Goal: Task Accomplishment & Management: Manage account settings

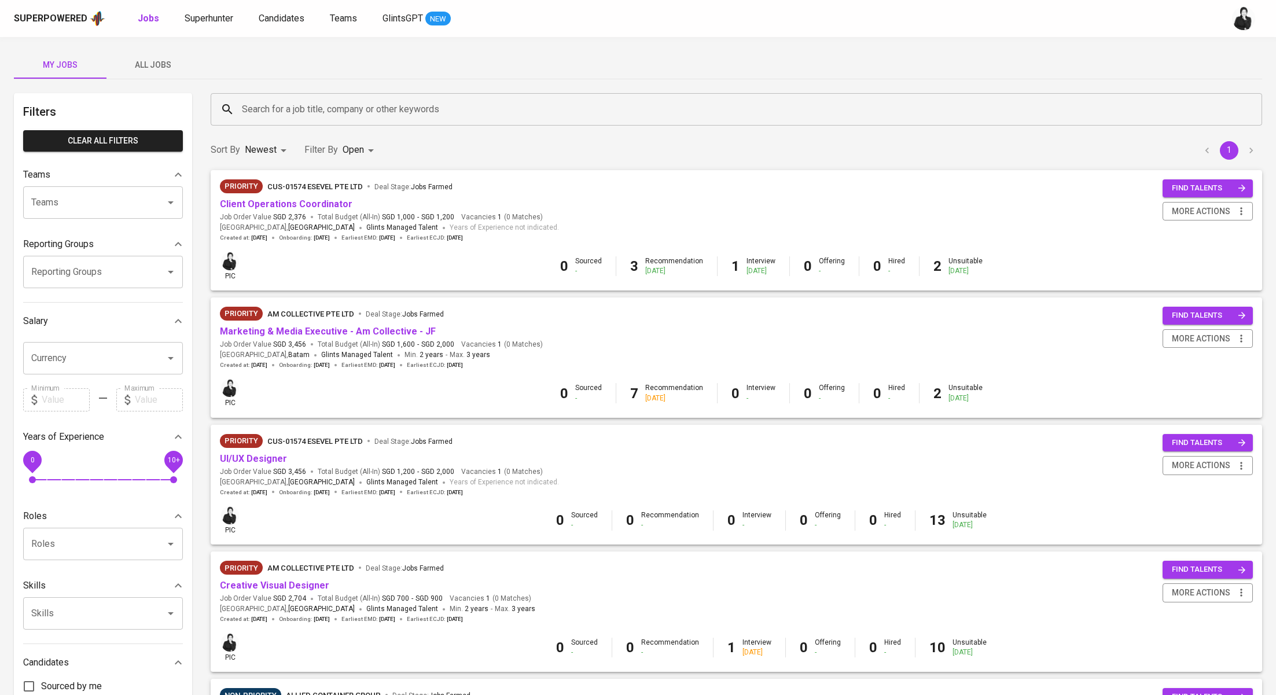
click at [171, 65] on span "All Jobs" at bounding box center [152, 65] width 79 height 14
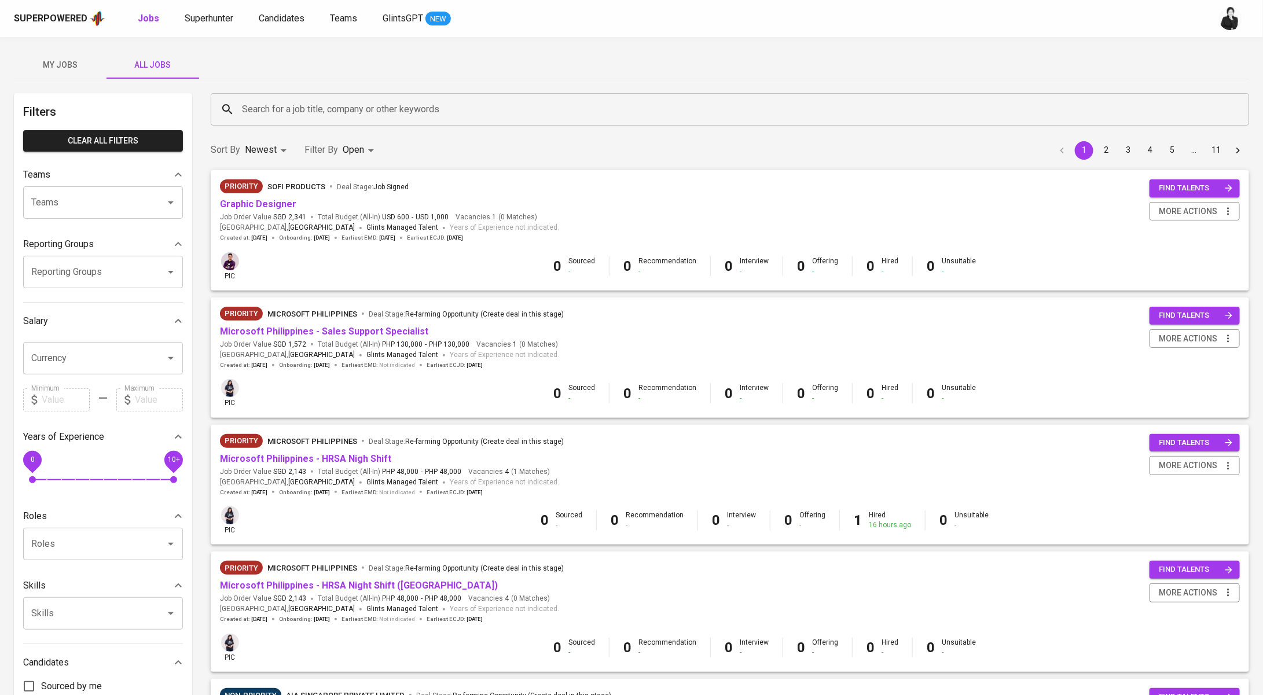
scroll to position [820, 0]
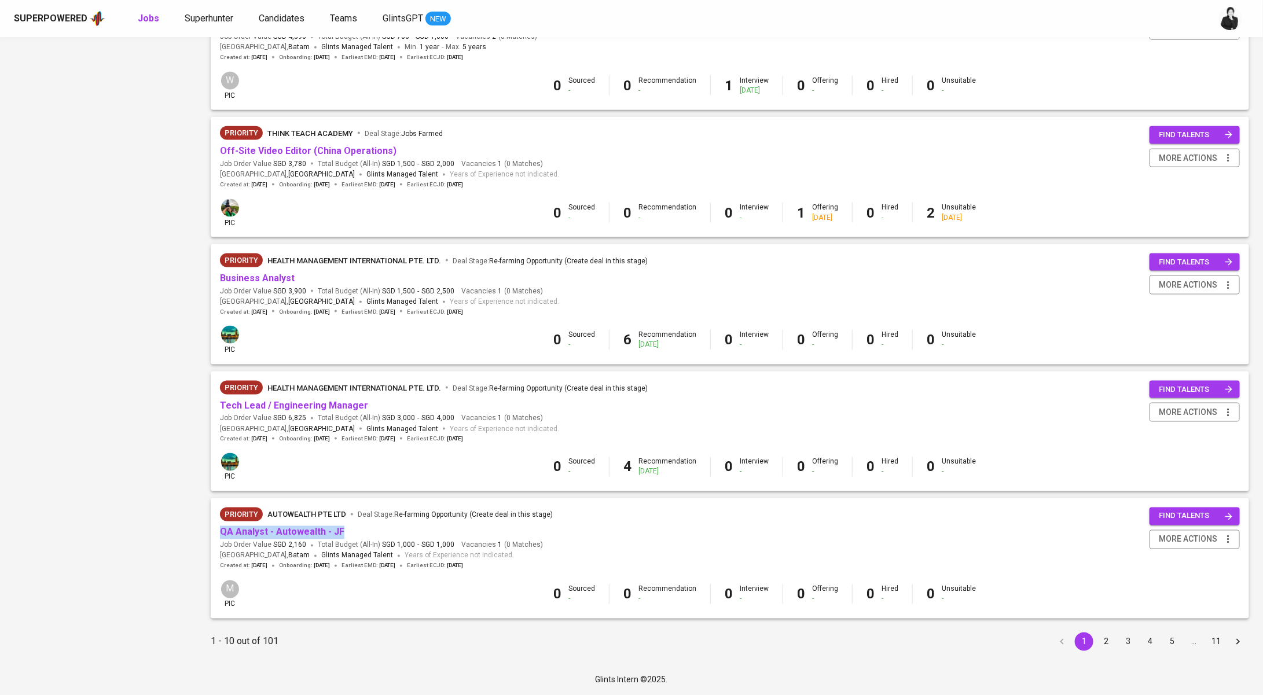
click at [1106, 639] on button "2" at bounding box center [1106, 642] width 19 height 19
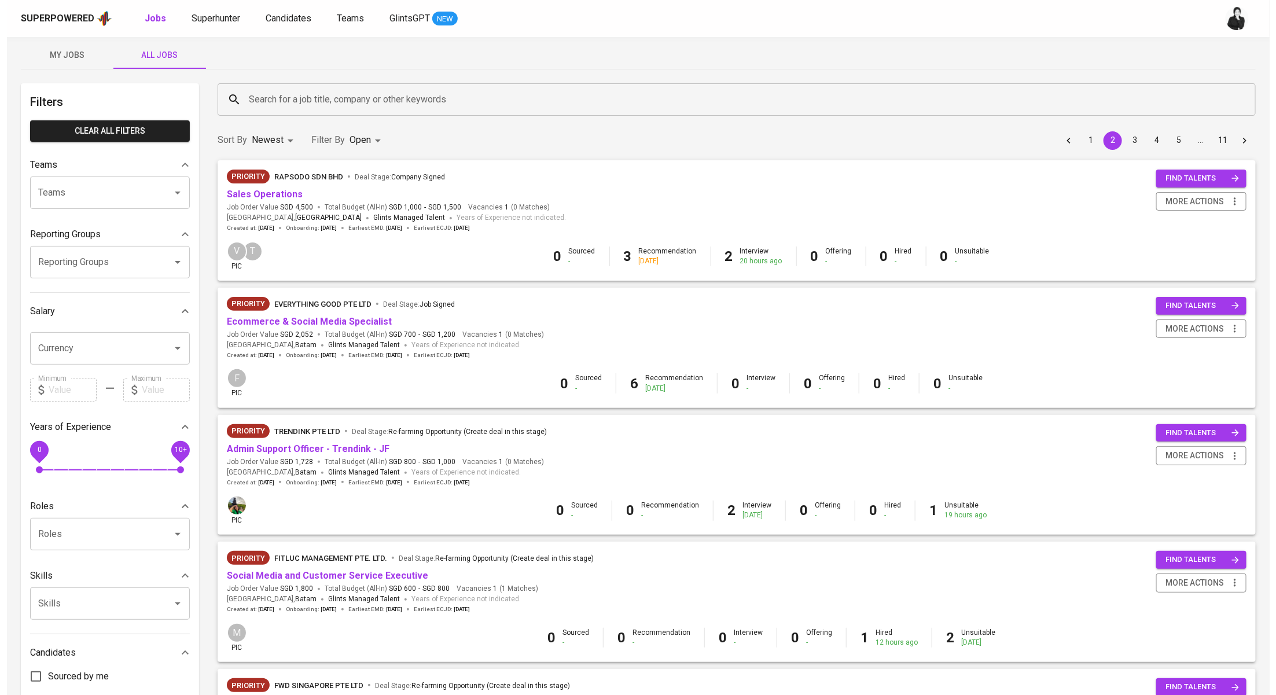
scroll to position [10, 0]
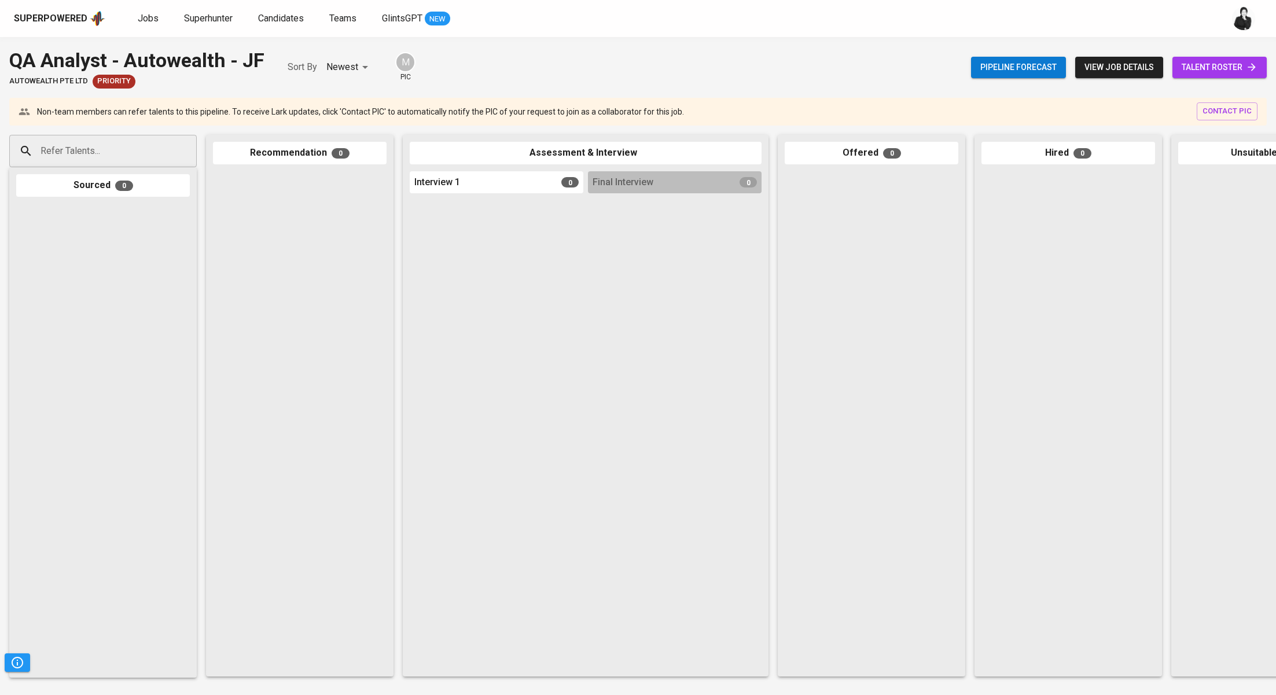
click at [1188, 60] on span "talent roster" at bounding box center [1220, 67] width 76 height 14
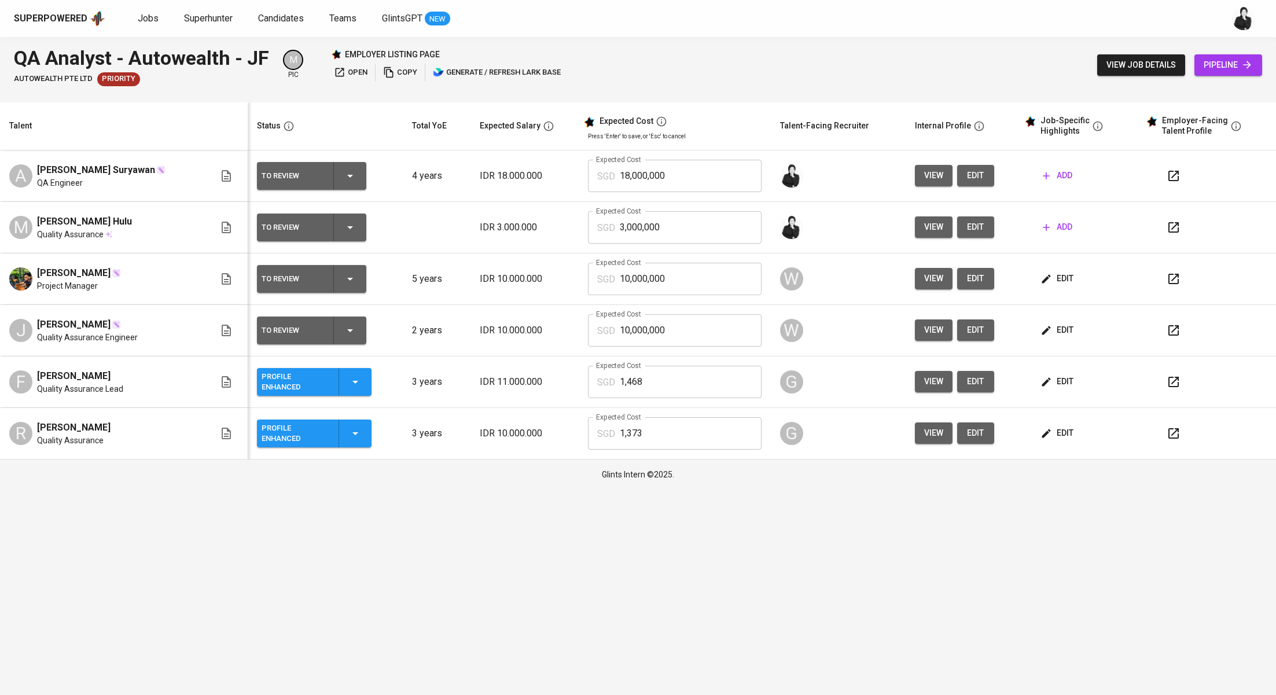
click at [1049, 174] on icon "button" at bounding box center [1047, 176] width 12 height 12
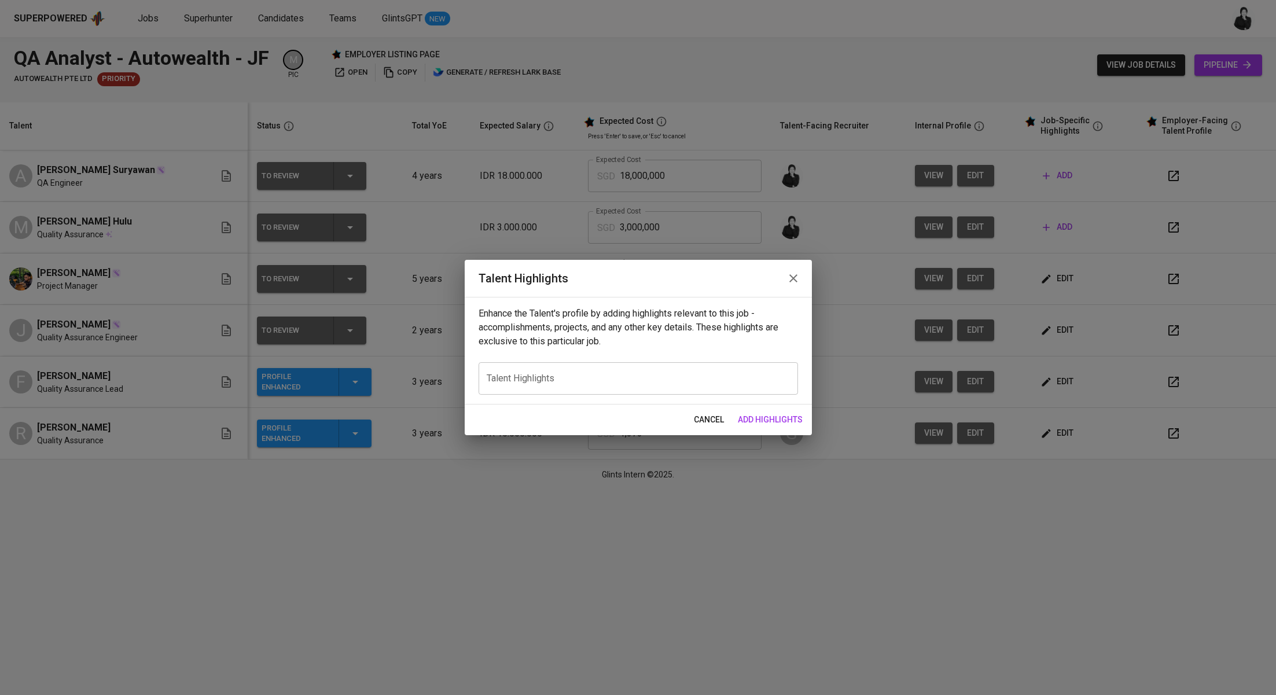
click at [787, 274] on icon "button" at bounding box center [794, 278] width 14 height 14
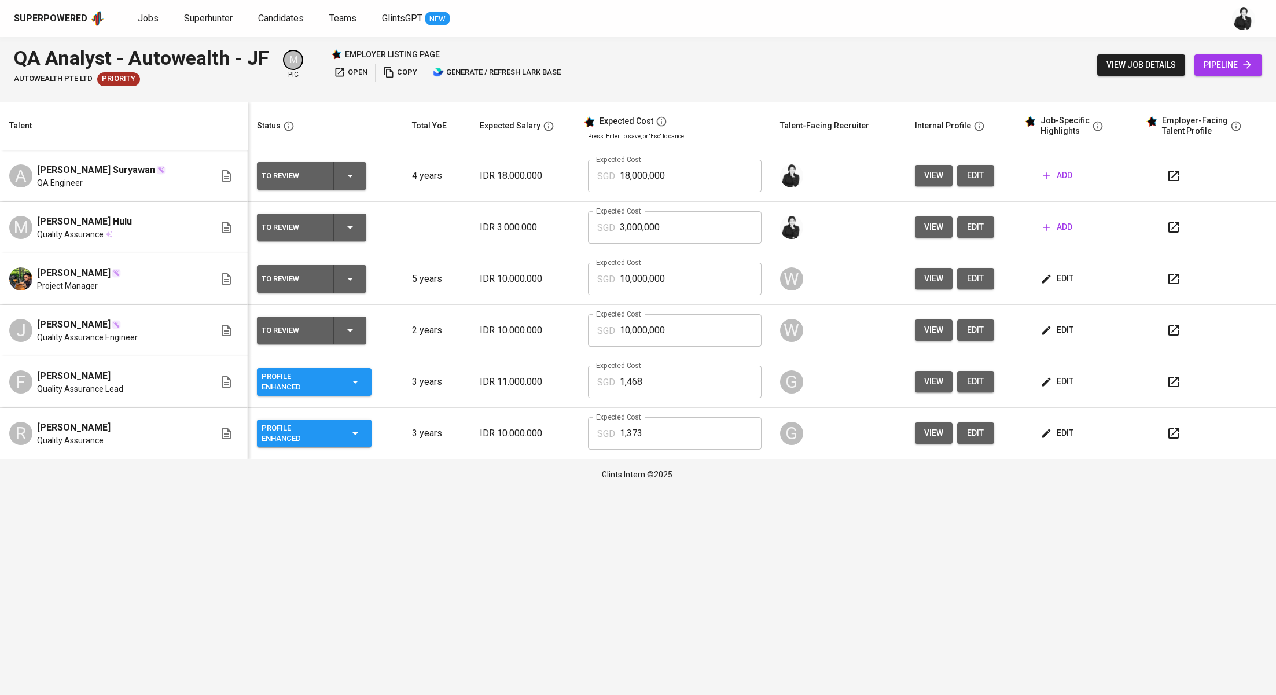
click at [969, 181] on span "edit" at bounding box center [976, 175] width 19 height 14
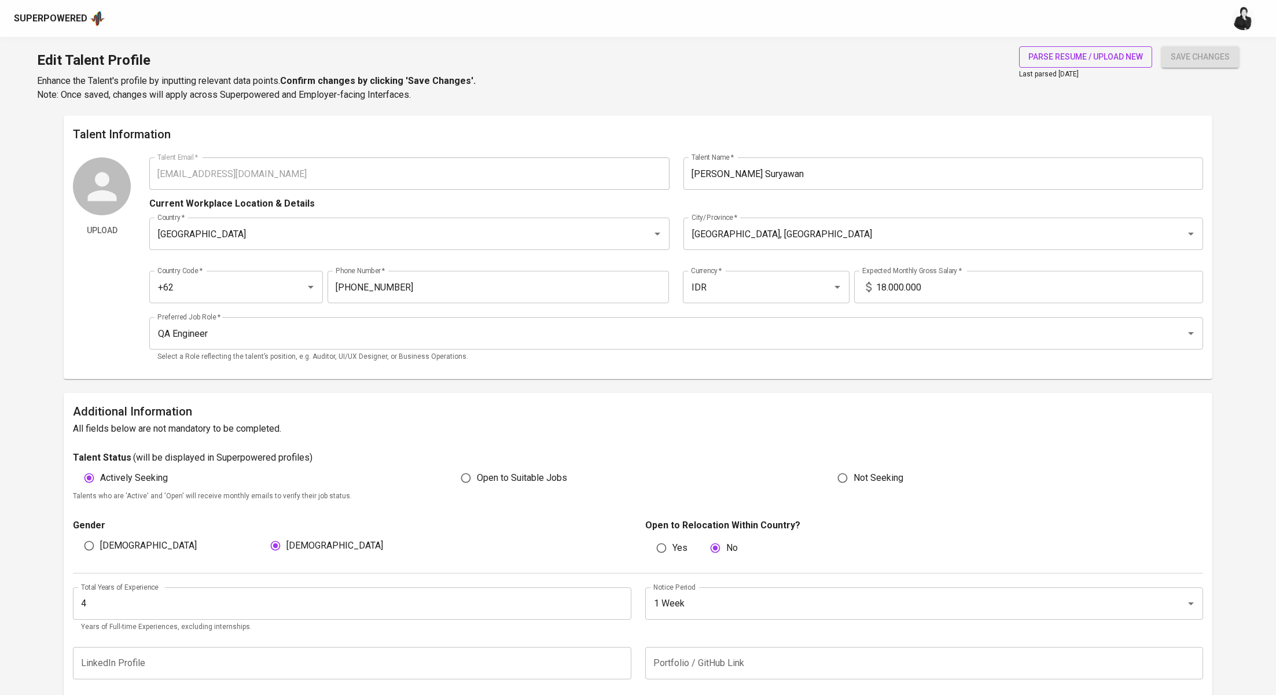
click at [1080, 60] on span "parse resume / upload new" at bounding box center [1086, 57] width 115 height 14
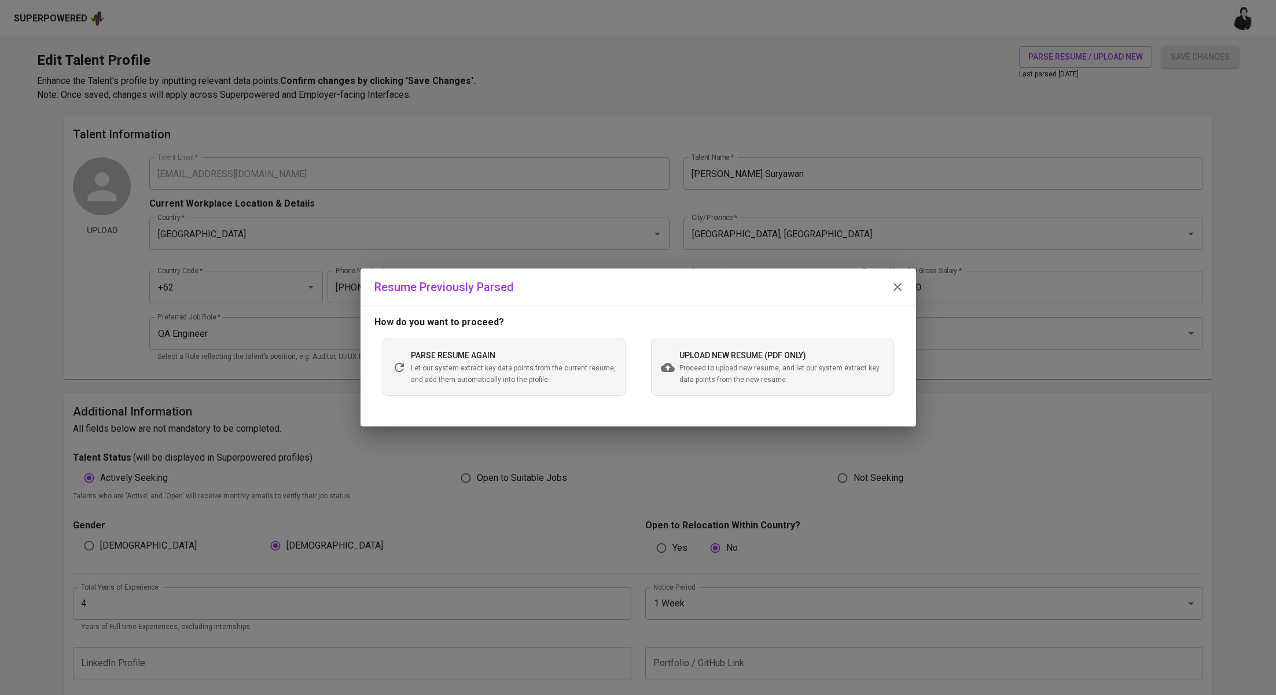
click at [718, 362] on div "upload new resume (pdf only) Proceed to upload new resume, and let our system e…" at bounding box center [782, 366] width 205 height 37
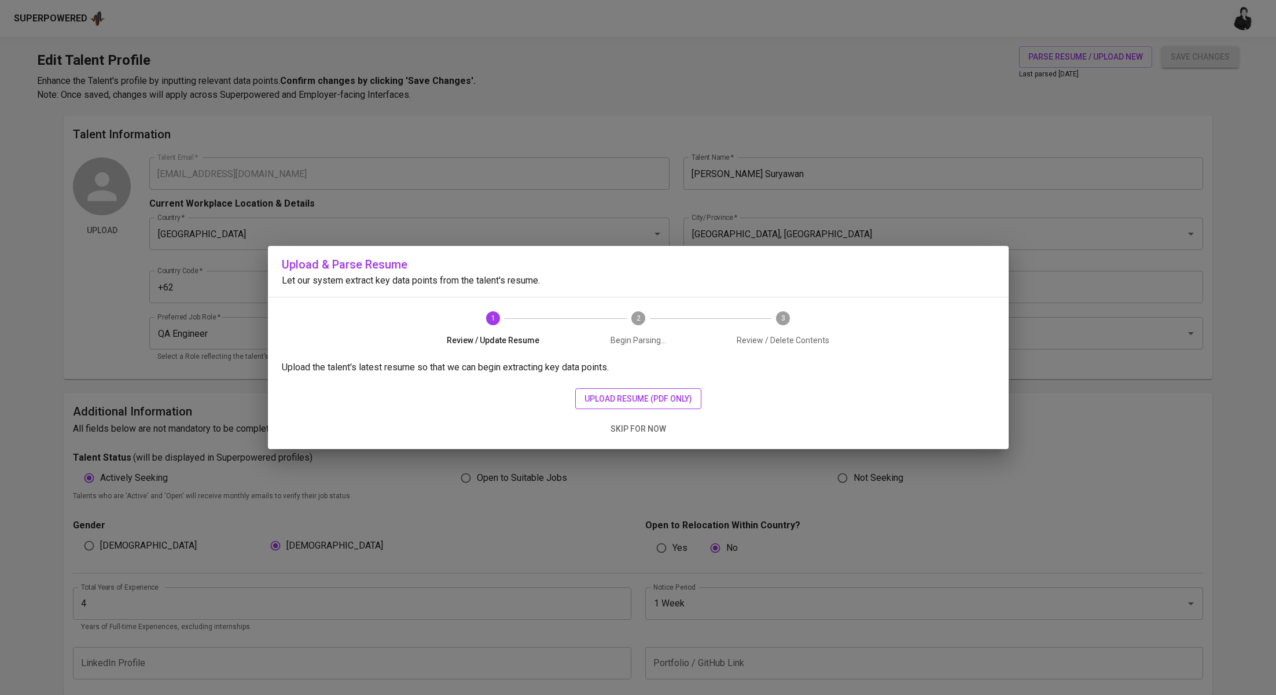
click at [671, 399] on span "upload resume (pdf only)" at bounding box center [639, 399] width 108 height 14
click at [622, 398] on span "upload resume (pdf only)" at bounding box center [639, 399] width 108 height 14
click at [598, 404] on span "upload resume (pdf only)" at bounding box center [639, 399] width 108 height 14
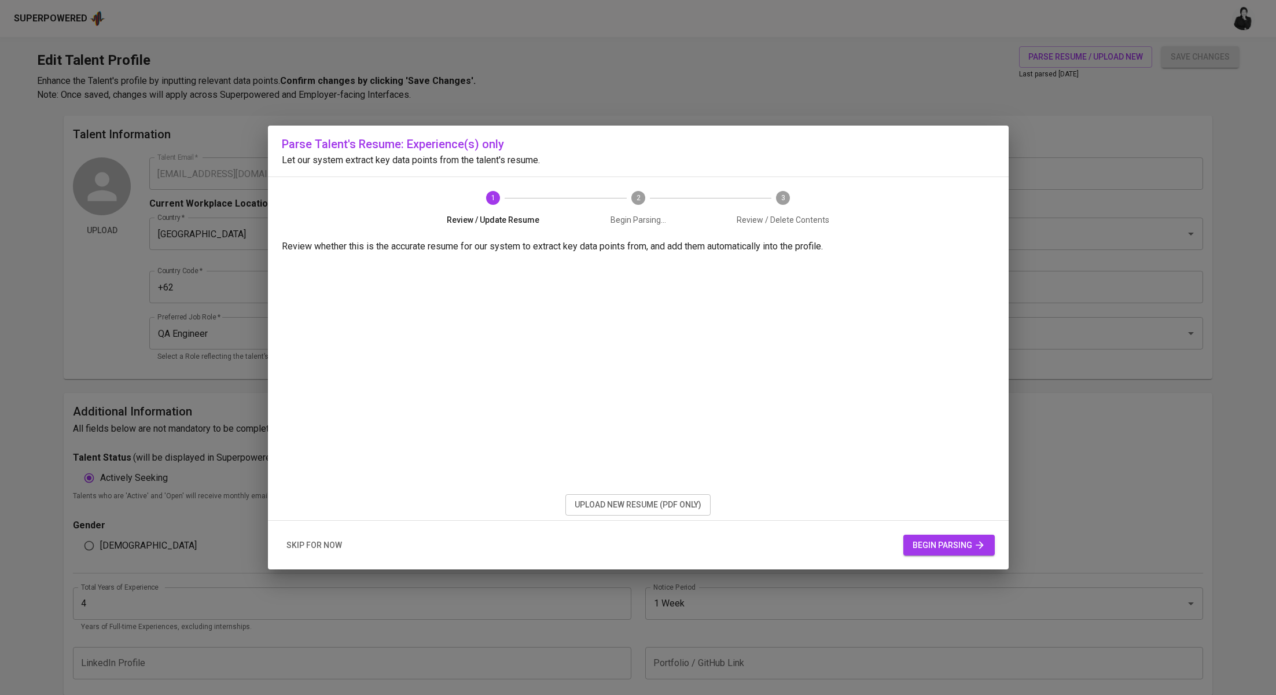
click at [914, 540] on span "begin parsing" at bounding box center [949, 545] width 73 height 14
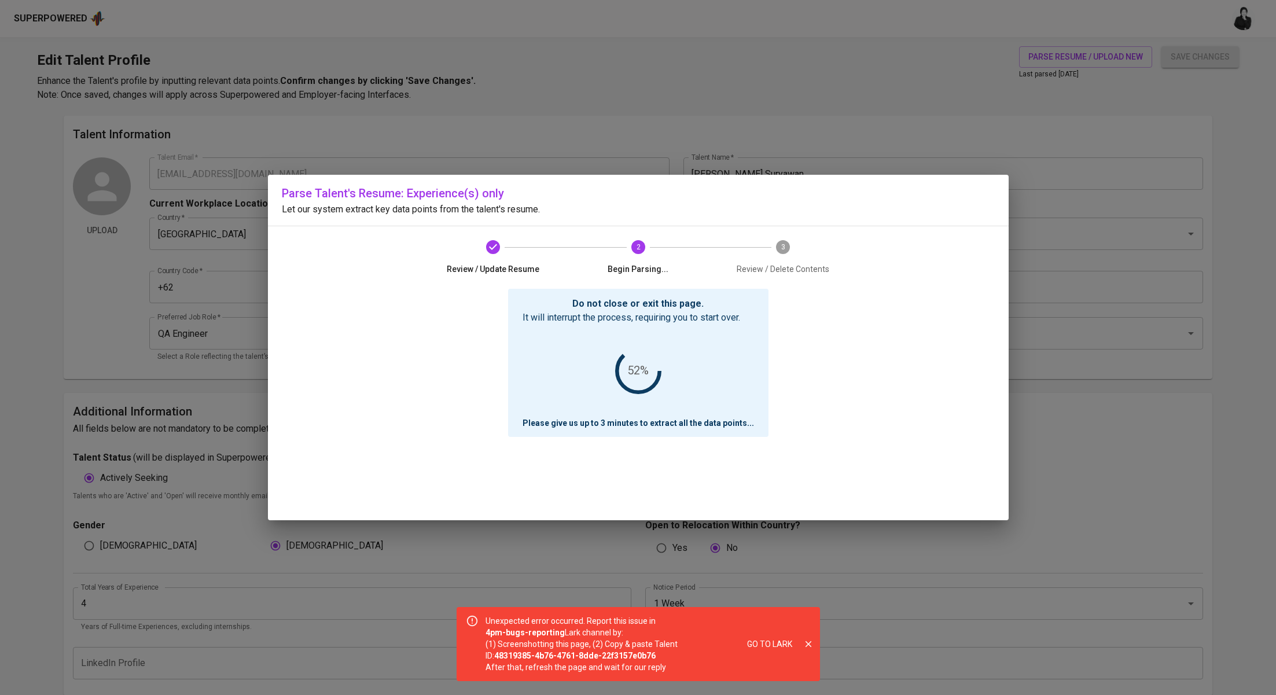
click at [809, 633] on div "Go to Lark" at bounding box center [774, 644] width 82 height 67
click at [813, 647] on button "close" at bounding box center [809, 644] width 14 height 14
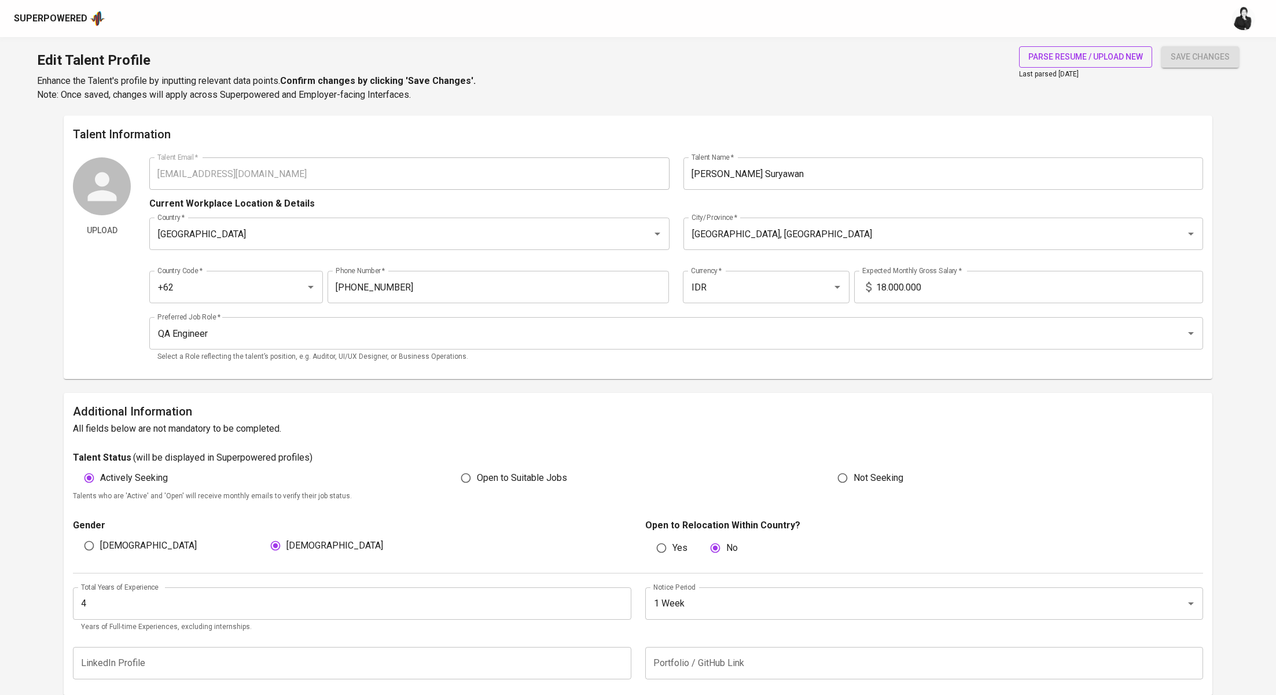
click at [1095, 57] on span "parse resume / upload new" at bounding box center [1086, 57] width 115 height 14
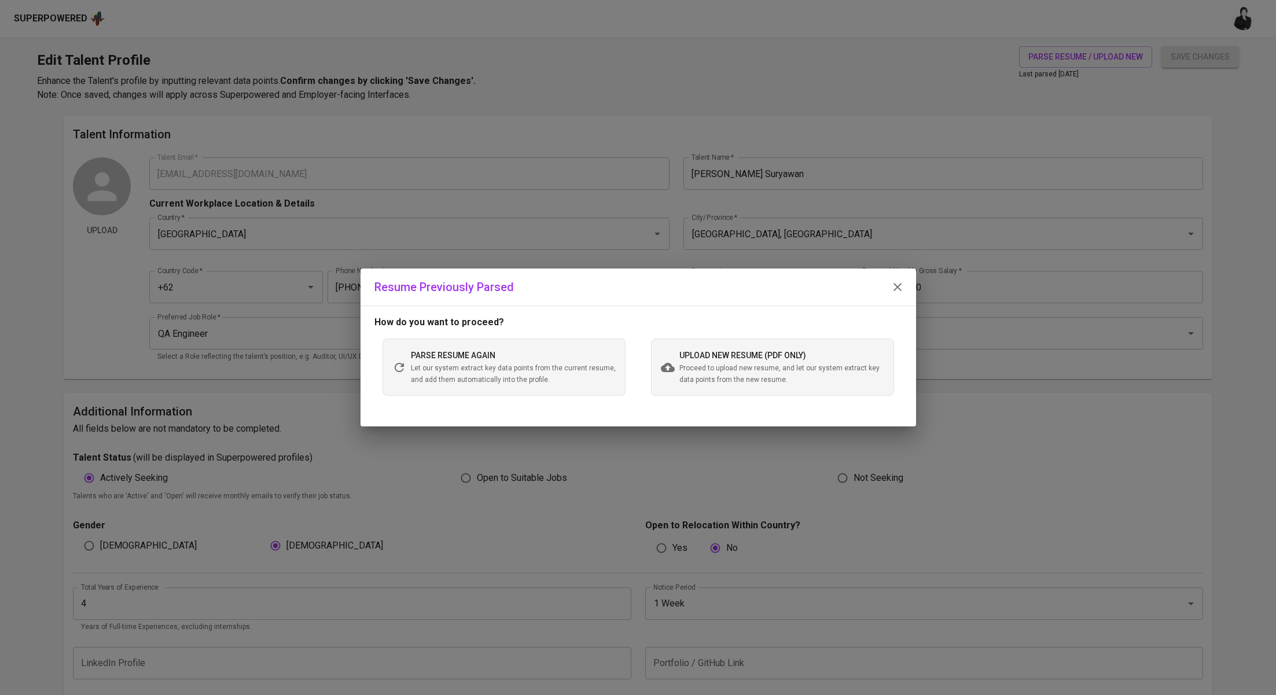
click at [746, 351] on span "upload new resume (pdf only)" at bounding box center [743, 355] width 127 height 9
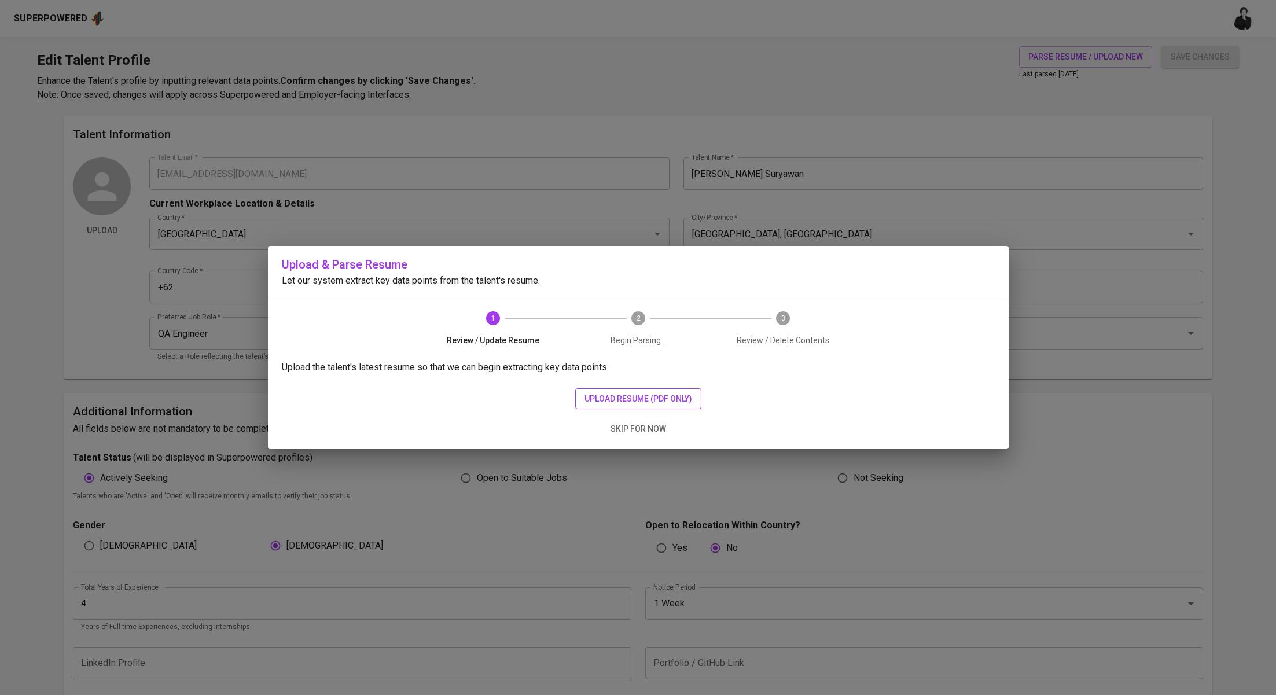
click at [649, 403] on span "upload resume (pdf only)" at bounding box center [639, 399] width 108 height 14
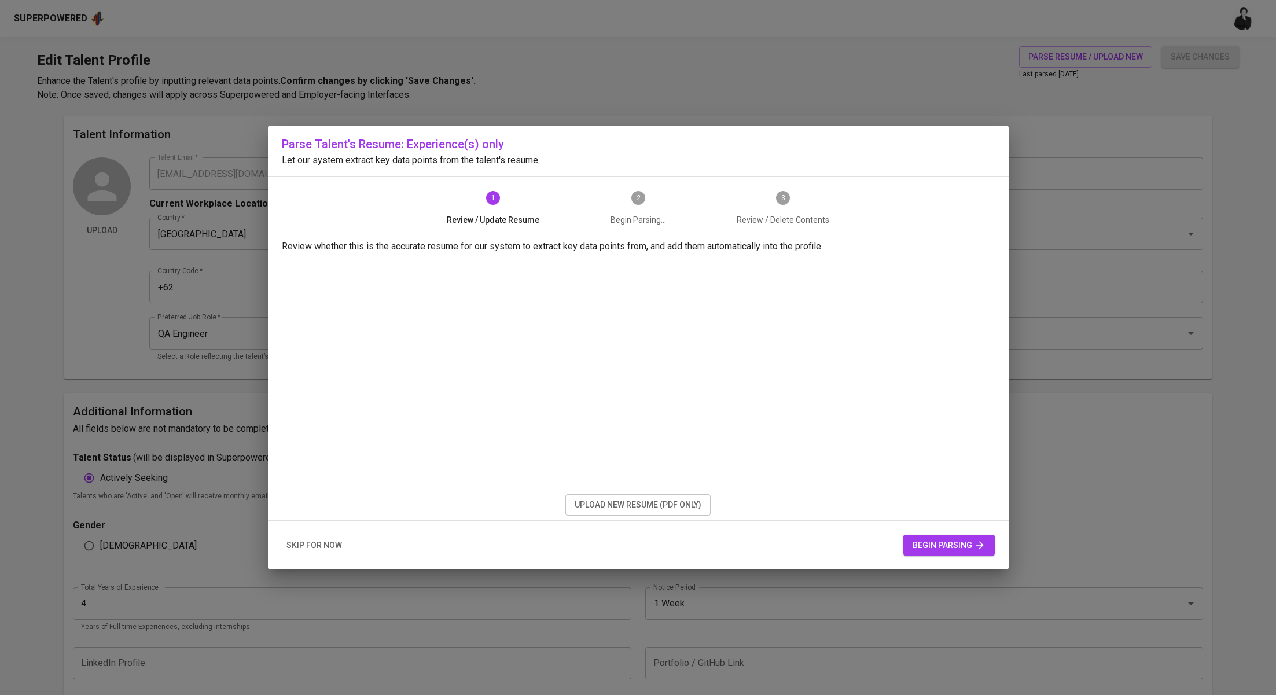
click at [927, 549] on span "begin parsing" at bounding box center [949, 545] width 73 height 14
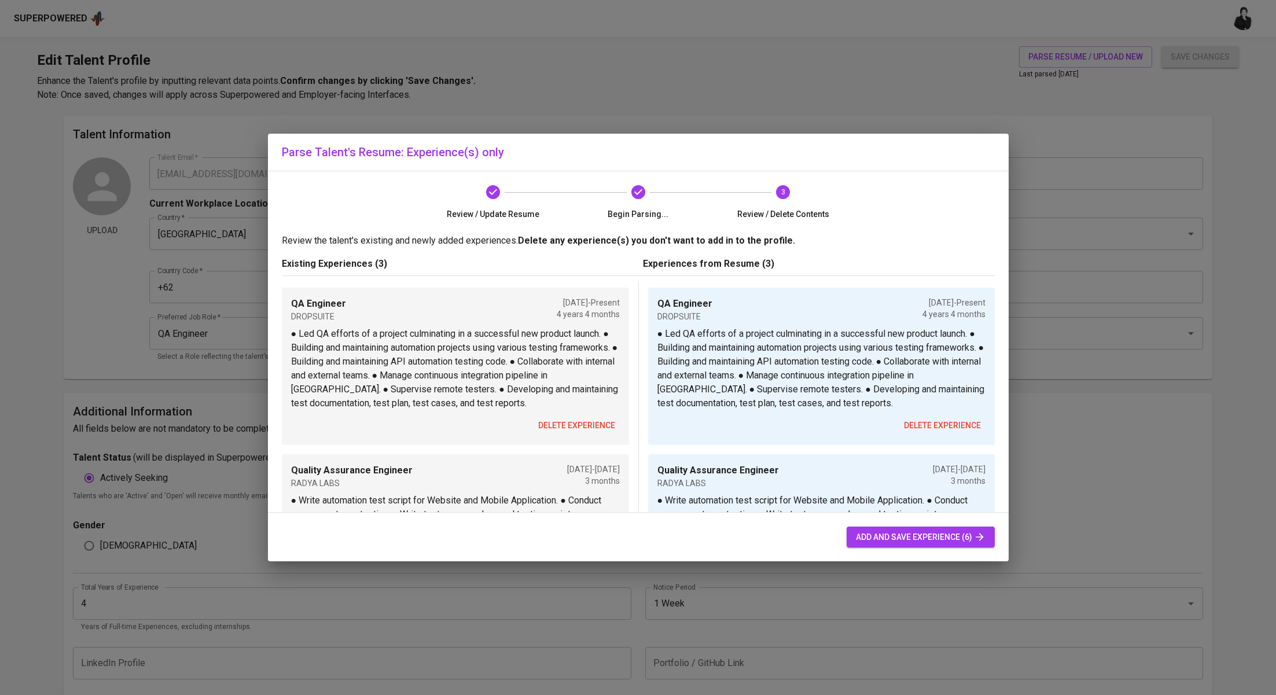
click at [589, 425] on span "delete experience" at bounding box center [576, 426] width 77 height 14
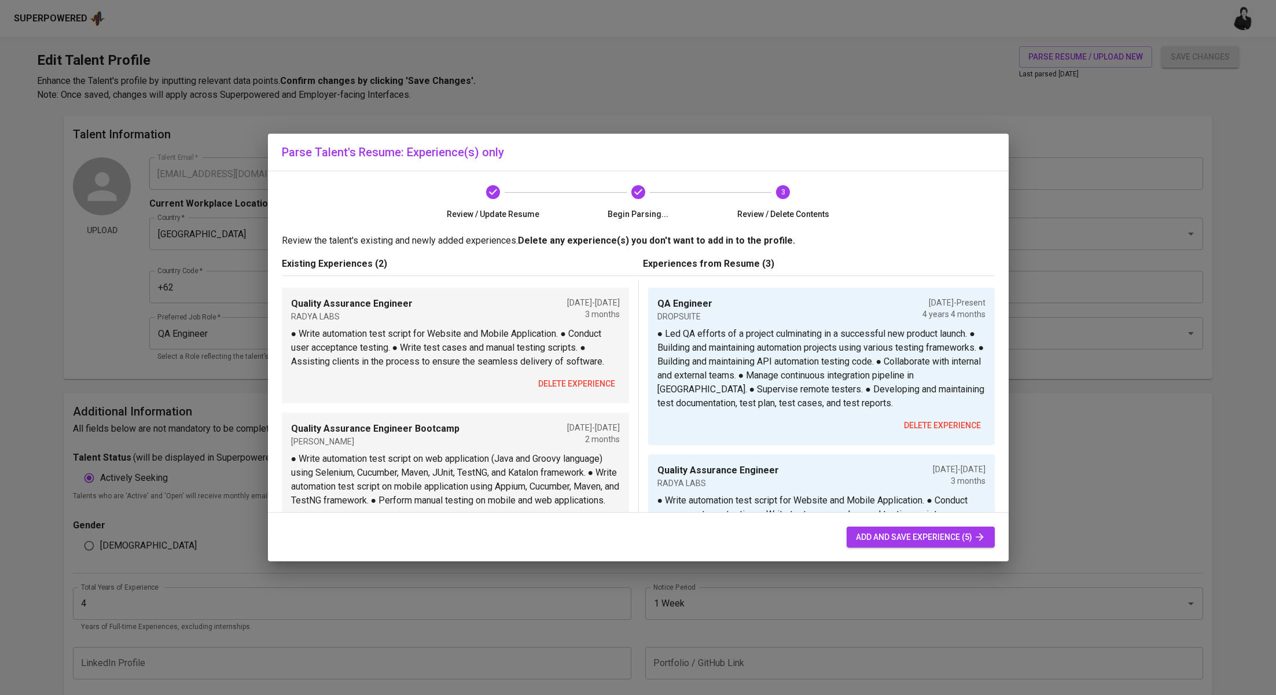
click at [604, 378] on span "delete experience" at bounding box center [576, 384] width 77 height 14
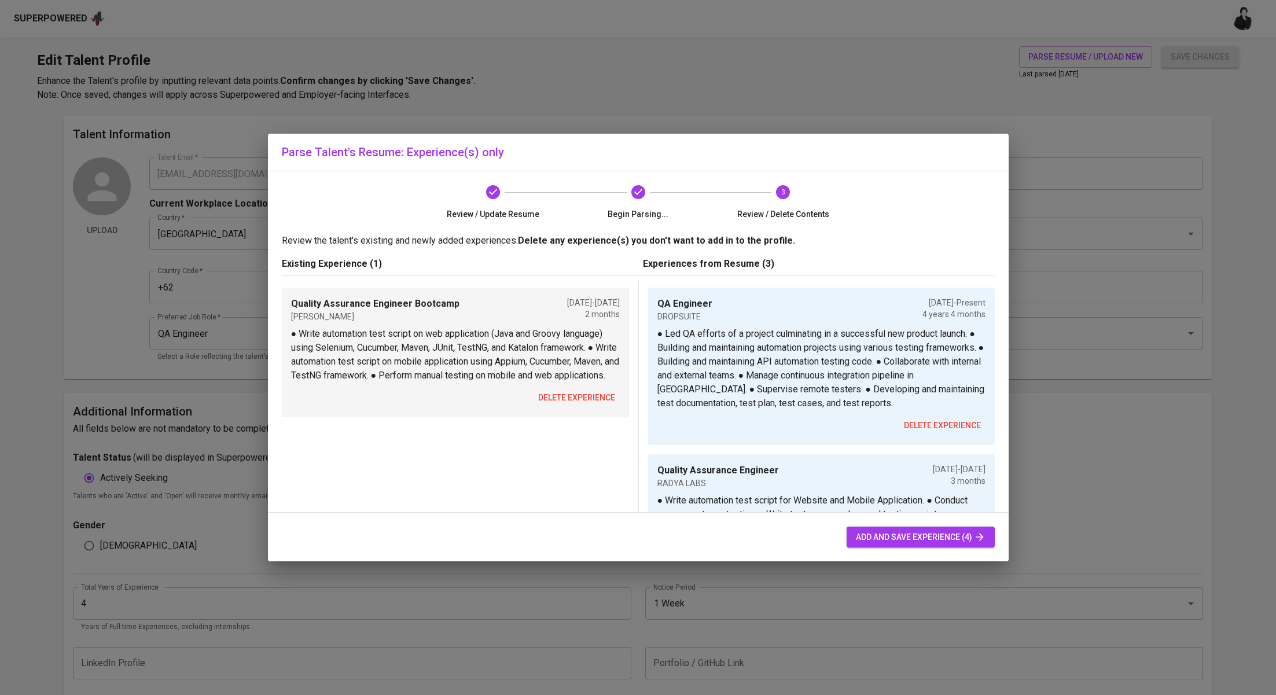
click at [601, 405] on span "delete experience" at bounding box center [576, 398] width 77 height 14
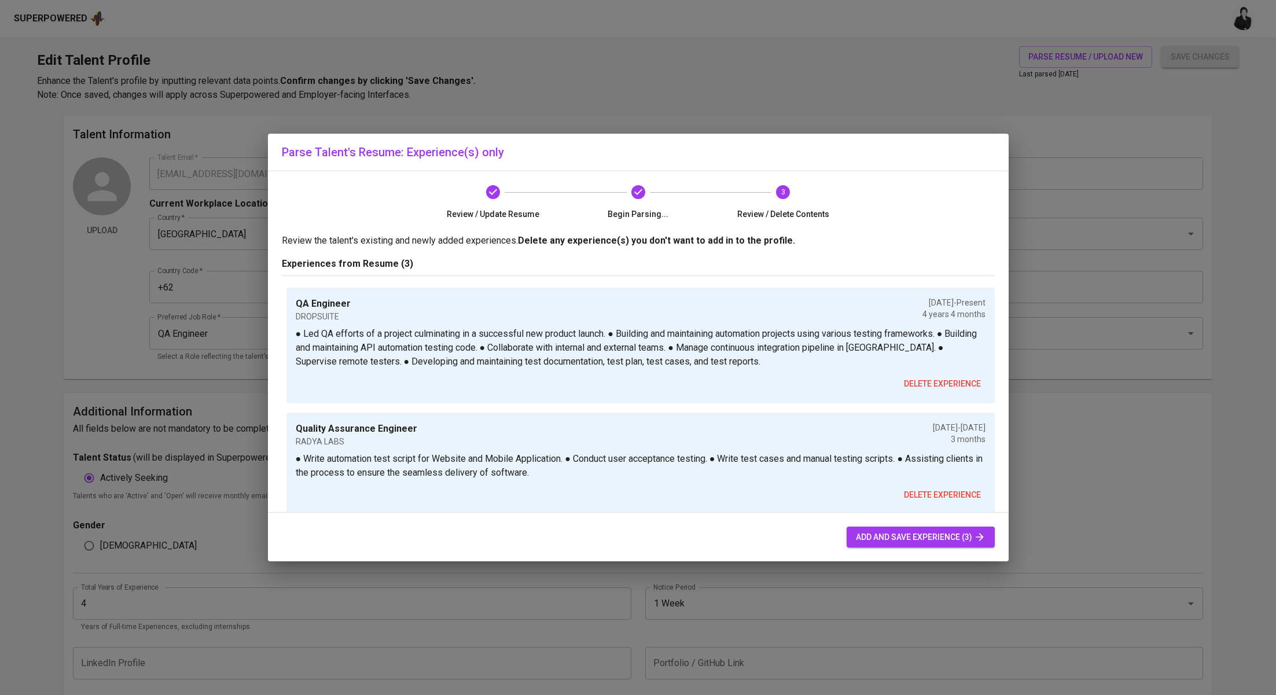
click at [939, 546] on button "add and save experience (3)" at bounding box center [921, 537] width 148 height 21
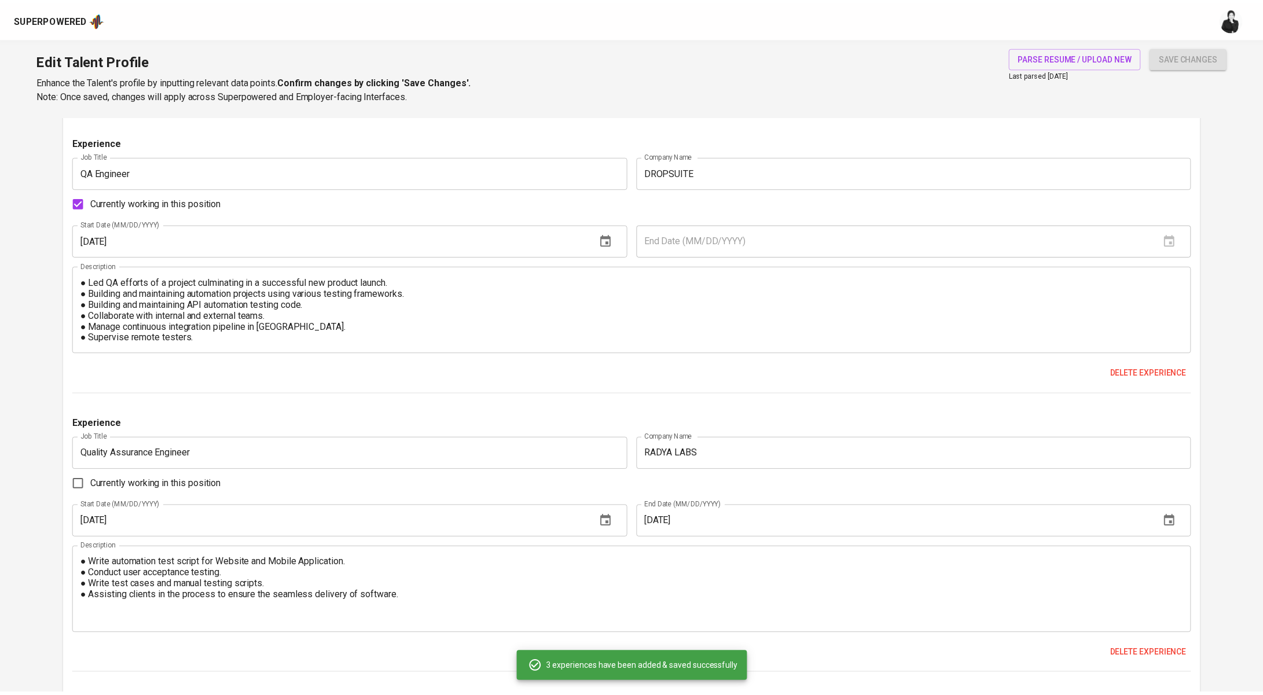
scroll to position [1087, 0]
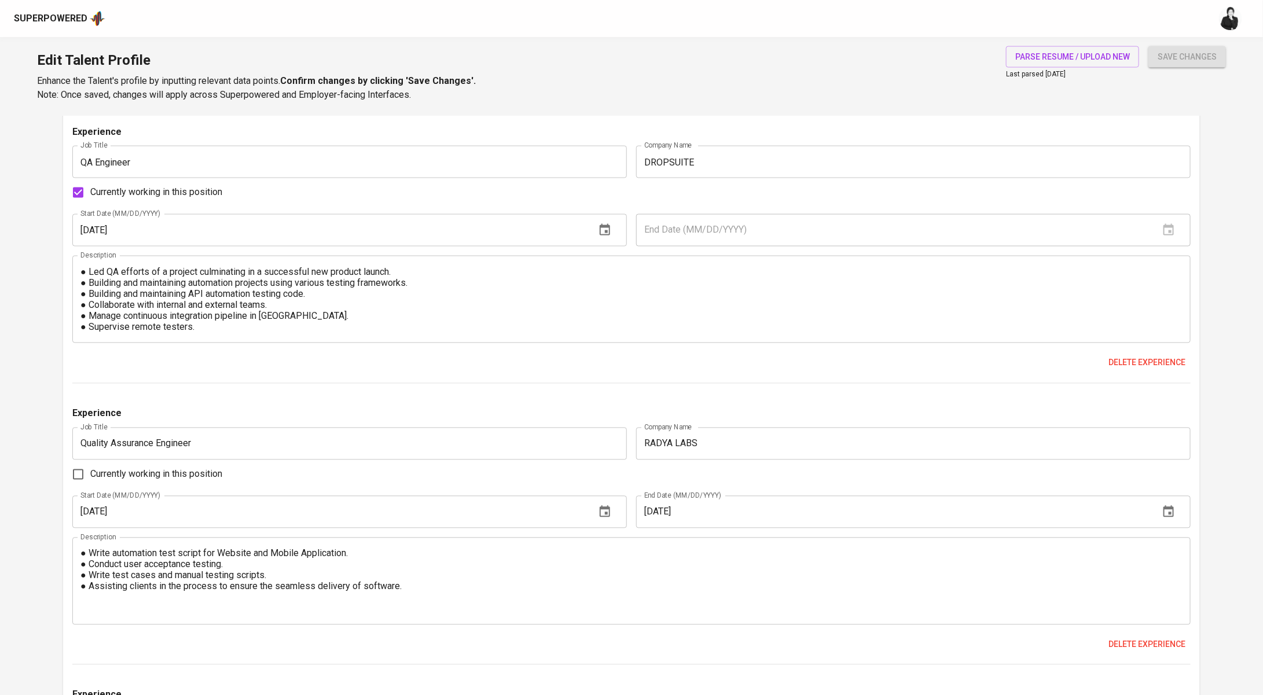
click at [703, 56] on div "Edit Talent Profile Enhance the Talent's profile by inputting relevant data poi…" at bounding box center [631, 76] width 1263 height 79
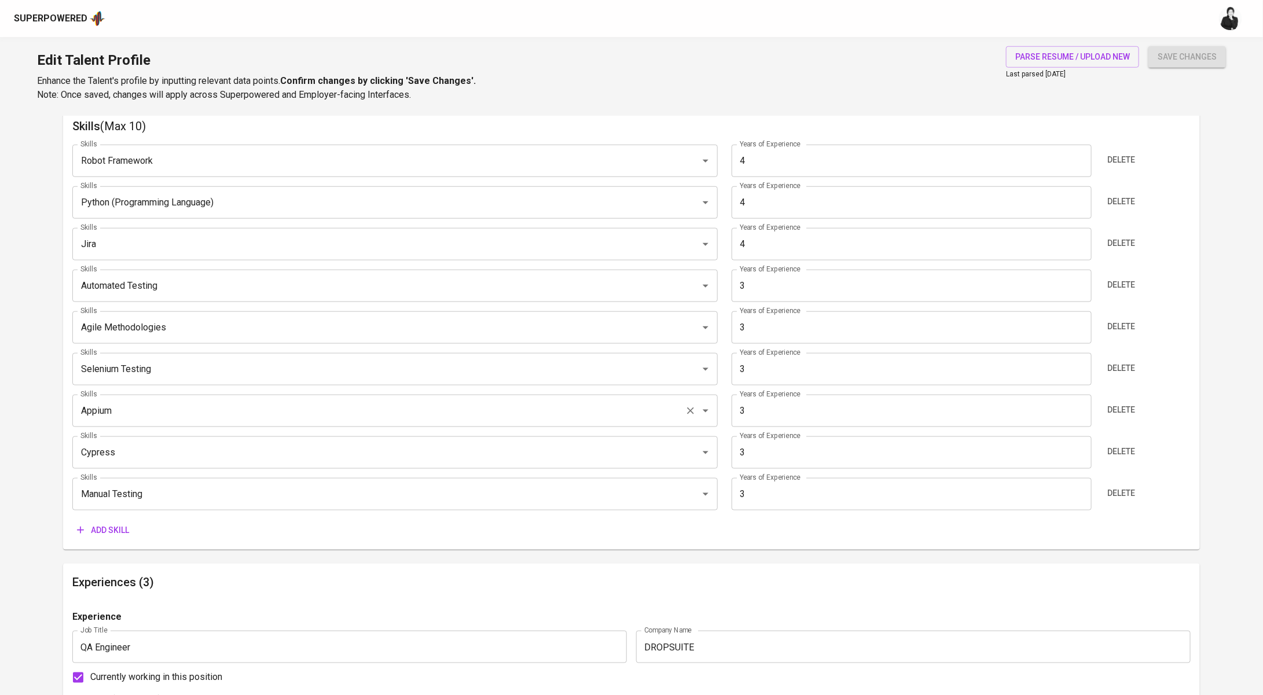
scroll to position [611, 0]
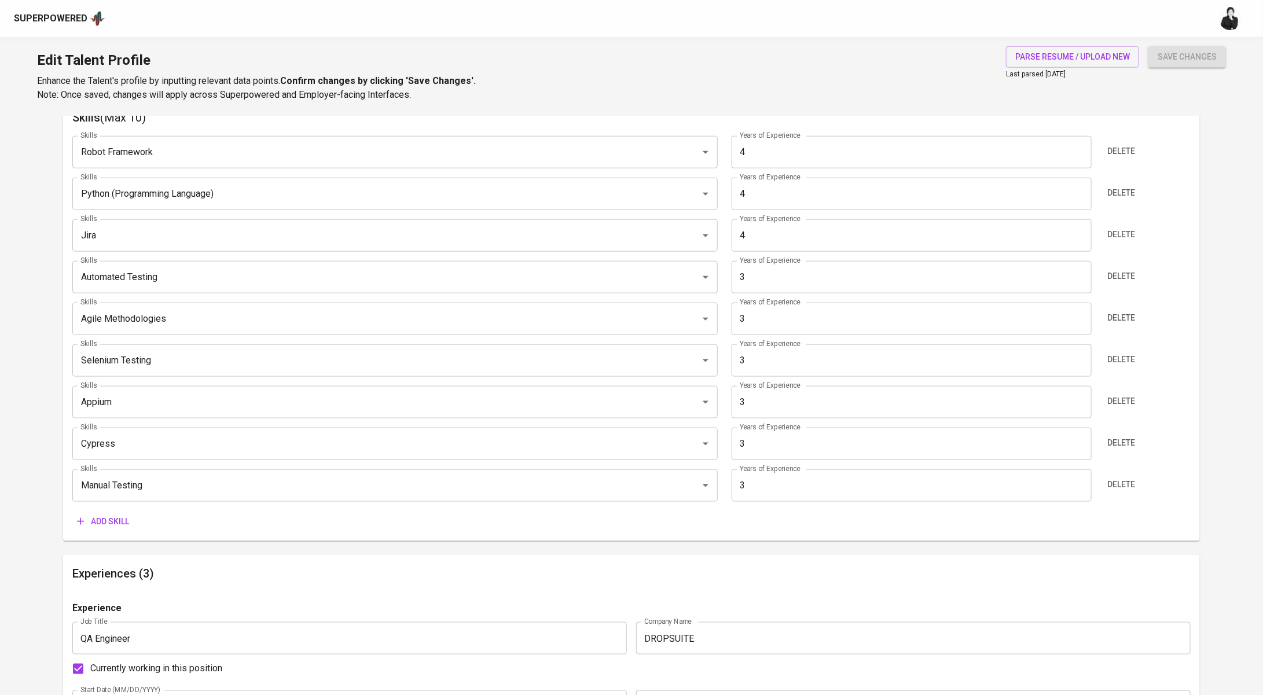
click at [128, 516] on span "Add skill" at bounding box center [103, 522] width 52 height 14
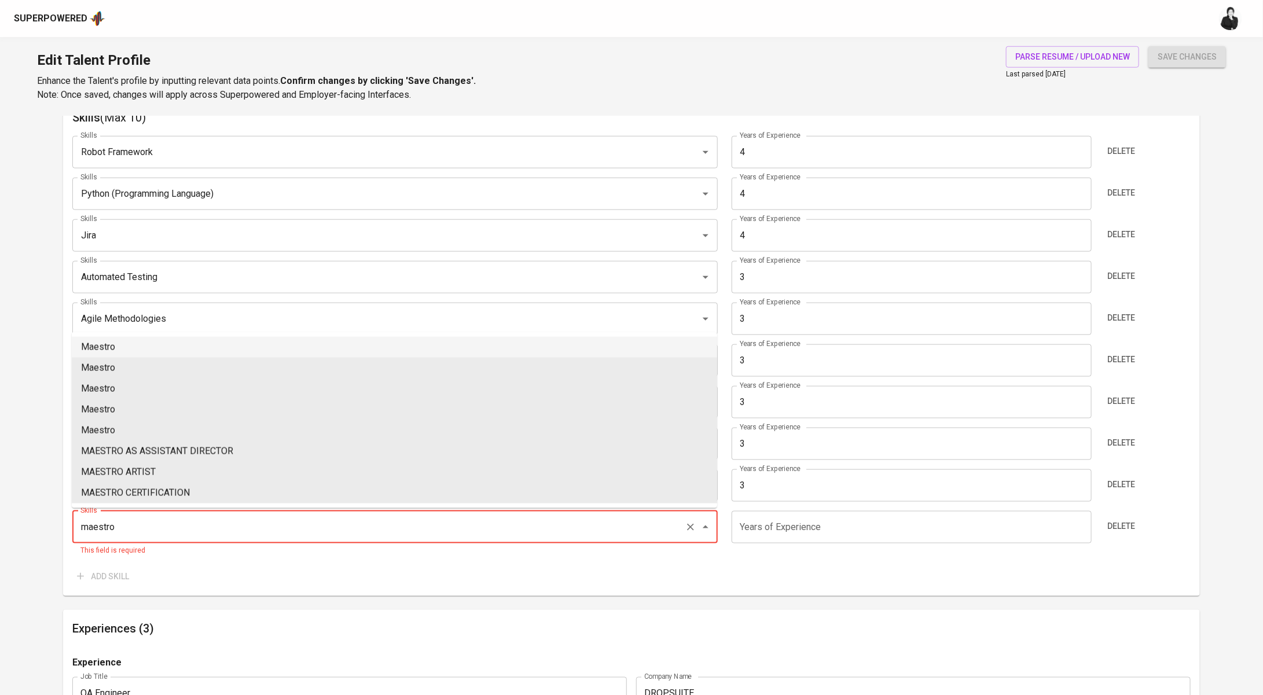
click at [266, 344] on li "Maestro" at bounding box center [394, 347] width 645 height 21
type input "Maestro"
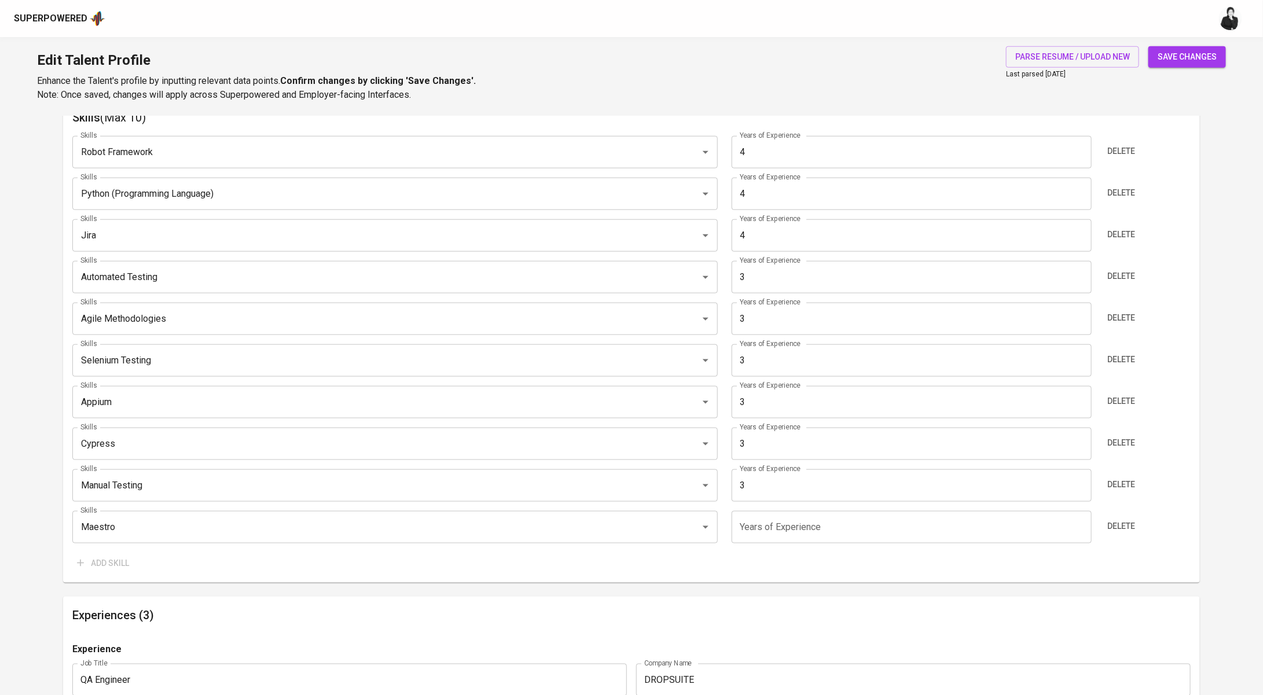
click at [894, 535] on input "number" at bounding box center [912, 527] width 360 height 32
type input "1"
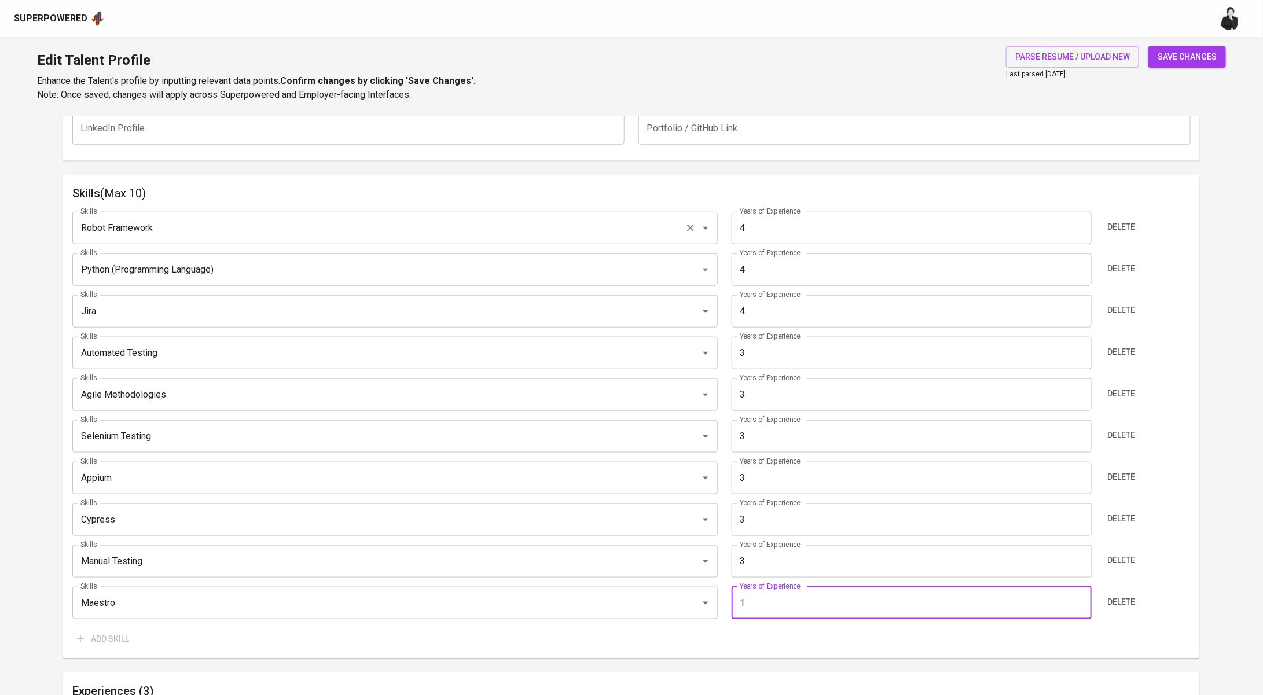
scroll to position [536, 0]
click at [1120, 260] on span "Delete" at bounding box center [1122, 267] width 28 height 14
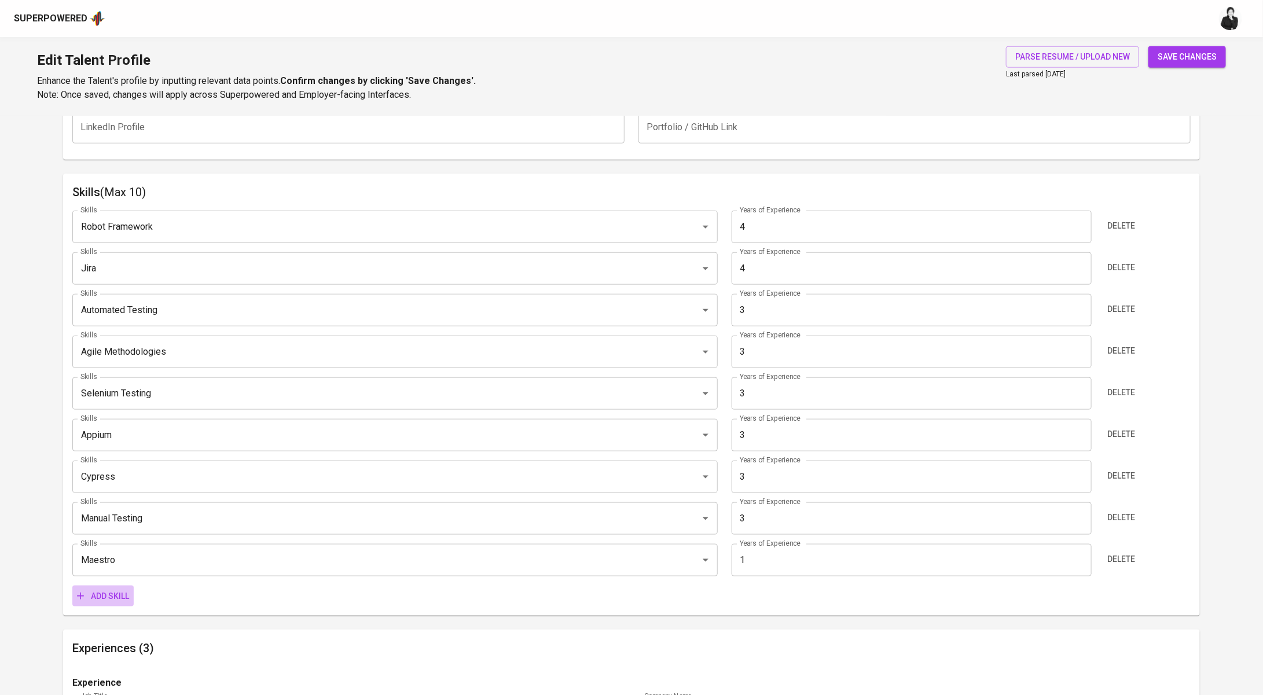
click at [99, 586] on button "Add skill" at bounding box center [102, 596] width 61 height 21
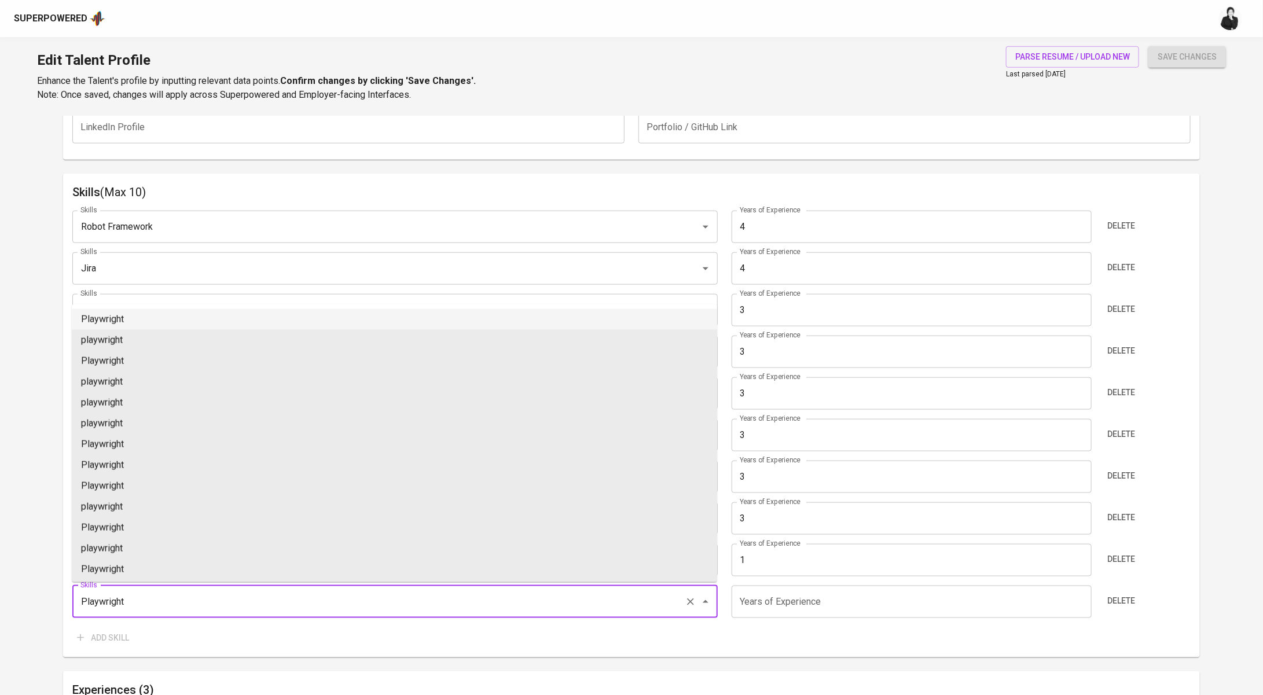
click at [213, 328] on li "Playwright" at bounding box center [394, 319] width 645 height 21
type input "Playwright"
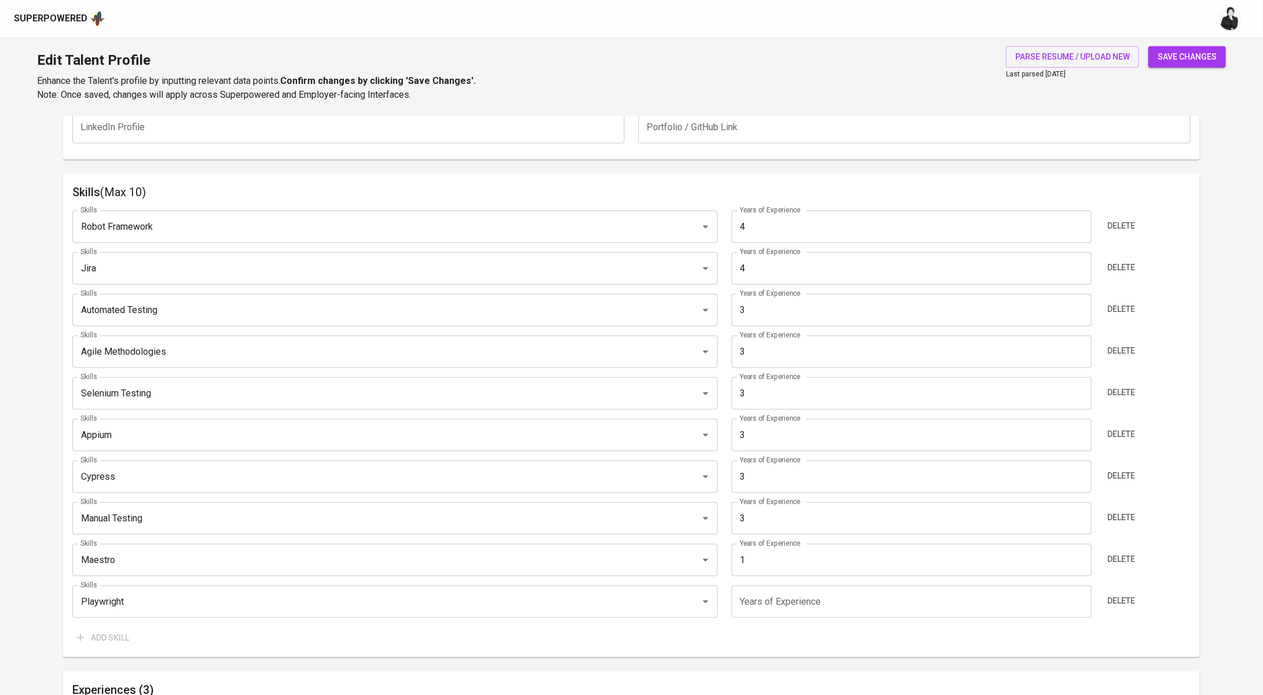
click at [769, 603] on input "number" at bounding box center [912, 602] width 360 height 32
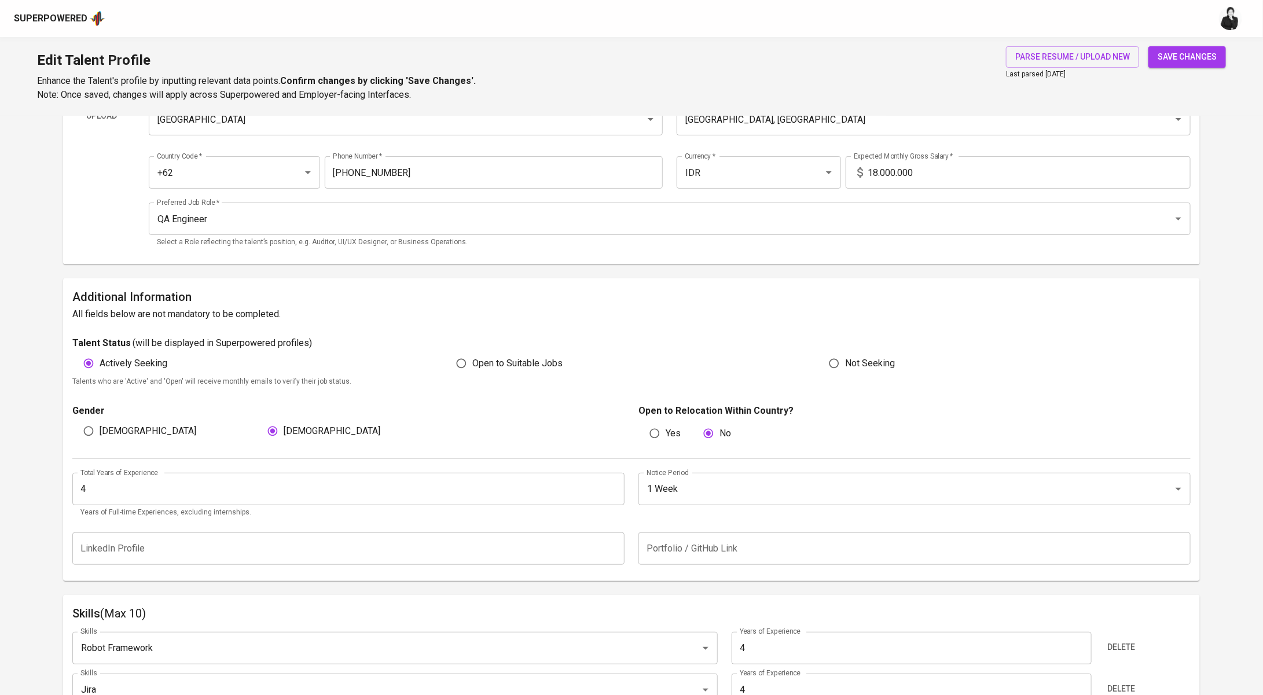
scroll to position [0, 0]
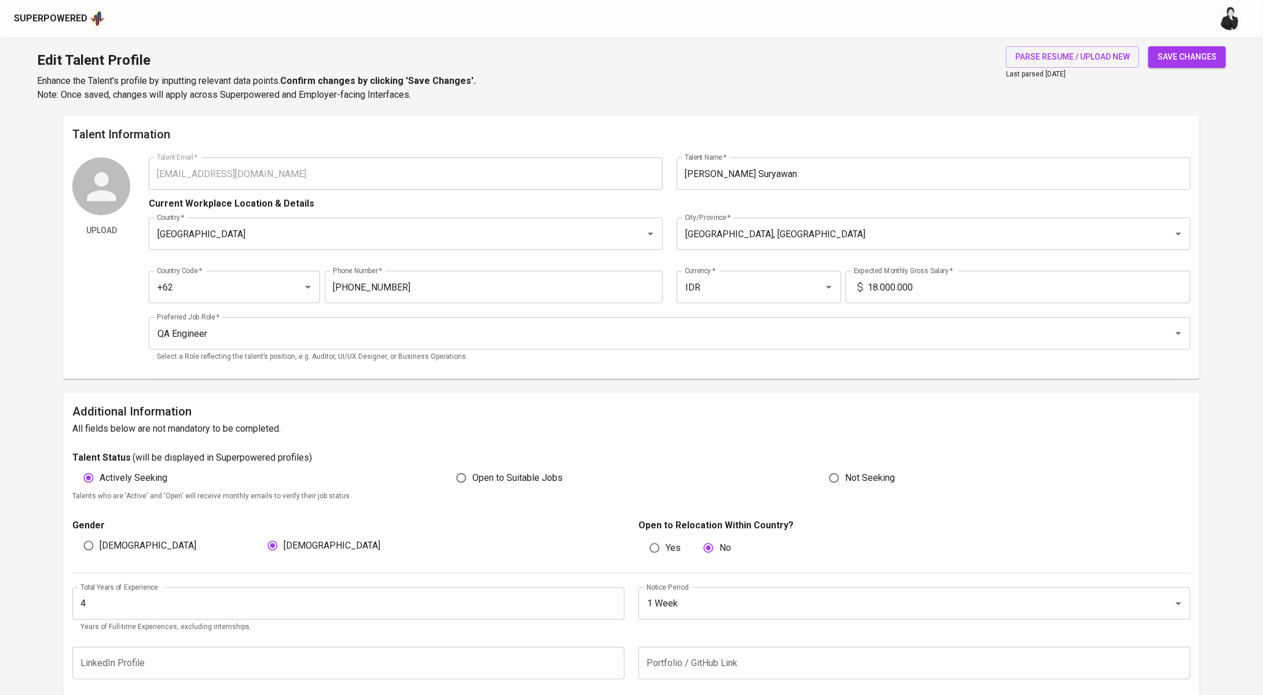
type input "2"
click at [1209, 52] on span "save changes" at bounding box center [1187, 57] width 59 height 14
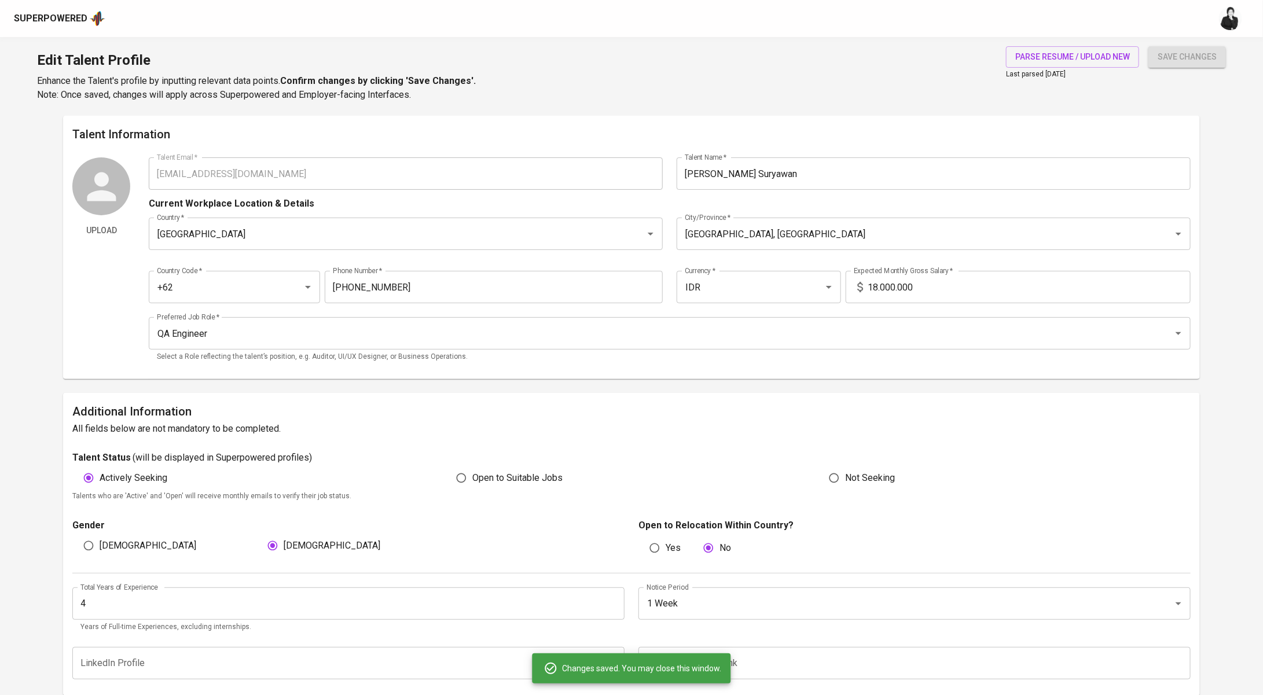
type input "Manual Testing"
type input "Automated Testing"
type input "Agile Methodologies"
type input "Selenium Testing"
type input "Playwright"
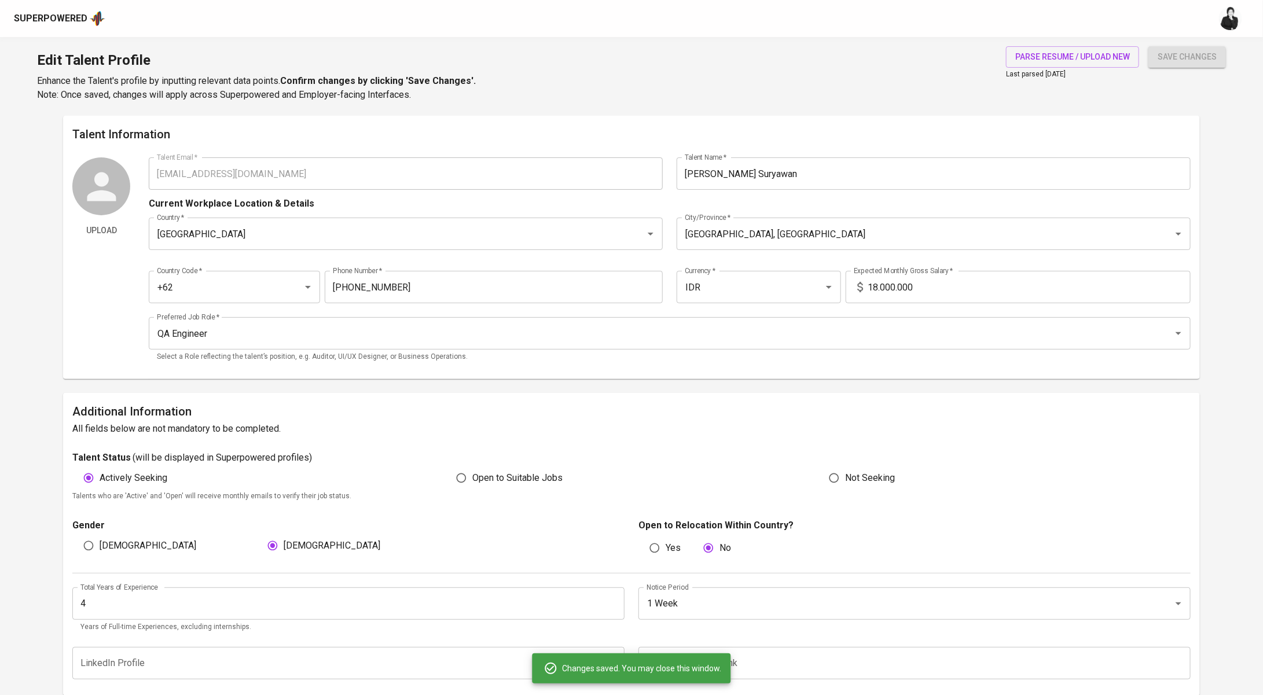
type input "2"
type input "Maestro"
type input "1"
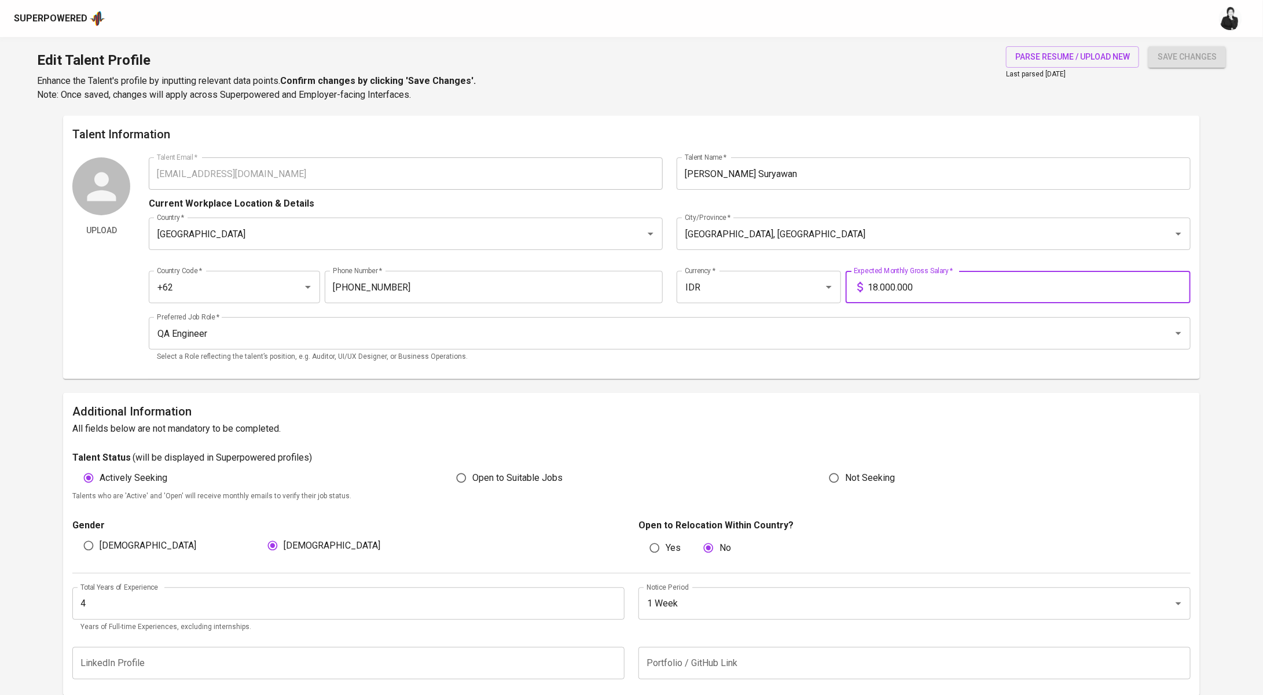
click at [877, 289] on input "18.000.000" at bounding box center [1029, 287] width 323 height 32
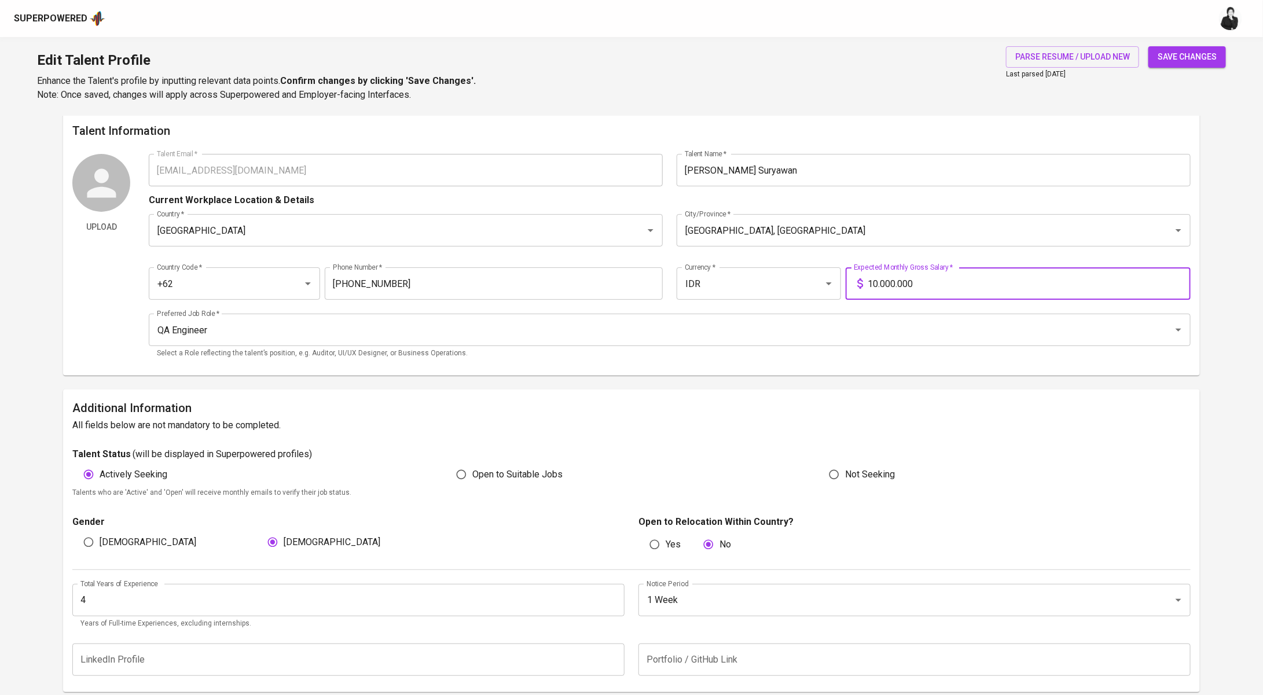
type input "10.000.000"
click at [1157, 57] on button "save changes" at bounding box center [1187, 56] width 78 height 21
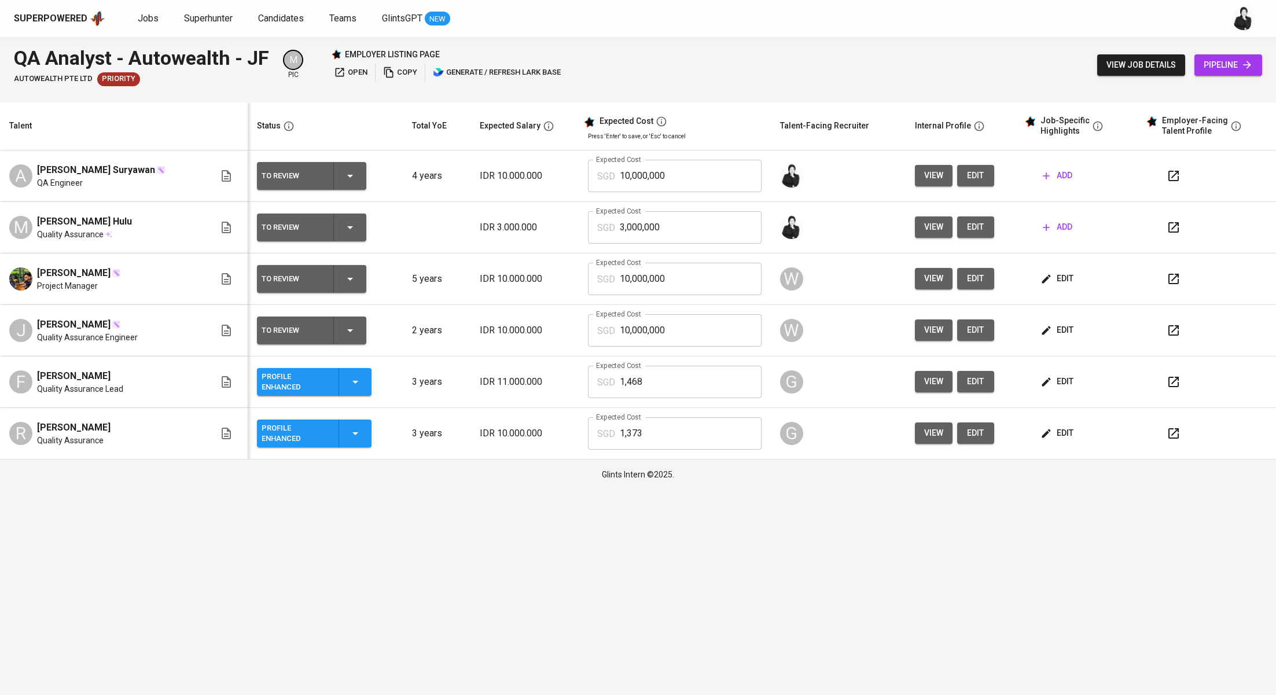
click at [1171, 173] on icon "button" at bounding box center [1174, 176] width 14 height 14
click at [1069, 177] on span "add" at bounding box center [1058, 175] width 30 height 14
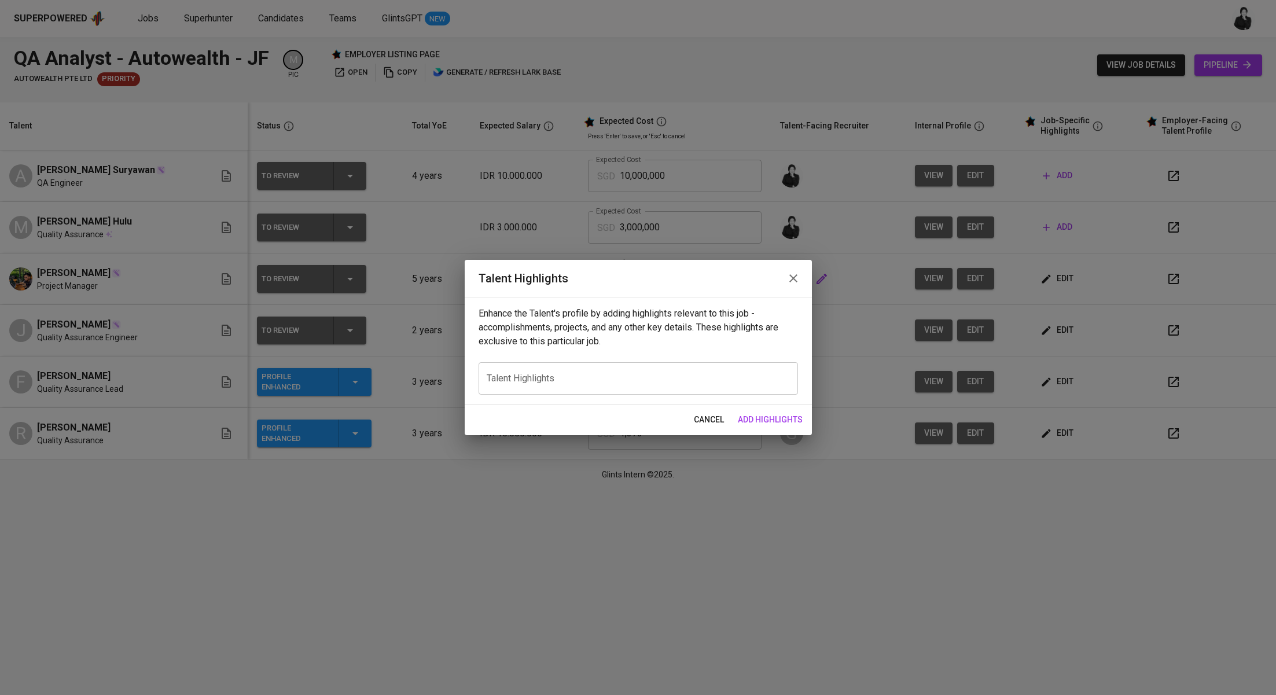
click at [791, 282] on icon "button" at bounding box center [794, 278] width 14 height 14
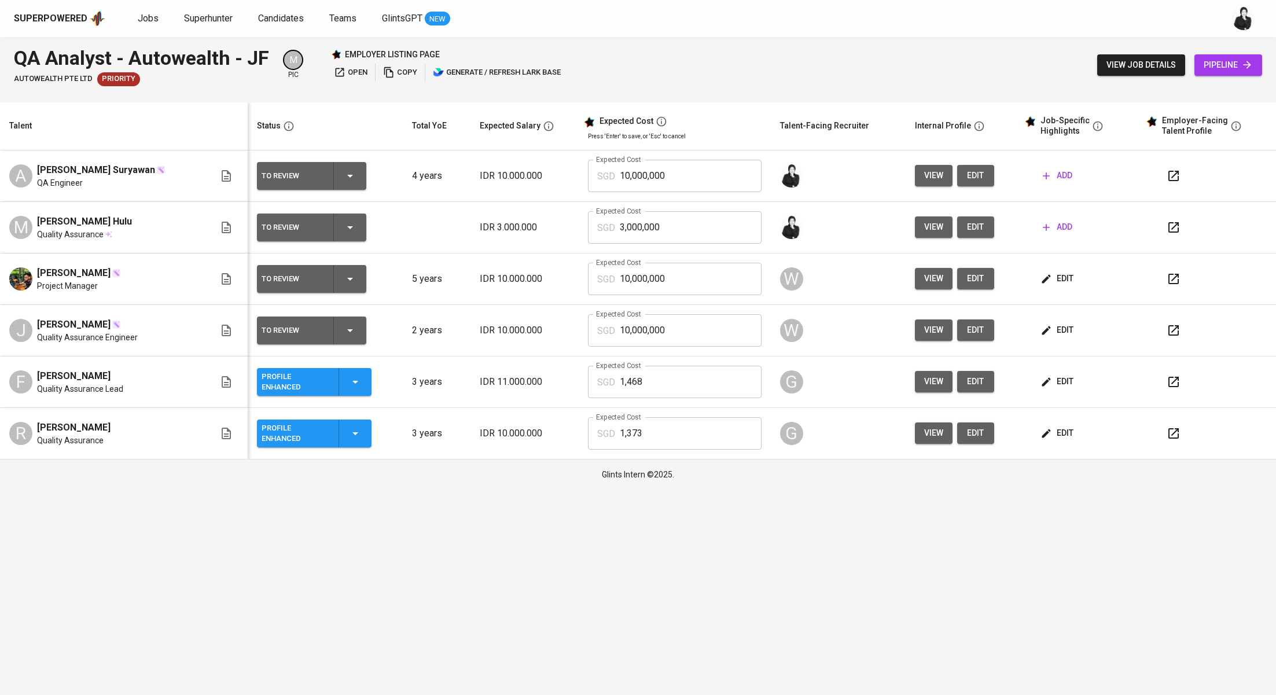
click at [1074, 176] on button "add" at bounding box center [1058, 175] width 39 height 21
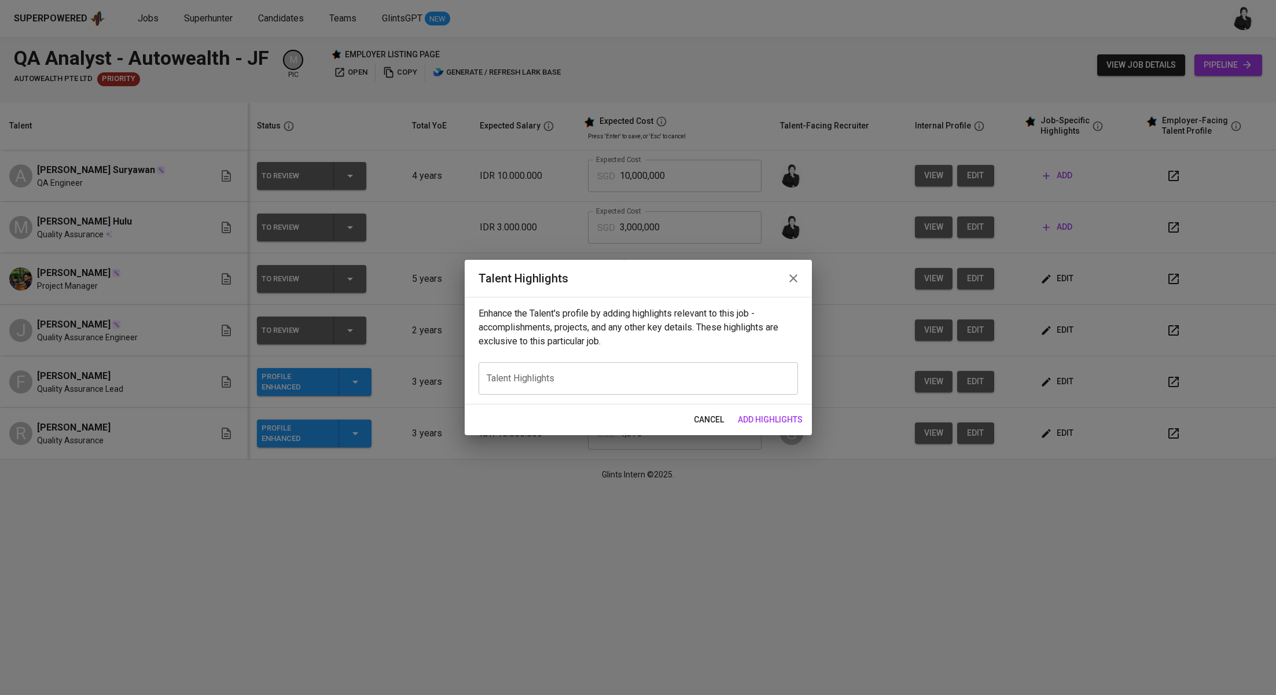
click at [626, 368] on div "x Talent Highlights" at bounding box center [639, 378] width 320 height 32
paste textarea "Lore’i d sitamet, cons-adipi elitsed doe tem inc utl etd magn aliquaeni admin v…"
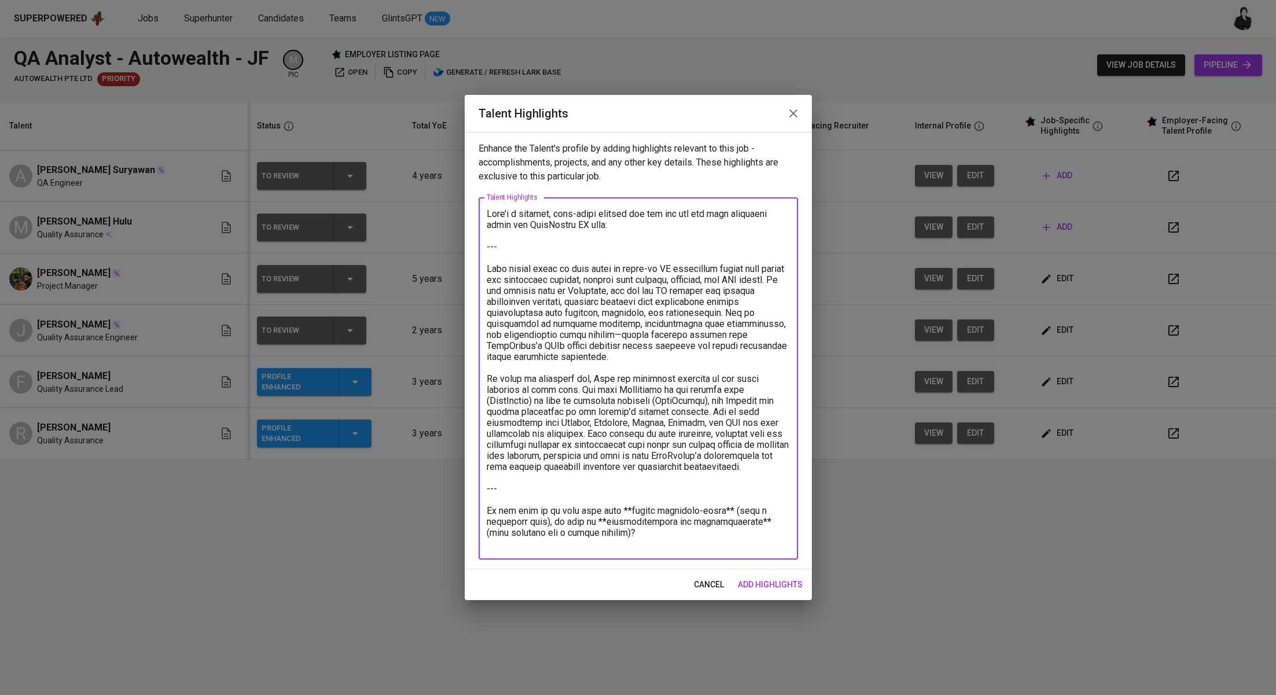
drag, startPoint x: 489, startPoint y: 266, endPoint x: 480, endPoint y: 194, distance: 72.2
click at [480, 194] on div "Enhance the Talent's profile by adding highlights relevant to this job - accomp…" at bounding box center [638, 351] width 347 height 438
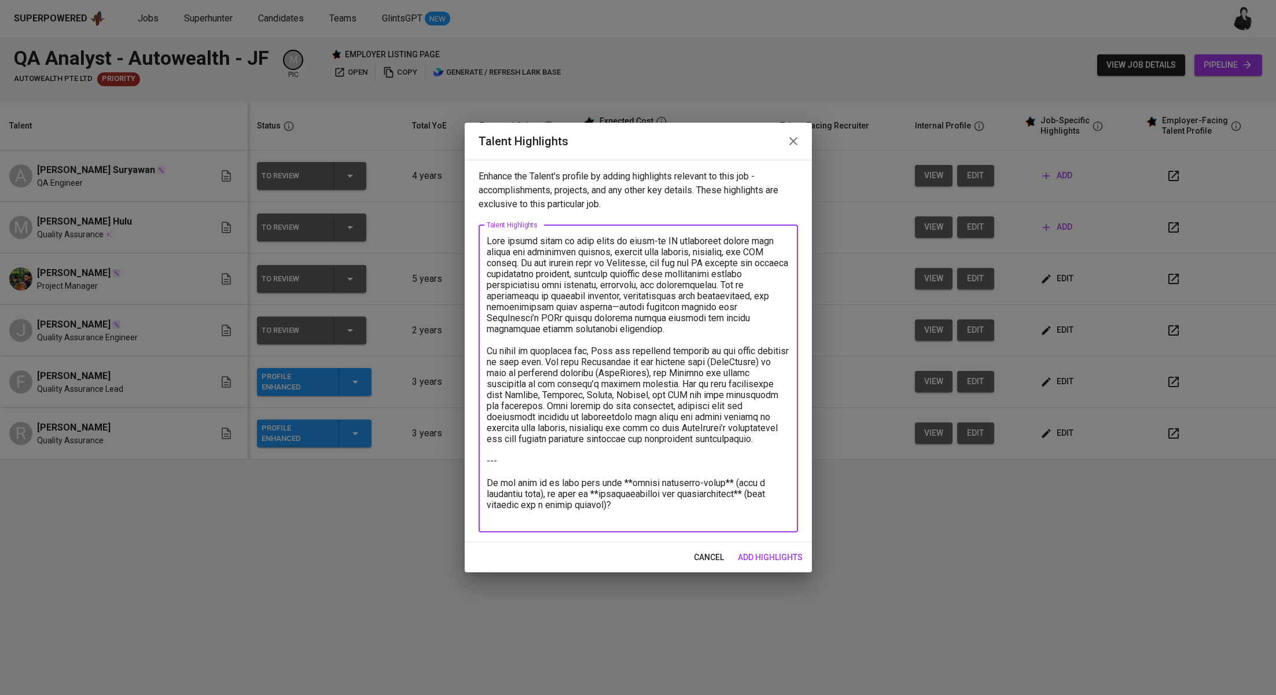
drag, startPoint x: 704, startPoint y: 439, endPoint x: 752, endPoint y: 513, distance: 88.0
click at [752, 513] on textarea at bounding box center [638, 379] width 303 height 286
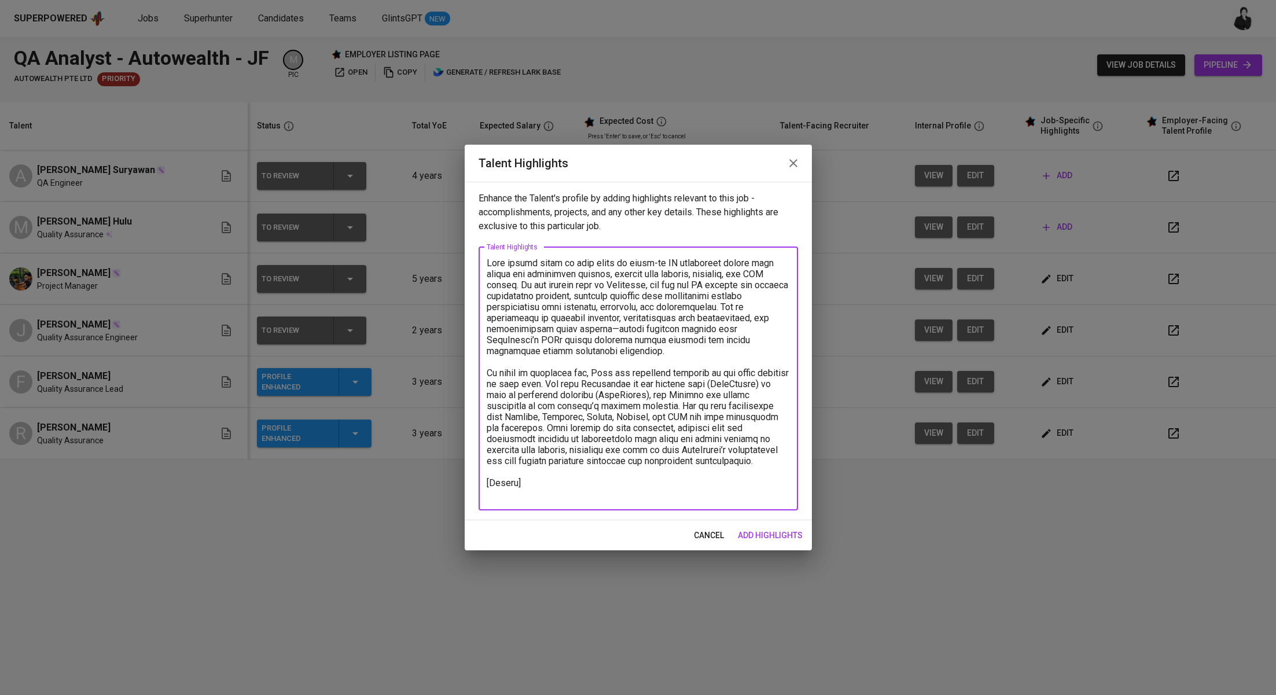
paste textarea "[URL][DOMAIN_NAME]"
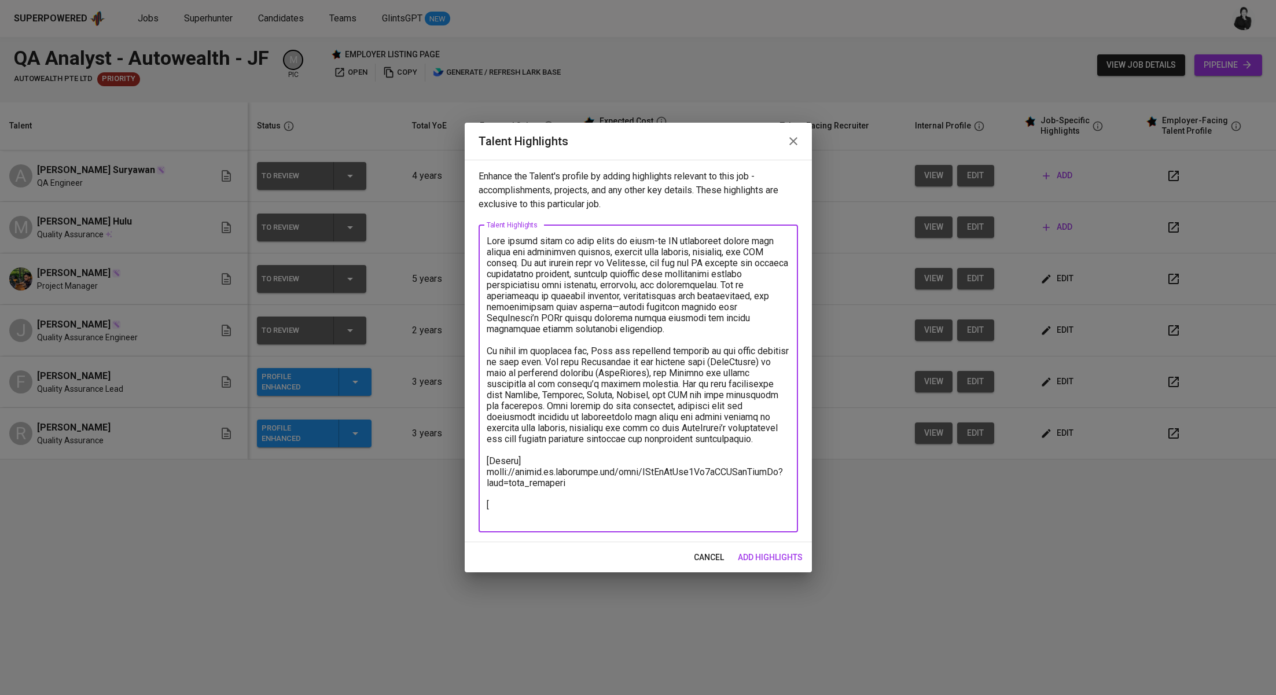
paste textarea "[URL][DOMAIN_NAME]"
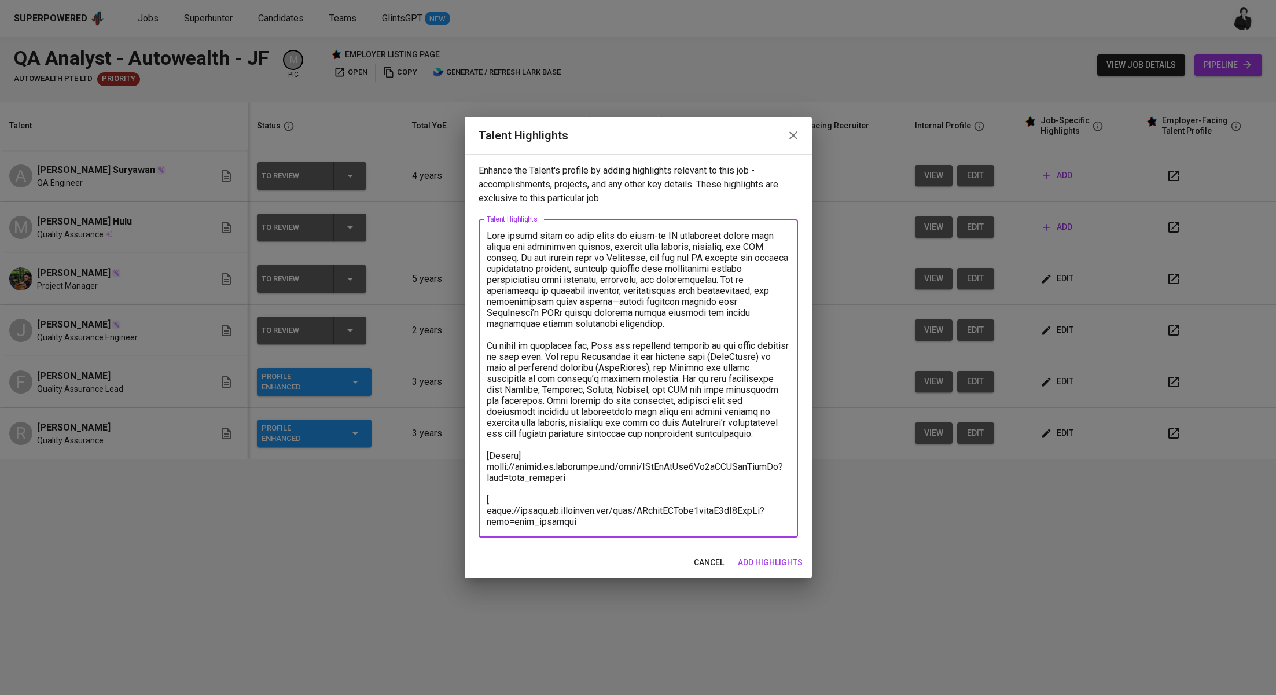
click at [570, 493] on textarea at bounding box center [638, 378] width 303 height 297
click at [521, 498] on textarea at bounding box center [638, 378] width 303 height 297
paste textarea "Language Level Test Result"
click at [585, 526] on textarea at bounding box center [638, 378] width 303 height 297
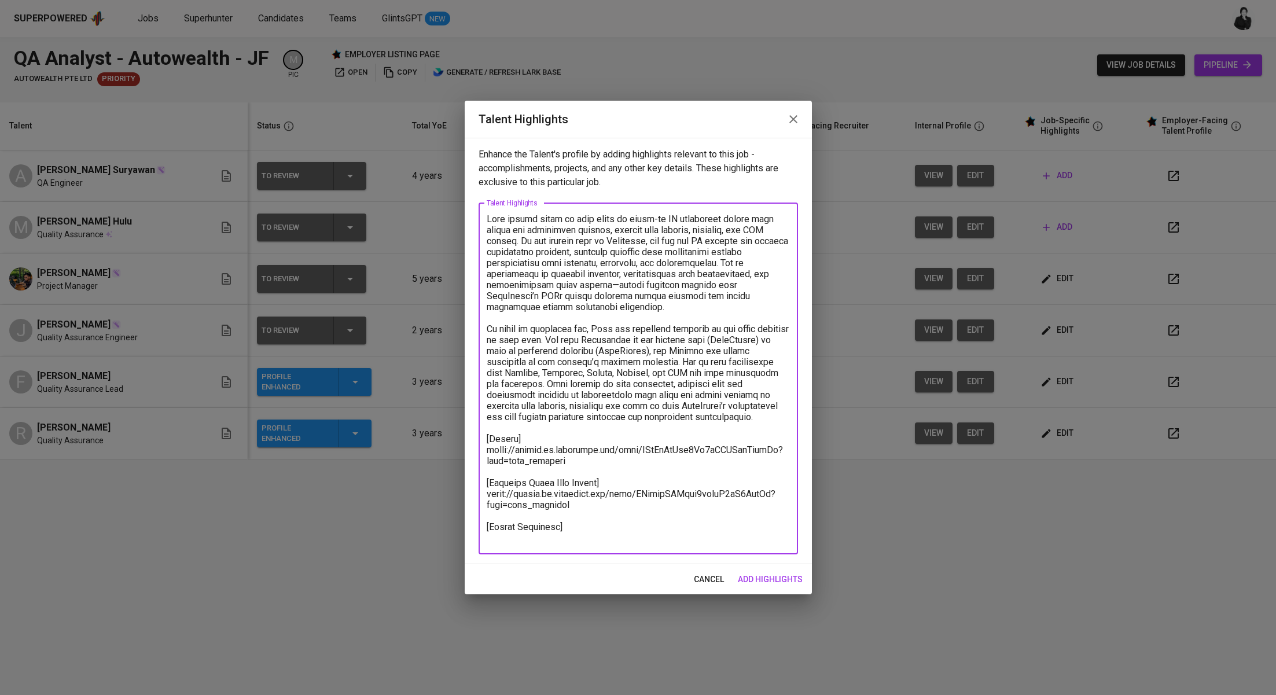
paste textarea "Basic Salary 901,02 BPJS Health 5% 50,05 BPJS Manpower 6.24% 55,80 Religious Fe…"
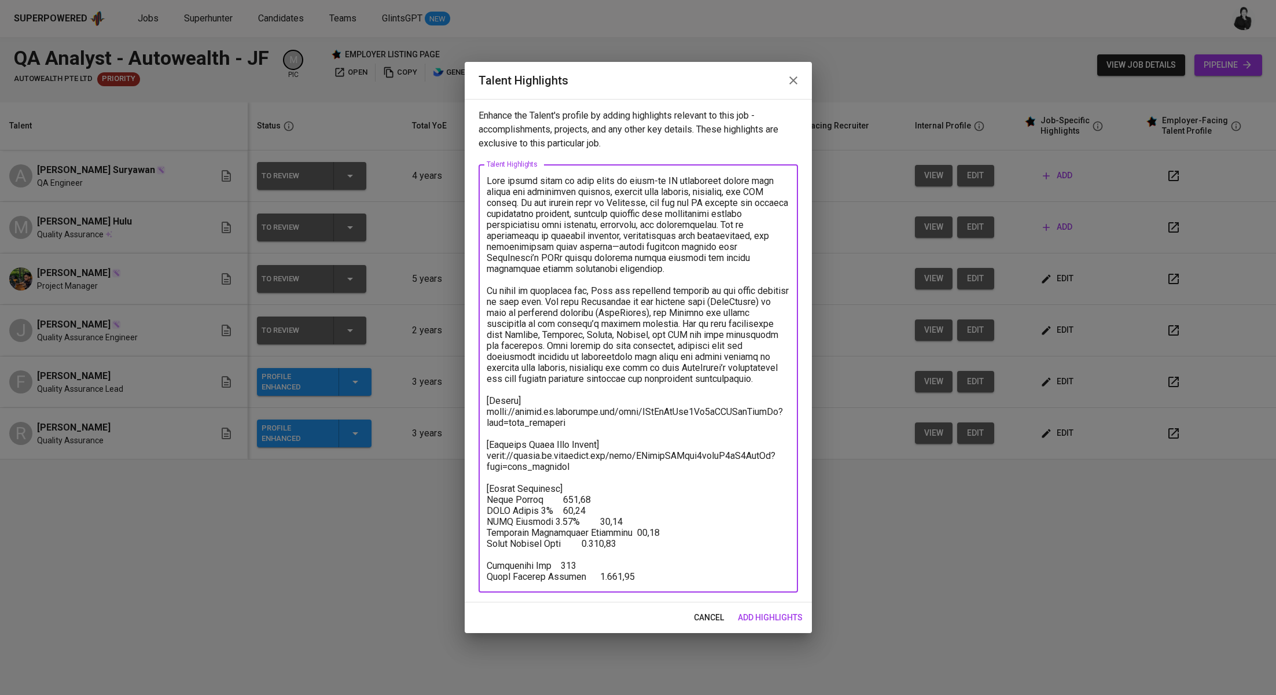
drag, startPoint x: 625, startPoint y: 570, endPoint x: 481, endPoint y: 496, distance: 161.8
click at [481, 496] on div "x Talent Highlights" at bounding box center [639, 378] width 320 height 428
click at [633, 597] on div "Enhance the Talent's profile by adding highlights relevant to this job - accomp…" at bounding box center [638, 351] width 347 height 504
drag, startPoint x: 632, startPoint y: 579, endPoint x: 485, endPoint y: 500, distance: 167.1
click at [485, 500] on div "x Talent Highlights" at bounding box center [639, 378] width 320 height 428
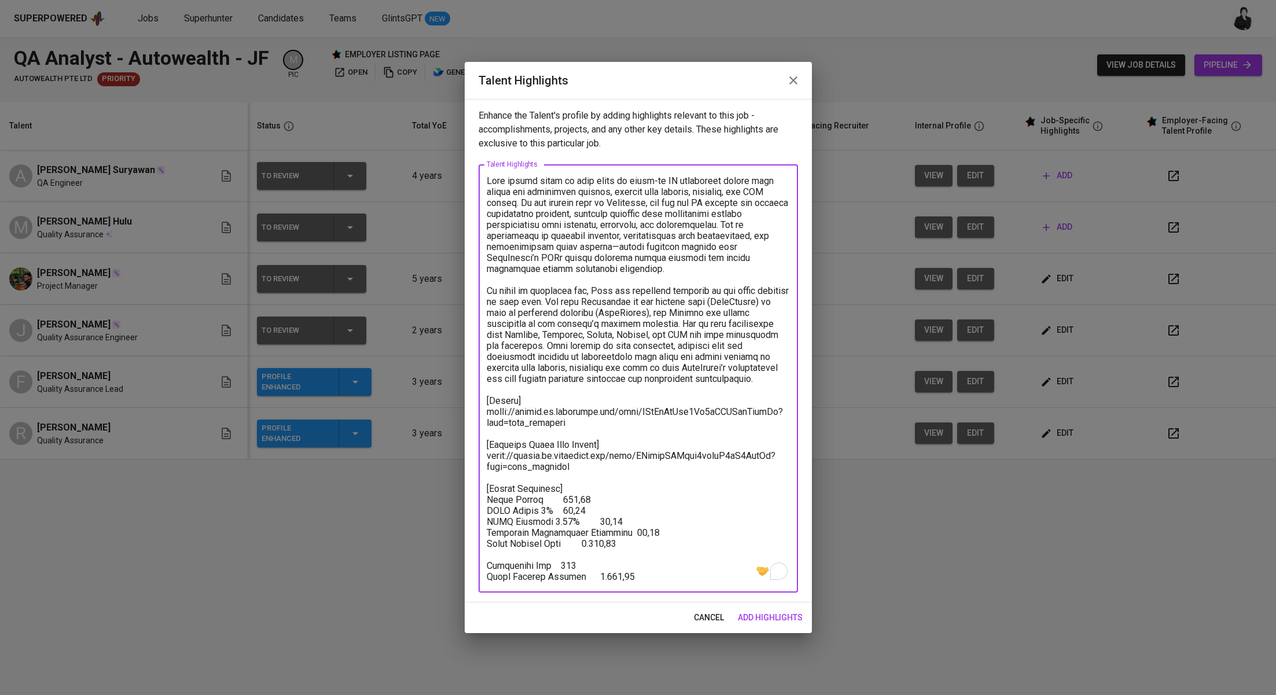
paste textarea "Total Pricing Monthly 1.381,96 SGD Basic Salary 901,02 SGD BPJS Health 50,05 SG…"
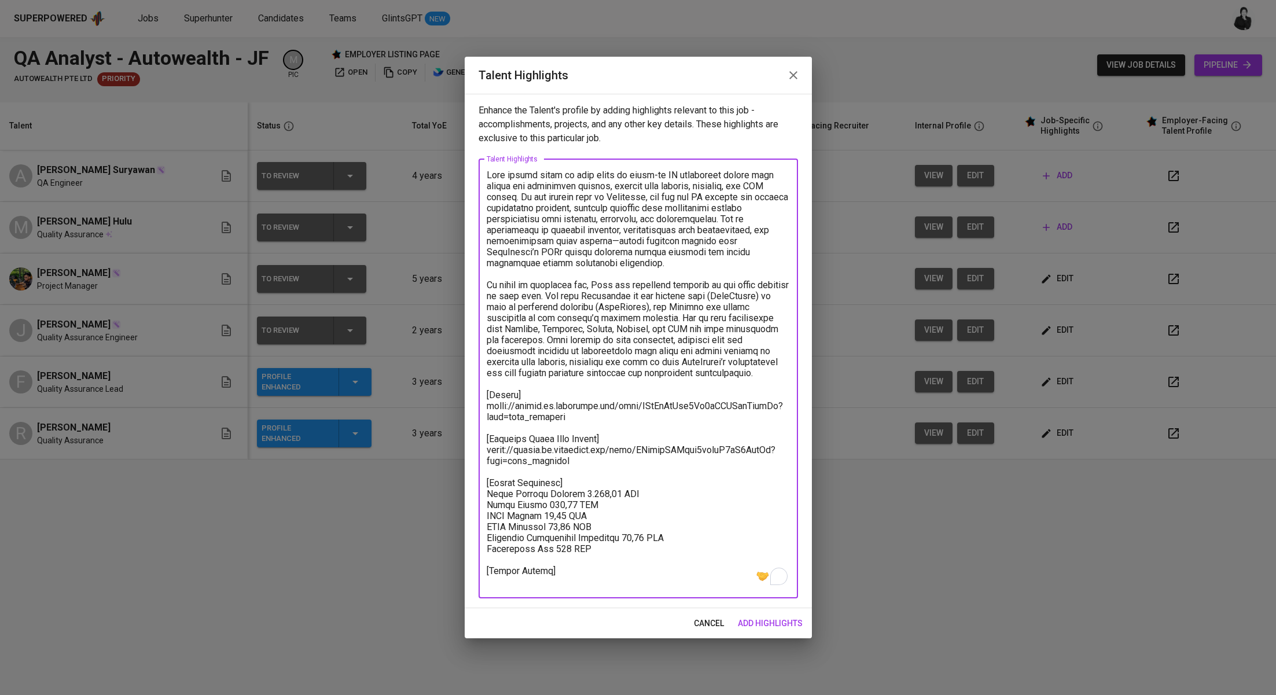
click at [634, 585] on textarea "To enrich screen reader interactions, please activate Accessibility in Grammarl…" at bounding box center [638, 379] width 303 height 418
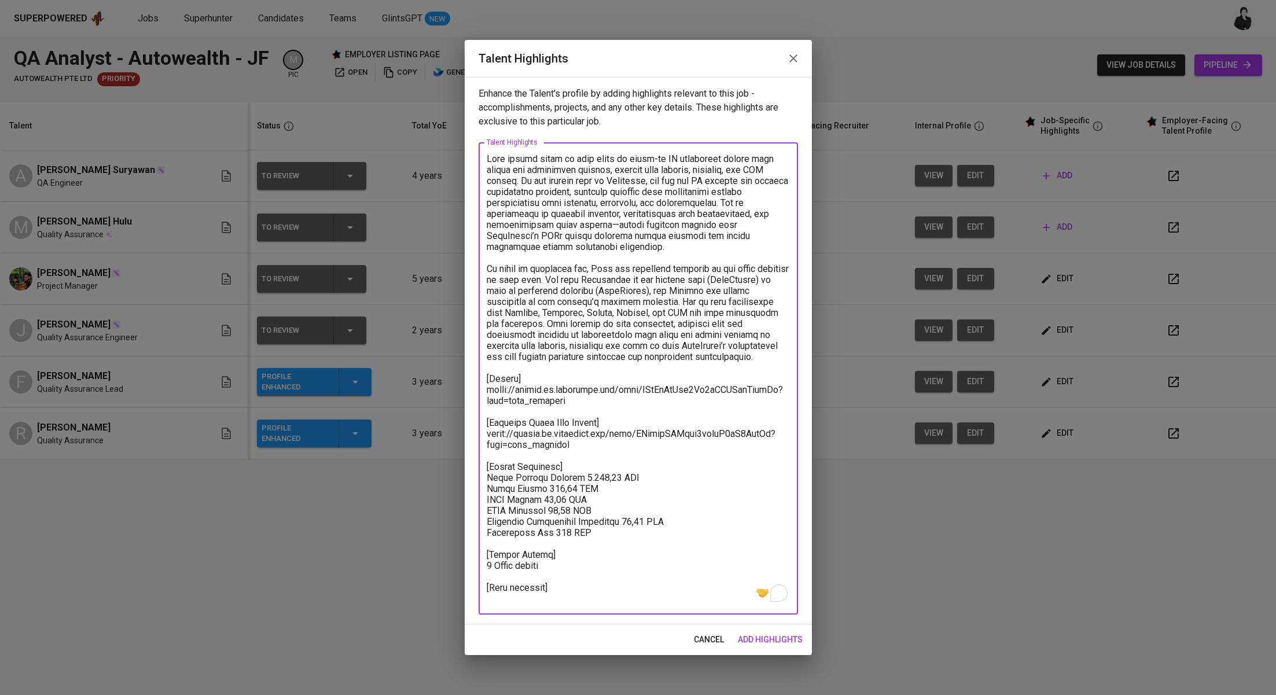
paste textarea "https://glints.sg.larksuite.com/minutes/obsg2f34r8d99ls96cqg38w7?from=from_copy…"
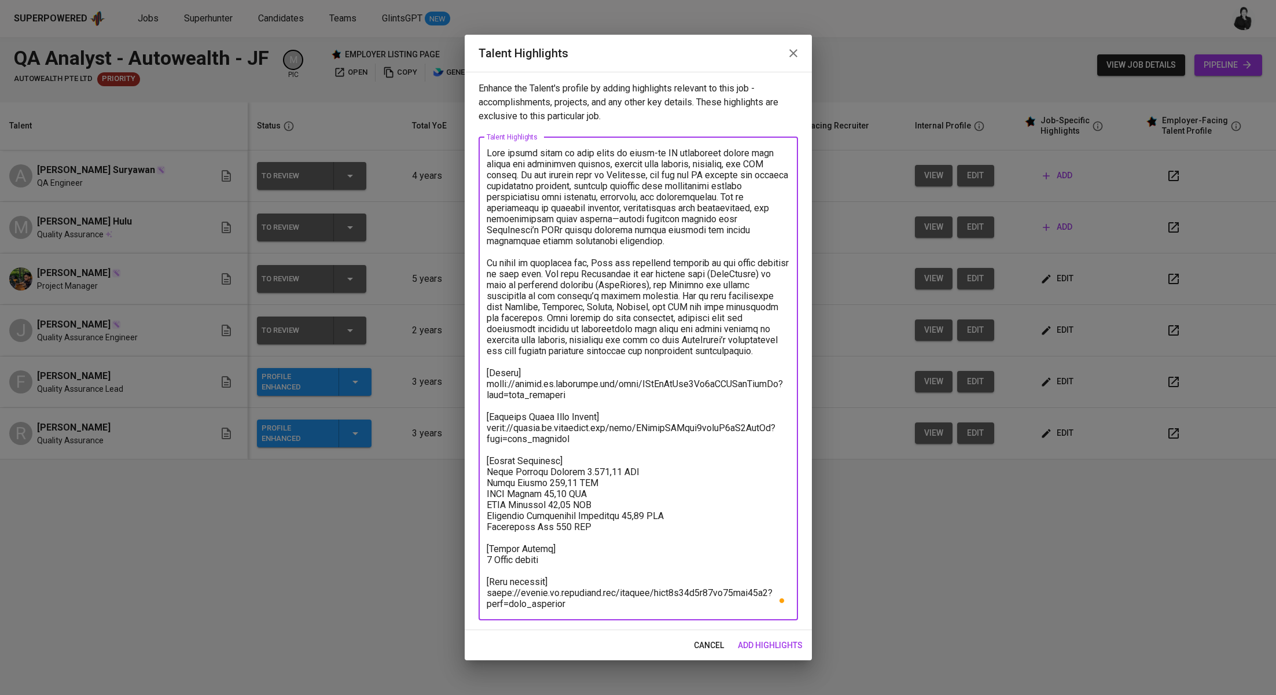
type textarea "Sifa brings close to five years of hands-on QA experience across both manual an…"
click at [769, 642] on span "add highlights" at bounding box center [770, 646] width 65 height 14
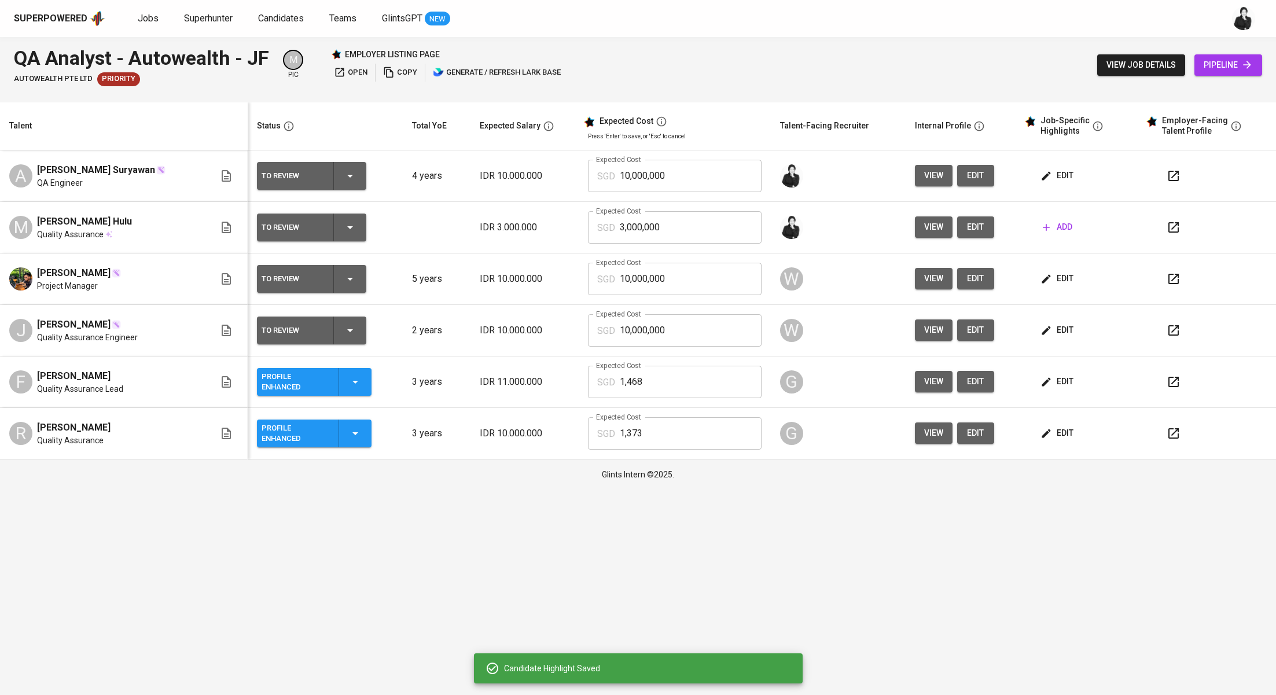
click at [1066, 176] on span "edit" at bounding box center [1058, 175] width 31 height 14
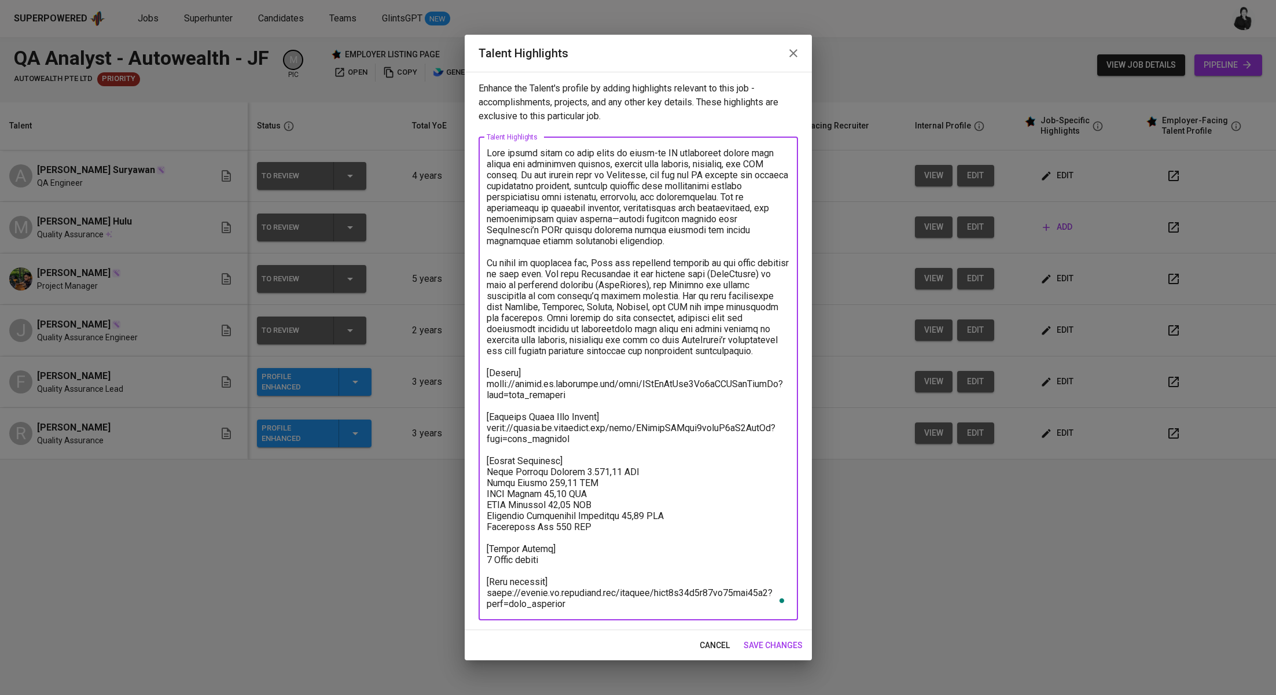
drag, startPoint x: 611, startPoint y: 472, endPoint x: 577, endPoint y: 475, distance: 34.2
click at [577, 475] on textarea "To enrich screen reader interactions, please activate Accessibility in Grammarl…" at bounding box center [638, 379] width 303 height 462
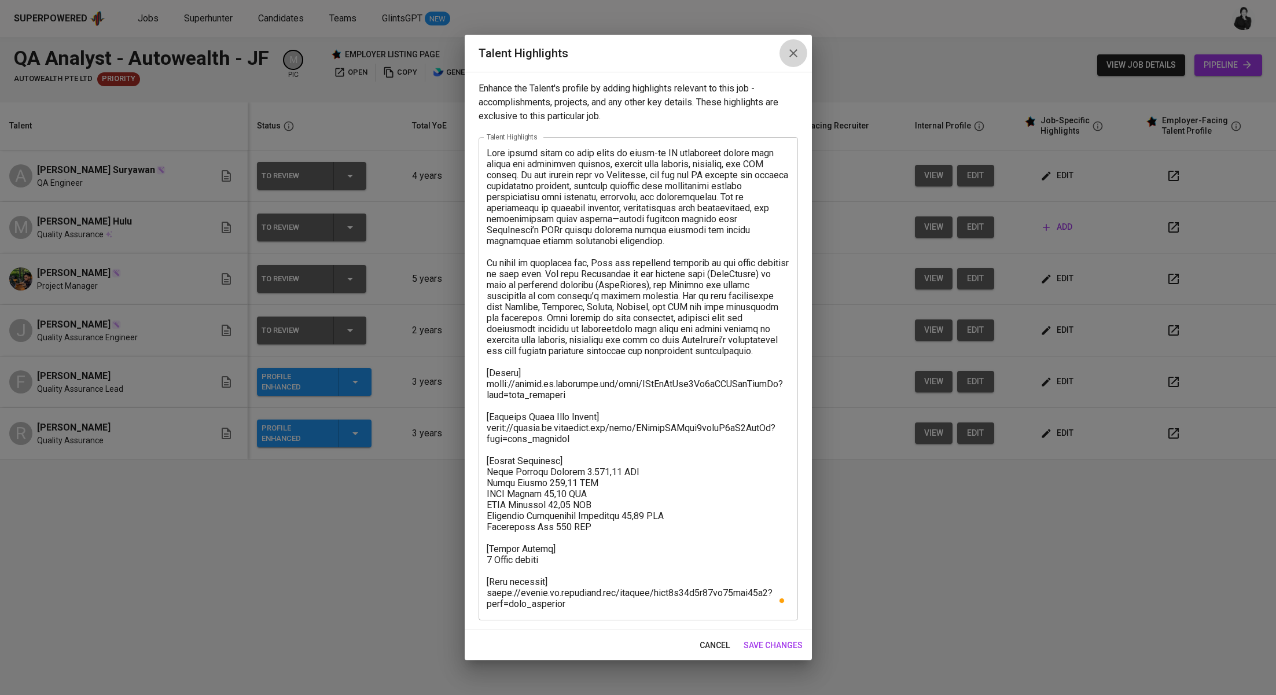
click at [796, 53] on icon "button" at bounding box center [794, 53] width 14 height 14
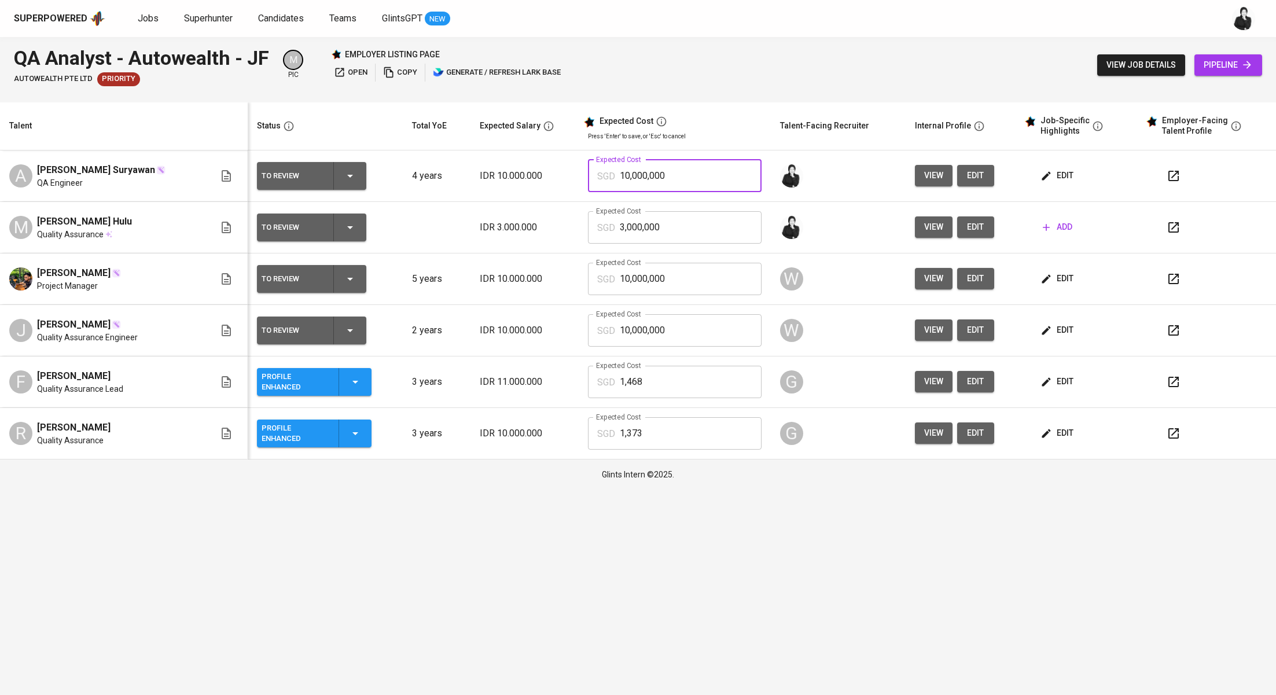
drag, startPoint x: 699, startPoint y: 168, endPoint x: 576, endPoint y: 183, distance: 123.6
click at [576, 183] on tr "A Assyifa Hesaputri Suryawan QA Engineer To Review 4 years IDR 10.000.000 Expec…" at bounding box center [638, 177] width 1276 height 52
type input "1,382"
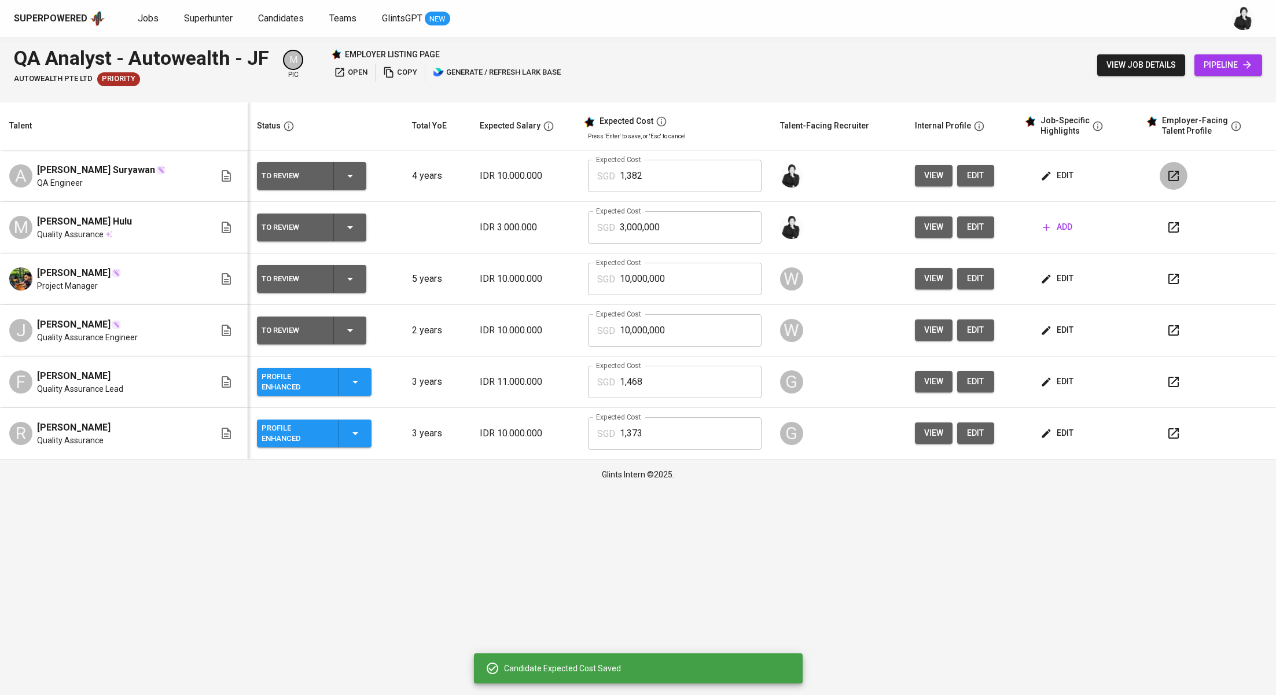
click at [1164, 175] on button "button" at bounding box center [1174, 176] width 28 height 28
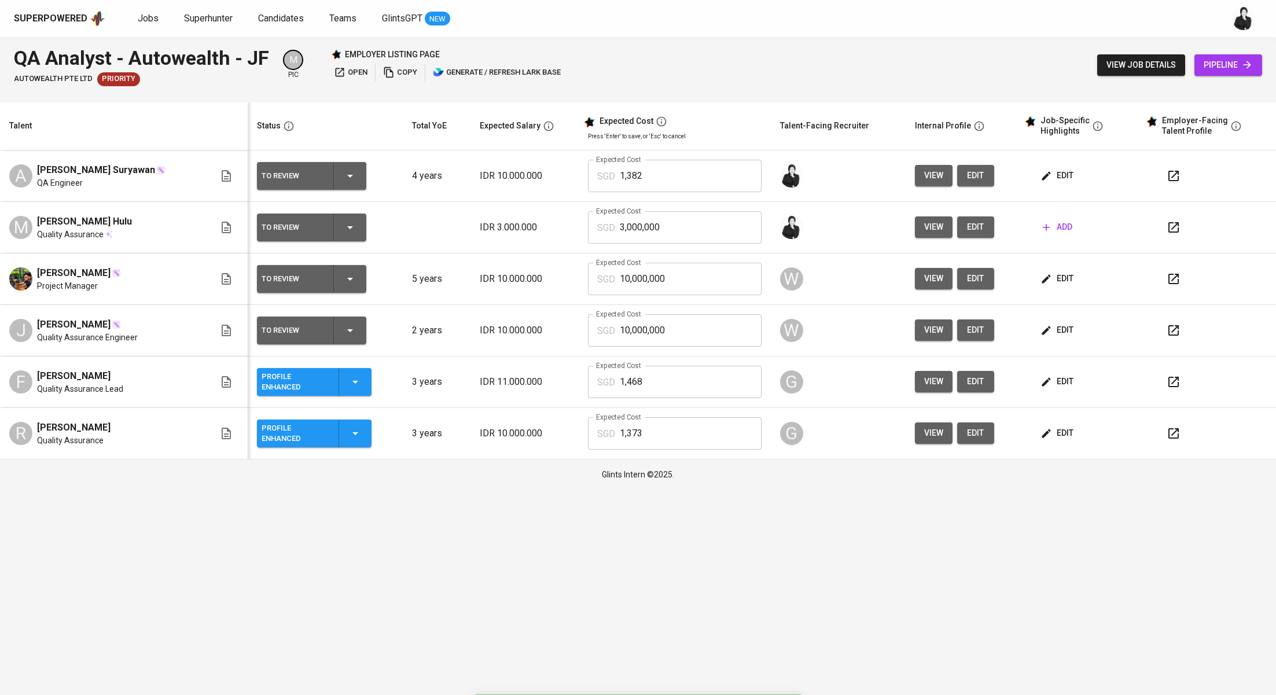
click at [1178, 386] on icon "button" at bounding box center [1174, 382] width 14 height 14
click at [348, 184] on div "To Review" at bounding box center [312, 176] width 100 height 28
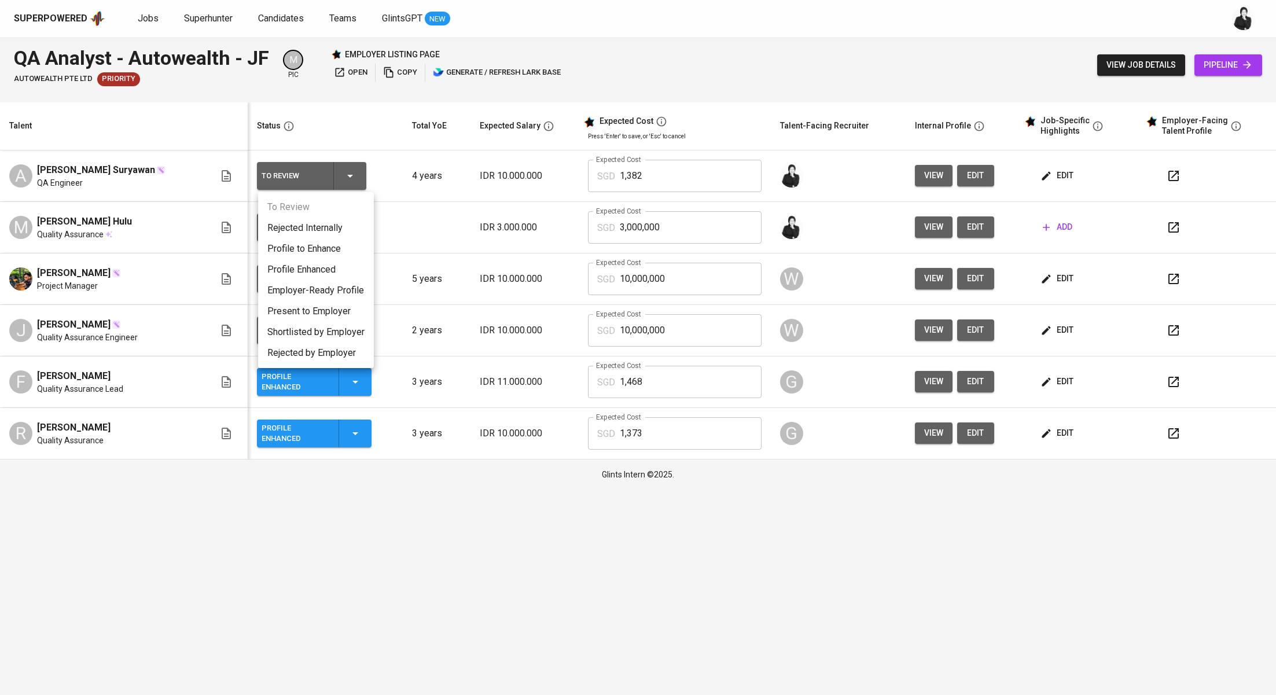
click at [337, 266] on li "Profile Enhanced" at bounding box center [316, 269] width 116 height 21
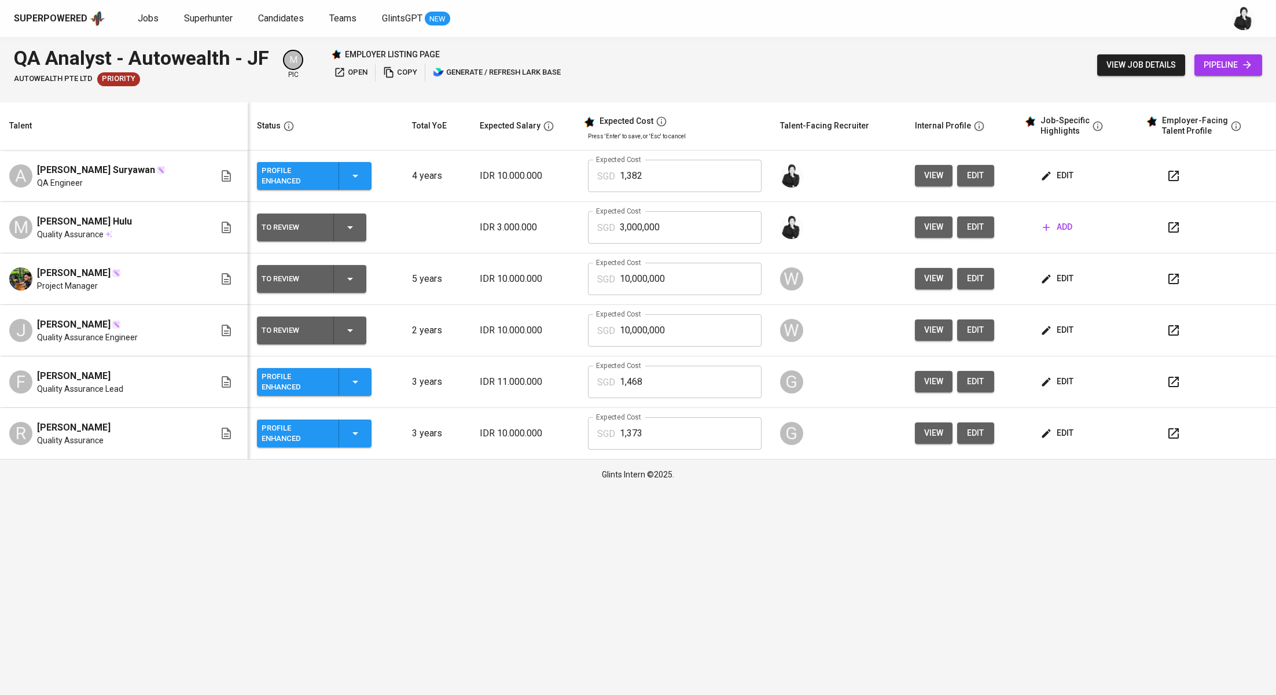
click at [1061, 223] on span "add" at bounding box center [1058, 227] width 30 height 14
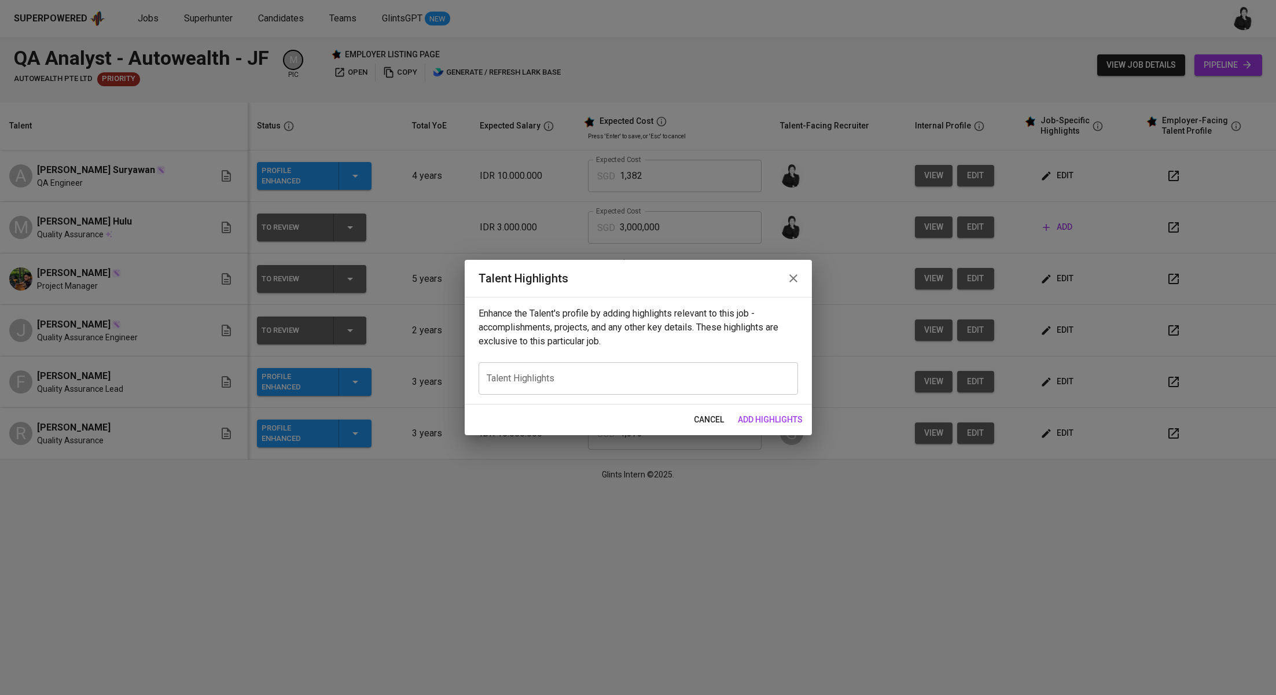
click at [787, 277] on icon "button" at bounding box center [794, 278] width 14 height 14
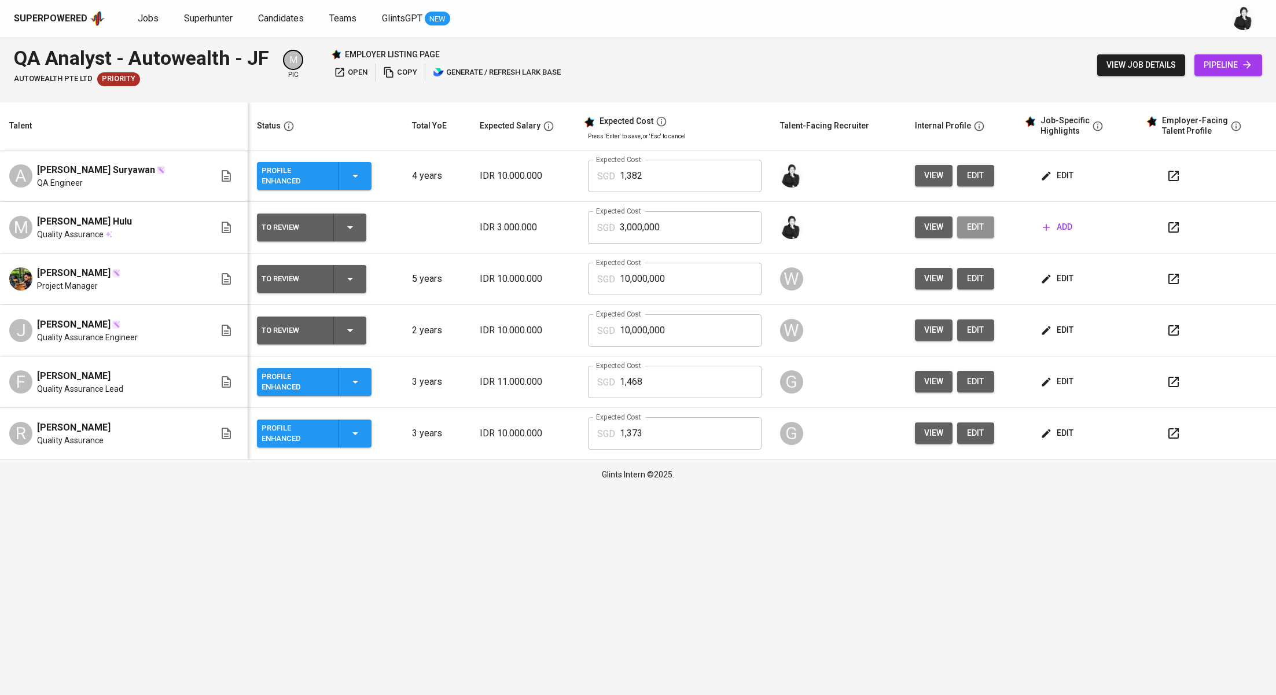
click at [982, 220] on button "edit" at bounding box center [975, 226] width 37 height 21
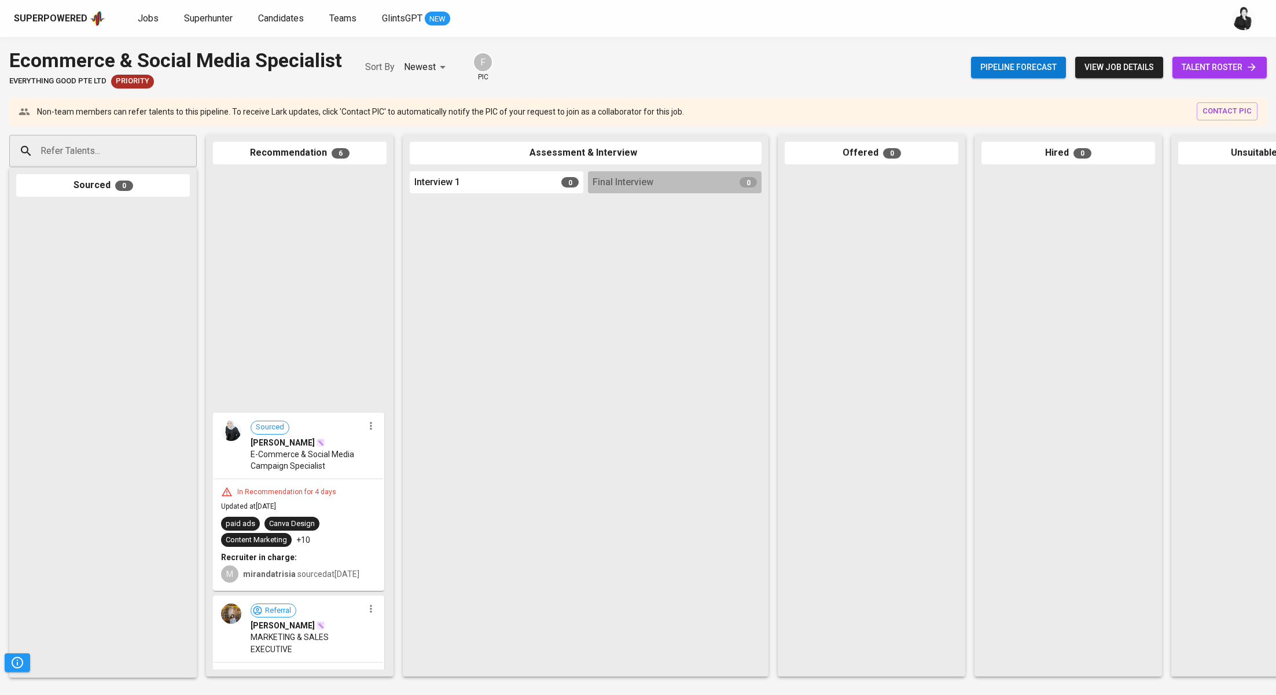
scroll to position [540, 0]
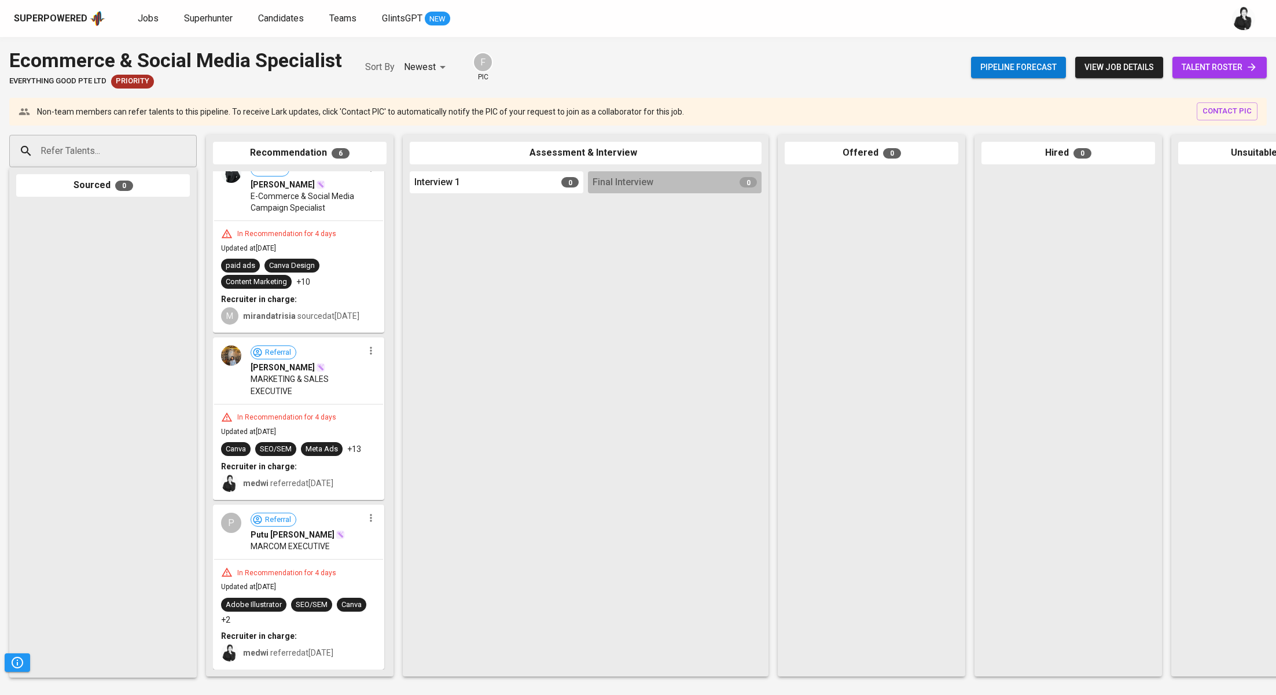
click at [1217, 66] on span "talent roster" at bounding box center [1220, 67] width 76 height 14
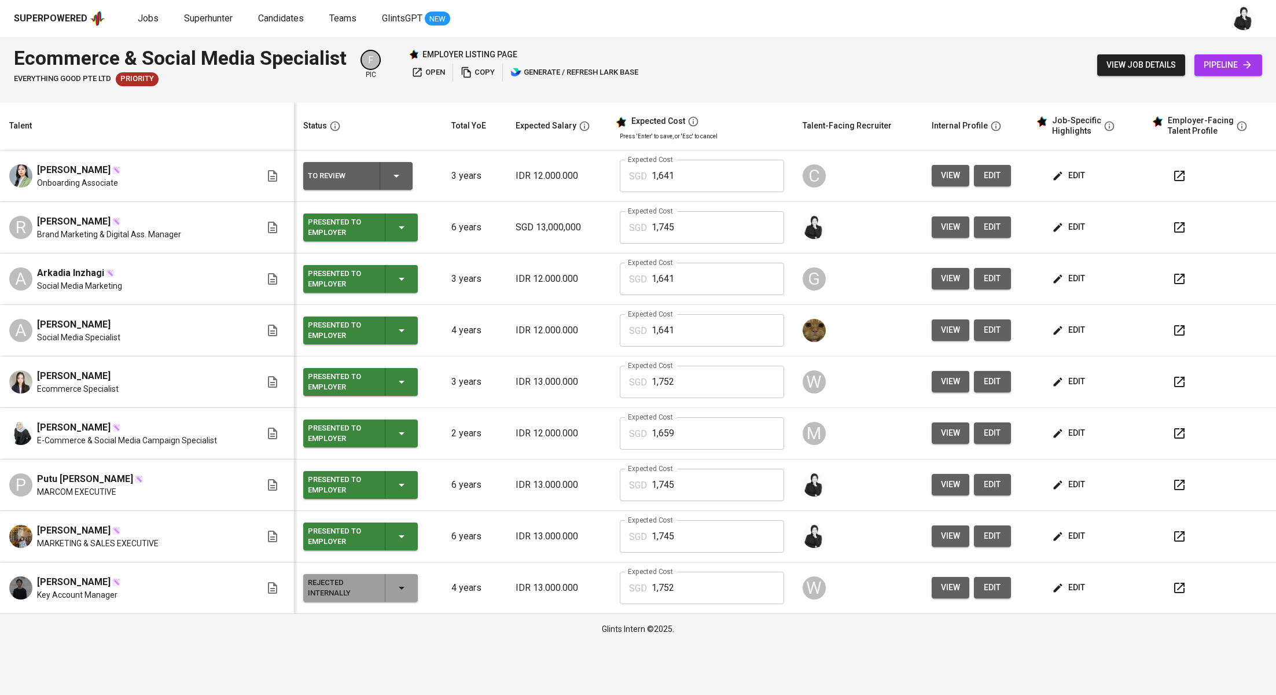
click at [1183, 229] on icon "button" at bounding box center [1180, 227] width 10 height 10
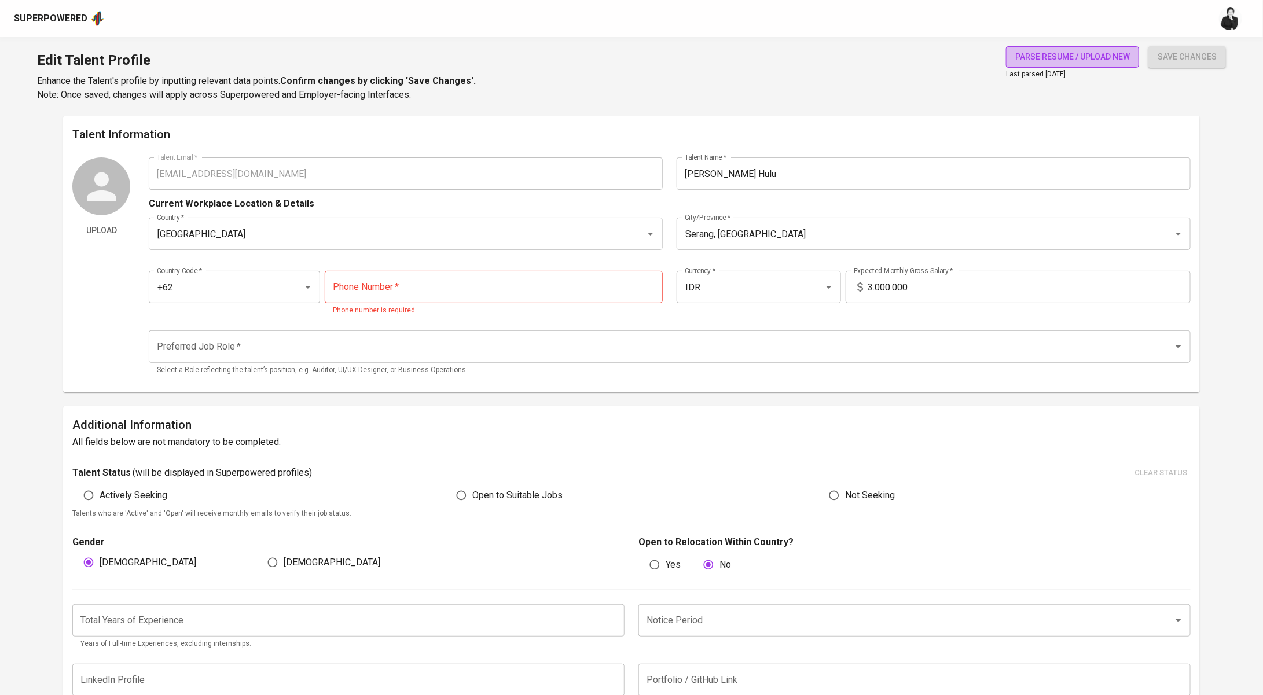
click at [1084, 63] on span "parse resume / upload new" at bounding box center [1072, 57] width 115 height 14
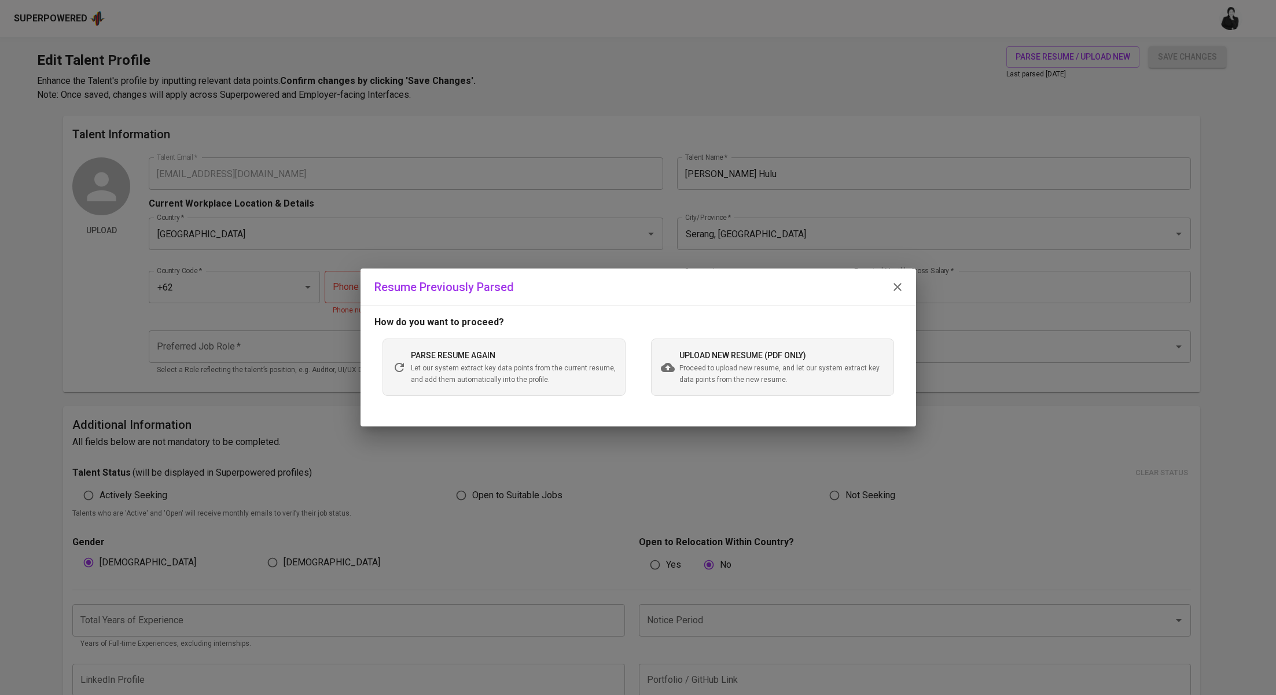
click at [723, 366] on span "Proceed to upload new resume, and let our system extract key data points from t…" at bounding box center [782, 374] width 205 height 23
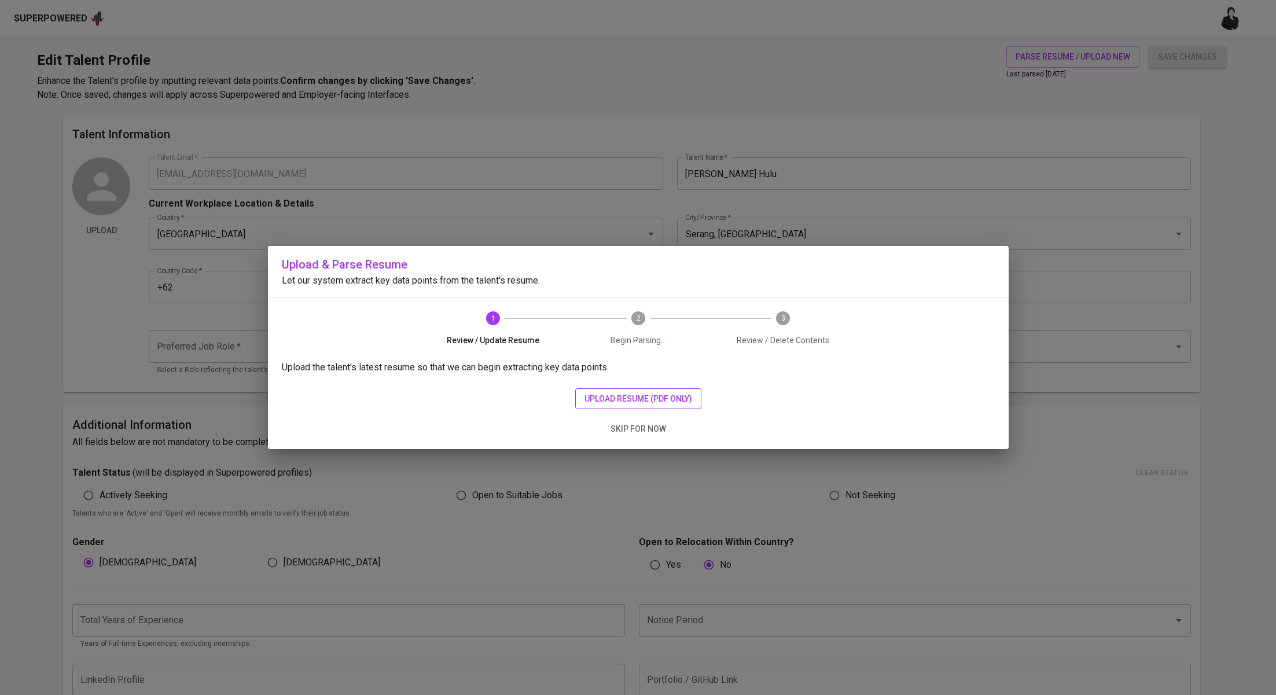
click at [632, 404] on span "upload resume (pdf only)" at bounding box center [639, 399] width 108 height 14
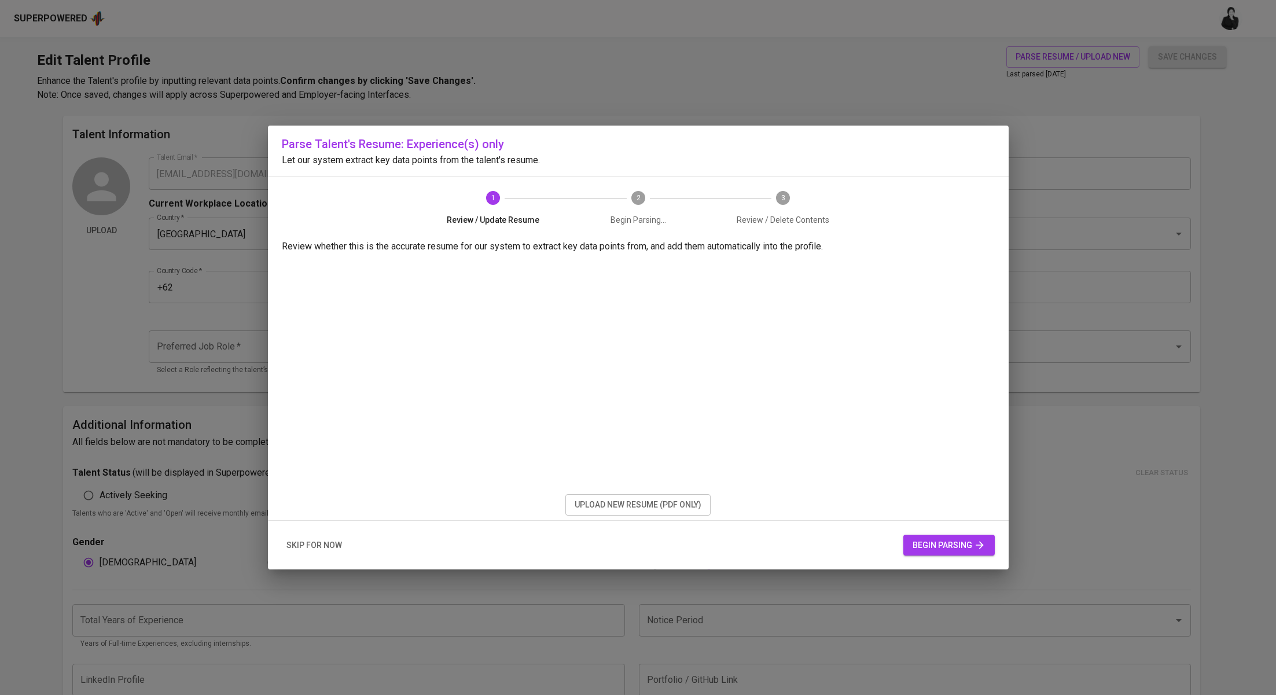
click at [942, 541] on span "begin parsing" at bounding box center [949, 545] width 73 height 14
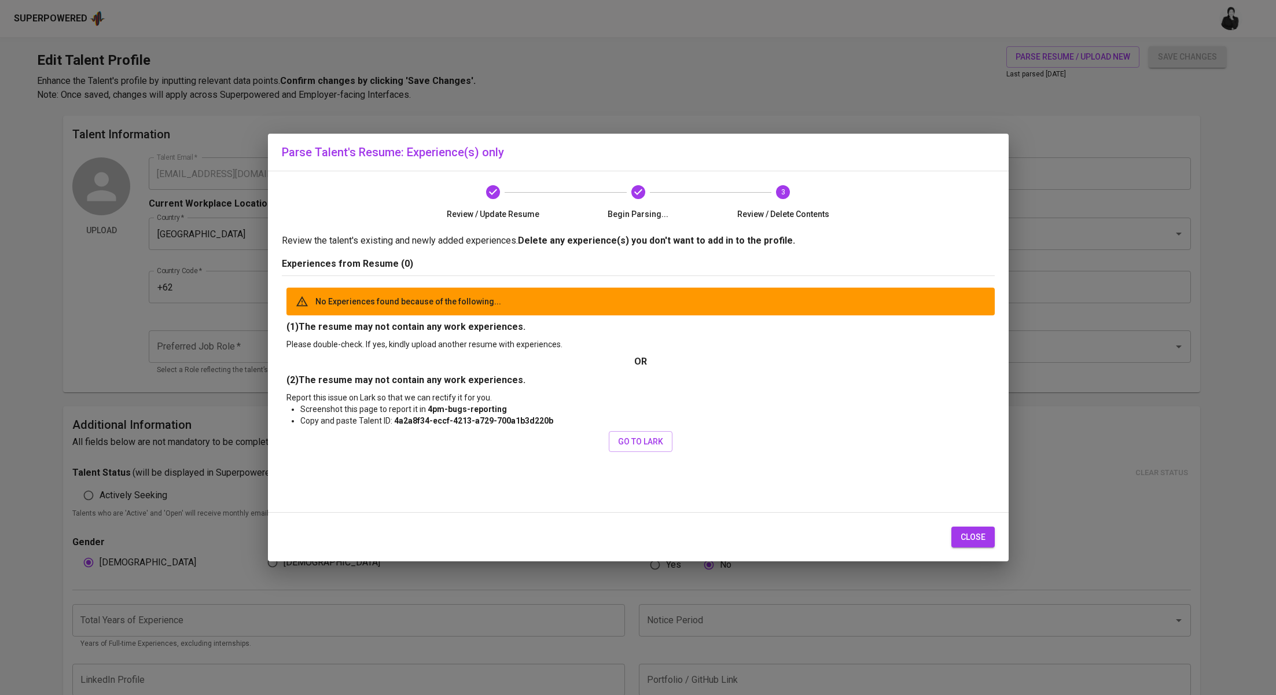
click at [982, 534] on span "close" at bounding box center [973, 537] width 25 height 14
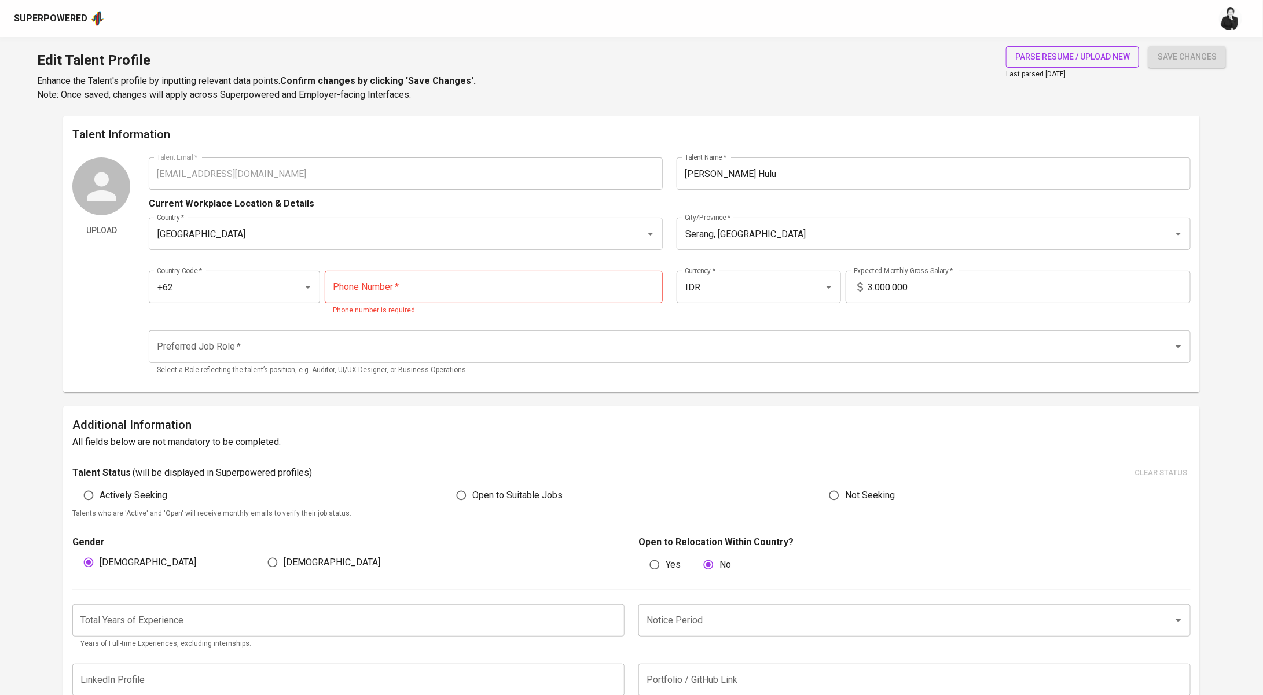
click at [1103, 57] on span "parse resume / upload new" at bounding box center [1072, 57] width 115 height 14
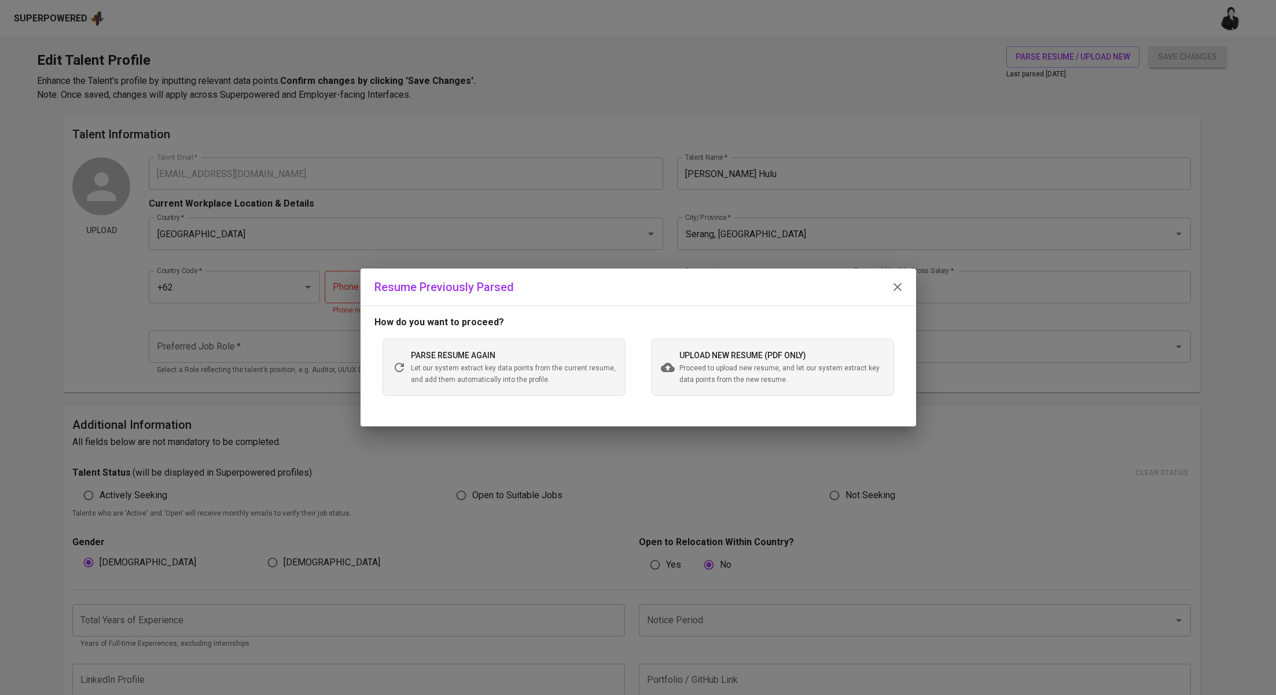
click at [695, 353] on span "upload new resume (pdf only)" at bounding box center [743, 355] width 127 height 9
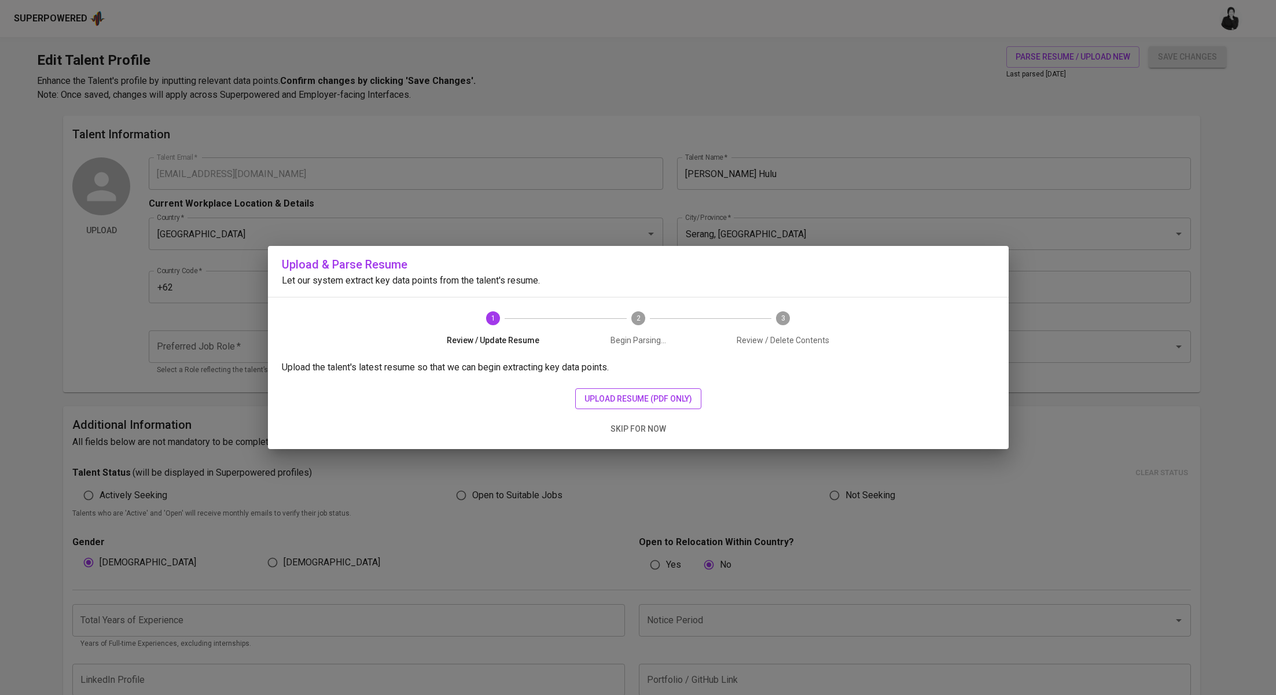
click at [658, 395] on span "upload resume (pdf only)" at bounding box center [639, 399] width 108 height 14
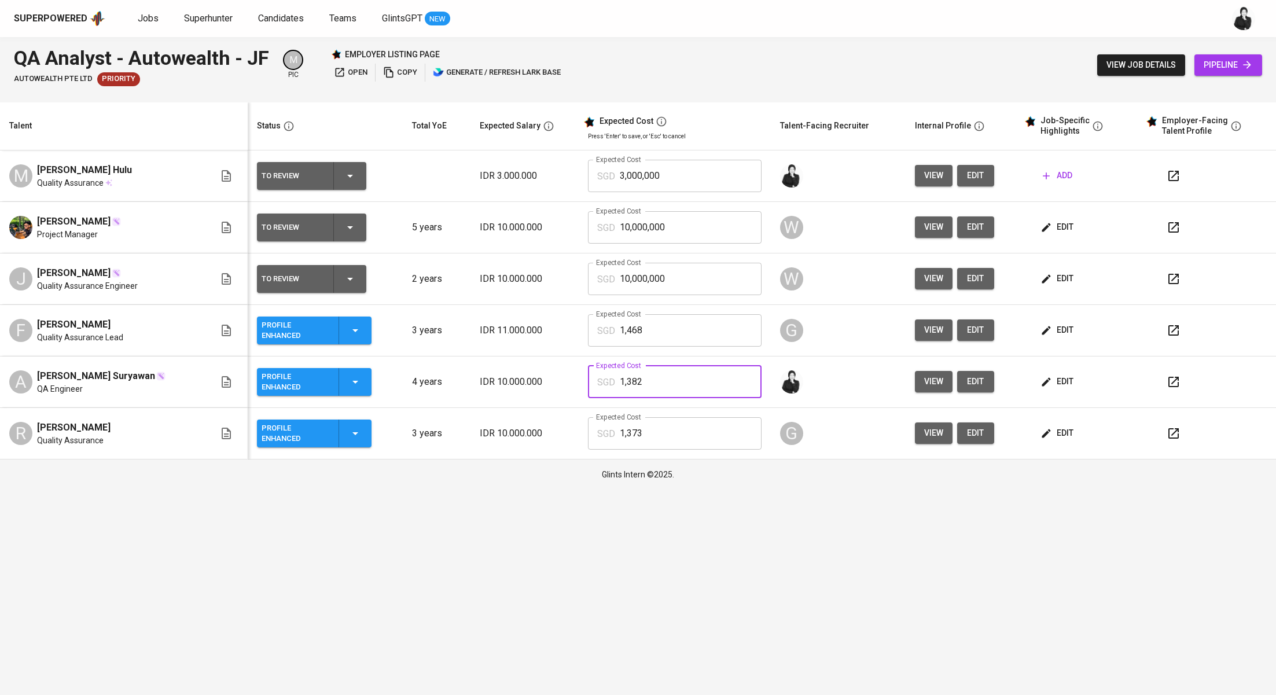
drag, startPoint x: 667, startPoint y: 386, endPoint x: 580, endPoint y: 384, distance: 86.8
click at [580, 384] on td "Expected Cost SGD 1,382 Expected Cost" at bounding box center [675, 383] width 192 height 52
drag, startPoint x: 688, startPoint y: 338, endPoint x: 590, endPoint y: 332, distance: 97.5
click at [590, 332] on div "SGD 1,468 Expected Cost" at bounding box center [674, 330] width 173 height 32
click at [654, 378] on input "1,382" at bounding box center [690, 382] width 141 height 32
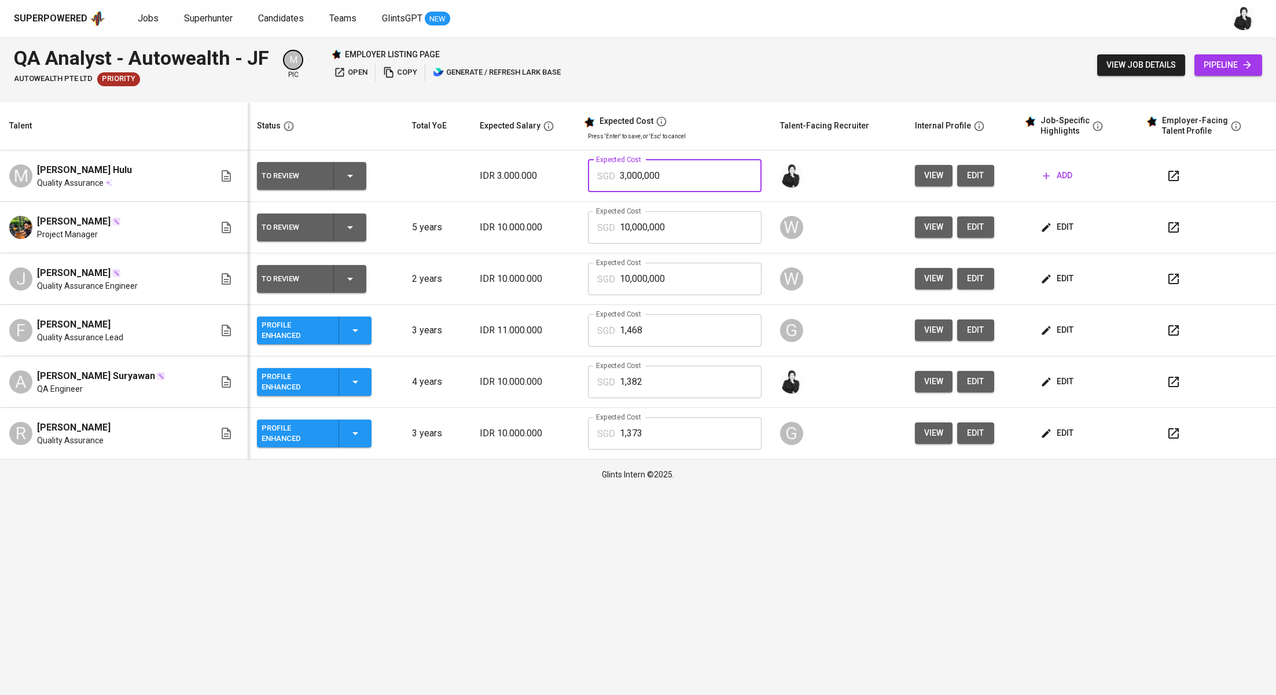
drag, startPoint x: 693, startPoint y: 169, endPoint x: 593, endPoint y: 166, distance: 100.8
click at [593, 166] on div "SGD 3,000,000 Expected Cost" at bounding box center [674, 176] width 173 height 32
drag, startPoint x: 680, startPoint y: 178, endPoint x: 599, endPoint y: 177, distance: 81.0
click at [599, 177] on div "SGD 3,000,000 Expected Cost" at bounding box center [674, 176] width 173 height 32
paste input "1,382"
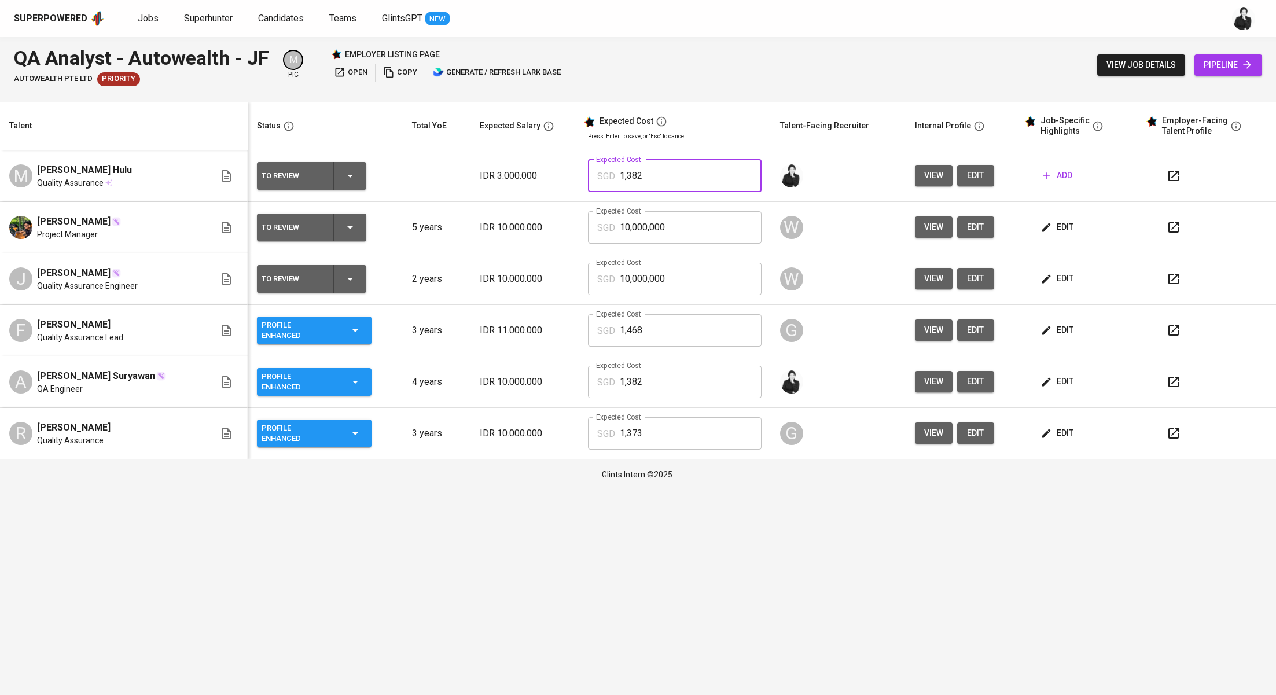
type input "1,382"
click at [1172, 389] on button "button" at bounding box center [1174, 382] width 28 height 28
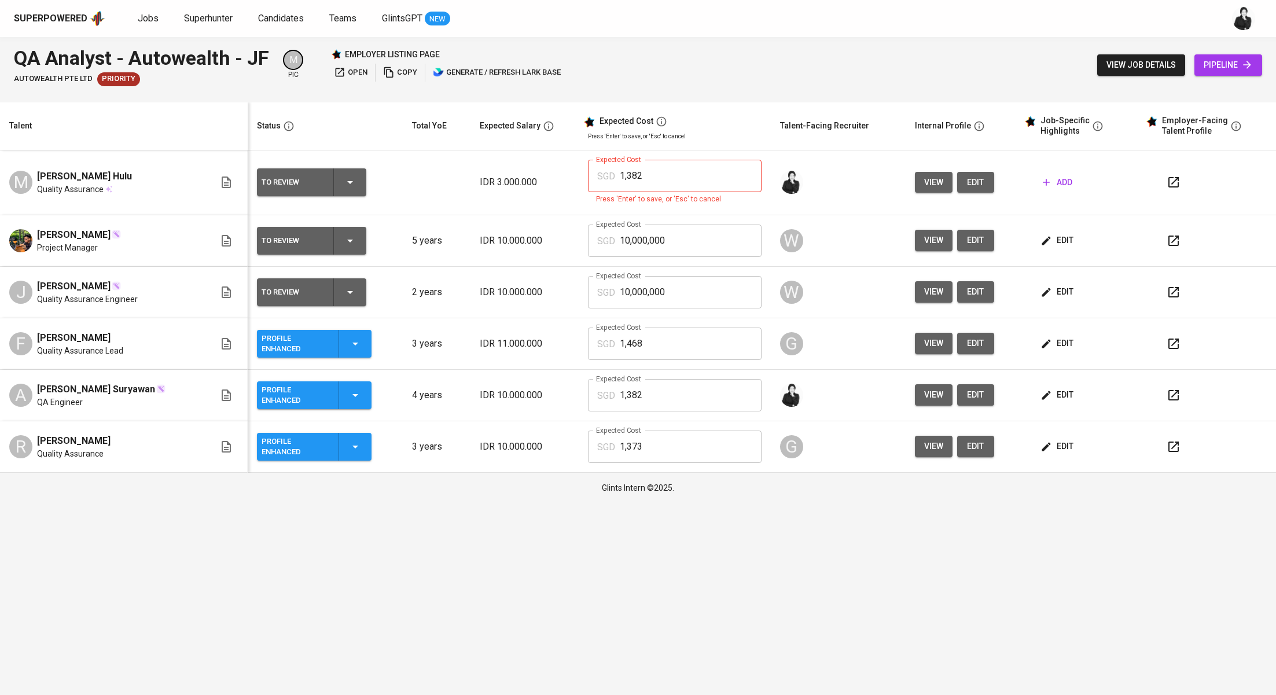
click at [726, 170] on input "1,382" at bounding box center [690, 176] width 141 height 32
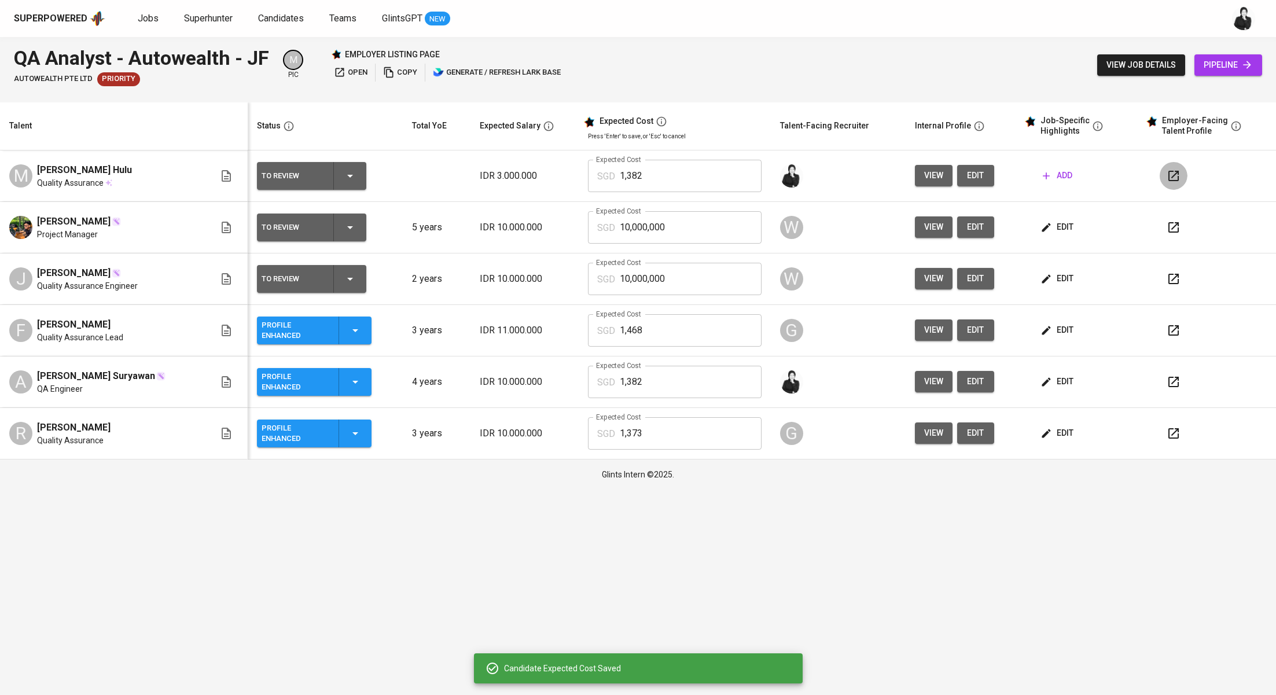
click at [1169, 179] on icon "button" at bounding box center [1174, 176] width 14 height 14
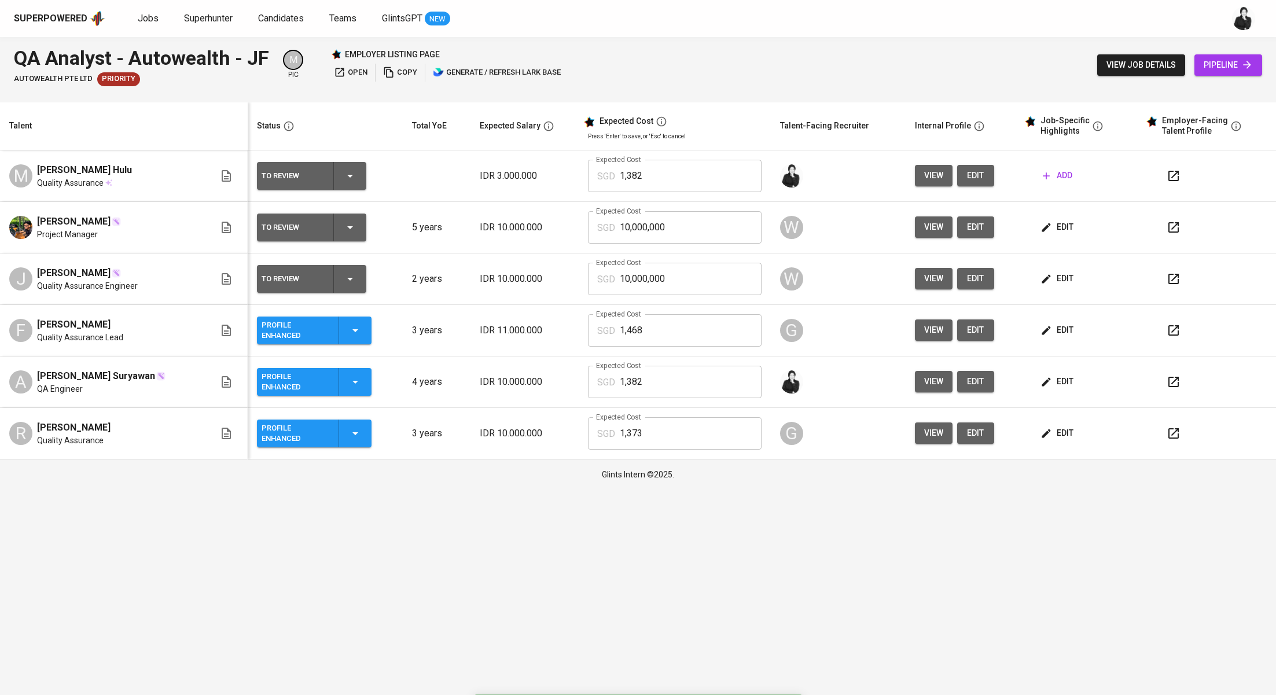
click at [1175, 377] on icon "button" at bounding box center [1174, 382] width 10 height 10
click at [1073, 388] on button "edit" at bounding box center [1059, 381] width 40 height 21
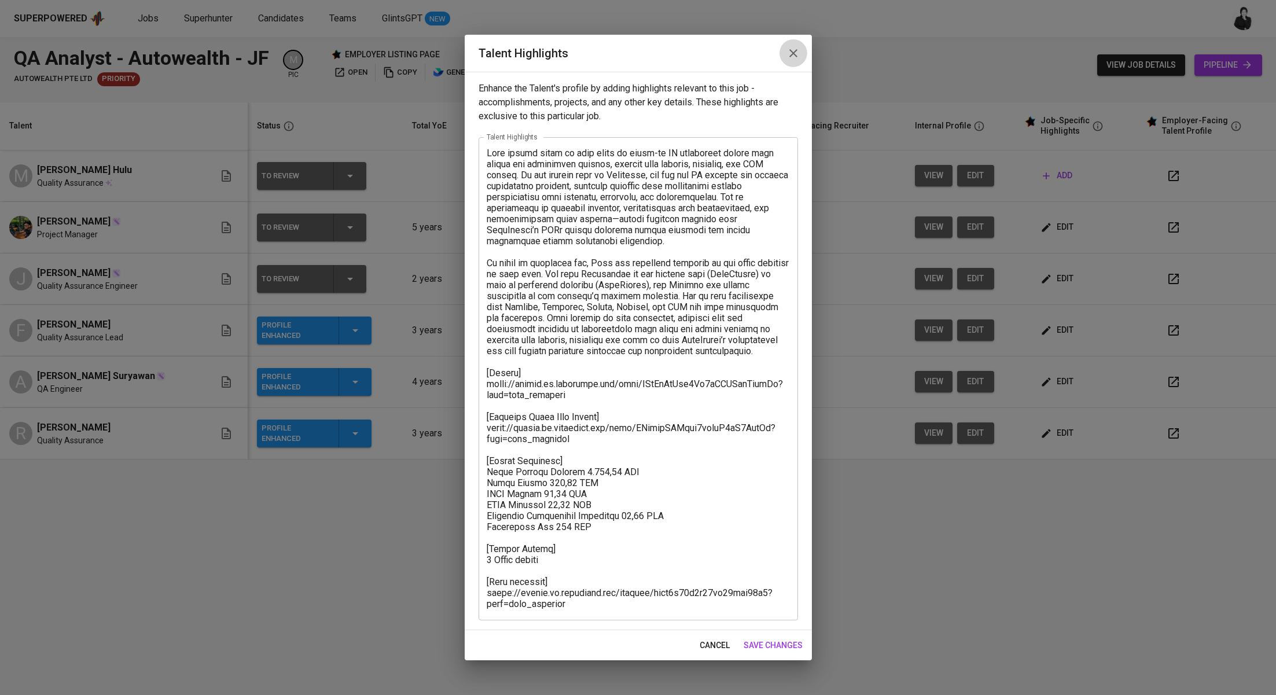
click at [792, 50] on icon "button" at bounding box center [794, 53] width 14 height 14
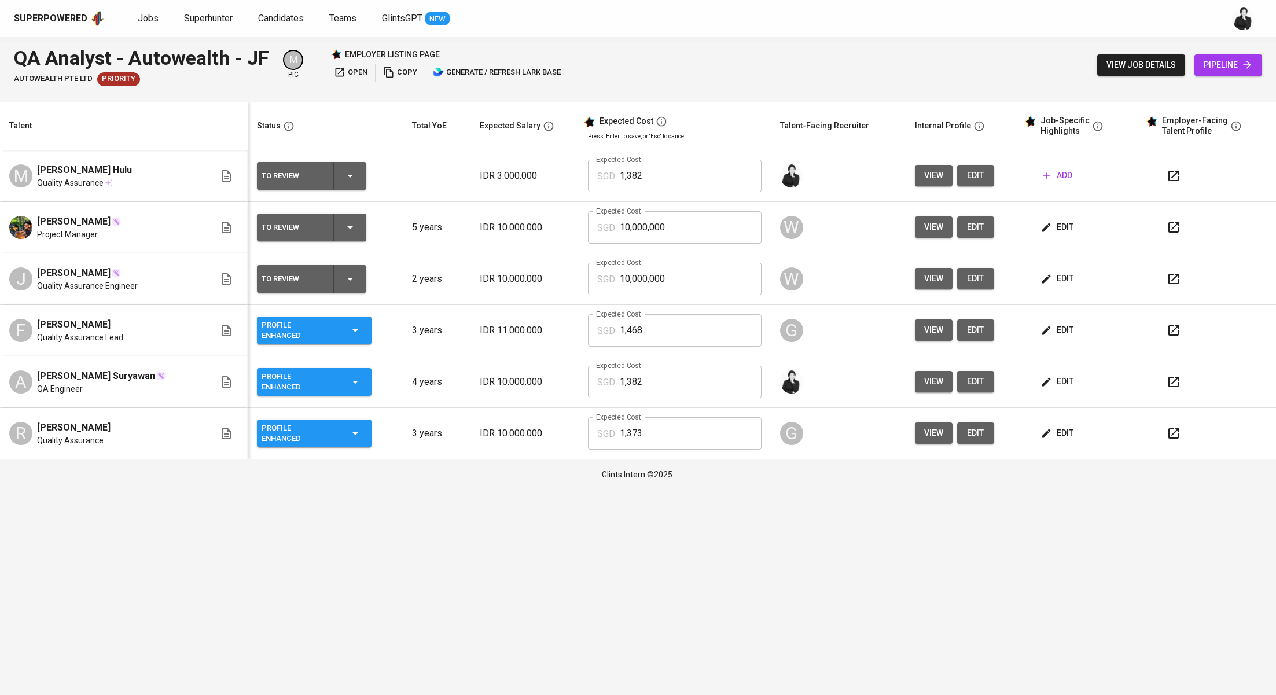
click at [1045, 384] on icon "button" at bounding box center [1047, 382] width 12 height 12
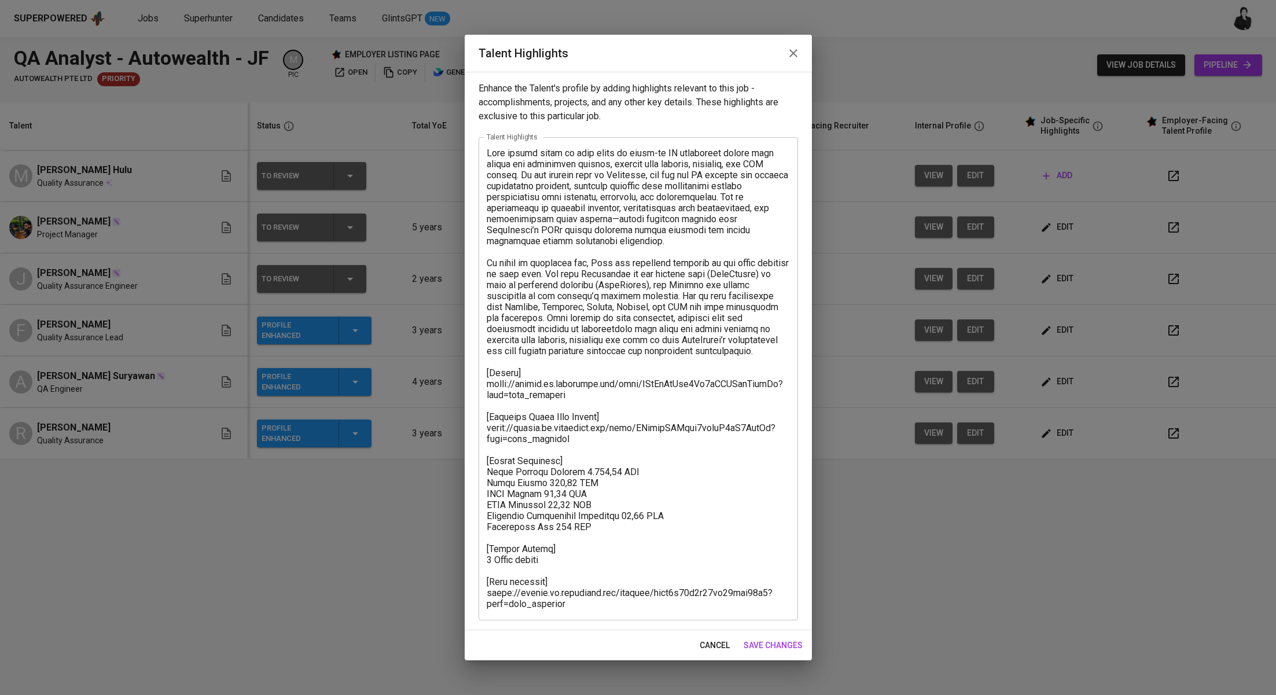
drag, startPoint x: 794, startPoint y: 57, endPoint x: 876, endPoint y: 197, distance: 161.6
click at [794, 57] on icon "button" at bounding box center [794, 53] width 14 height 14
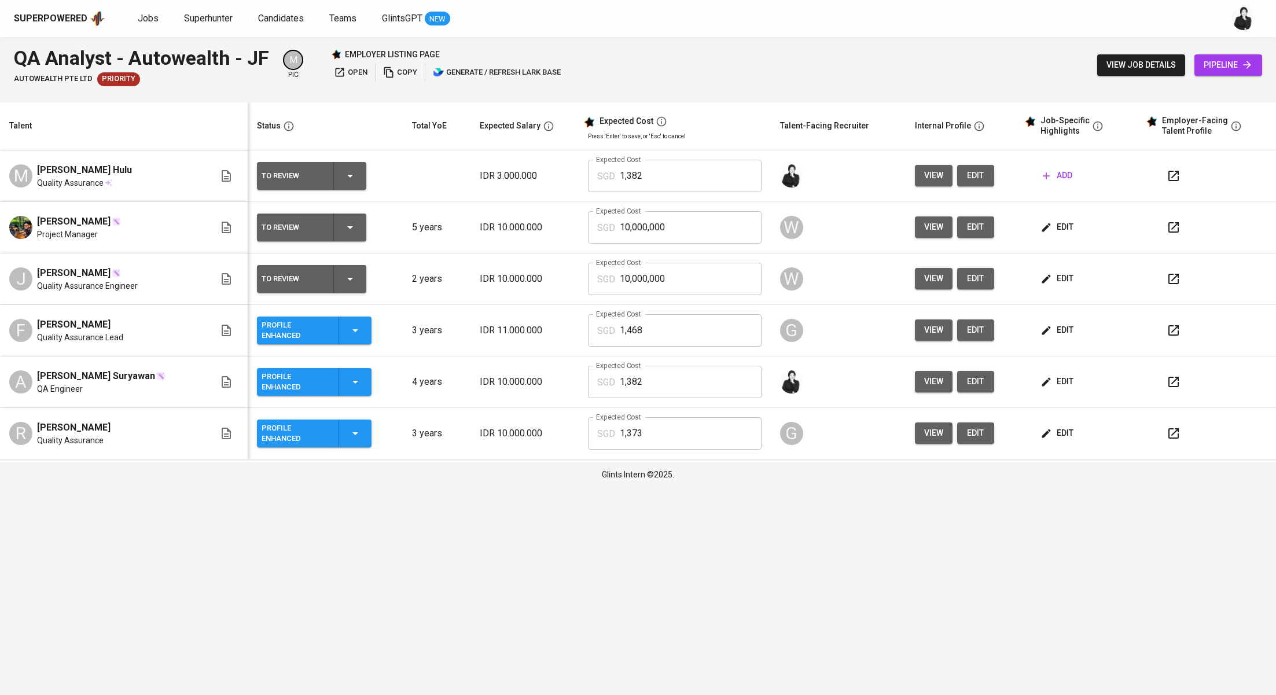
click at [970, 381] on span "edit" at bounding box center [976, 382] width 19 height 14
click at [1060, 178] on span "add" at bounding box center [1058, 175] width 30 height 14
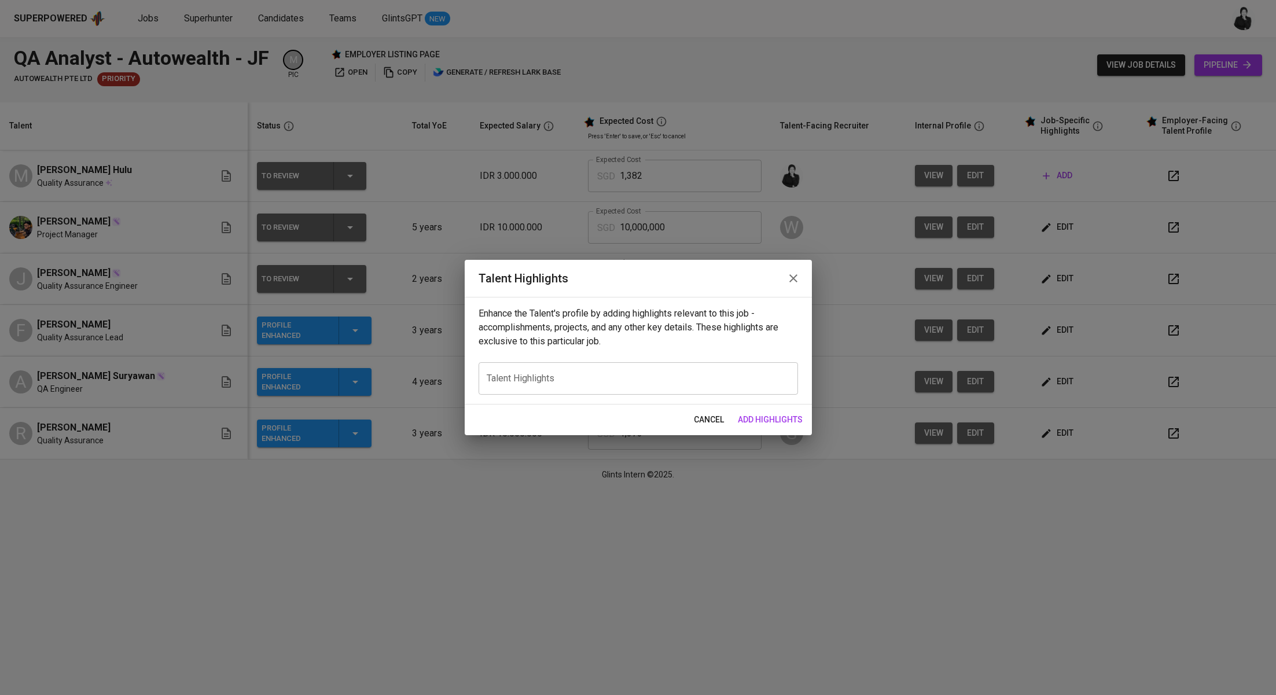
click at [799, 274] on icon "button" at bounding box center [794, 278] width 14 height 14
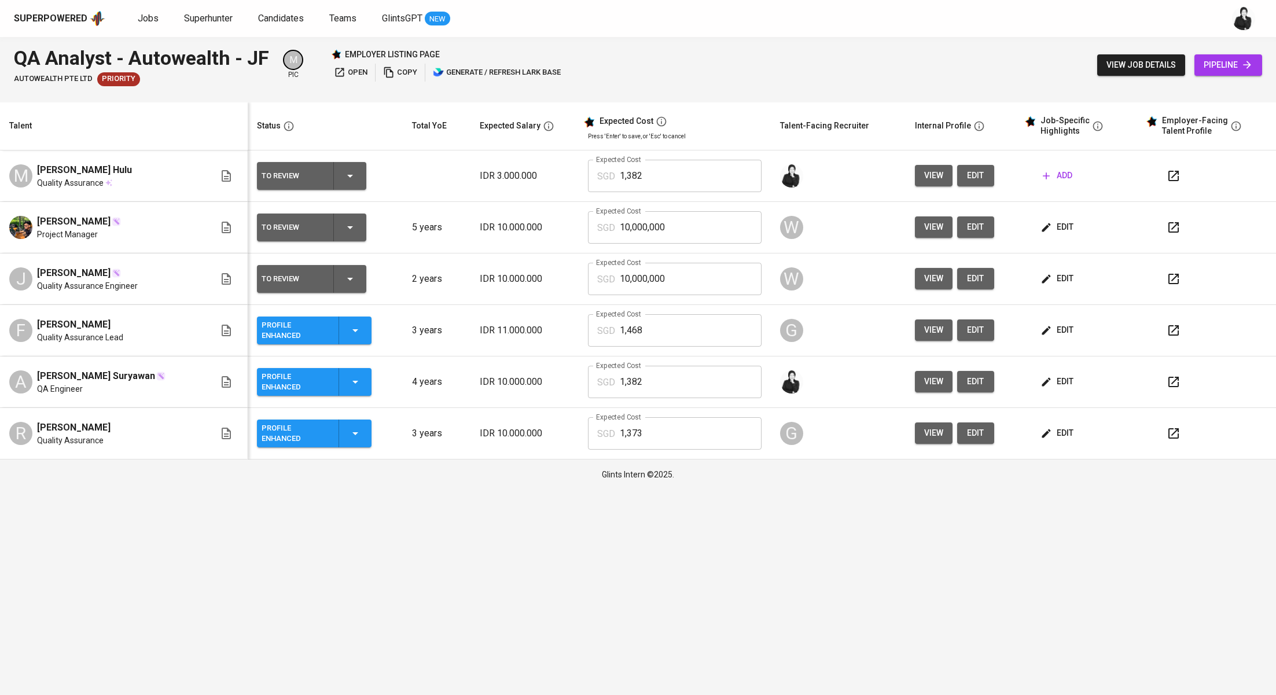
click at [1065, 384] on span "edit" at bounding box center [1058, 382] width 31 height 14
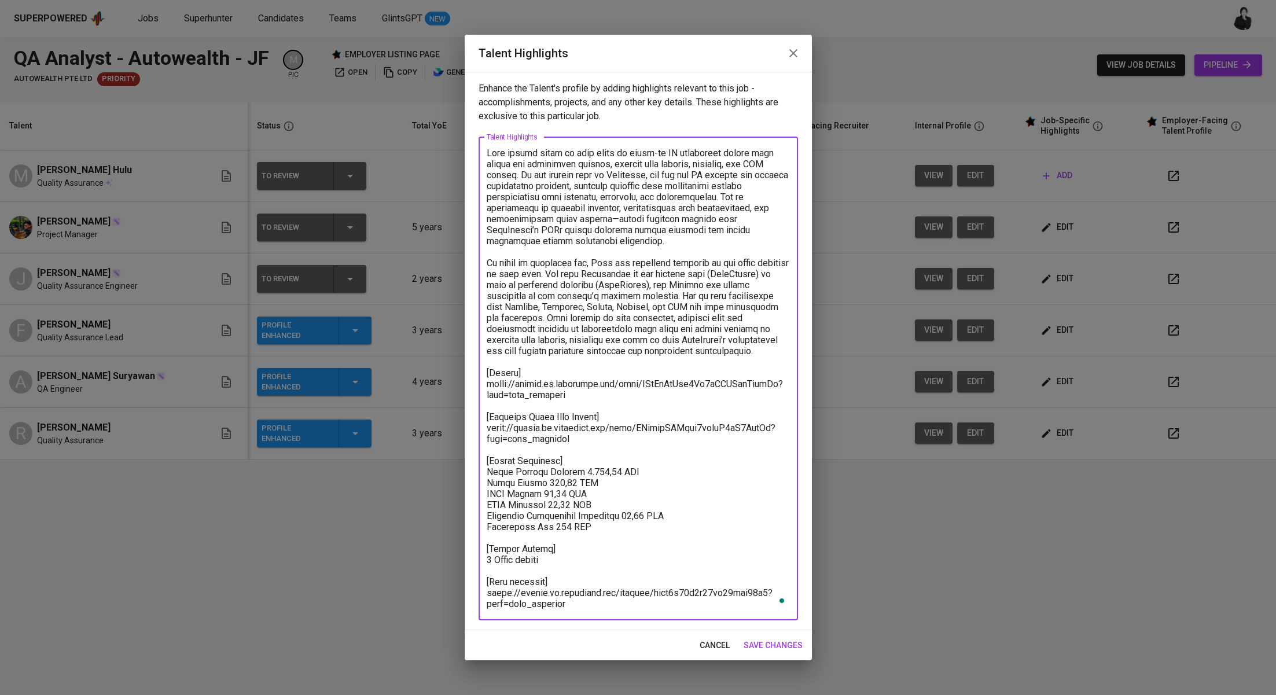
drag, startPoint x: 591, startPoint y: 603, endPoint x: 487, endPoint y: 146, distance: 468.3
click at [487, 146] on div "x Talent Highlights" at bounding box center [639, 378] width 320 height 483
click at [713, 644] on span "cancel" at bounding box center [715, 646] width 30 height 14
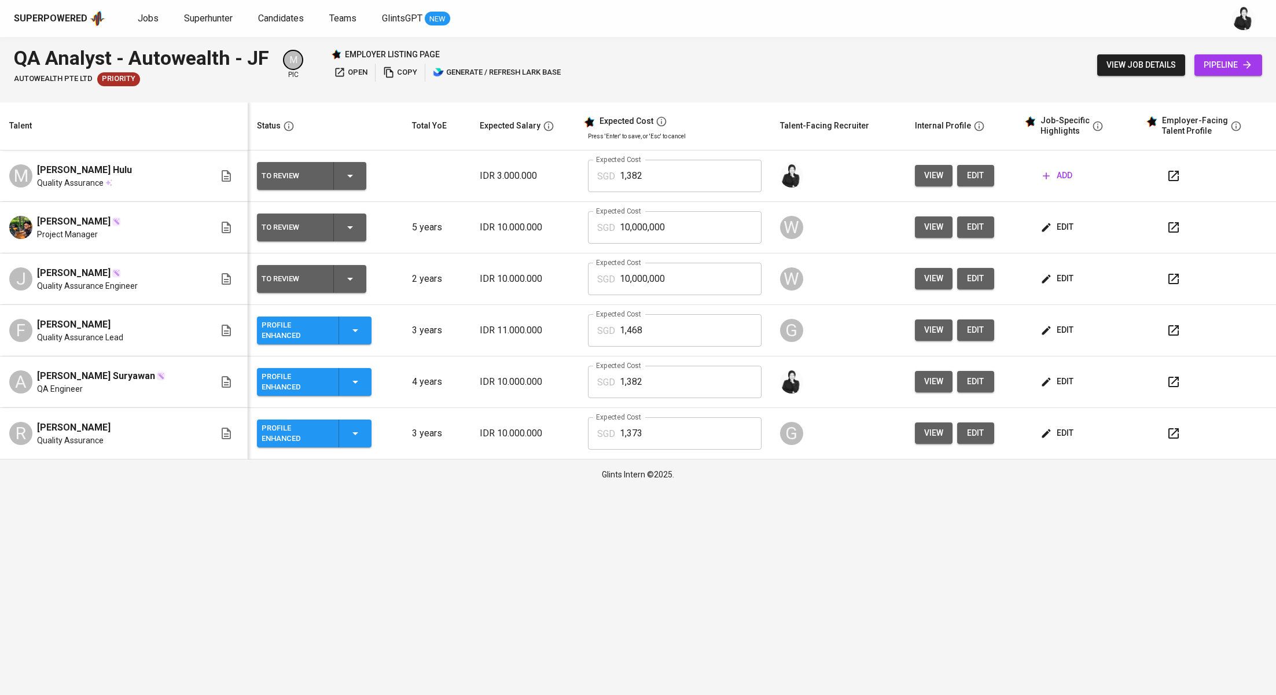
click at [1056, 177] on span "add" at bounding box center [1058, 175] width 30 height 14
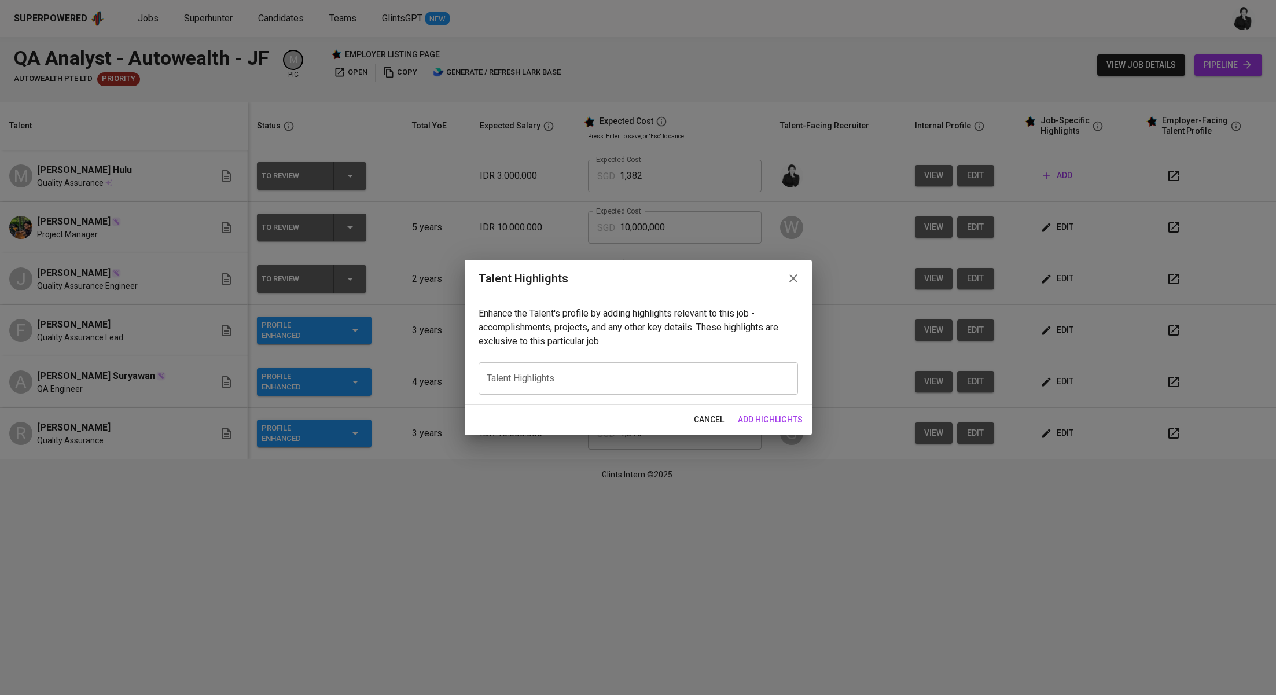
click at [692, 372] on div "x Talent Highlights" at bounding box center [639, 378] width 320 height 32
paste textarea "Sifa brings close to five years of hands-on QA experience across both manual an…"
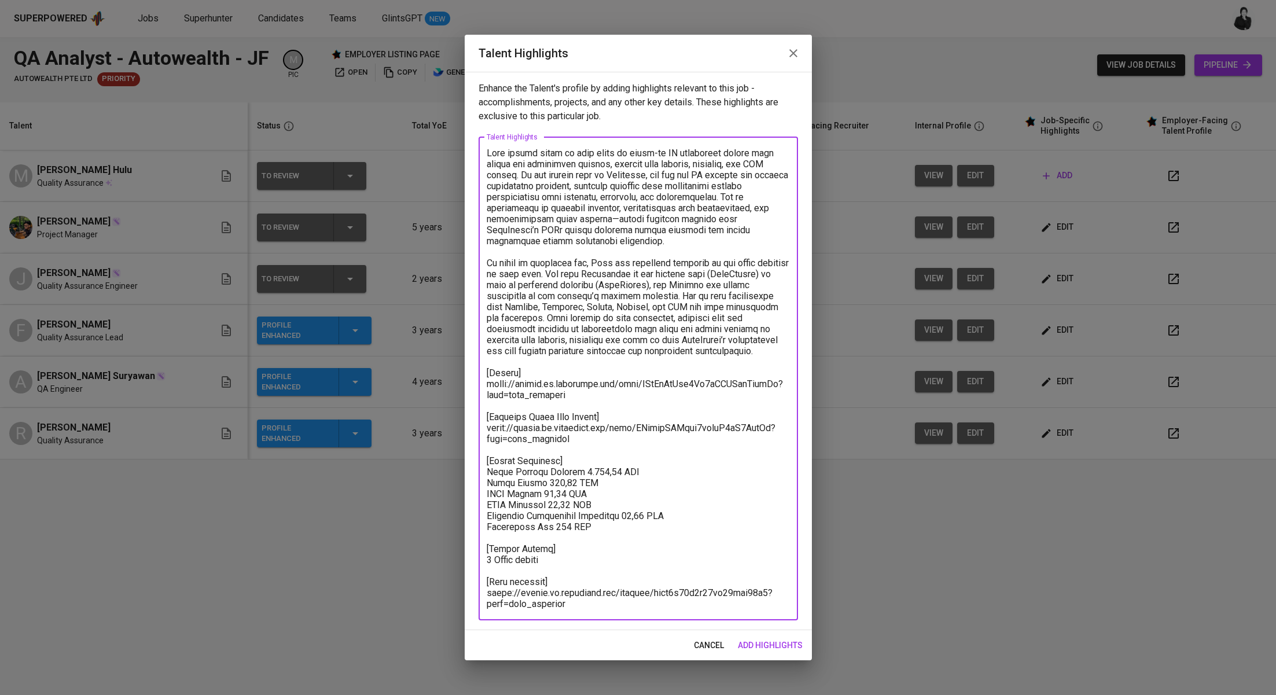
drag, startPoint x: 704, startPoint y: 348, endPoint x: 486, endPoint y: 154, distance: 291.9
click at [487, 154] on textarea at bounding box center [638, 379] width 303 height 462
paste textarea "Understood — here’s the updated version reflecting that Ryland **has three year…"
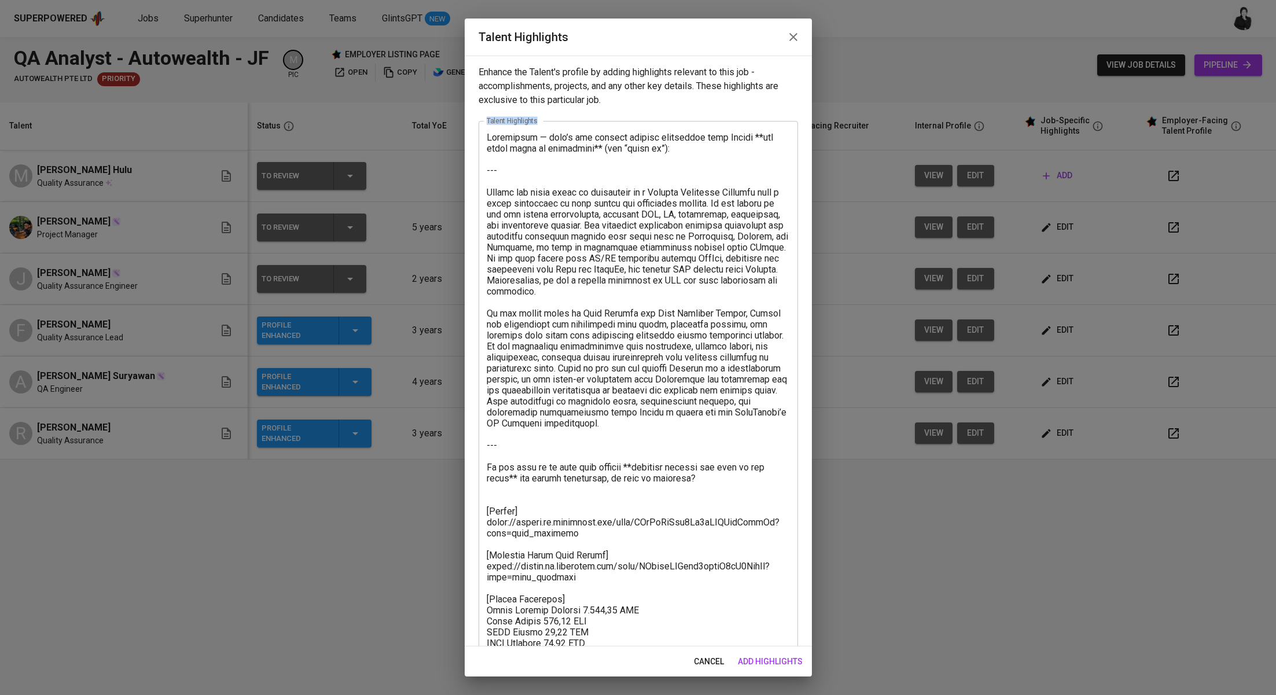
drag, startPoint x: 485, startPoint y: 187, endPoint x: 472, endPoint y: 123, distance: 65.5
click at [472, 123] on div "Enhance the Talent's profile by adding highlights relevant to this job - accomp…" at bounding box center [638, 351] width 347 height 591
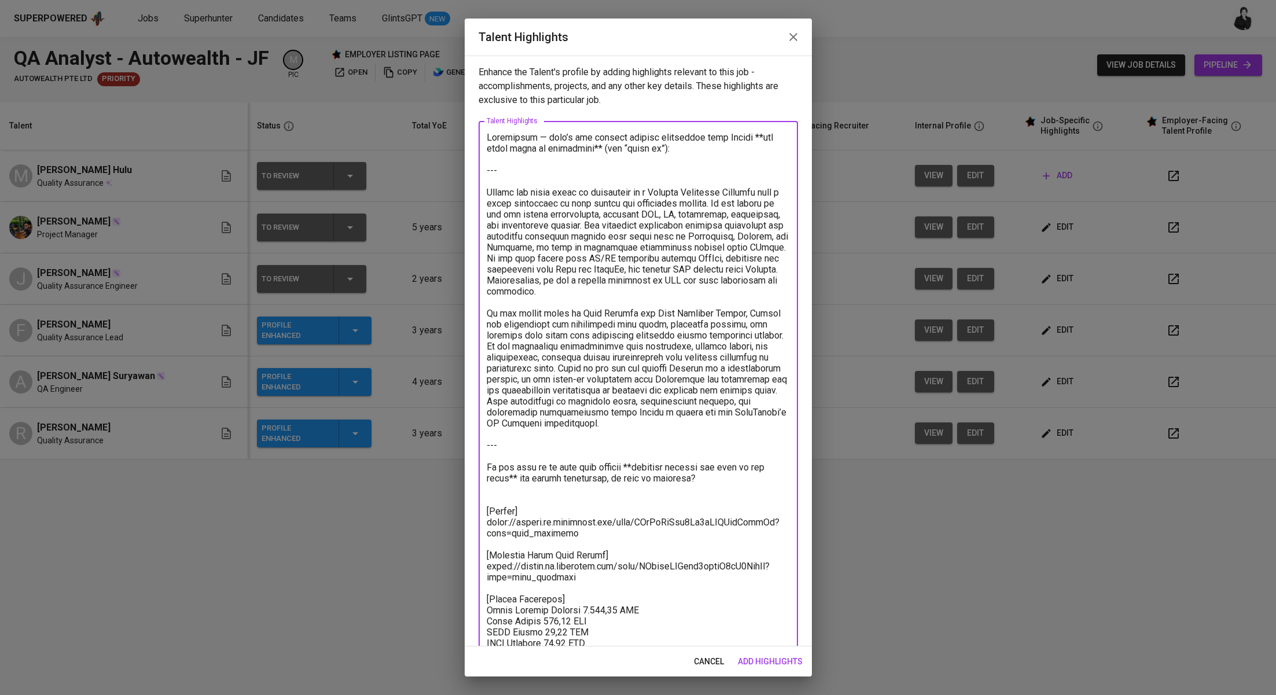
drag, startPoint x: 487, startPoint y: 193, endPoint x: 482, endPoint y: 141, distance: 52.4
click at [482, 141] on div "x Talent Highlights" at bounding box center [639, 439] width 320 height 637
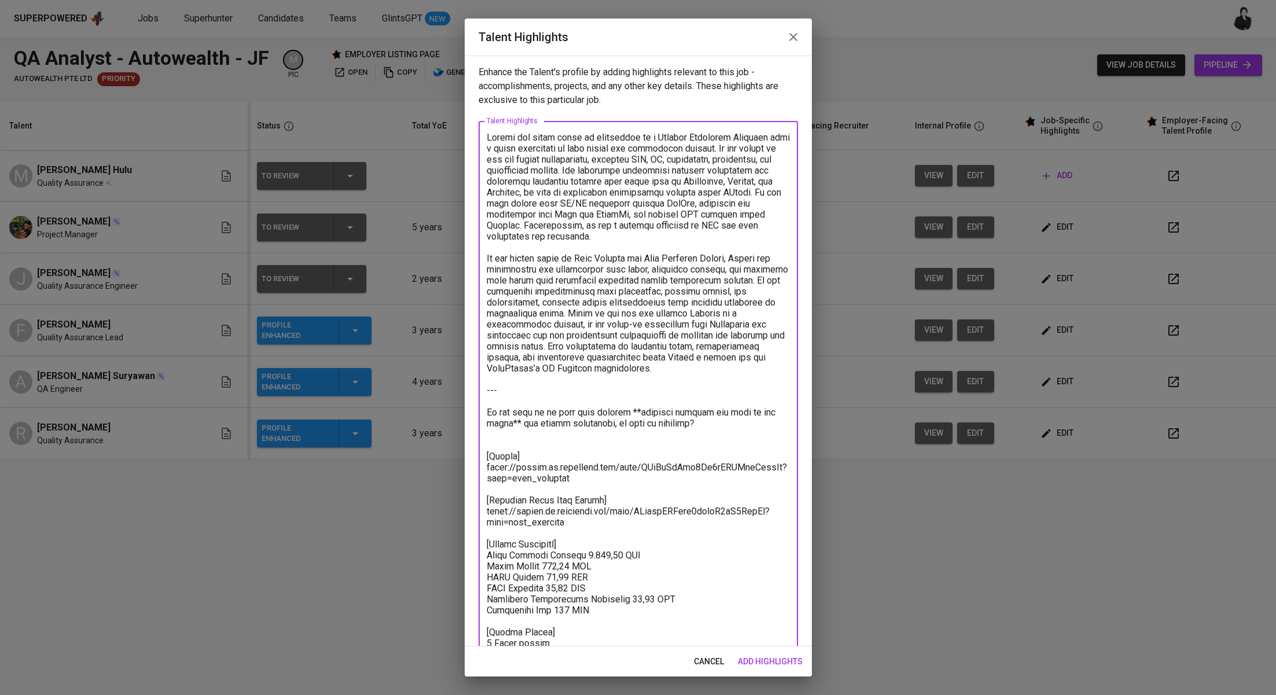
drag, startPoint x: 747, startPoint y: 373, endPoint x: 685, endPoint y: 436, distance: 88.0
click at [685, 436] on textarea "To enrich screen reader interactions, please activate Accessibility in Grammarl…" at bounding box center [638, 412] width 303 height 561
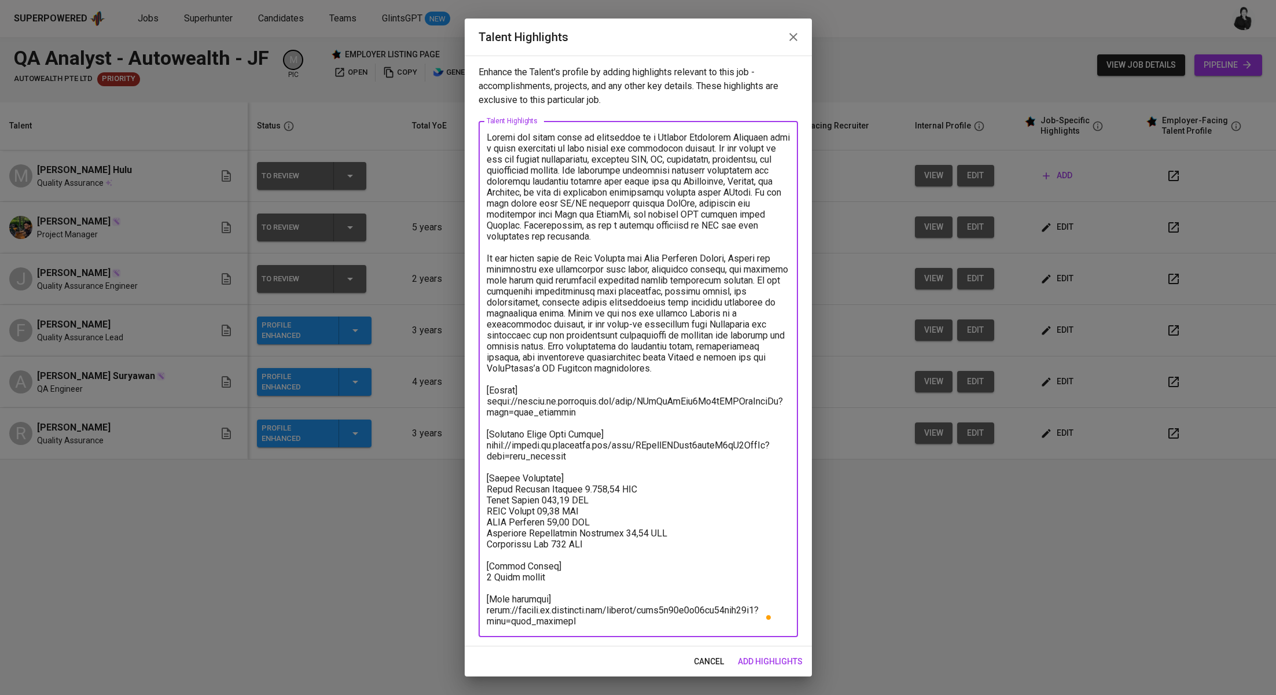
drag, startPoint x: 758, startPoint y: 377, endPoint x: 465, endPoint y: 129, distance: 383.6
click at [465, 129] on div "Enhance the Talent's profile by adding highlights relevant to this job - accomp…" at bounding box center [638, 351] width 347 height 591
paste textarea "strong capabilities in both manual testing and test automation. He has worked a…"
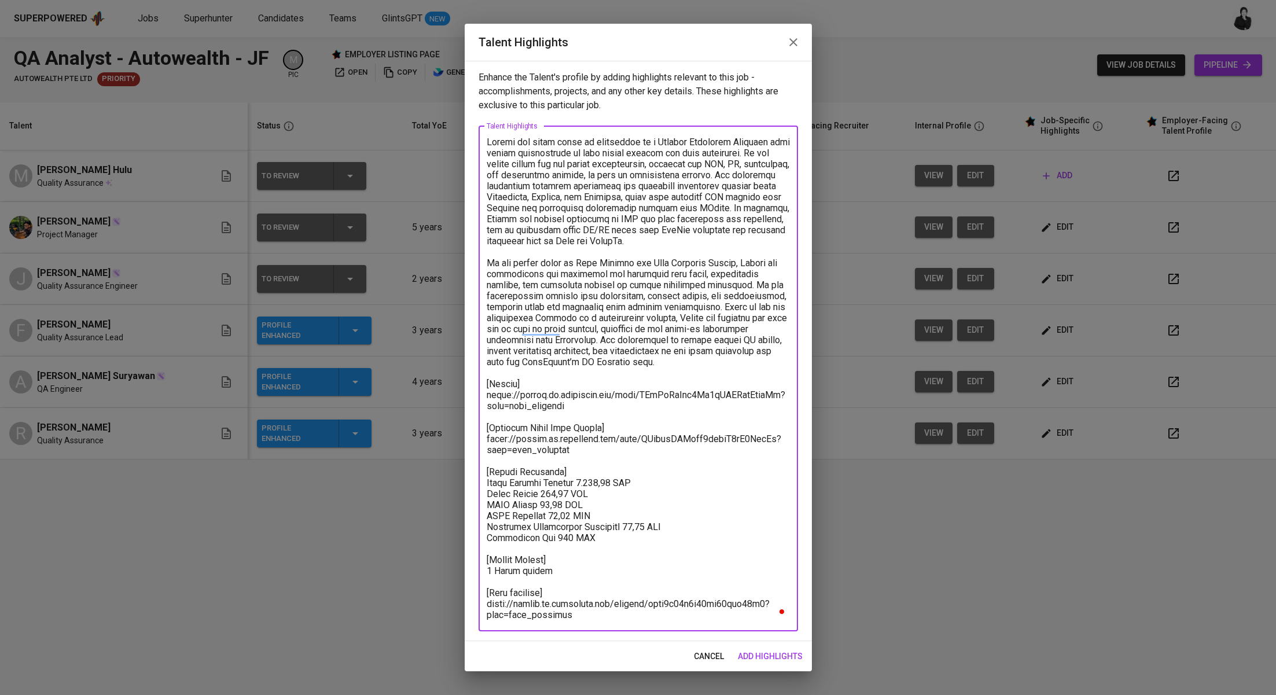
drag, startPoint x: 577, startPoint y: 408, endPoint x: 479, endPoint y: 400, distance: 97.5
click at [479, 400] on div "x Talent Highlights" at bounding box center [639, 378] width 320 height 505
paste textarea "FVMubJ1uuo7A2lxuUAhl5QAIgKh"
drag, startPoint x: 588, startPoint y: 454, endPoint x: 483, endPoint y: 439, distance: 105.8
click at [483, 439] on div "x Talent Highlights" at bounding box center [639, 378] width 320 height 505
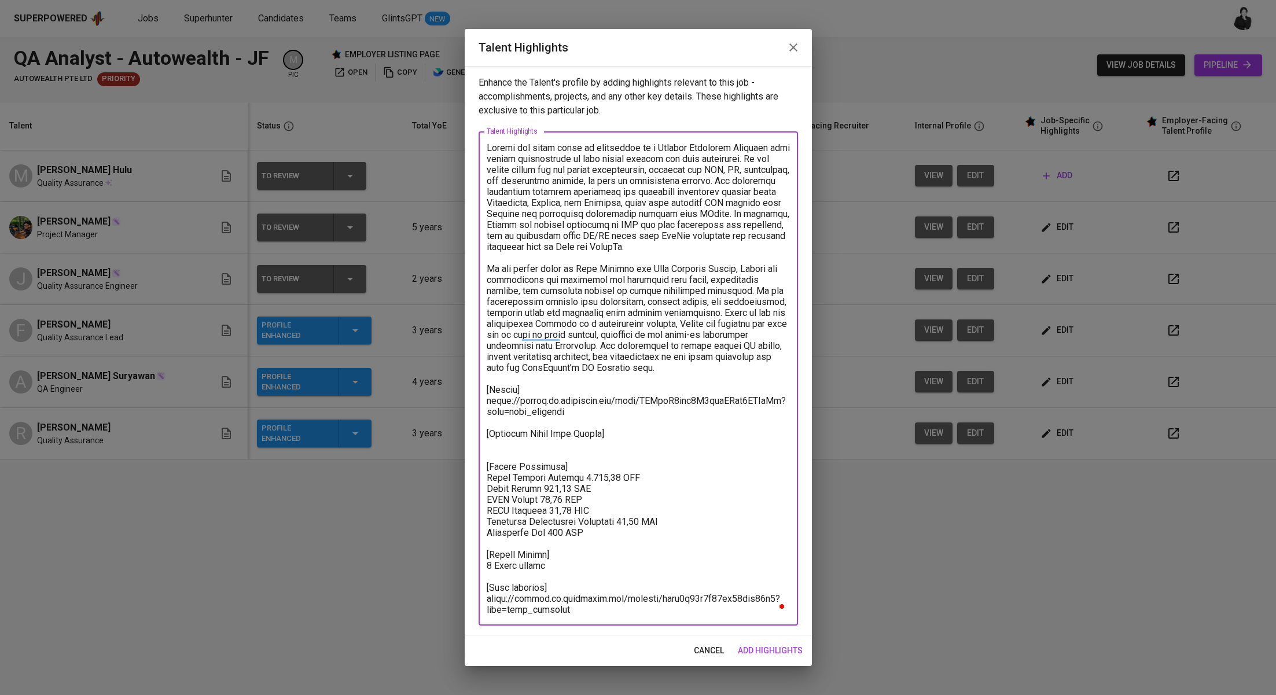
paste textarea "https://glints.sg.larksuite.com/file/AKnWbgHKjobfnLxv3aBl8PMhgsf?from=from_copy…"
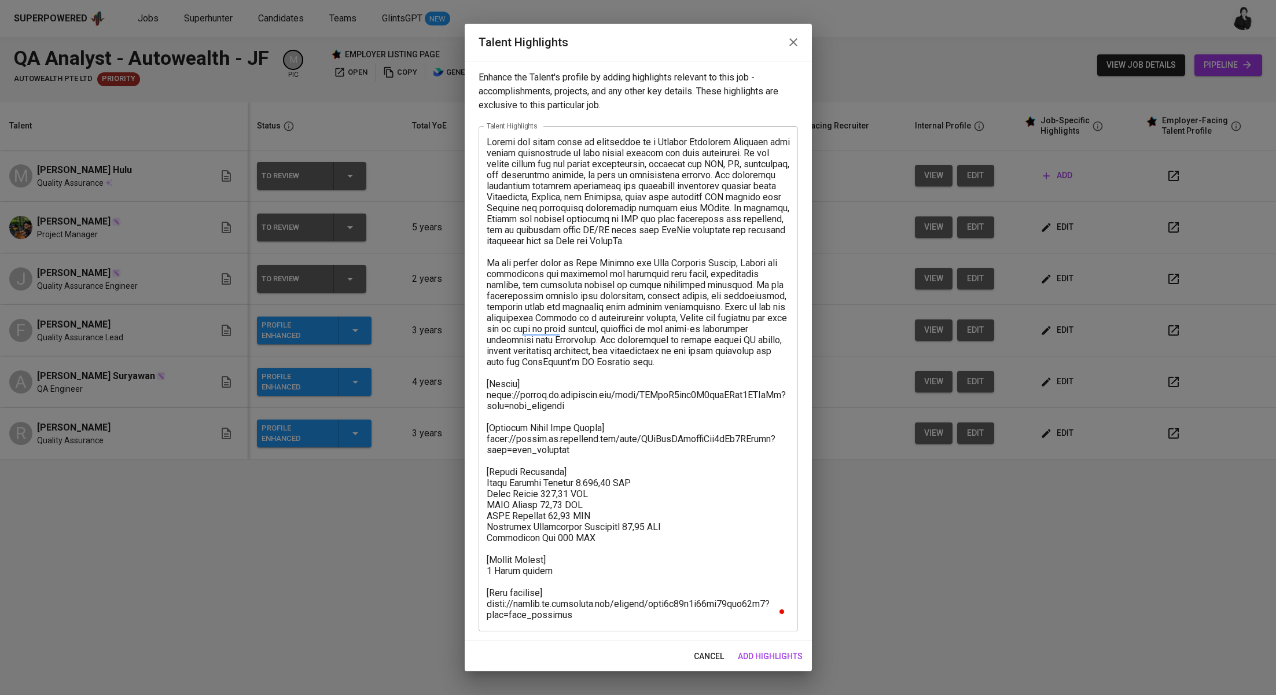
drag, startPoint x: 596, startPoint y: 619, endPoint x: 502, endPoint y: 607, distance: 94.6
click at [494, 603] on div "x Talent Highlights" at bounding box center [639, 378] width 320 height 505
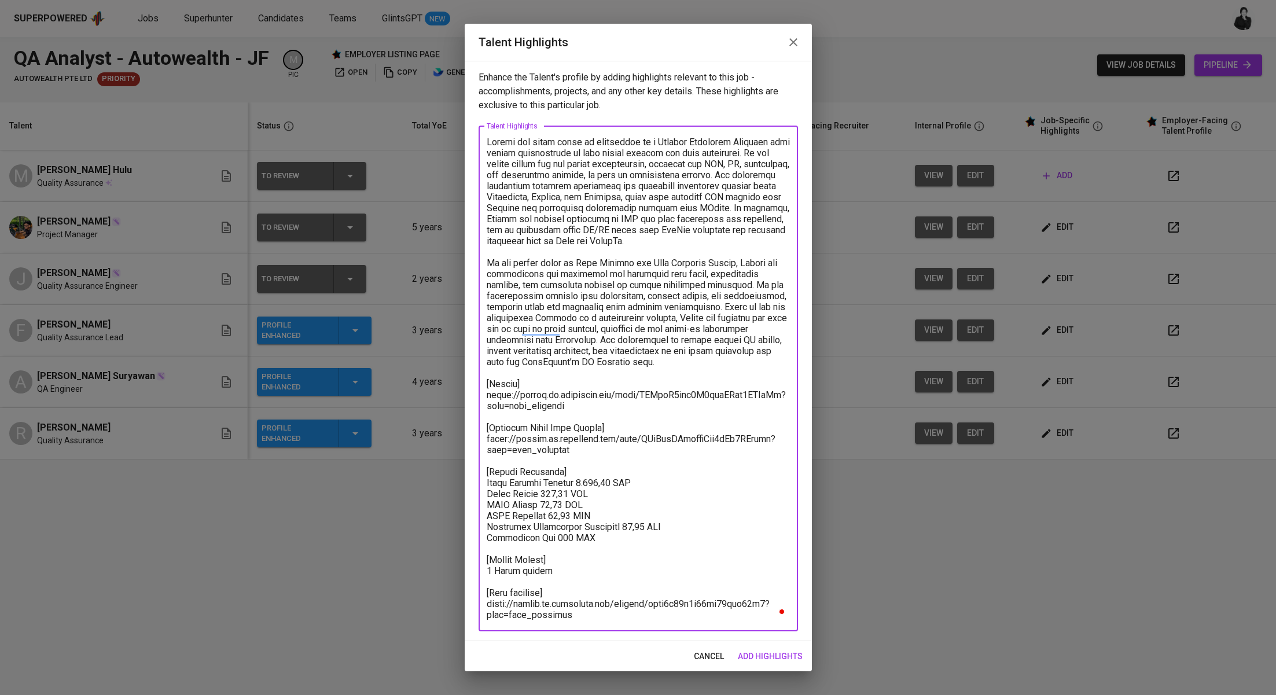
drag, startPoint x: 574, startPoint y: 612, endPoint x: 451, endPoint y: 608, distance: 123.4
click at [451, 608] on div "Talent Highlights Enhance the Talent's profile by adding highlights relevant to…" at bounding box center [638, 347] width 1276 height 695
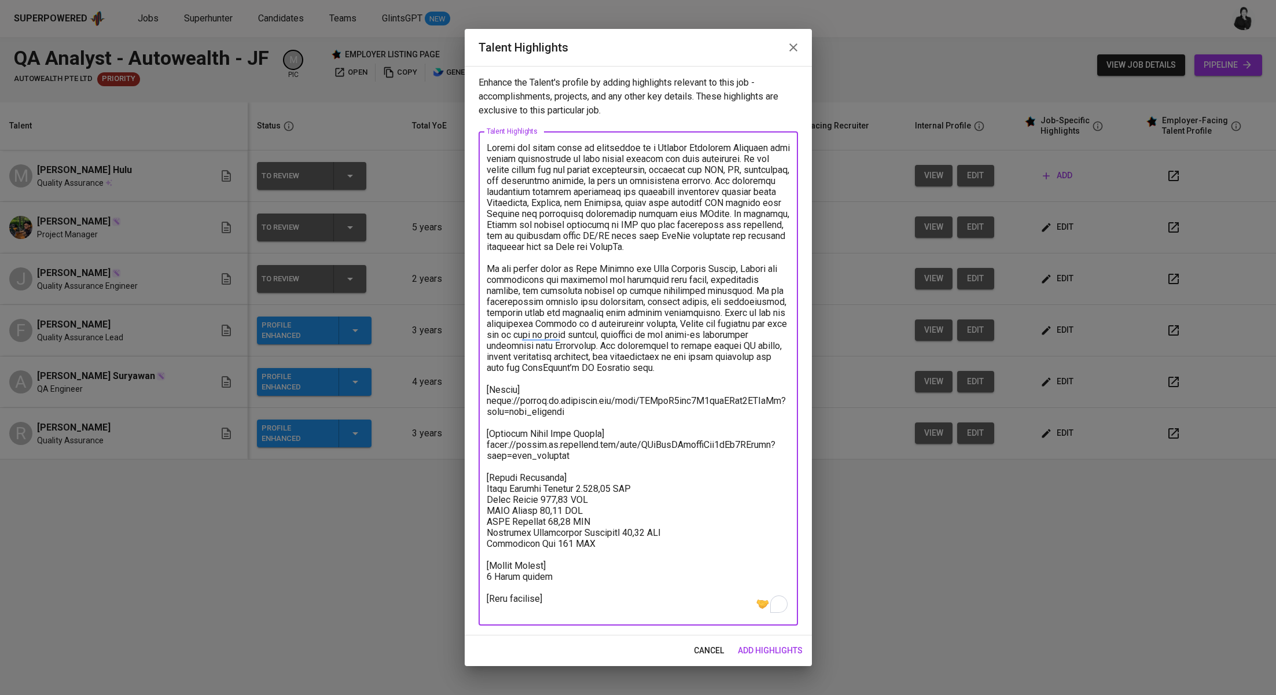
paste textarea "https://glints.sg.larksuite.com/minutes/obsg1vs154bggrbul91g2zzw?from=from_copy…"
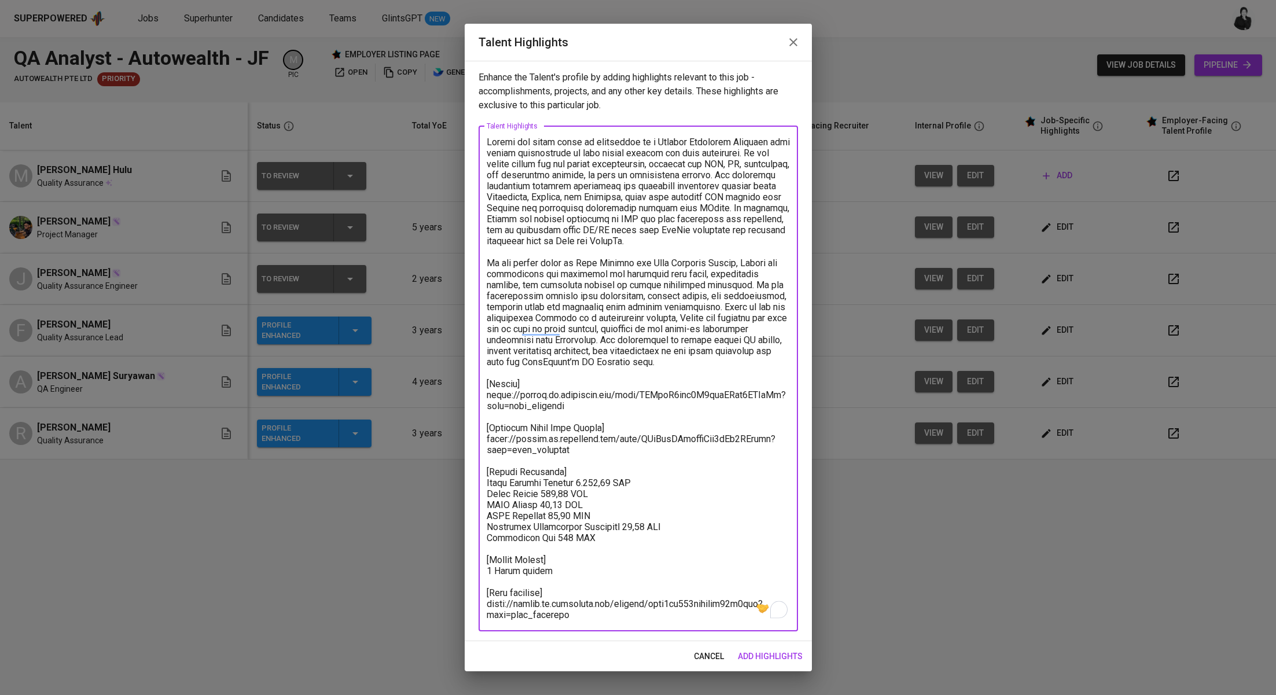
type textarea "Ryland has three years of experience as a Quality Assurance Engineer with stron…"
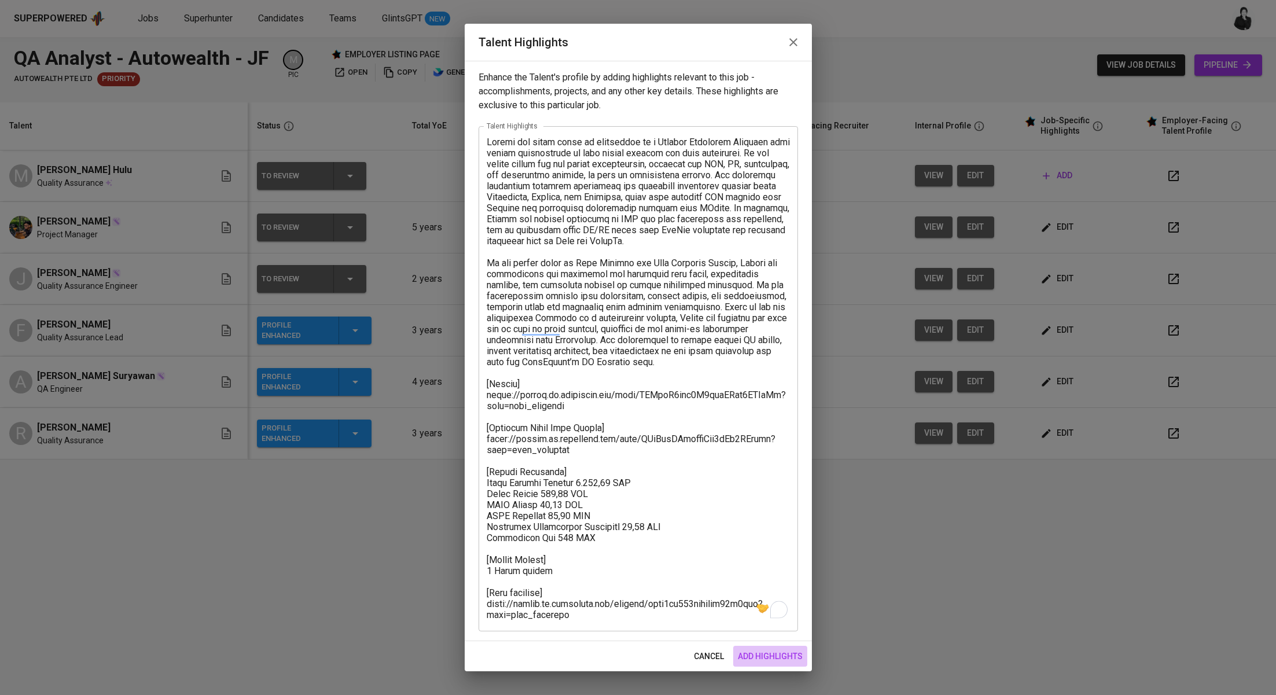
click at [779, 649] on span "add highlights" at bounding box center [770, 656] width 65 height 14
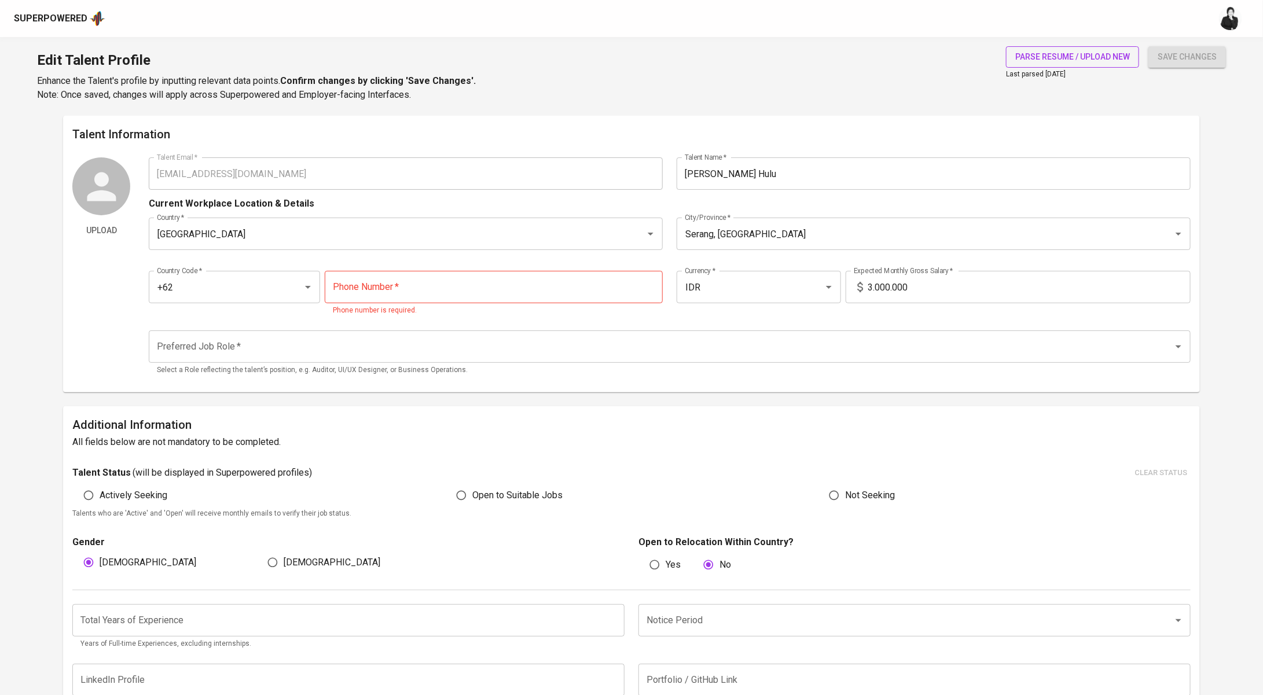
click at [1089, 61] on span "parse resume / upload new" at bounding box center [1072, 57] width 115 height 14
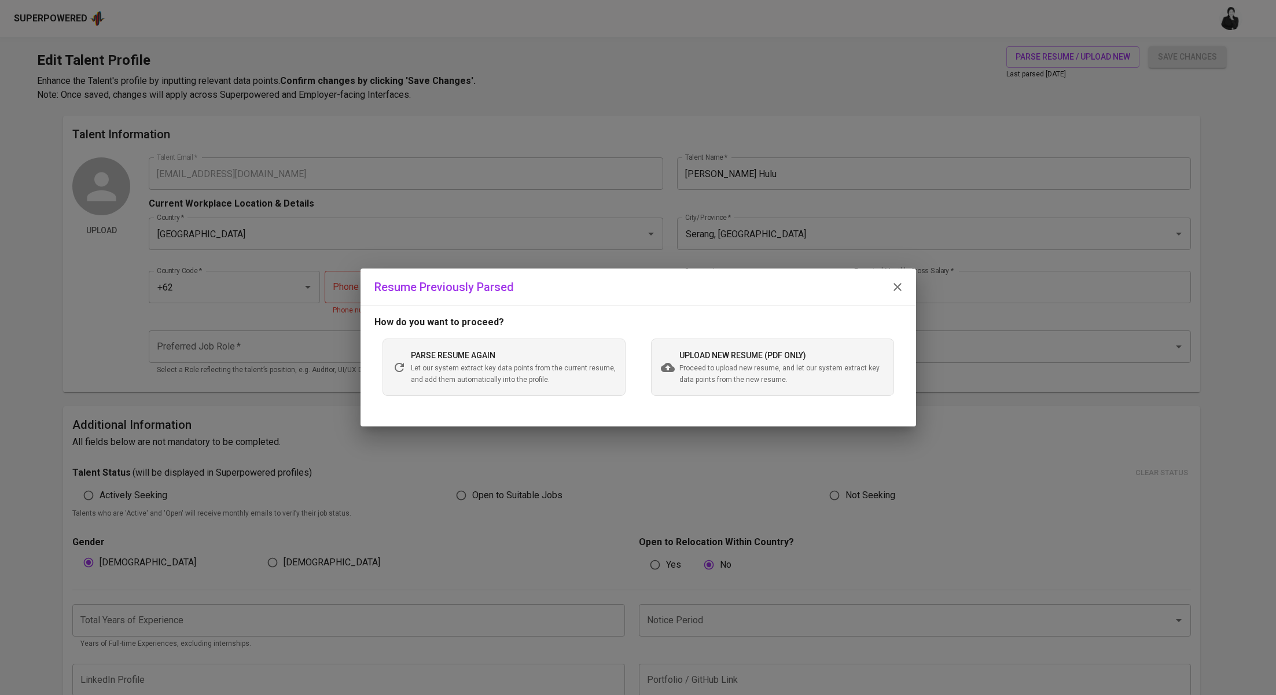
click at [764, 361] on div "upload new resume (pdf only) Proceed to upload new resume, and let our system e…" at bounding box center [782, 366] width 205 height 37
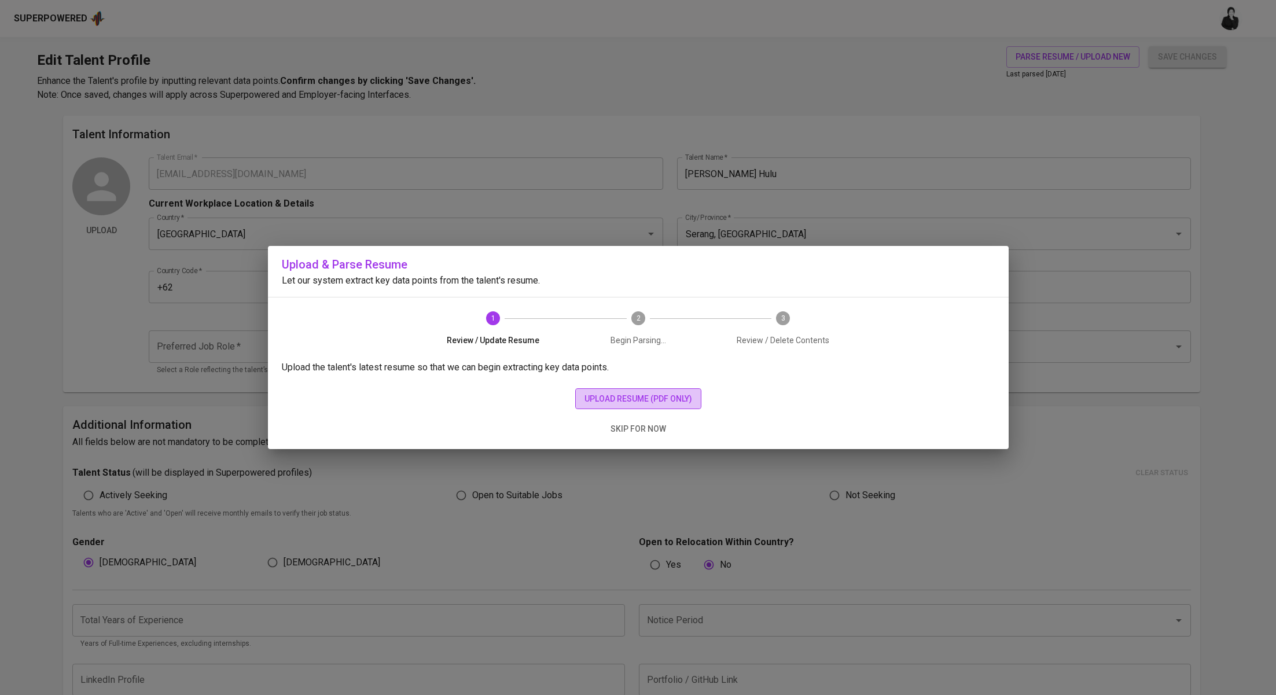
click at [668, 402] on span "upload resume (pdf only)" at bounding box center [639, 399] width 108 height 14
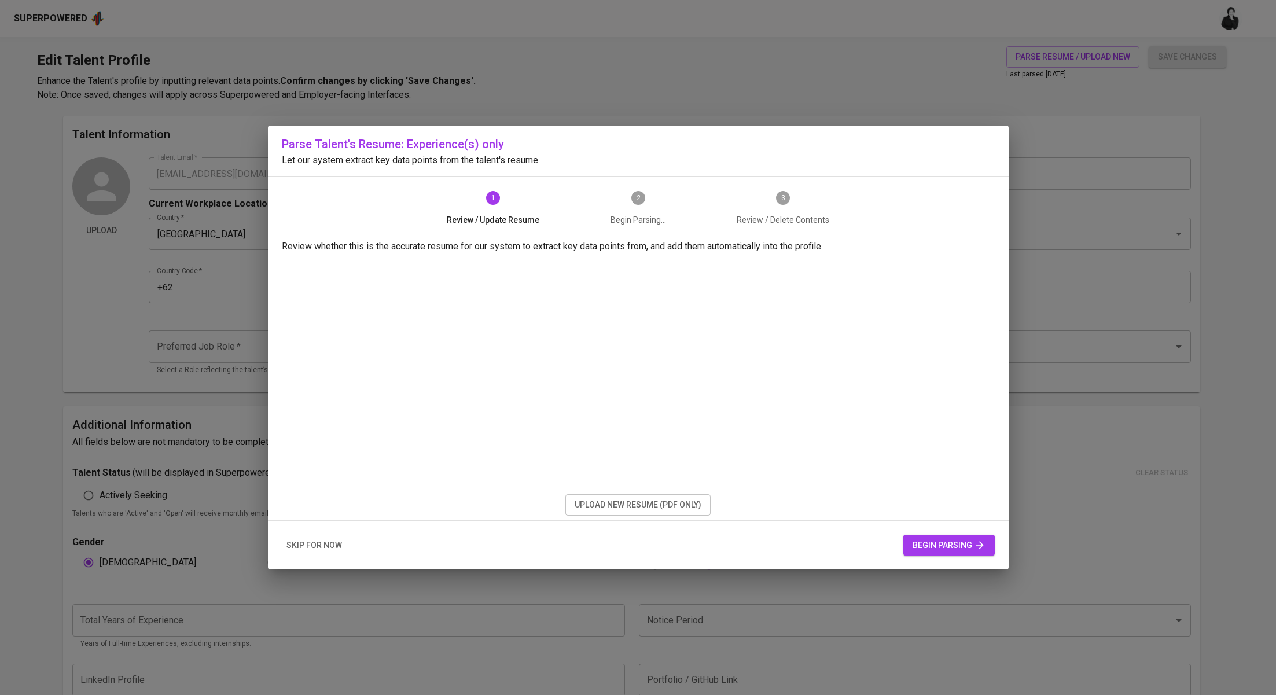
click at [929, 552] on button "begin parsing" at bounding box center [949, 545] width 91 height 21
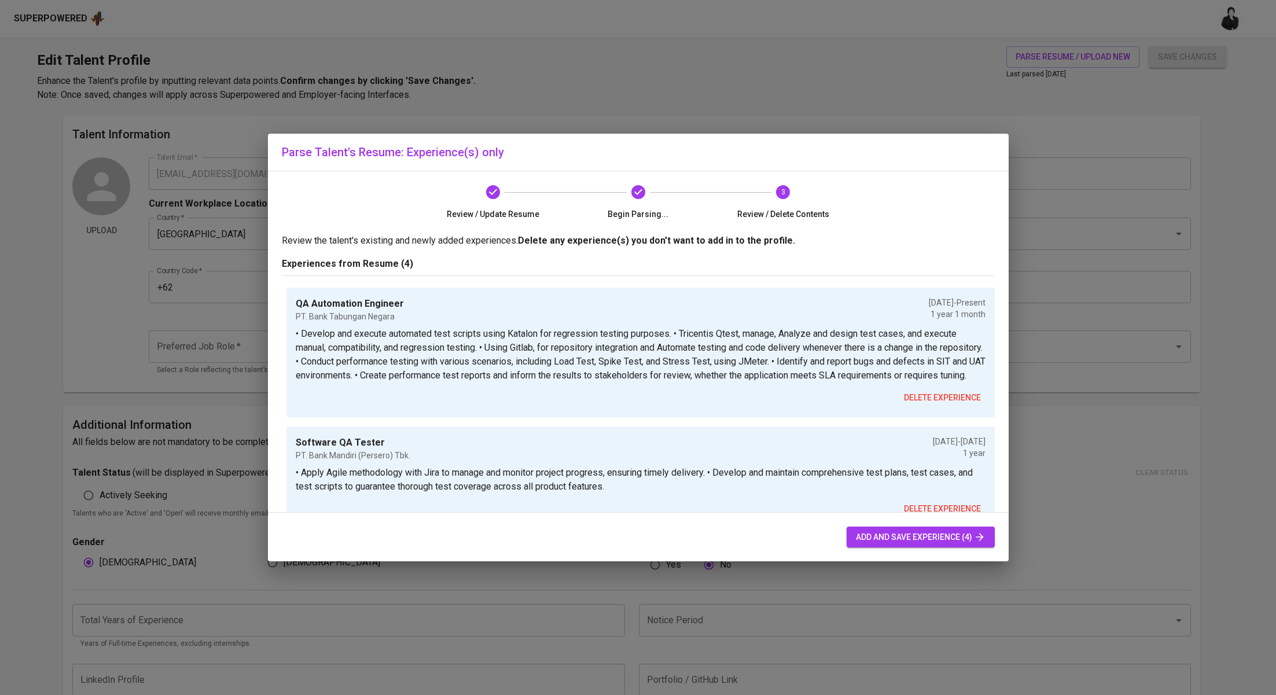
click at [930, 545] on button "add and save experience (4)" at bounding box center [921, 537] width 148 height 21
type input "+62"
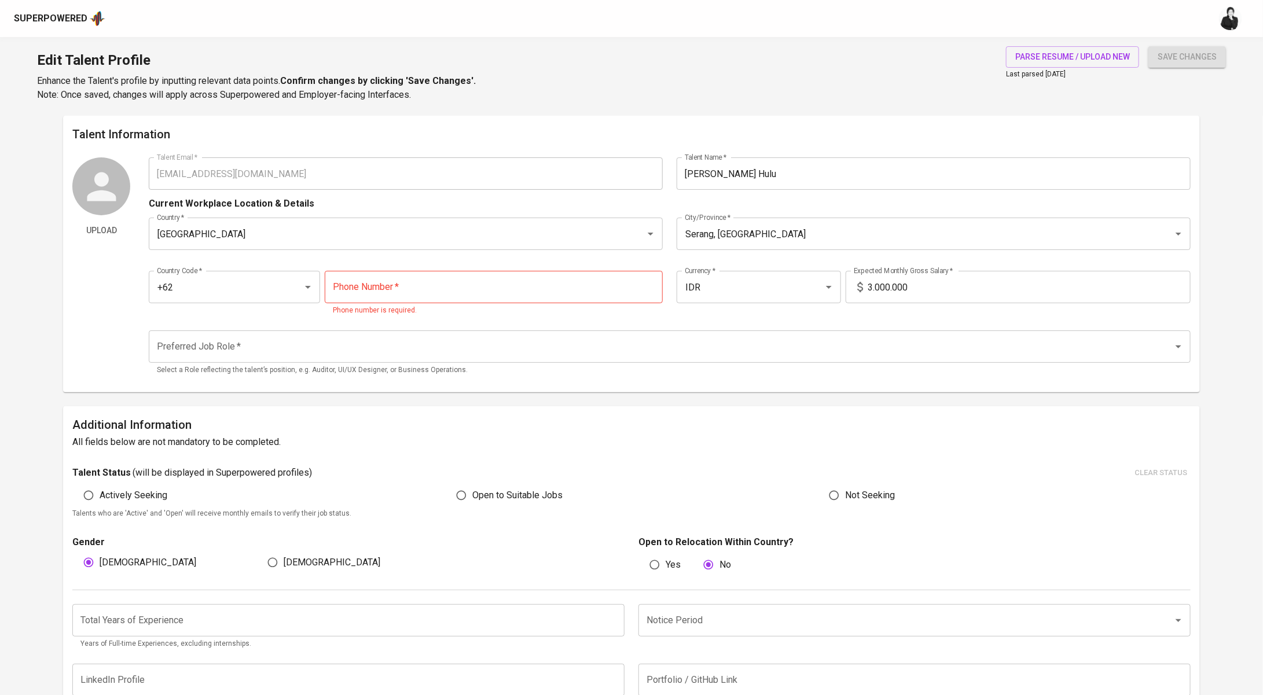
click at [491, 284] on input "tel" at bounding box center [494, 287] width 338 height 32
paste input "813-8212-3577"
type input "813-8212-3577"
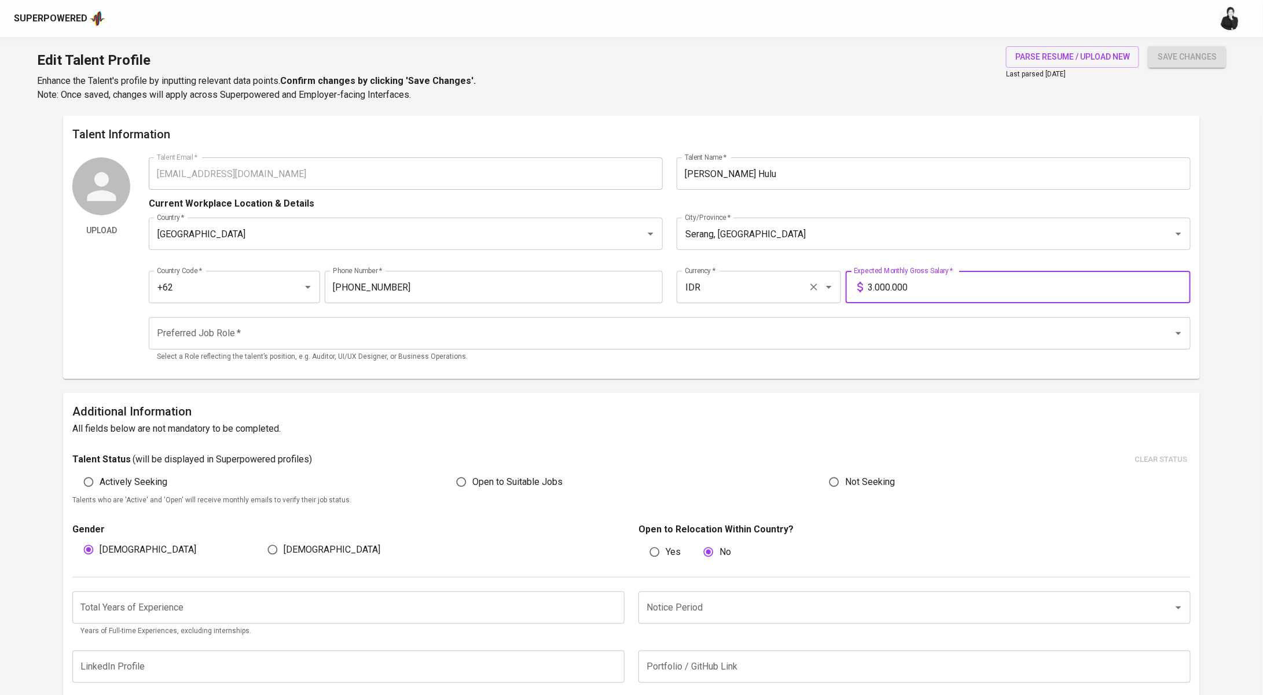
drag, startPoint x: 976, startPoint y: 286, endPoint x: 826, endPoint y: 291, distance: 150.0
click at [826, 291] on div "Country Code   * +62 Country Code * Phone Number   * 813-8212-3577 Phone Number…" at bounding box center [670, 283] width 1042 height 53
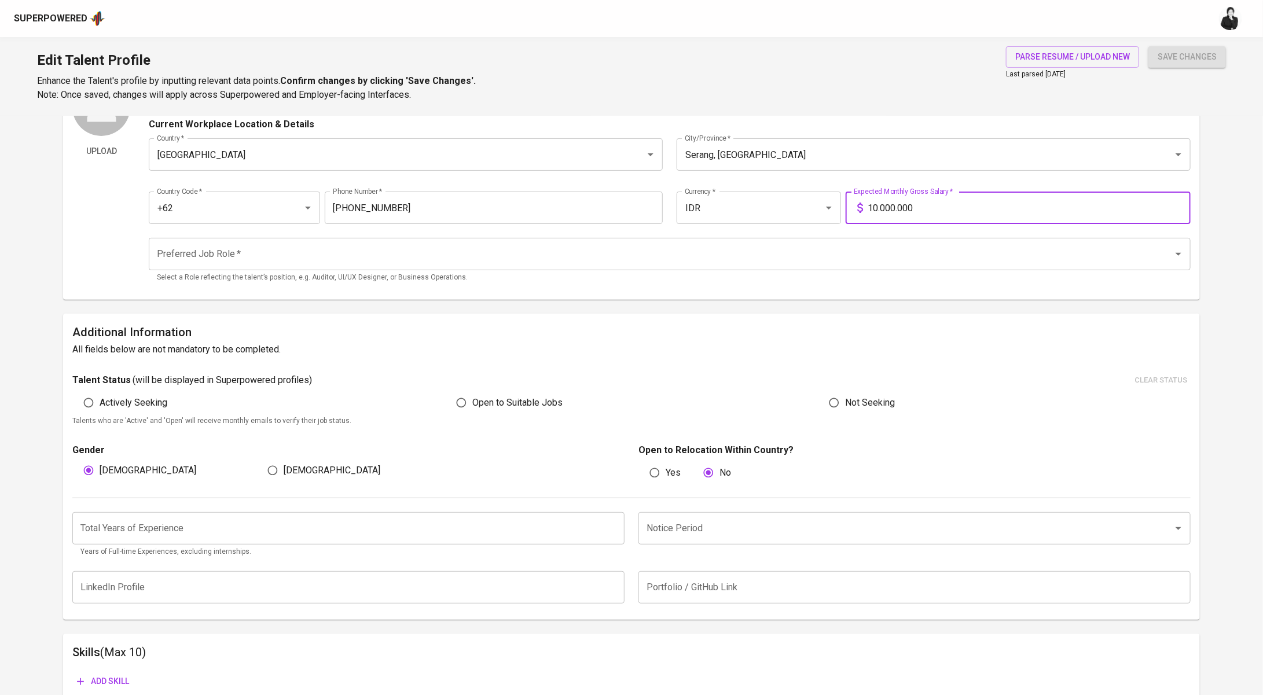
scroll to position [120, 0]
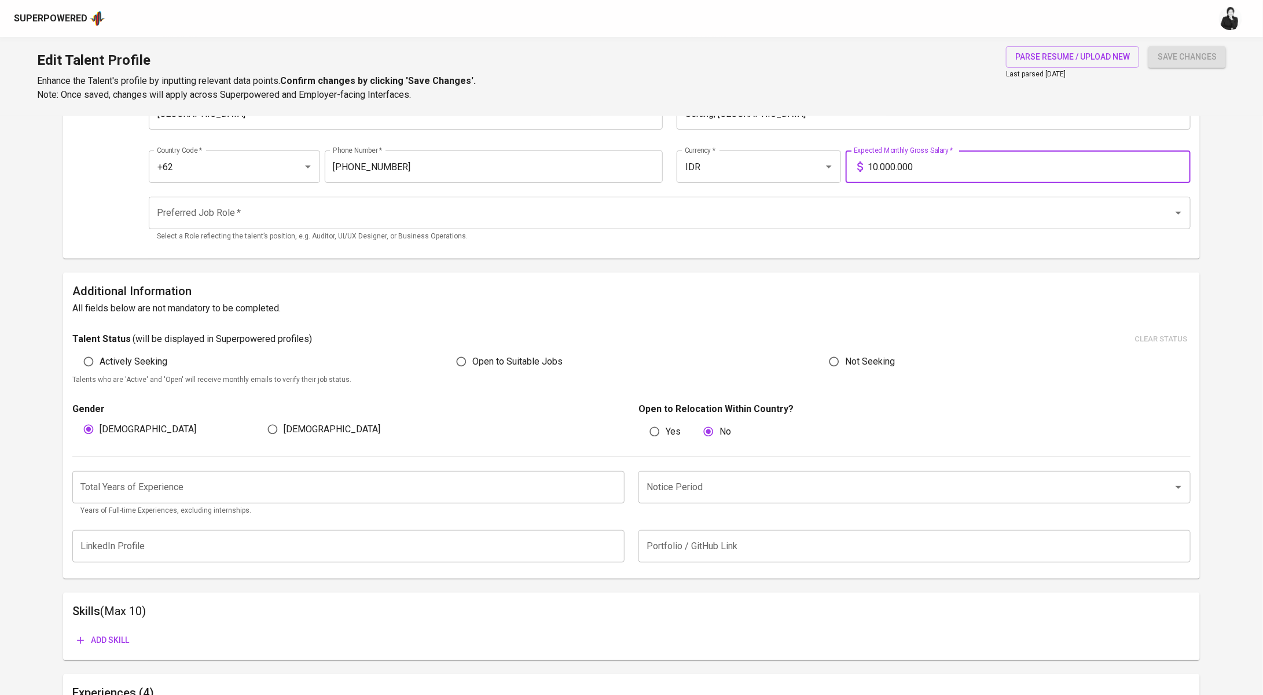
type input "10.000.000"
click at [246, 214] on input "Preferred Job Role   *" at bounding box center [653, 213] width 999 height 22
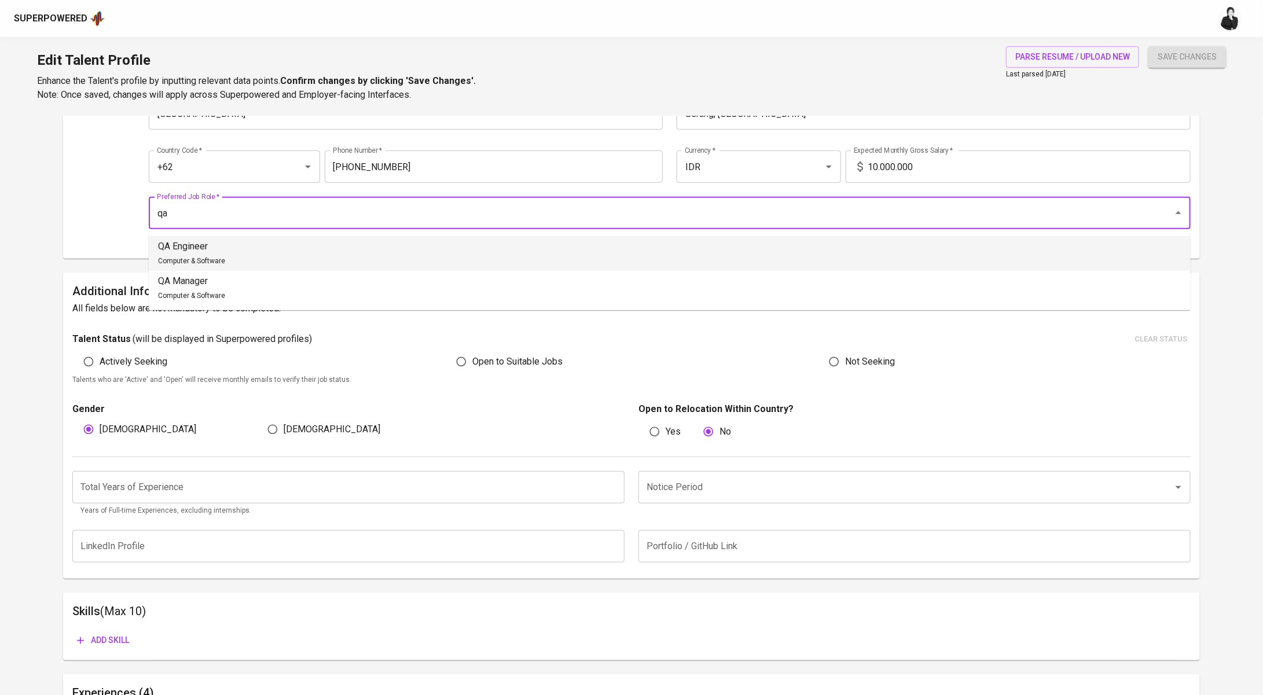
click at [233, 245] on li "QA Engineer Computer & Software" at bounding box center [670, 253] width 1042 height 35
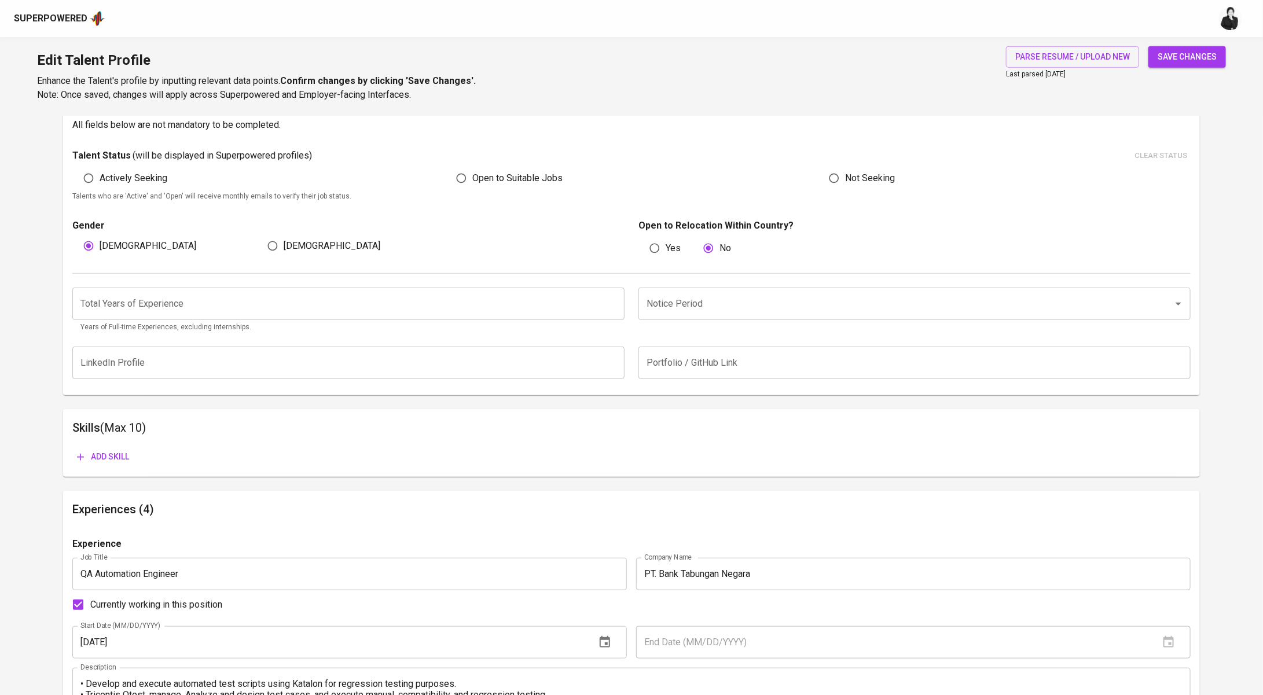
scroll to position [306, 0]
type input "QA Engineer"
click at [486, 170] on span "Open to Suitable Jobs" at bounding box center [517, 177] width 90 height 14
click at [472, 170] on input "Open to Suitable Jobs" at bounding box center [461, 177] width 22 height 22
radio input "true"
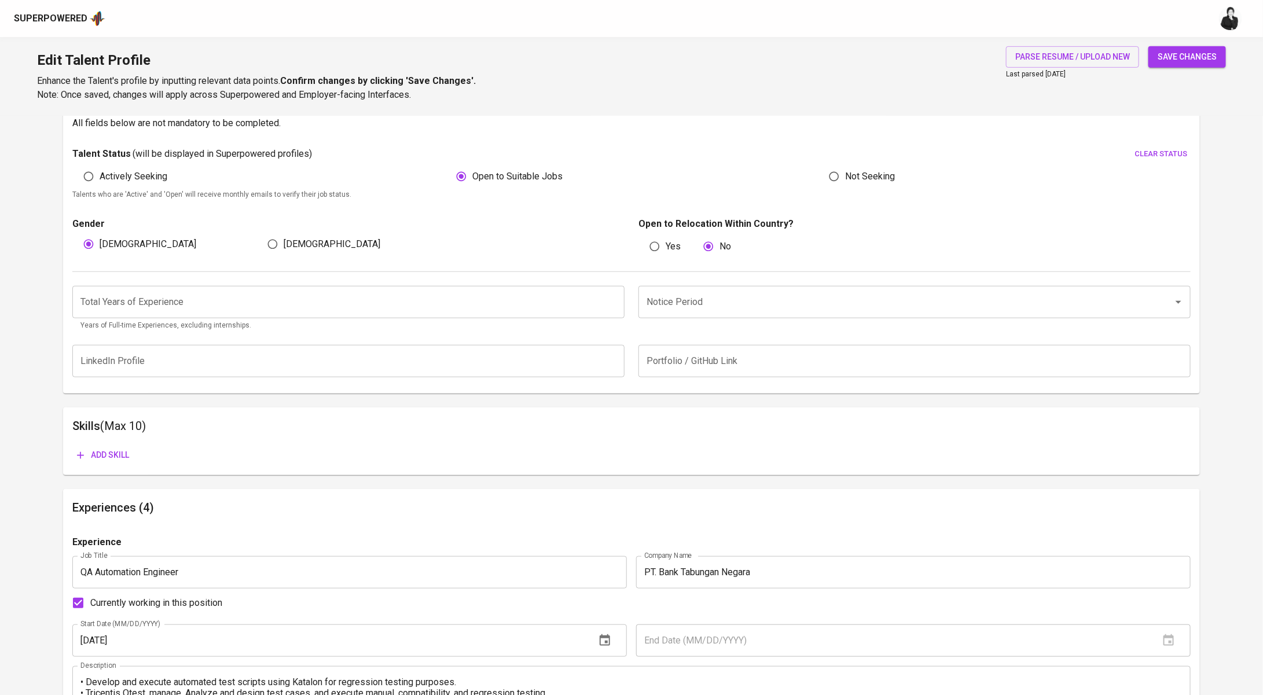
scroll to position [309, 0]
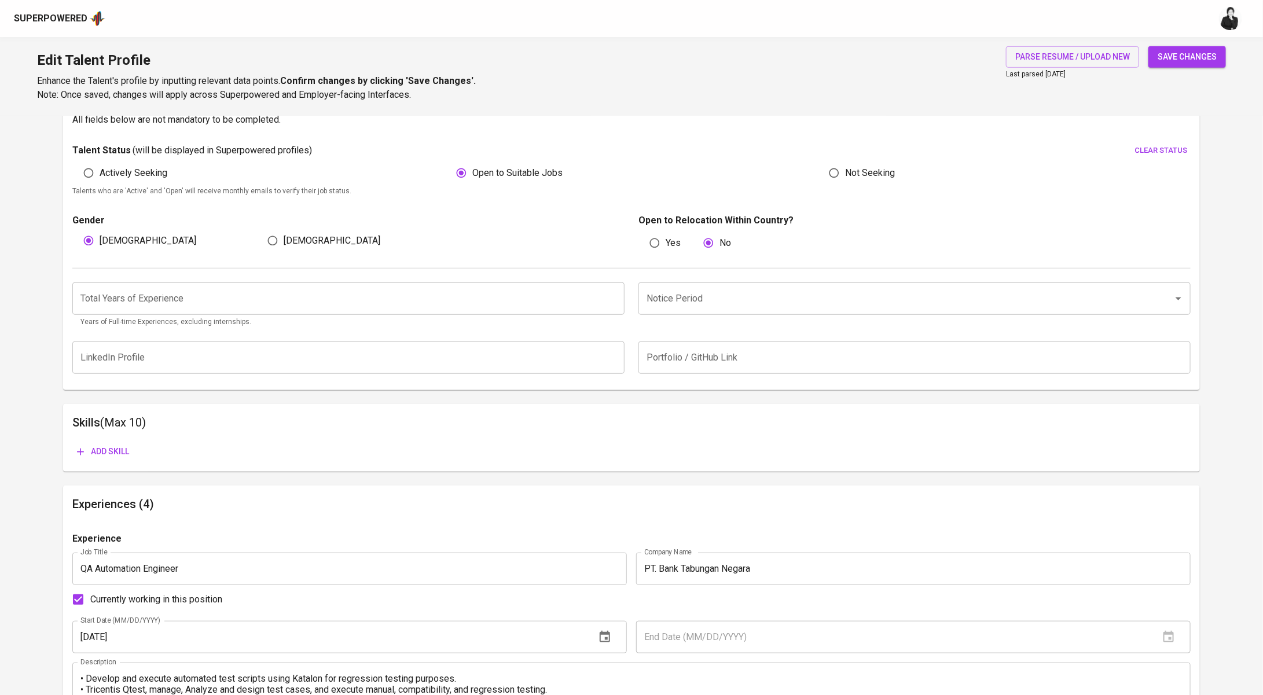
click at [232, 296] on input "number" at bounding box center [348, 298] width 552 height 32
click at [712, 296] on input "Notice Period" at bounding box center [898, 299] width 509 height 22
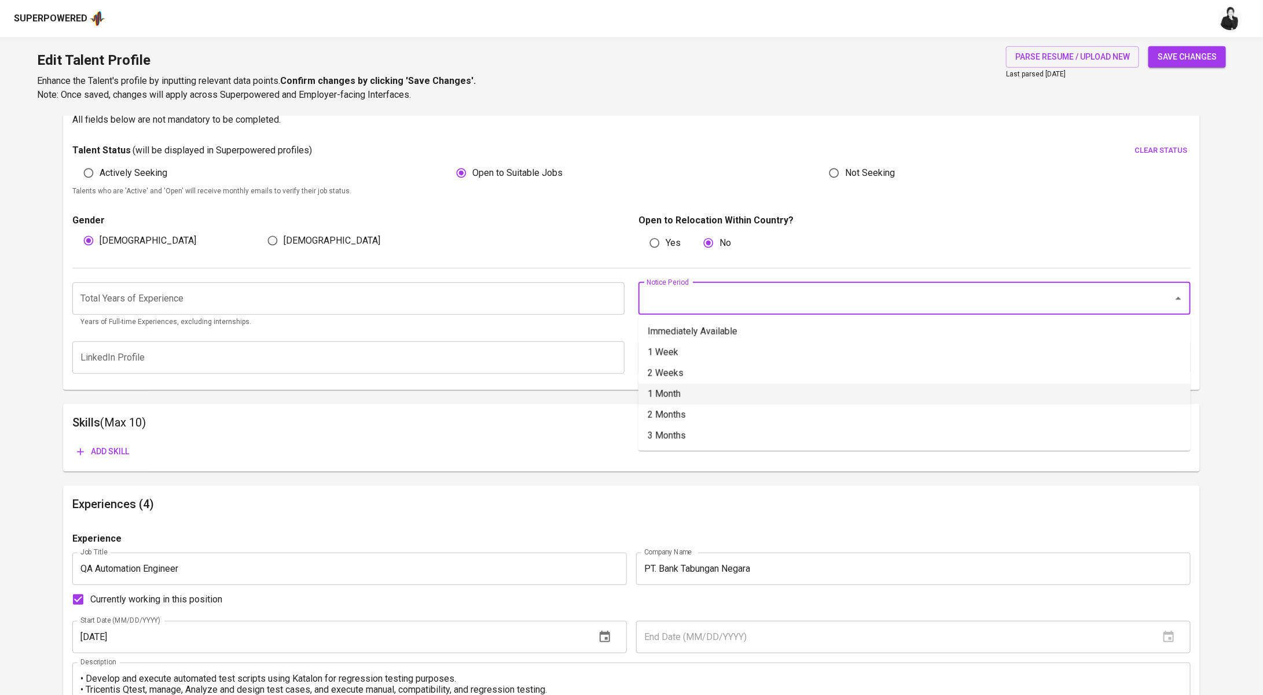
click at [698, 393] on li "1 Month" at bounding box center [915, 394] width 552 height 21
type input "1 Month"
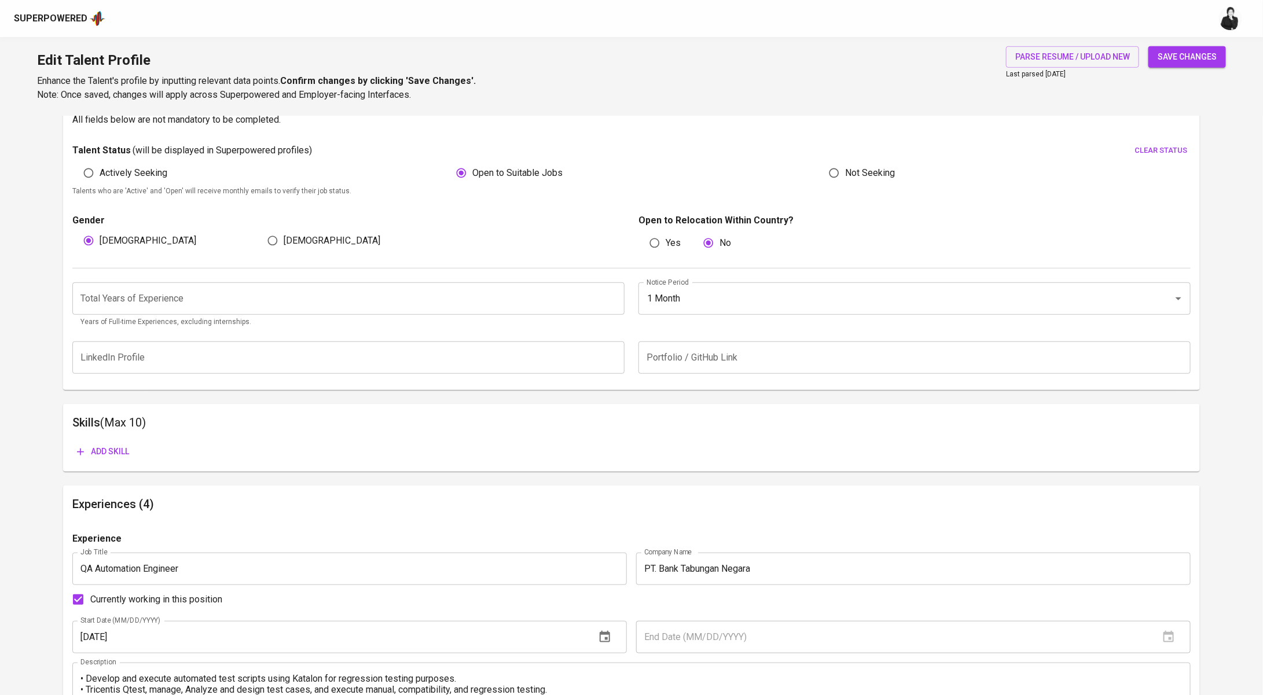
click at [490, 313] on input "number" at bounding box center [348, 298] width 552 height 32
click at [463, 300] on input "number" at bounding box center [348, 298] width 552 height 32
click at [308, 284] on input "number" at bounding box center [348, 298] width 552 height 32
click at [337, 292] on input "number" at bounding box center [348, 298] width 552 height 32
click at [539, 232] on div "Male Female" at bounding box center [348, 241] width 552 height 22
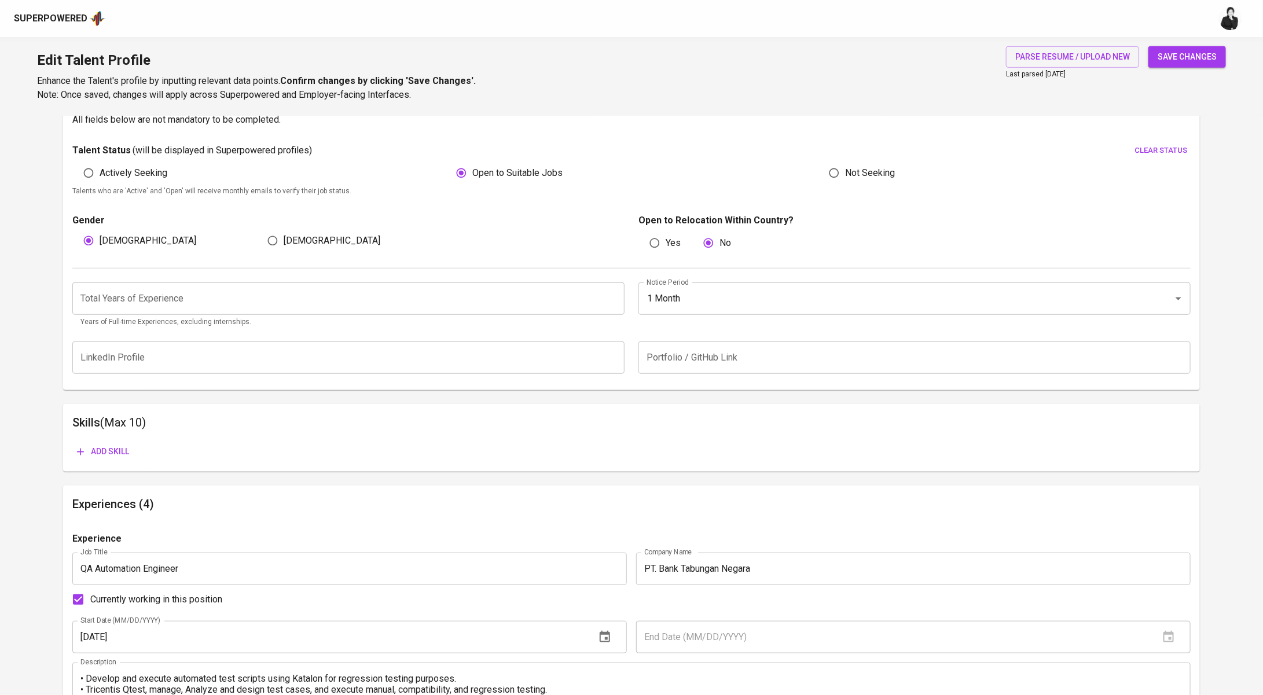
click at [421, 302] on input "number" at bounding box center [348, 298] width 552 height 32
click at [430, 361] on input "text" at bounding box center [348, 358] width 552 height 32
drag, startPoint x: 435, startPoint y: 357, endPoint x: 453, endPoint y: 333, distance: 29.7
click at [435, 357] on input "text" at bounding box center [348, 358] width 552 height 32
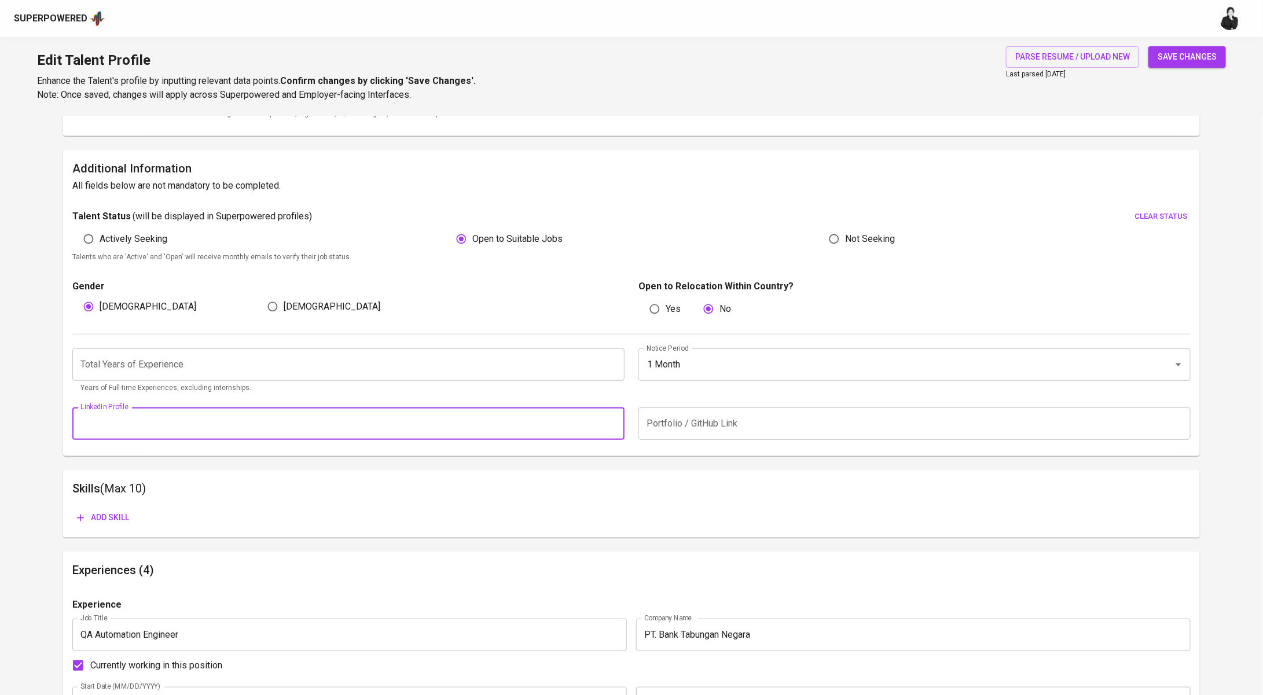
scroll to position [43, 0]
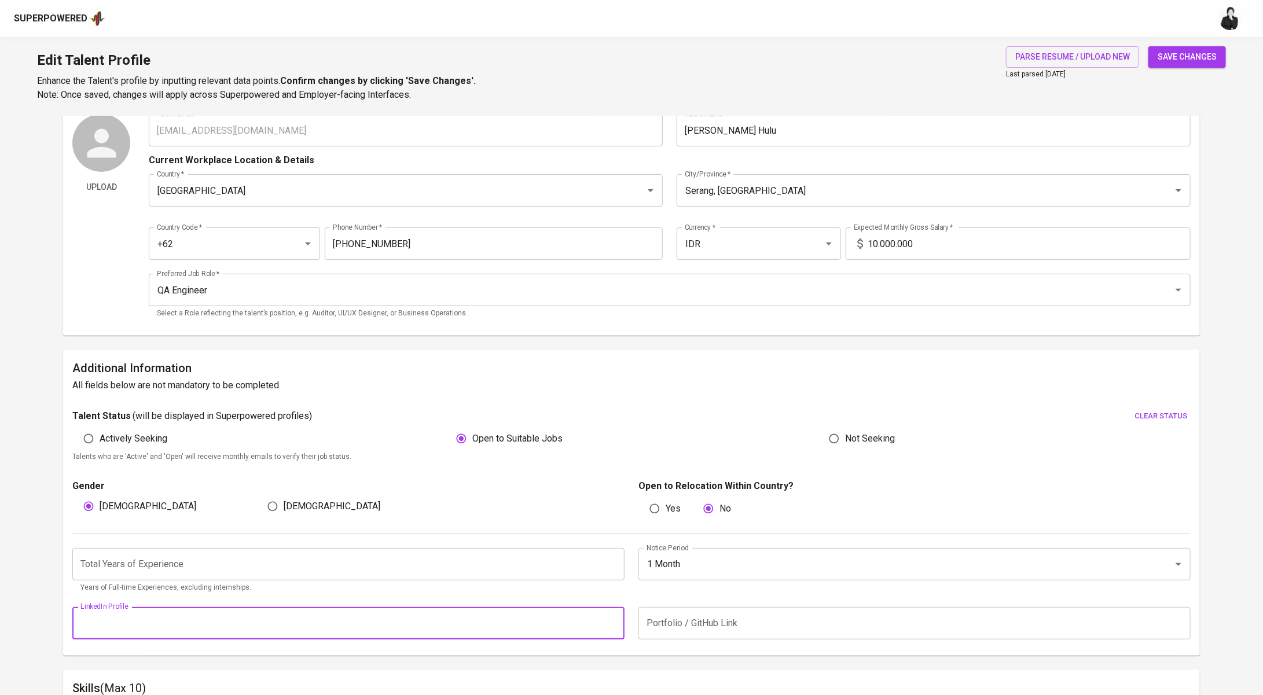
drag, startPoint x: 1199, startPoint y: 59, endPoint x: 1191, endPoint y: 65, distance: 9.5
click at [1199, 59] on span "save changes" at bounding box center [1187, 57] width 59 height 14
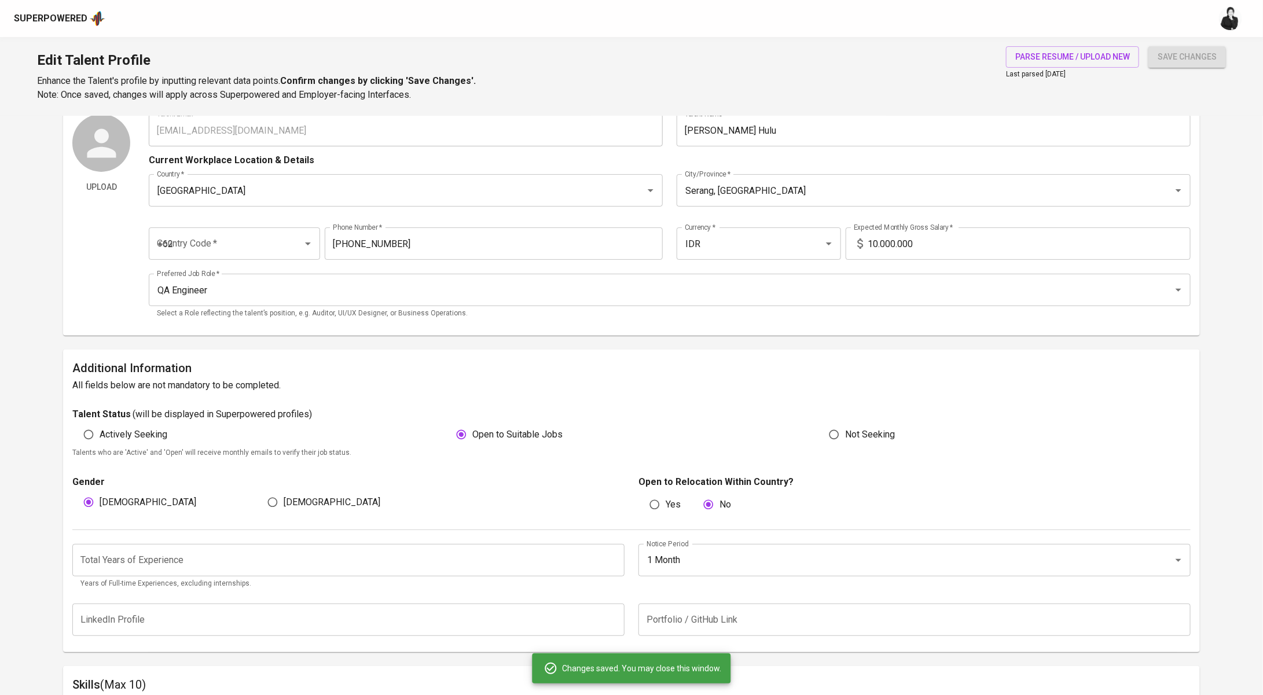
type input "081382123577"
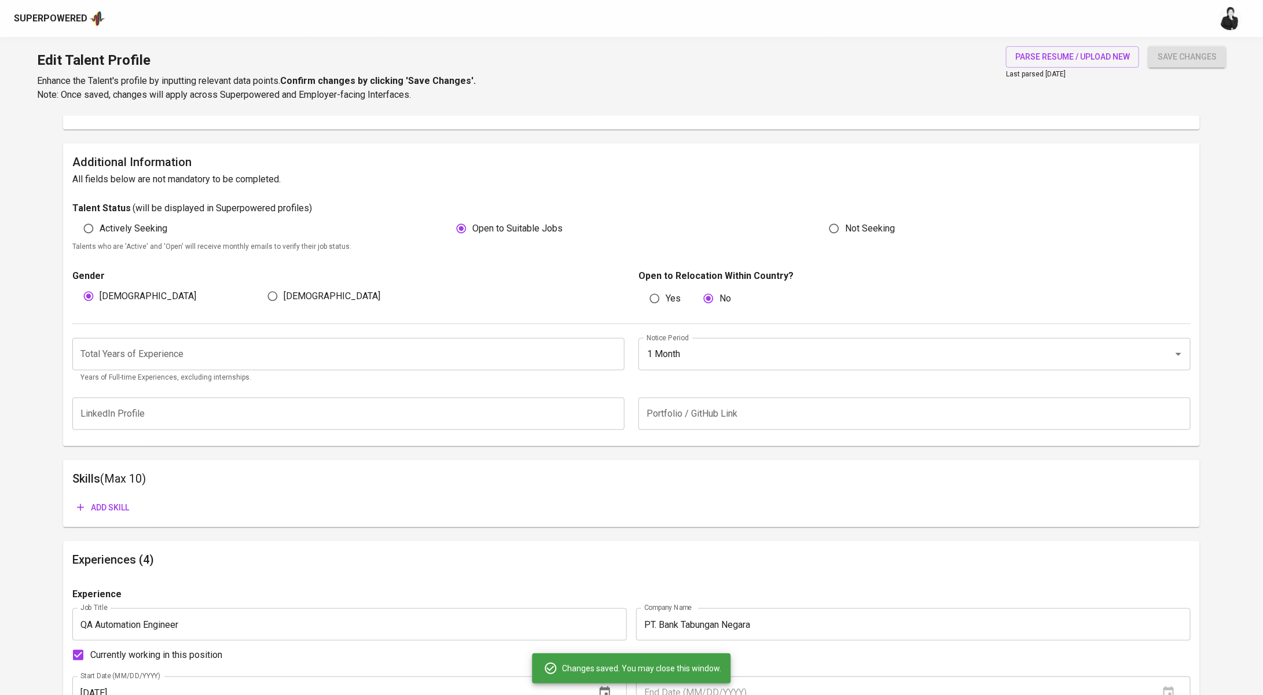
scroll to position [267, 0]
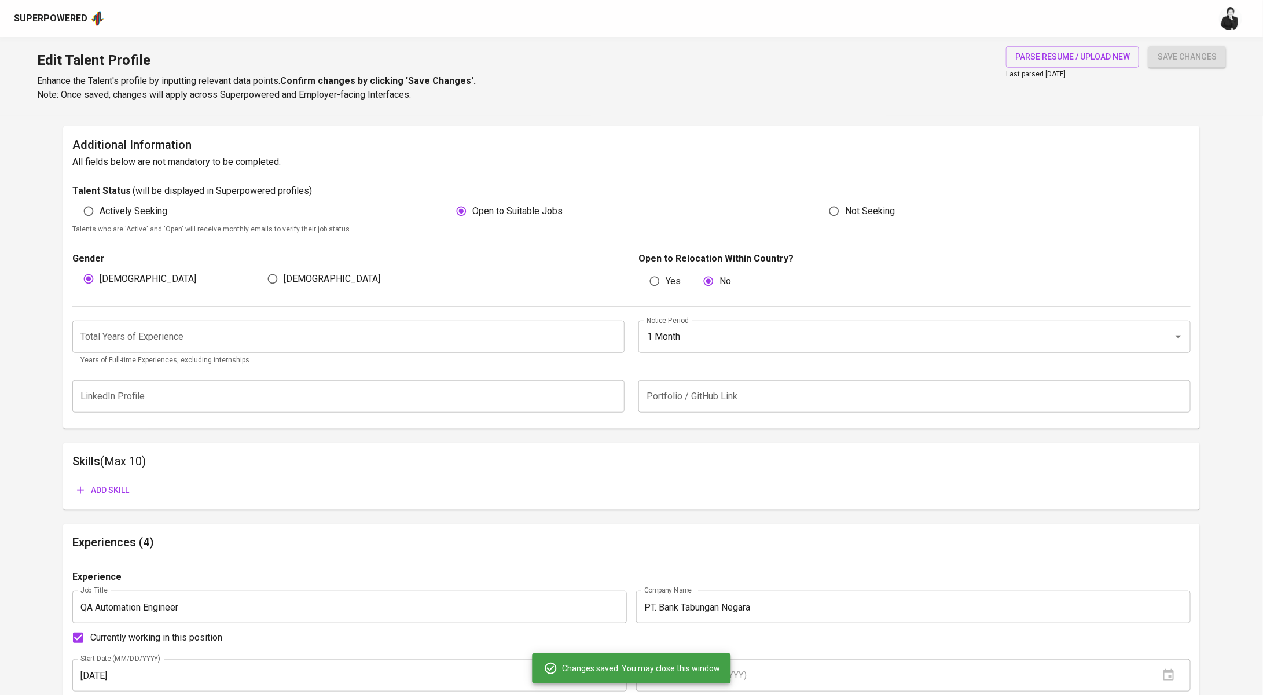
click at [475, 330] on input "number" at bounding box center [348, 337] width 552 height 32
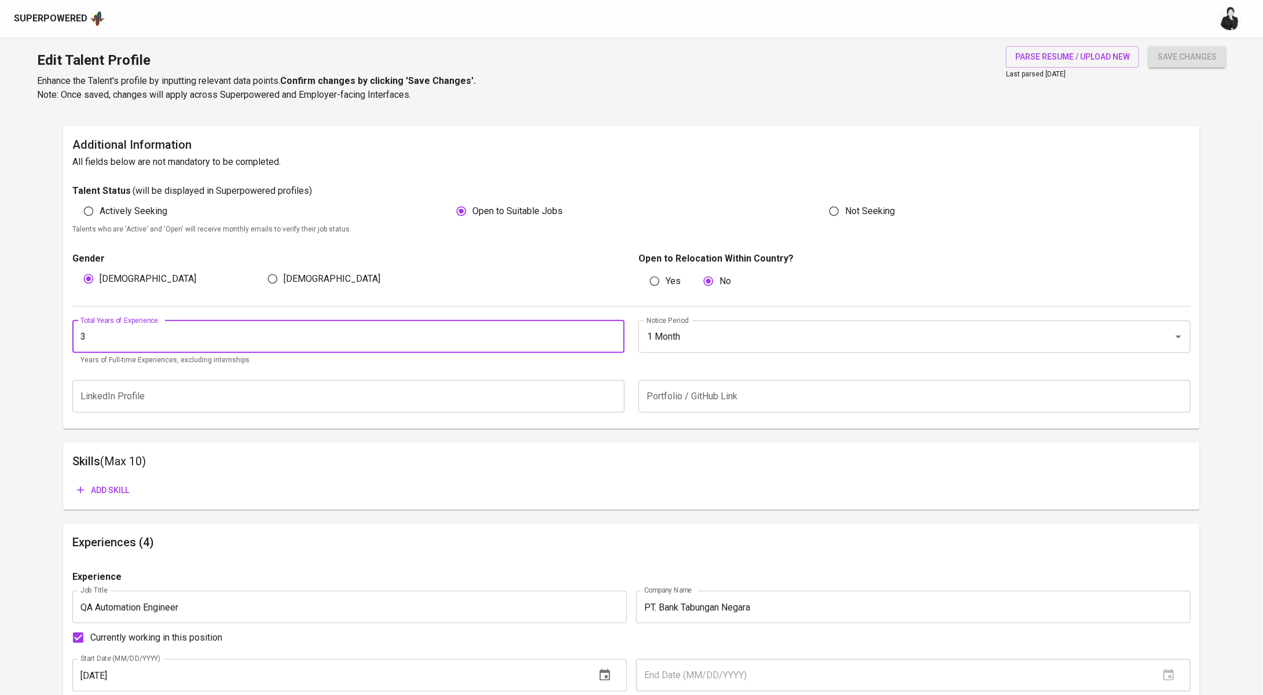
type input "3"
click at [452, 397] on input "text" at bounding box center [348, 396] width 552 height 32
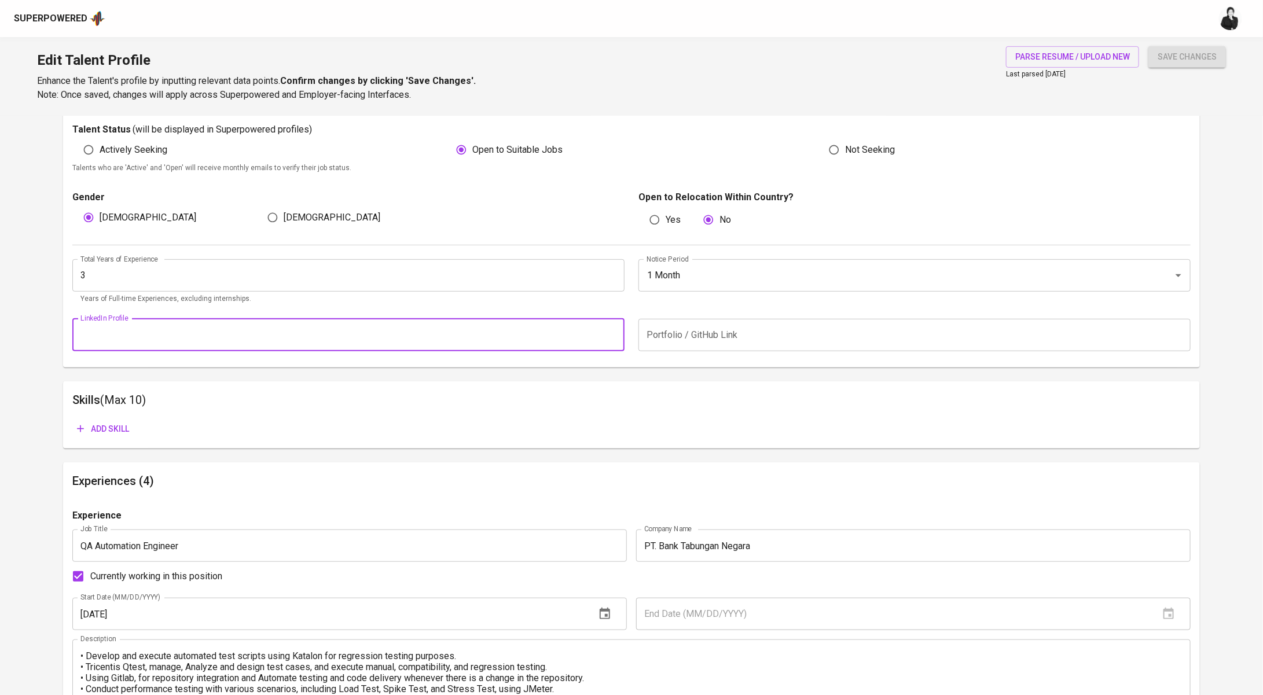
scroll to position [335, 0]
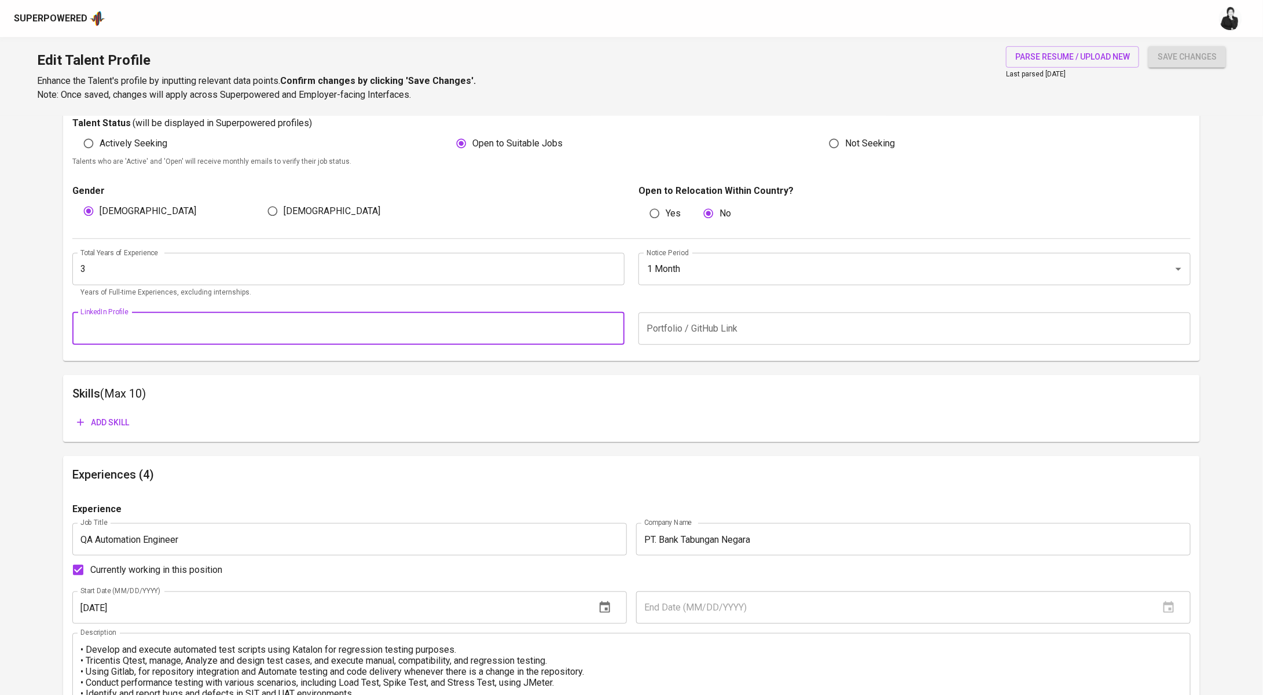
click at [118, 426] on span "Add skill" at bounding box center [103, 423] width 52 height 14
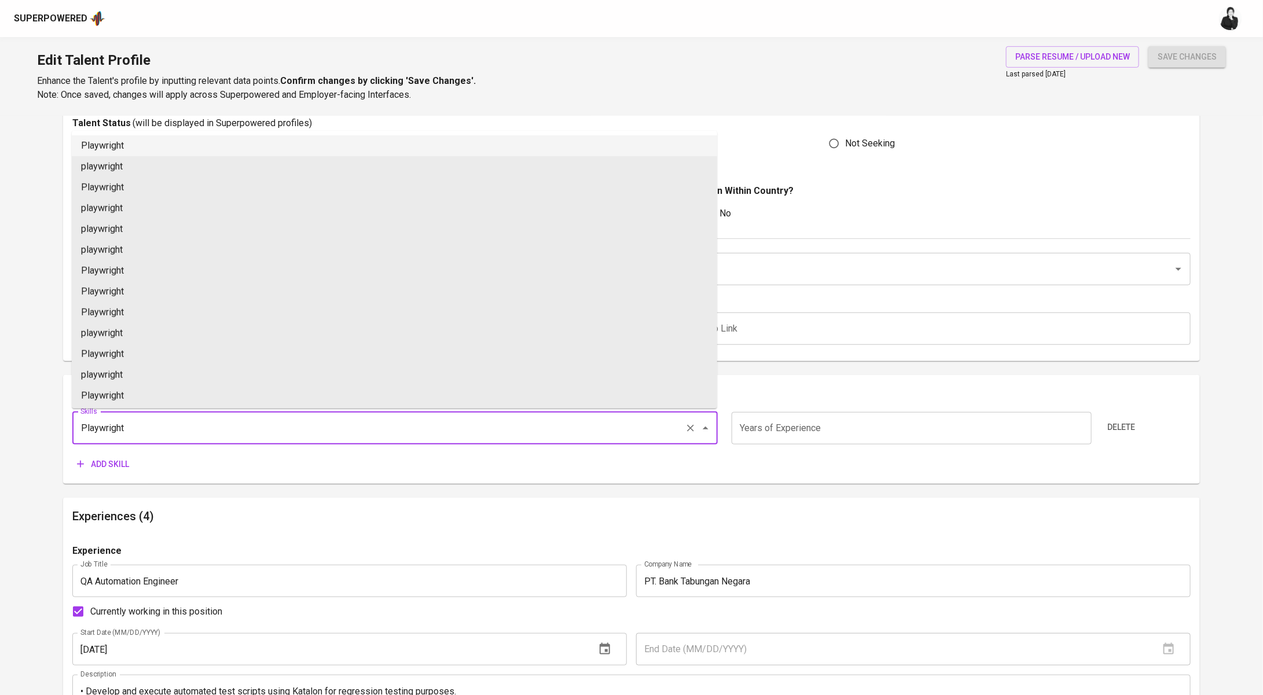
click at [336, 141] on li "Playwright" at bounding box center [394, 145] width 645 height 21
type input "Playwright"
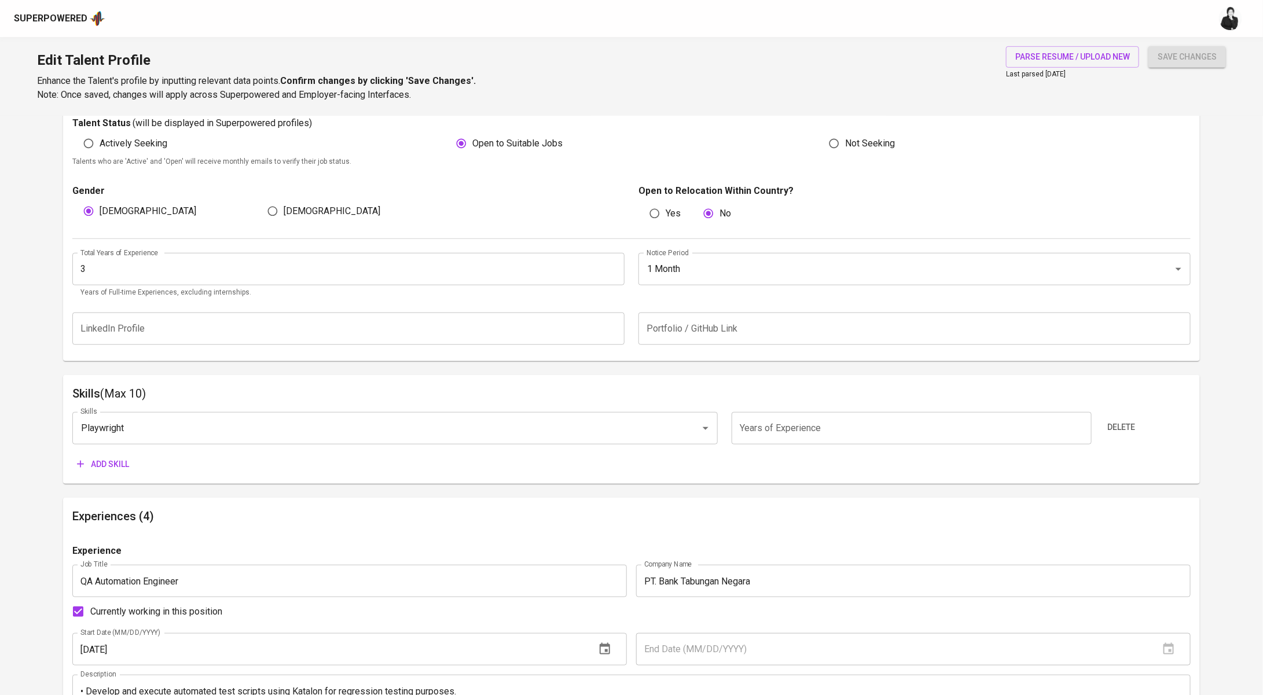
click at [874, 428] on input "number" at bounding box center [912, 428] width 360 height 32
type input "1"
drag, startPoint x: 132, startPoint y: 460, endPoint x: 126, endPoint y: 463, distance: 6.8
click at [126, 463] on button "Add skill" at bounding box center [102, 464] width 61 height 21
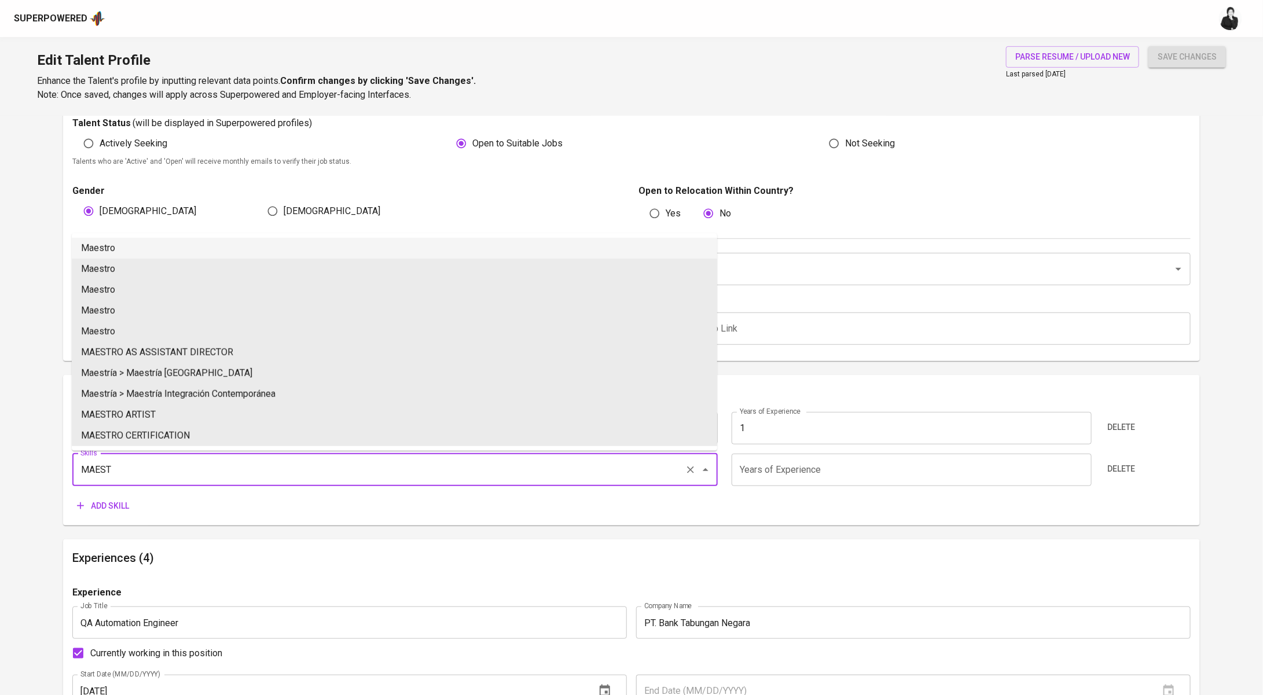
click at [203, 243] on li "Maestro" at bounding box center [394, 248] width 645 height 21
type input "Maestro"
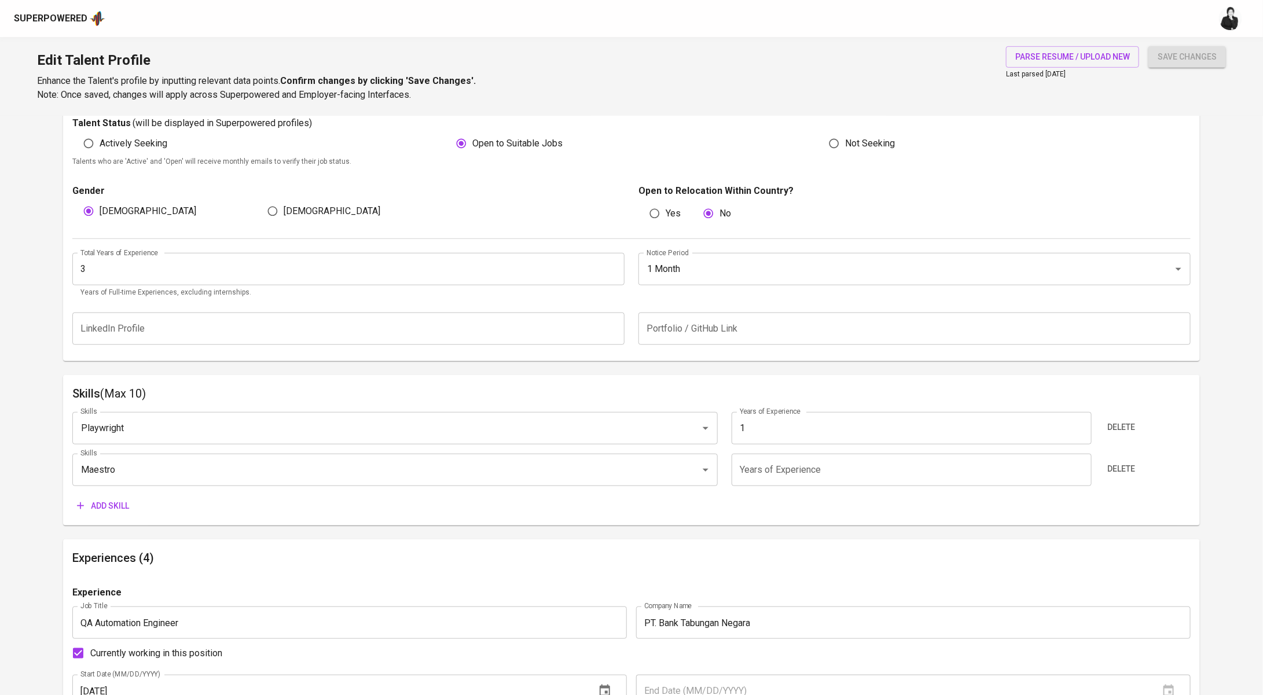
click at [804, 468] on input "number" at bounding box center [912, 470] width 360 height 32
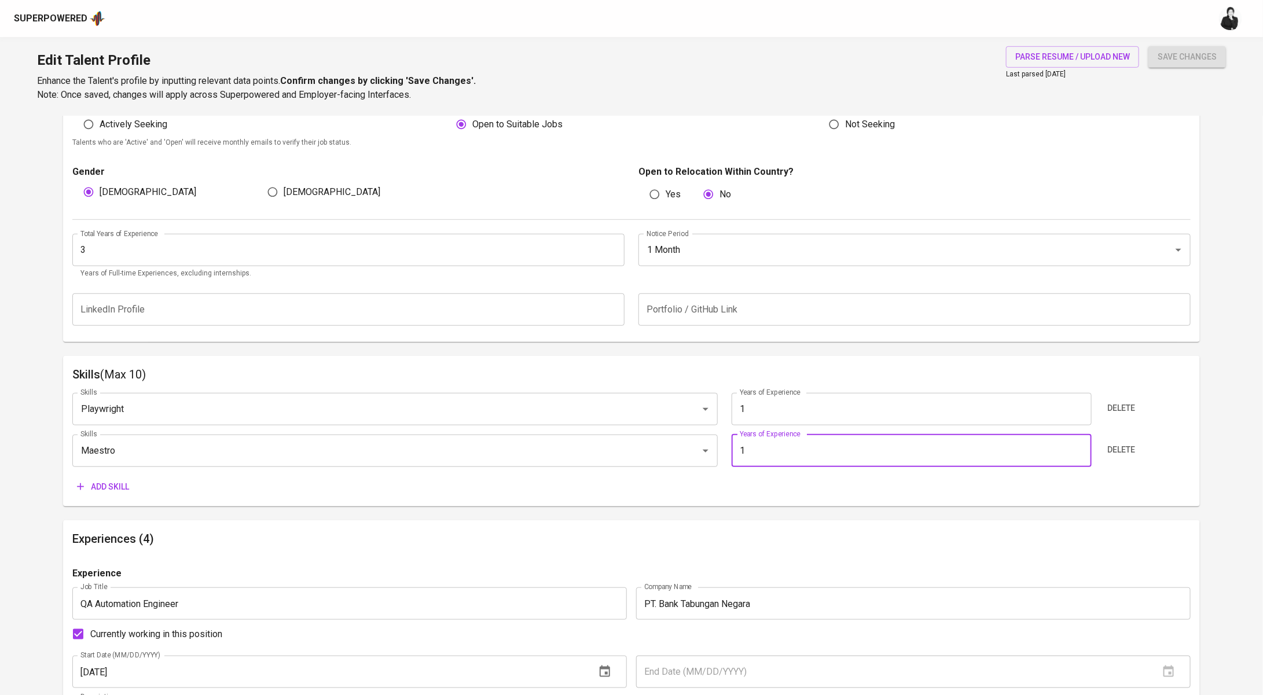
scroll to position [363, 0]
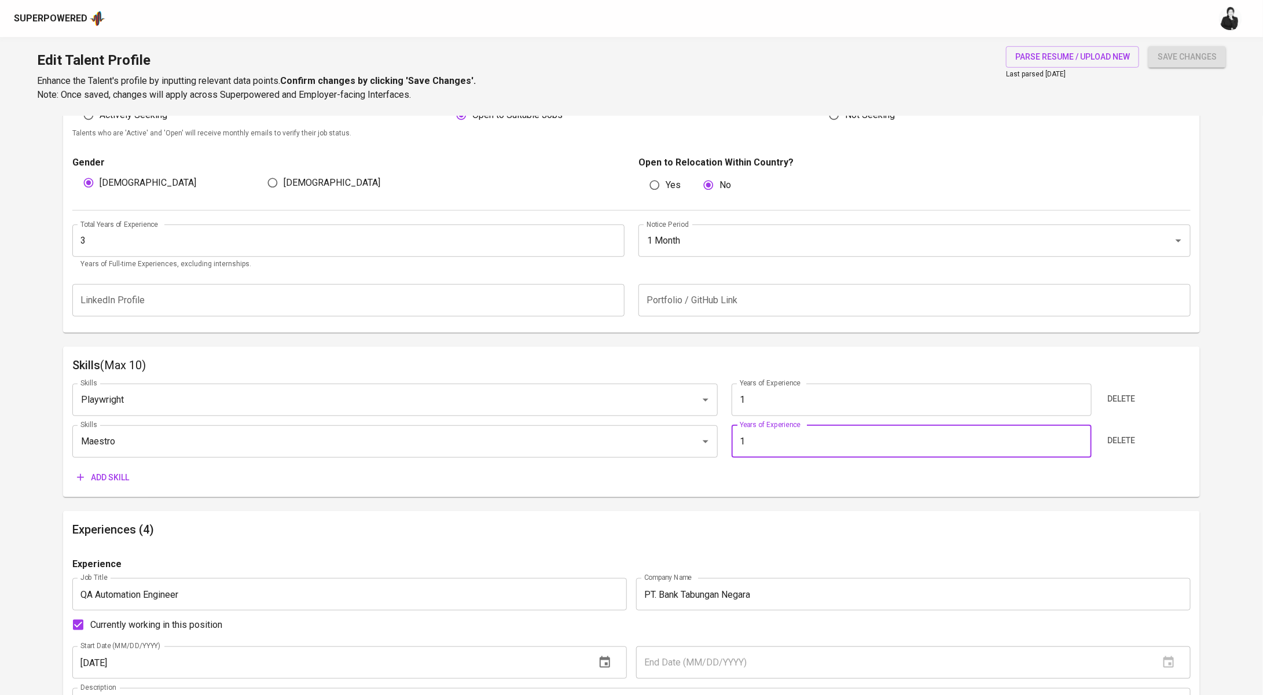
type input "1"
click at [110, 486] on button "Add skill" at bounding box center [102, 477] width 61 height 21
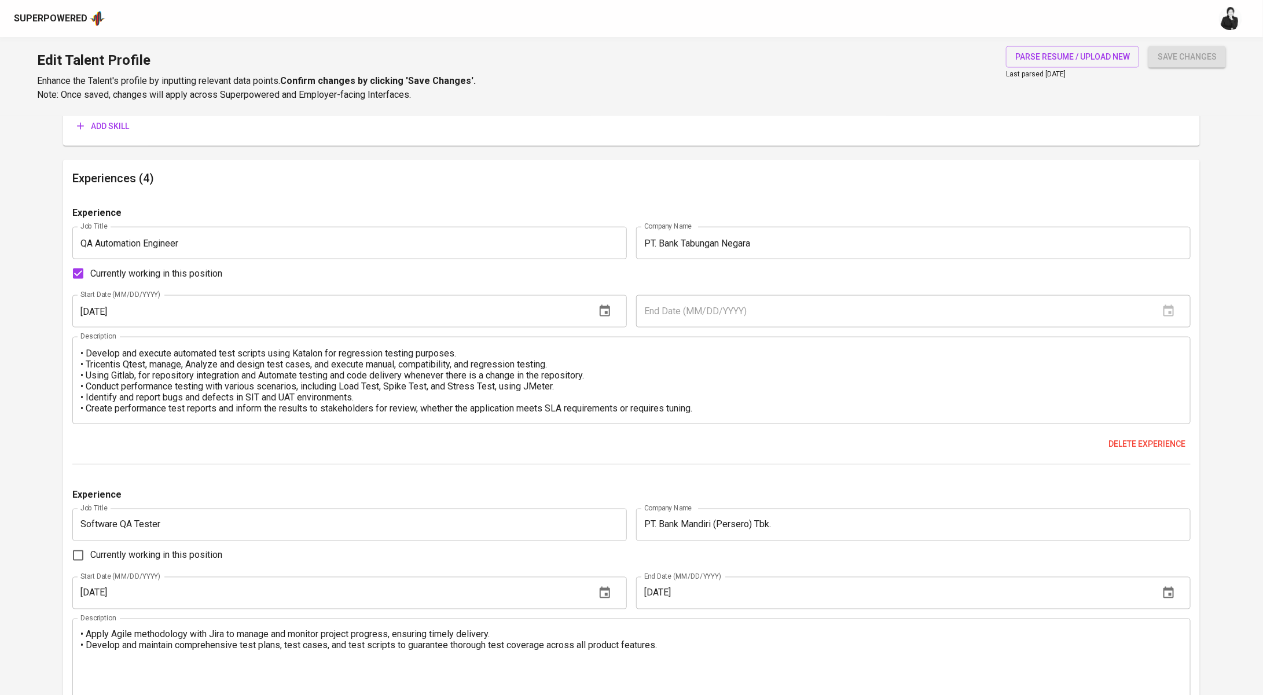
scroll to position [712, 0]
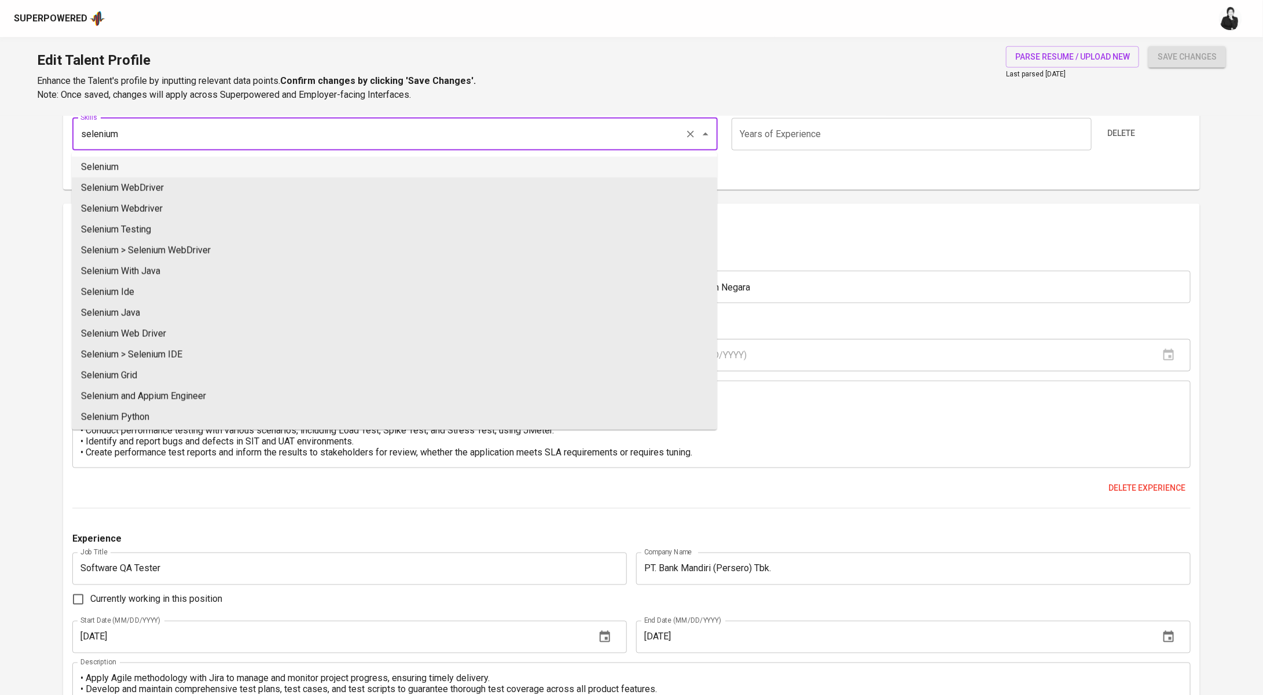
click at [435, 170] on li "Selenium" at bounding box center [394, 167] width 645 height 21
type input "Selenium"
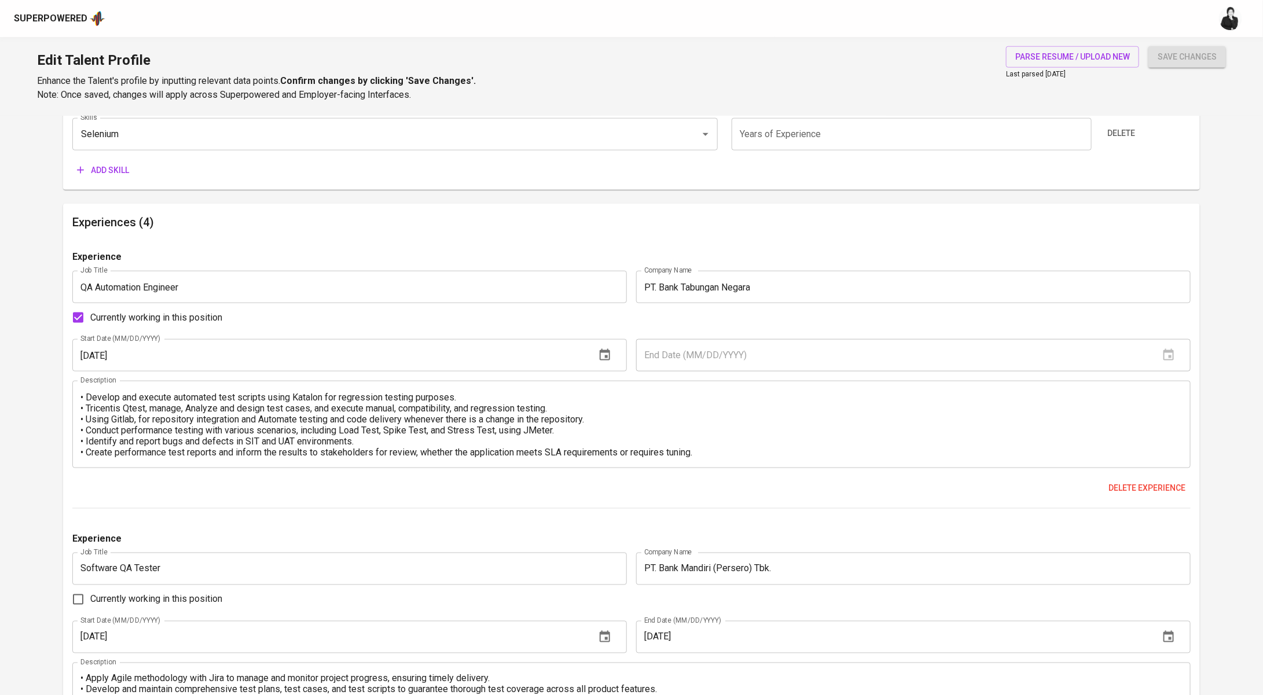
click at [793, 133] on input "number" at bounding box center [912, 134] width 360 height 32
type input "3"
click at [120, 167] on span "Add skill" at bounding box center [103, 170] width 52 height 14
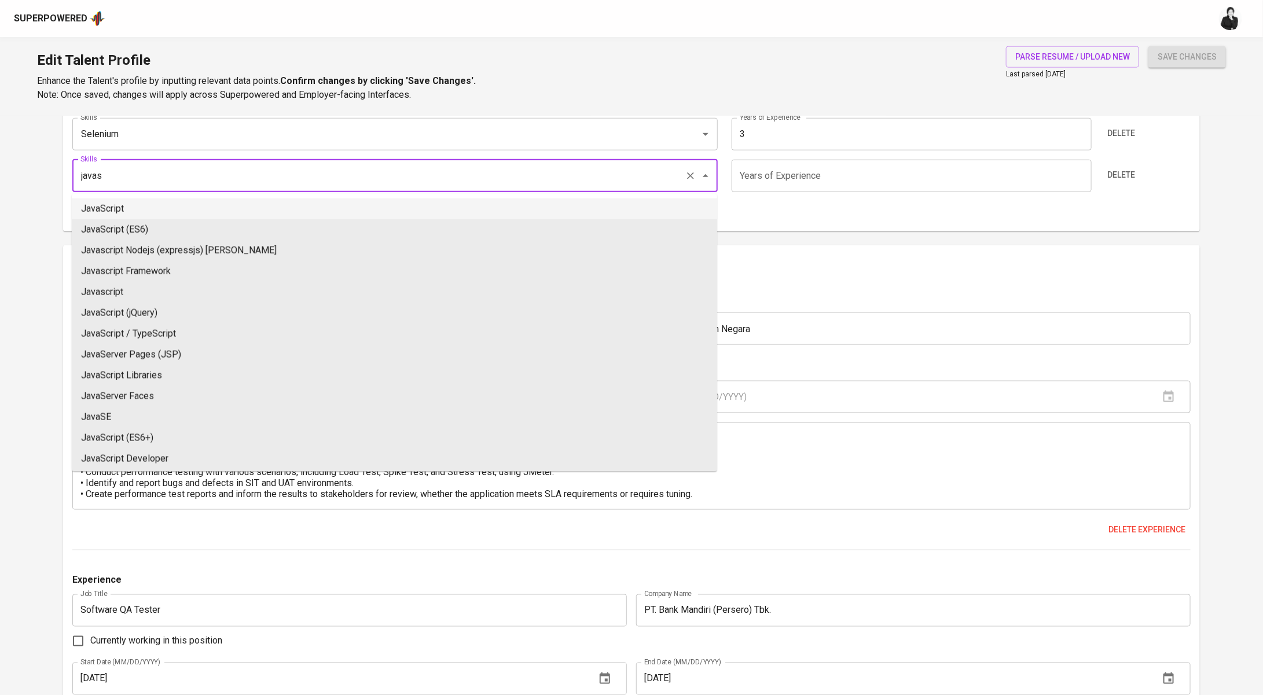
drag, startPoint x: 199, startPoint y: 209, endPoint x: 227, endPoint y: 207, distance: 28.4
click at [201, 209] on li "JavaScript" at bounding box center [394, 209] width 645 height 21
type input "JavaScript"
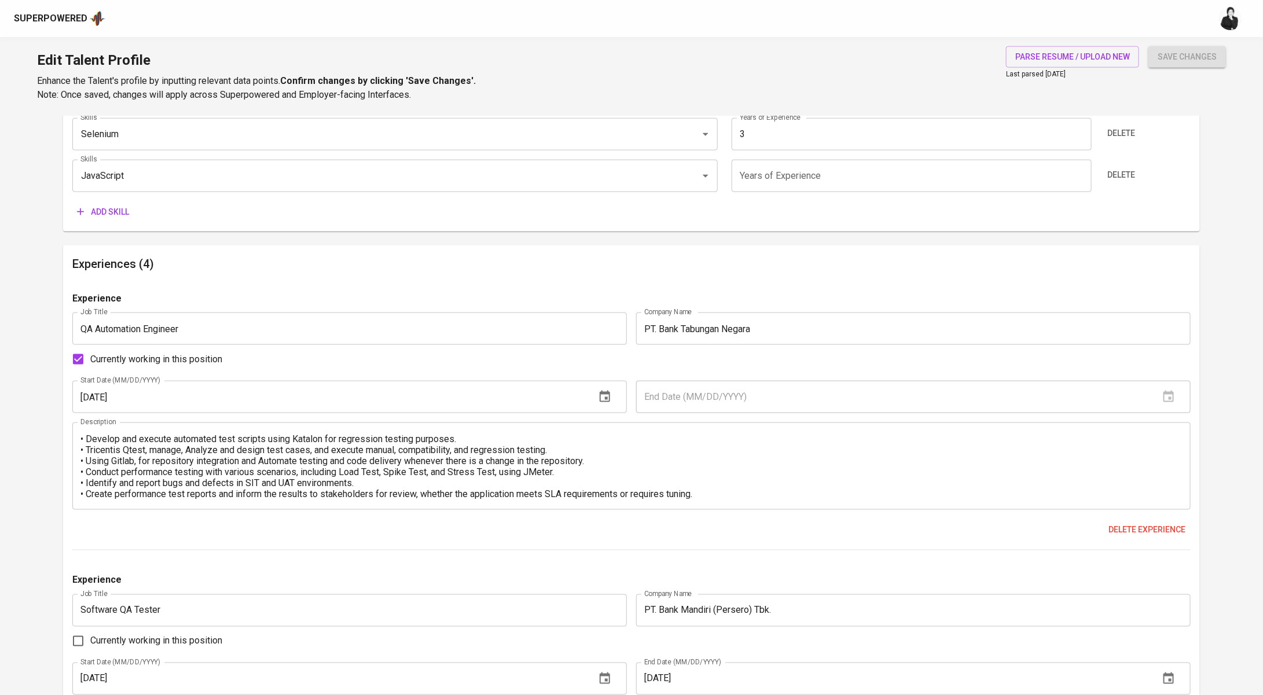
click at [810, 173] on input "number" at bounding box center [912, 176] width 360 height 32
type input "3"
click at [105, 212] on span "Add skill" at bounding box center [103, 212] width 52 height 14
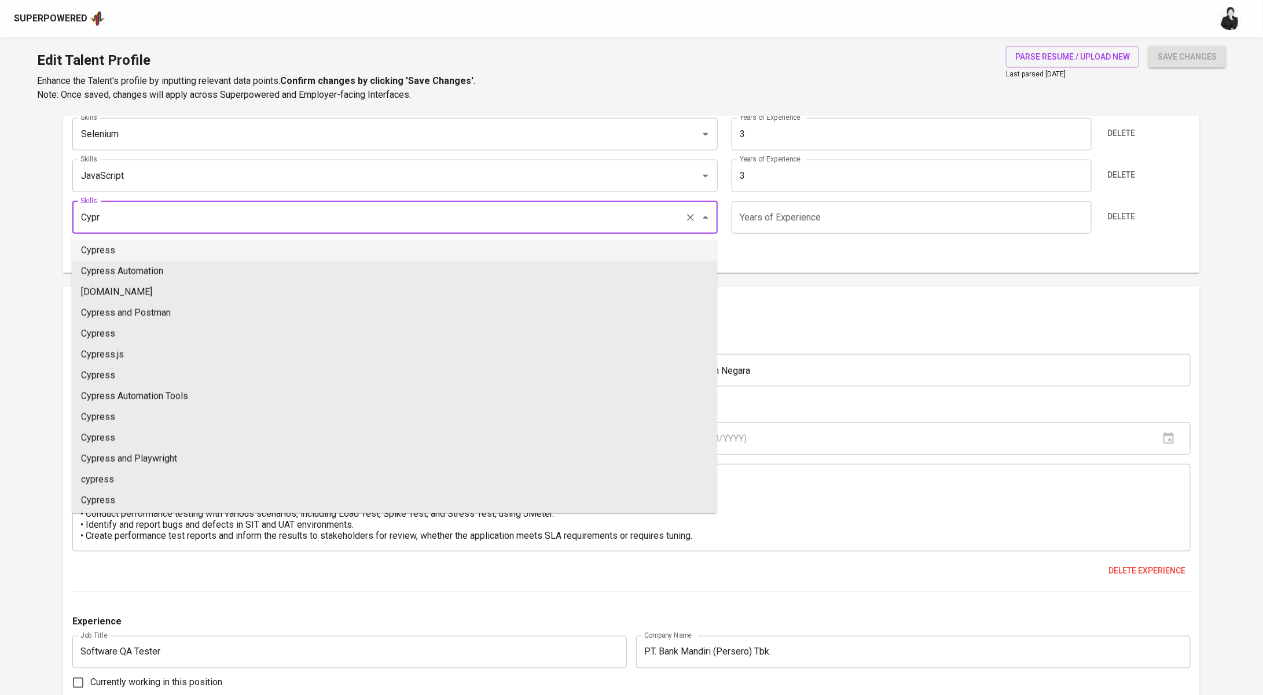
click at [184, 249] on li "Cypress" at bounding box center [394, 250] width 645 height 21
type input "Cypress"
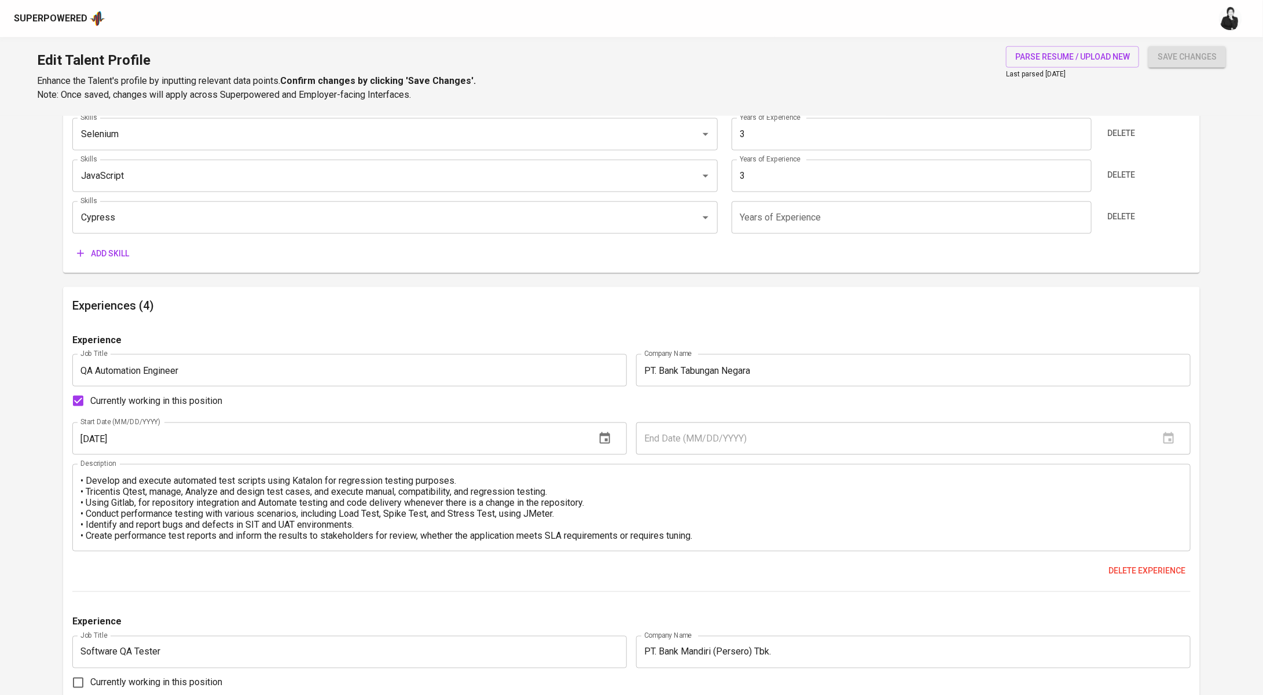
click at [819, 218] on input "number" at bounding box center [912, 217] width 360 height 32
type input "4"
click at [126, 251] on span "Add skill" at bounding box center [103, 254] width 52 height 14
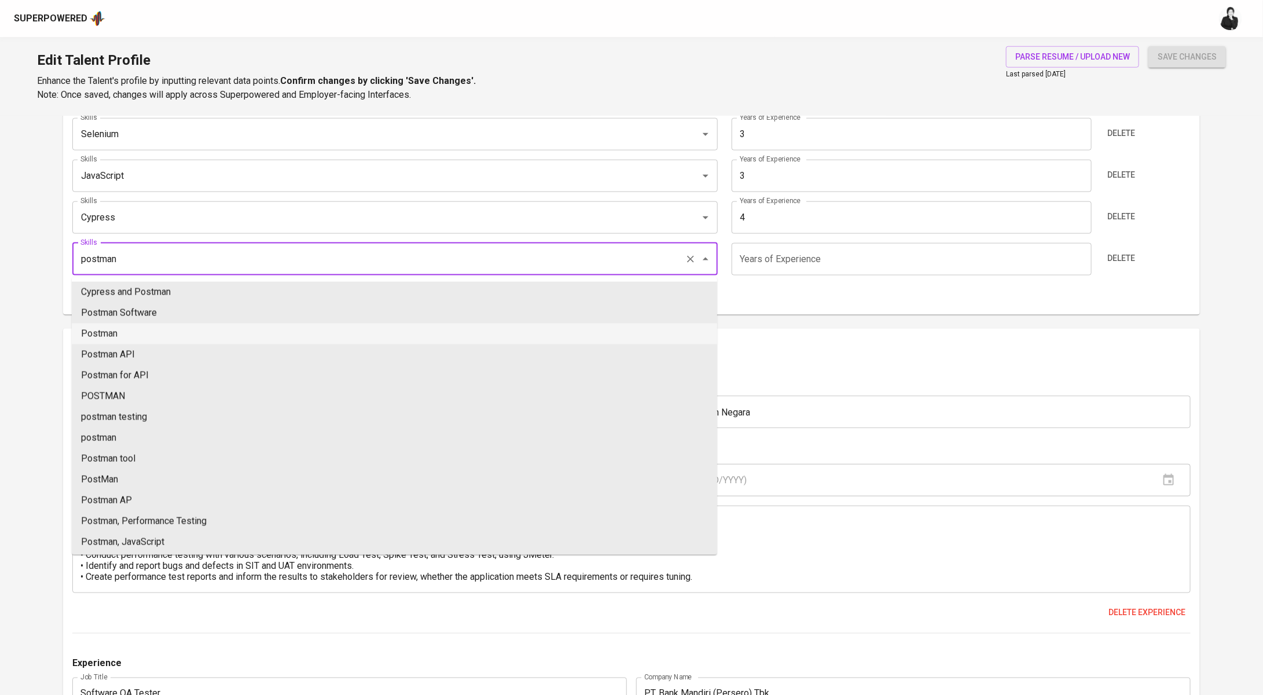
click at [196, 326] on li "Postman" at bounding box center [394, 334] width 645 height 21
type input "Postman"
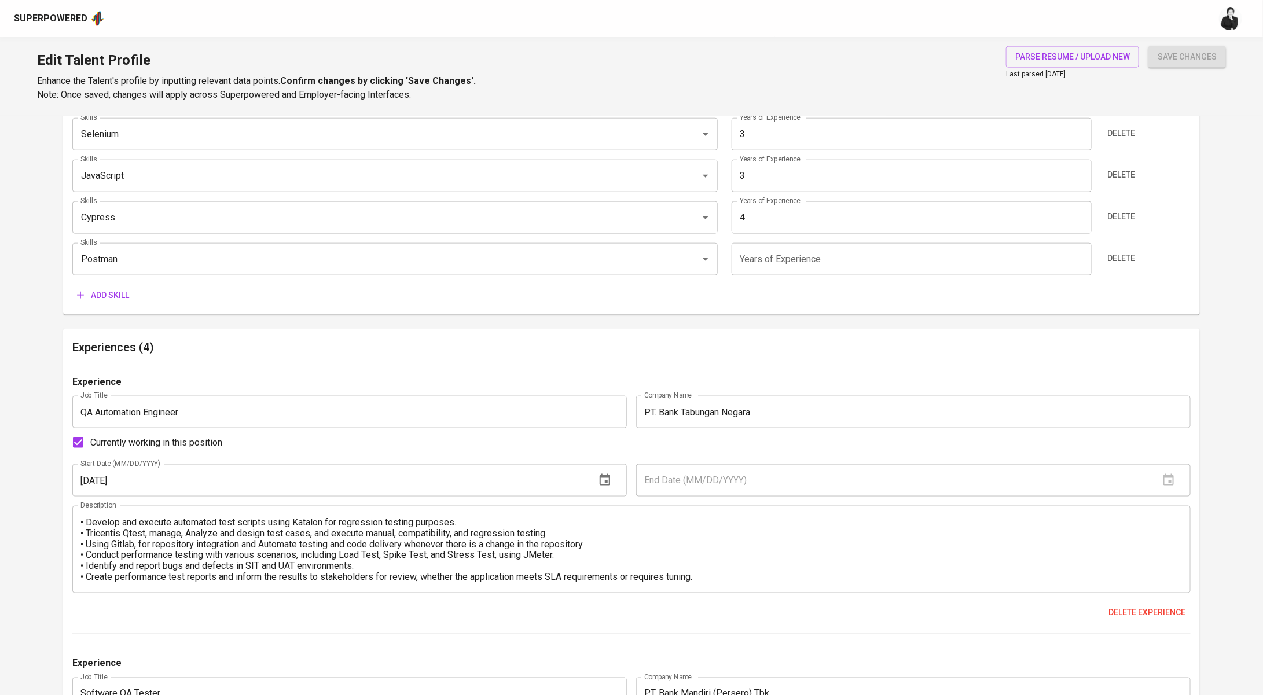
click at [787, 263] on input "number" at bounding box center [912, 259] width 360 height 32
type input "4"
click at [79, 293] on icon "button" at bounding box center [81, 295] width 12 height 12
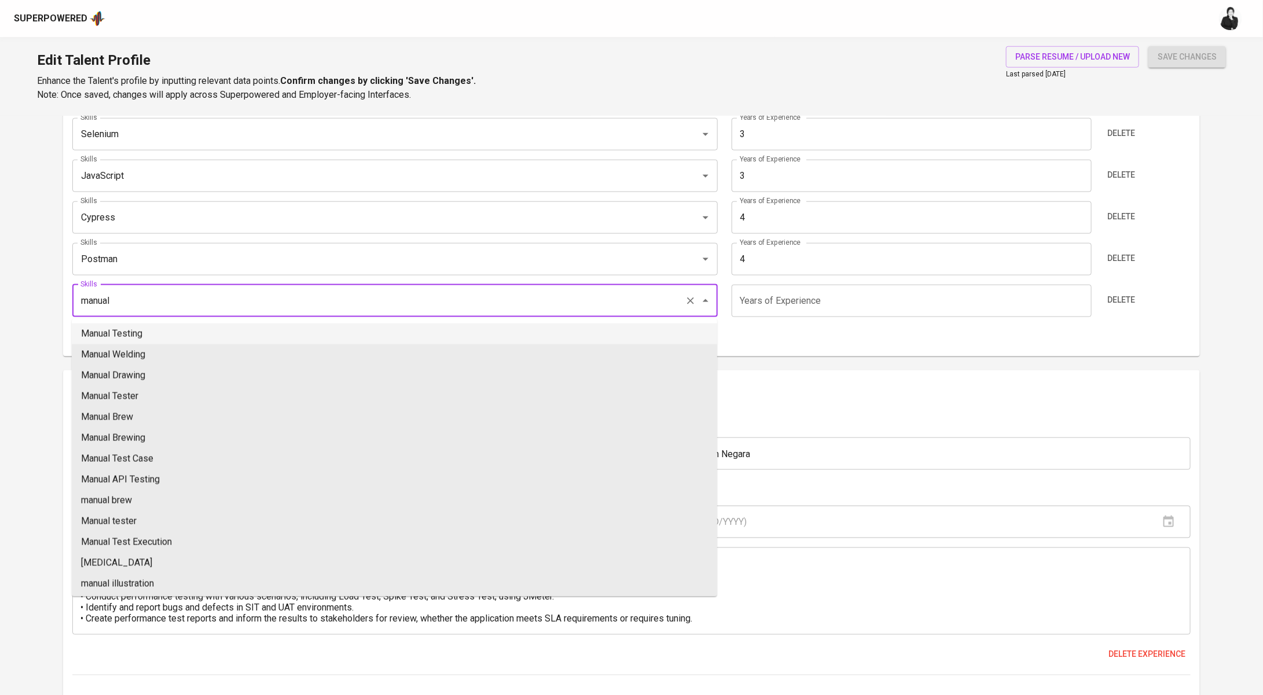
click at [203, 335] on li "Manual Testing" at bounding box center [394, 334] width 645 height 21
type input "Manual Testing"
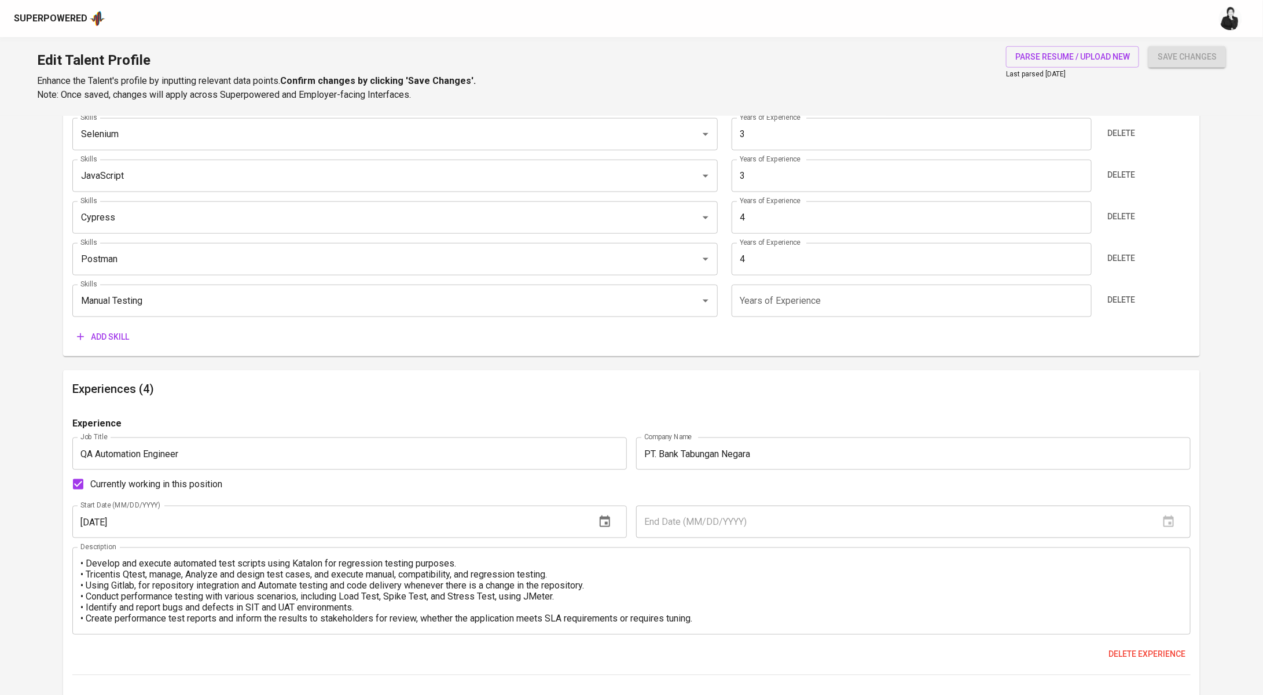
click at [779, 266] on input "4" at bounding box center [912, 259] width 360 height 32
type input "3"
click at [814, 211] on input "4" at bounding box center [912, 217] width 360 height 32
type input "3"
click at [809, 322] on div "Skills Playwright Skills Years of Experience 1 Years of Experience Delete Skill…" at bounding box center [631, 186] width 1118 height 322
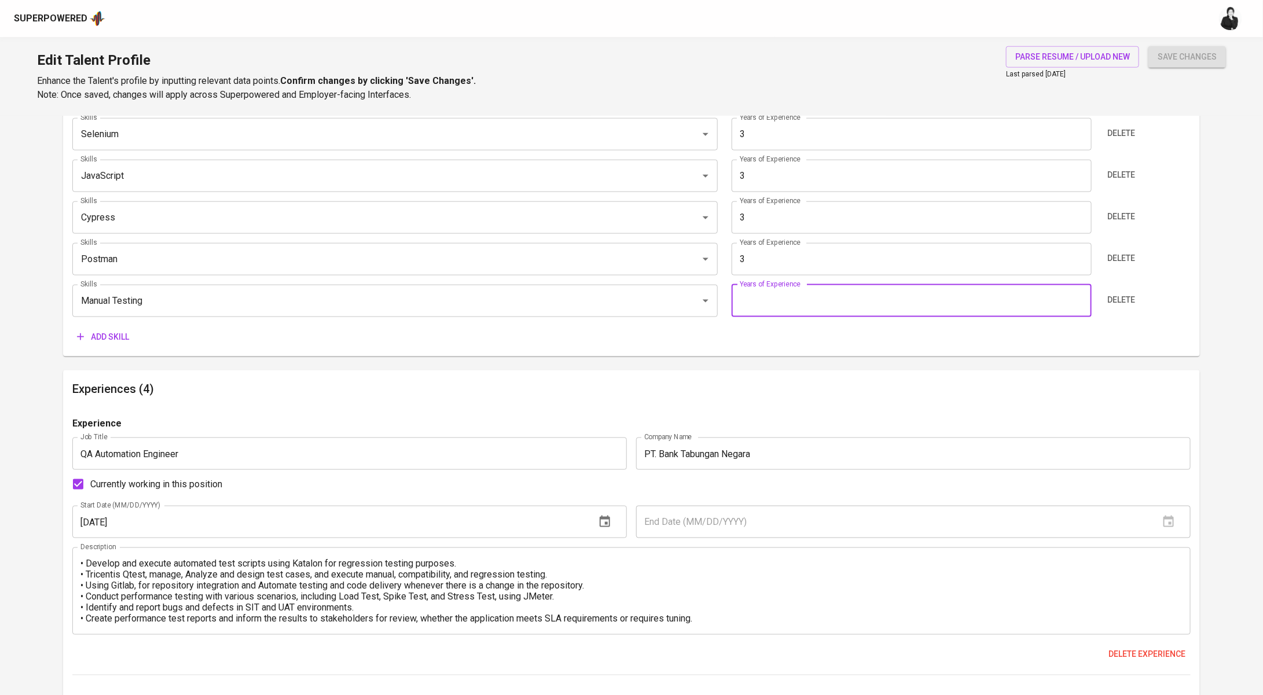
click at [809, 313] on input "number" at bounding box center [912, 301] width 360 height 32
type input "3"
click at [98, 341] on span "Add skill" at bounding box center [103, 337] width 52 height 14
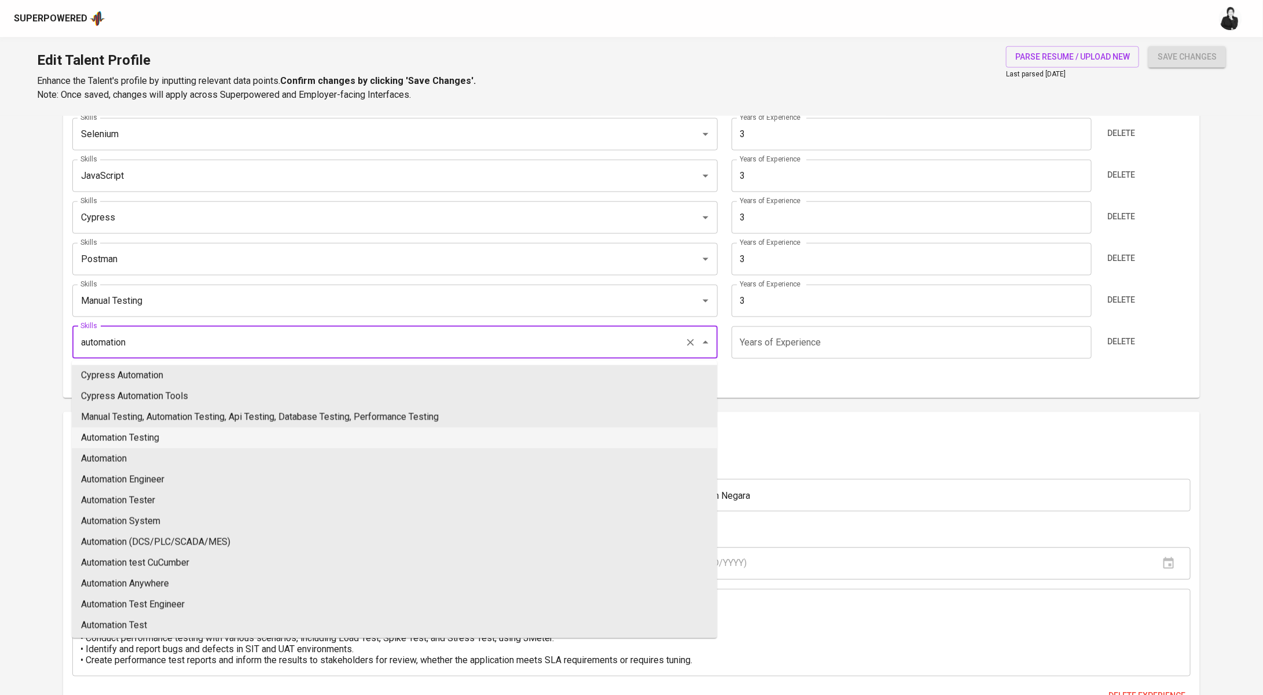
click at [230, 442] on li "Automation Testing" at bounding box center [394, 438] width 645 height 21
type input "Automation Testing"
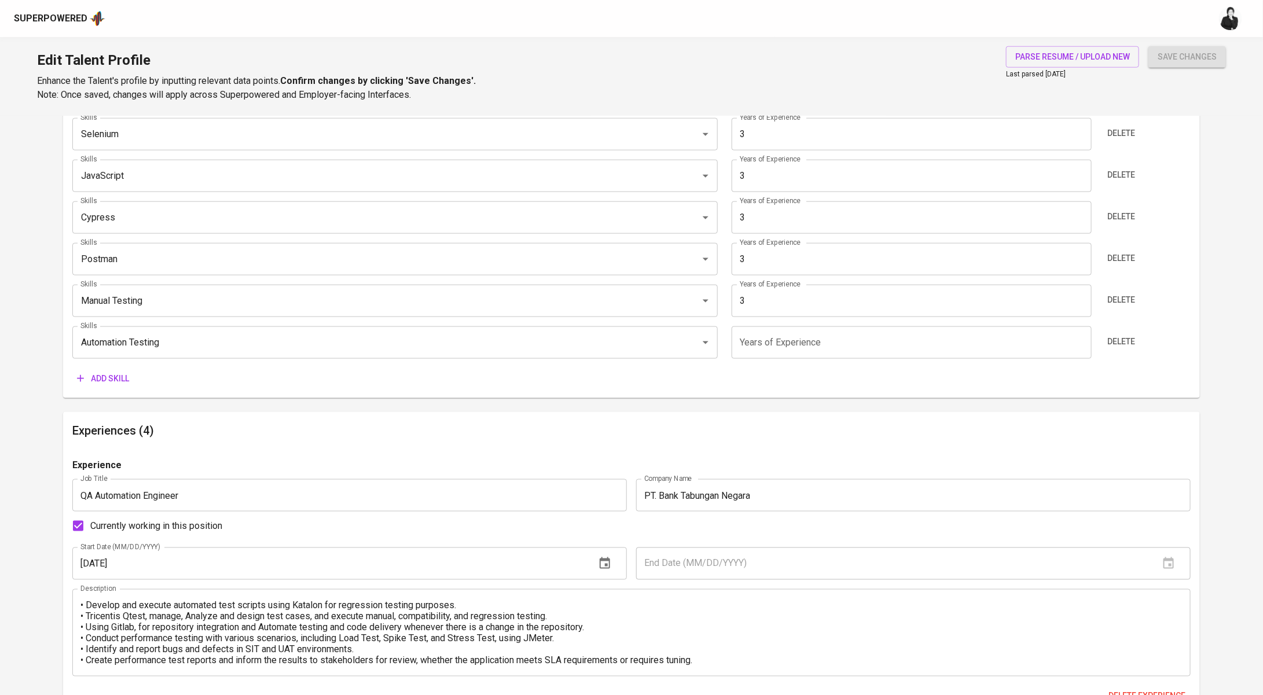
click at [907, 335] on input "number" at bounding box center [912, 342] width 360 height 32
type input "4"
click at [104, 365] on div "Skills Playwright Skills Years of Experience 1 Years of Experience Delete Skill…" at bounding box center [631, 207] width 1118 height 364
click at [111, 380] on span "Add skill" at bounding box center [103, 379] width 52 height 14
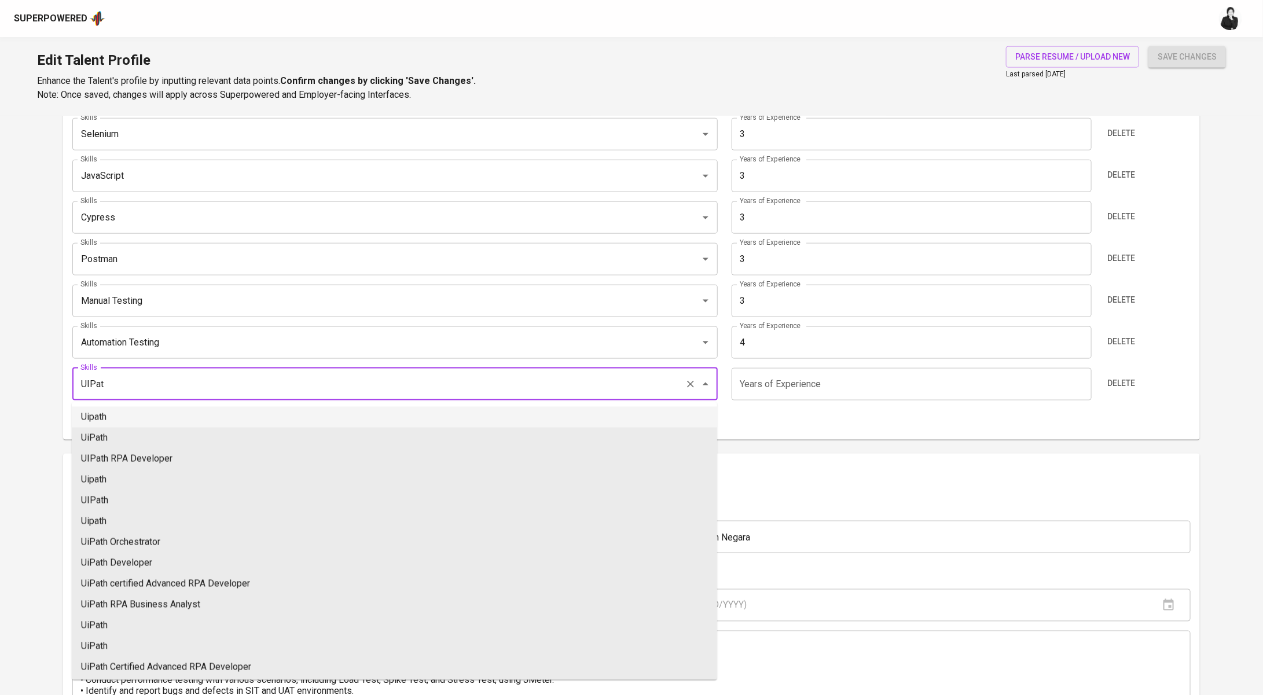
drag, startPoint x: 110, startPoint y: 419, endPoint x: 693, endPoint y: 382, distance: 584.7
click at [113, 419] on li "Uipath" at bounding box center [394, 417] width 645 height 21
type input "Uipath"
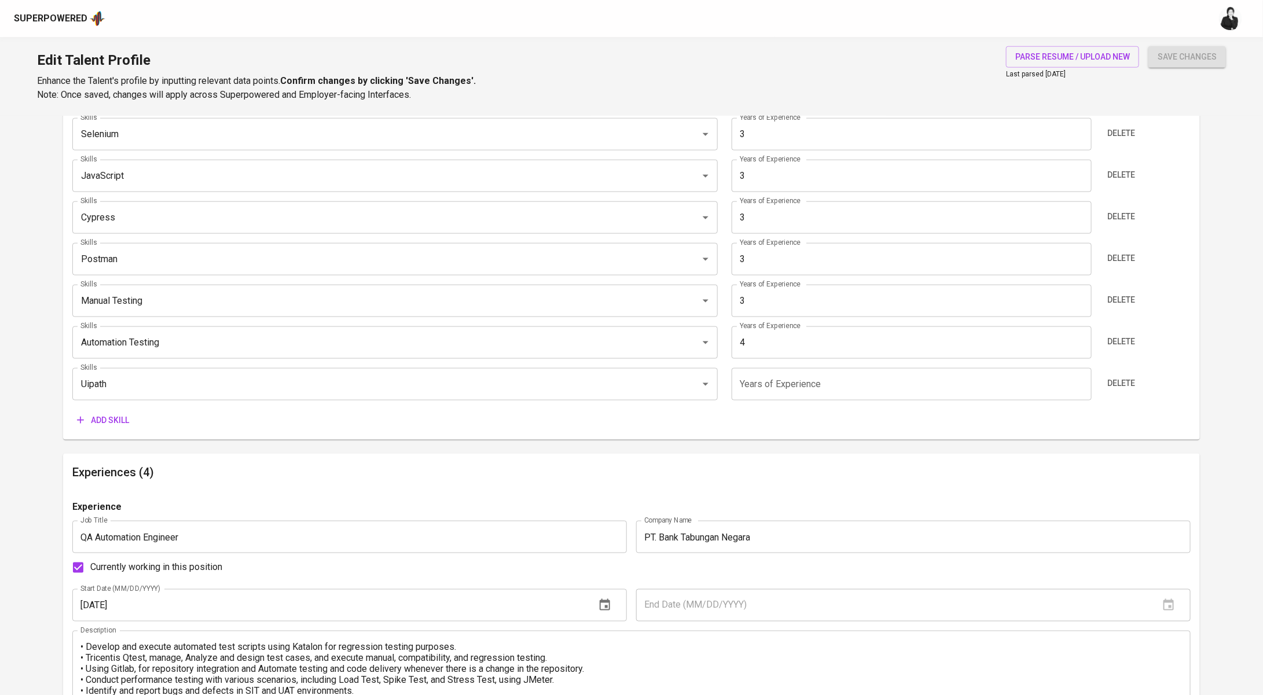
click at [819, 376] on input "number" at bounding box center [912, 384] width 360 height 32
type input "3"
click at [833, 354] on input "4" at bounding box center [912, 342] width 360 height 32
type input "4"
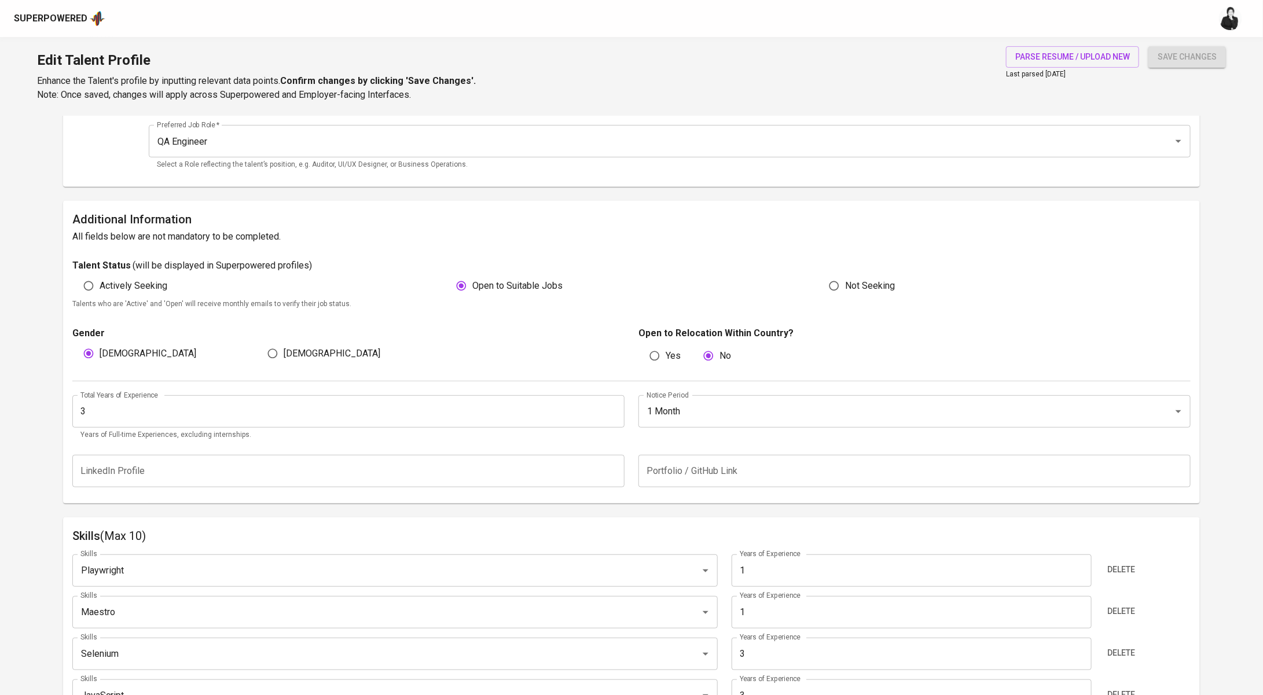
scroll to position [255, 0]
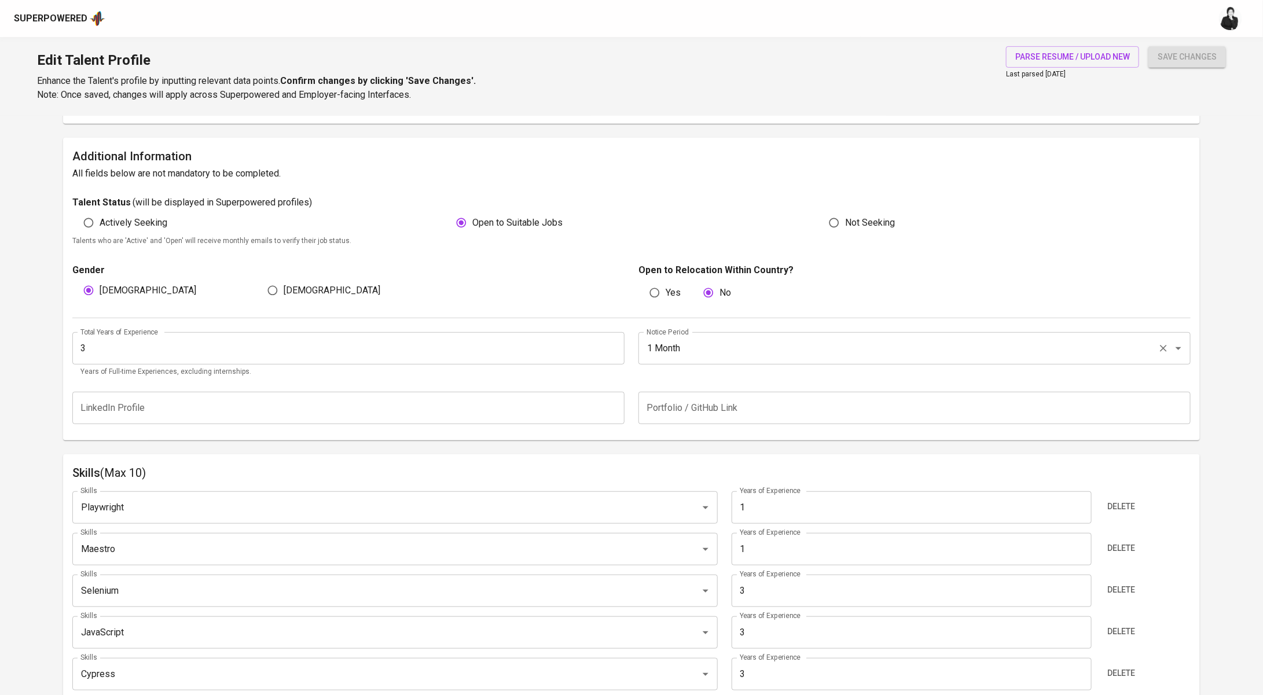
type input "3"
click at [847, 337] on input "1 Month" at bounding box center [898, 348] width 509 height 22
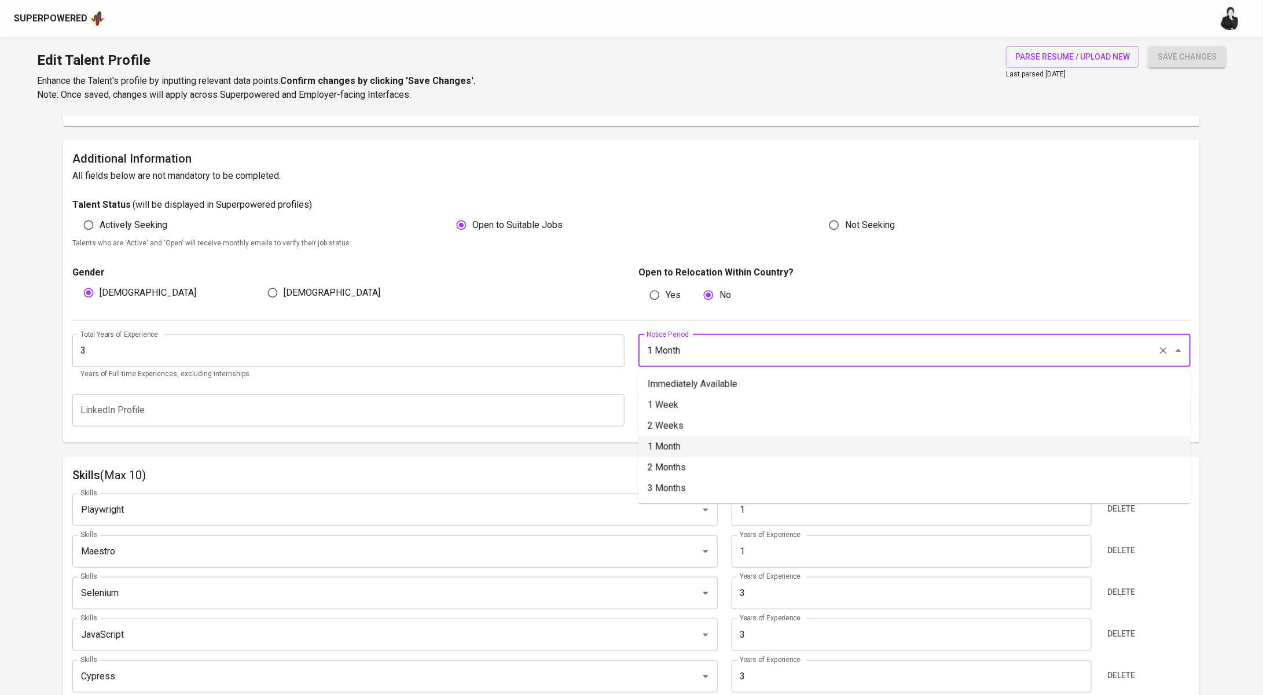
scroll to position [0, 0]
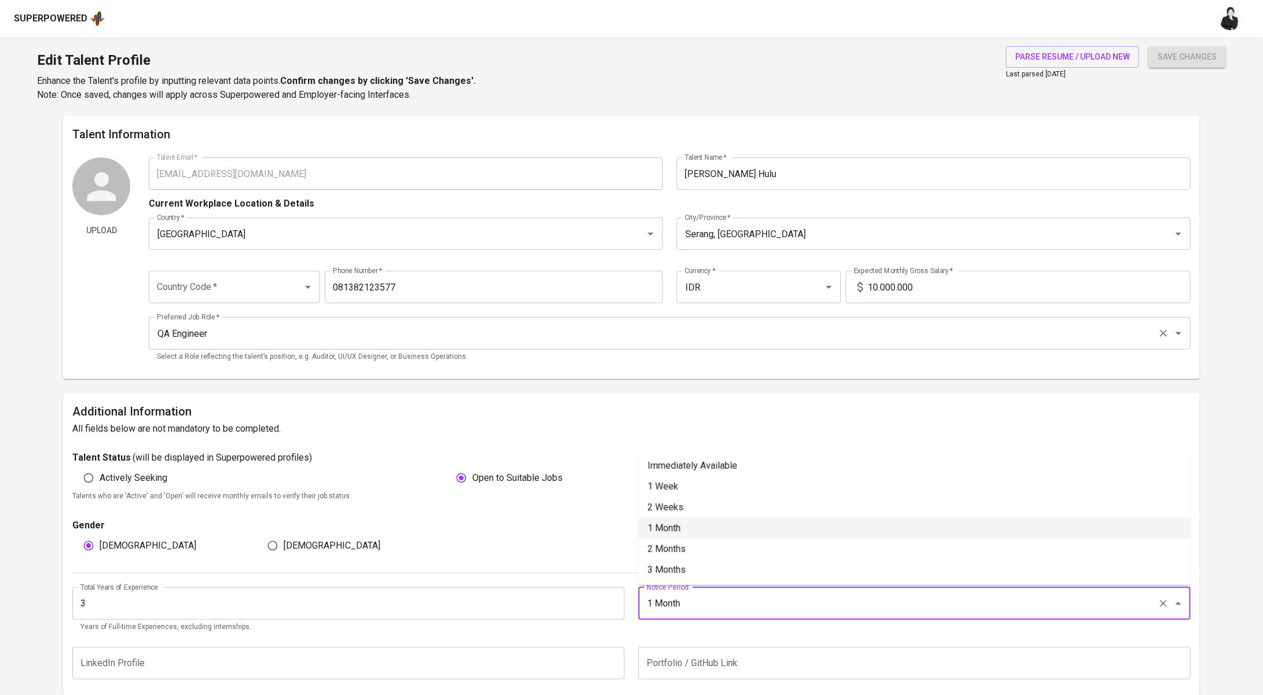
click at [816, 325] on input "QA Engineer" at bounding box center [653, 333] width 999 height 22
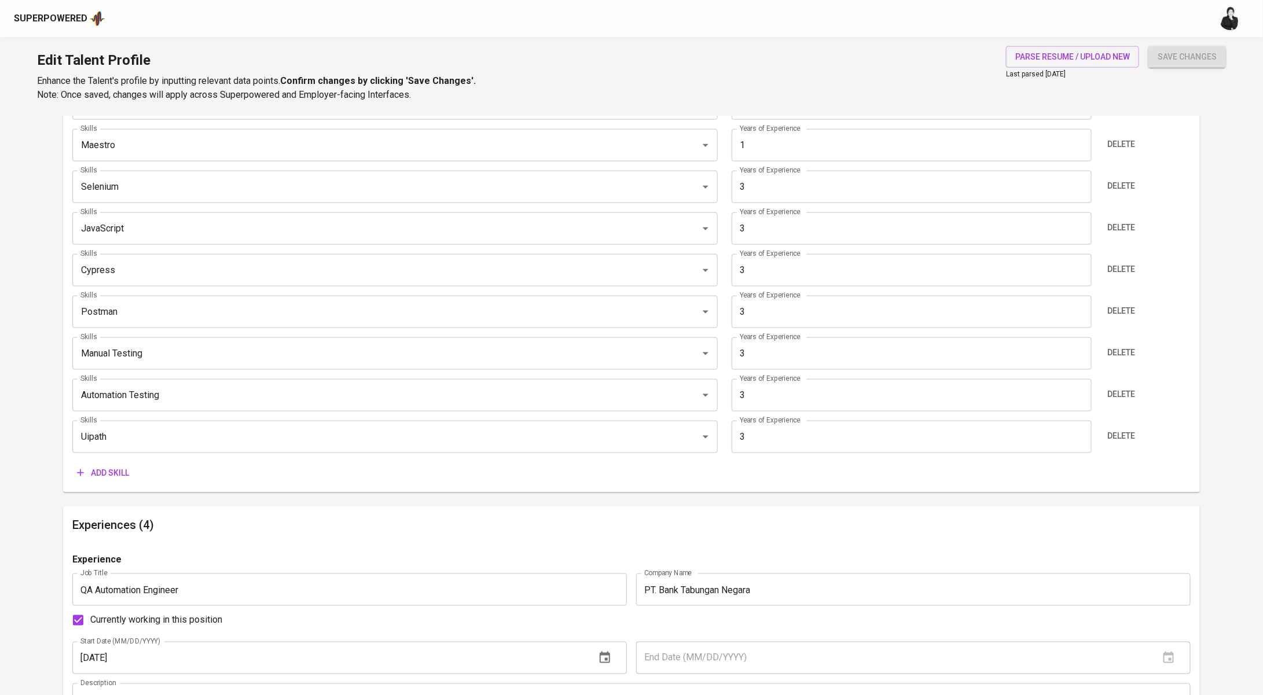
scroll to position [660, 0]
click at [1185, 54] on span "save changes" at bounding box center [1187, 57] width 59 height 14
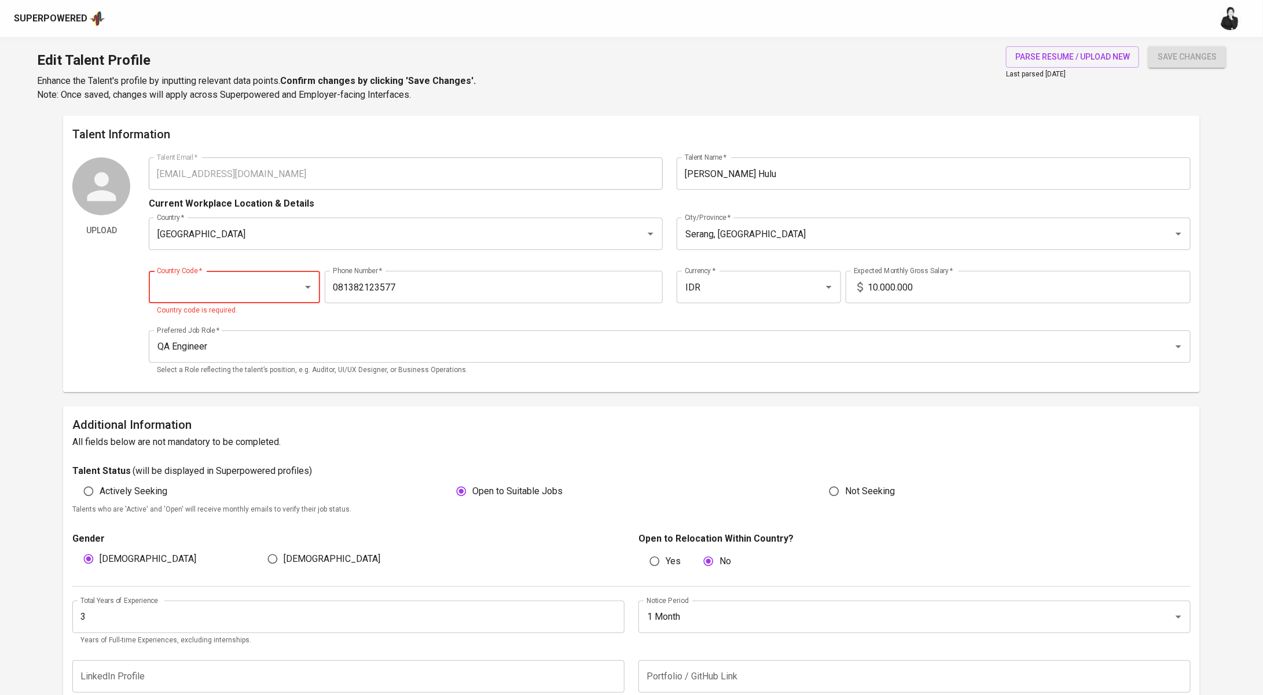
click at [303, 287] on icon "Open" at bounding box center [308, 287] width 14 height 14
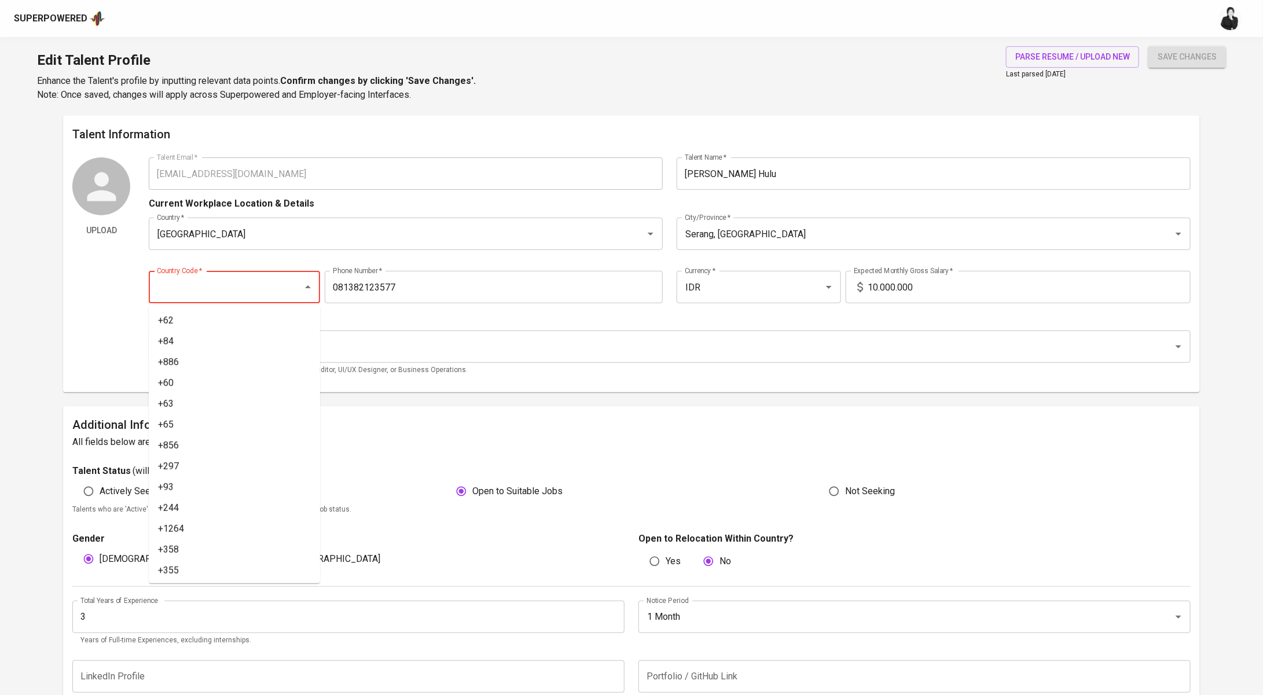
click at [232, 325] on li "+62" at bounding box center [234, 320] width 171 height 21
type input "+62"
type input "813-8212-3577"
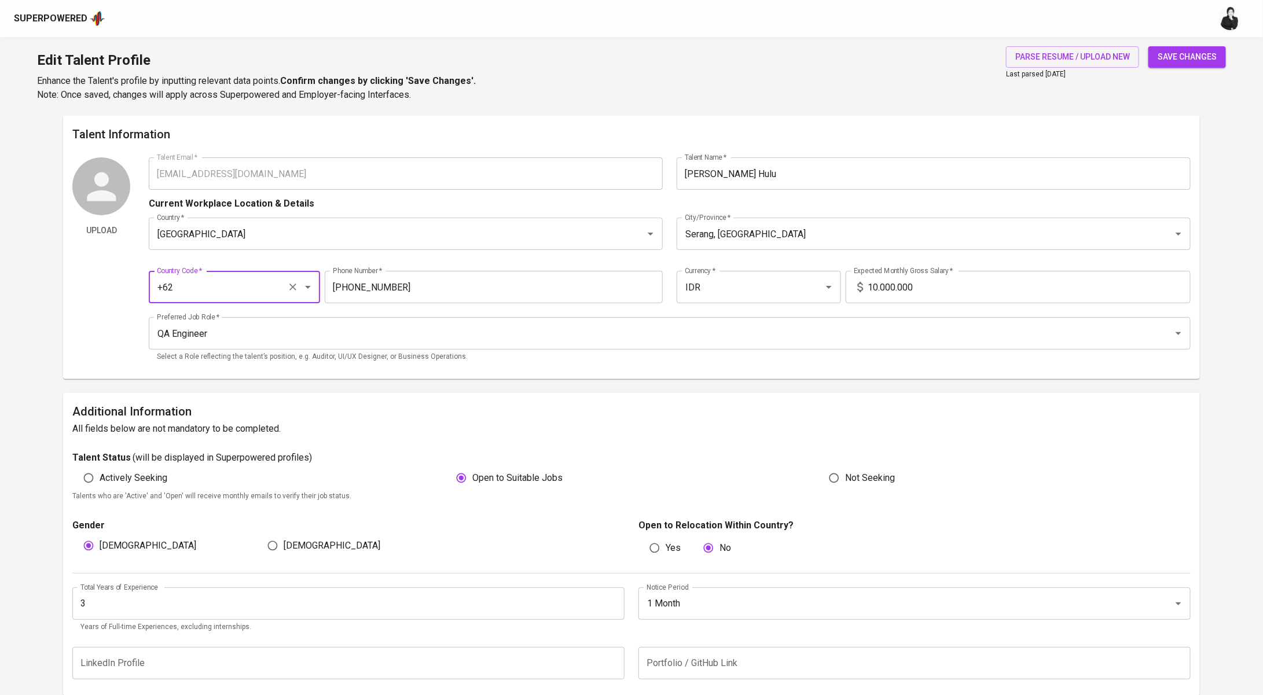
click at [1183, 53] on span "save changes" at bounding box center [1187, 57] width 59 height 14
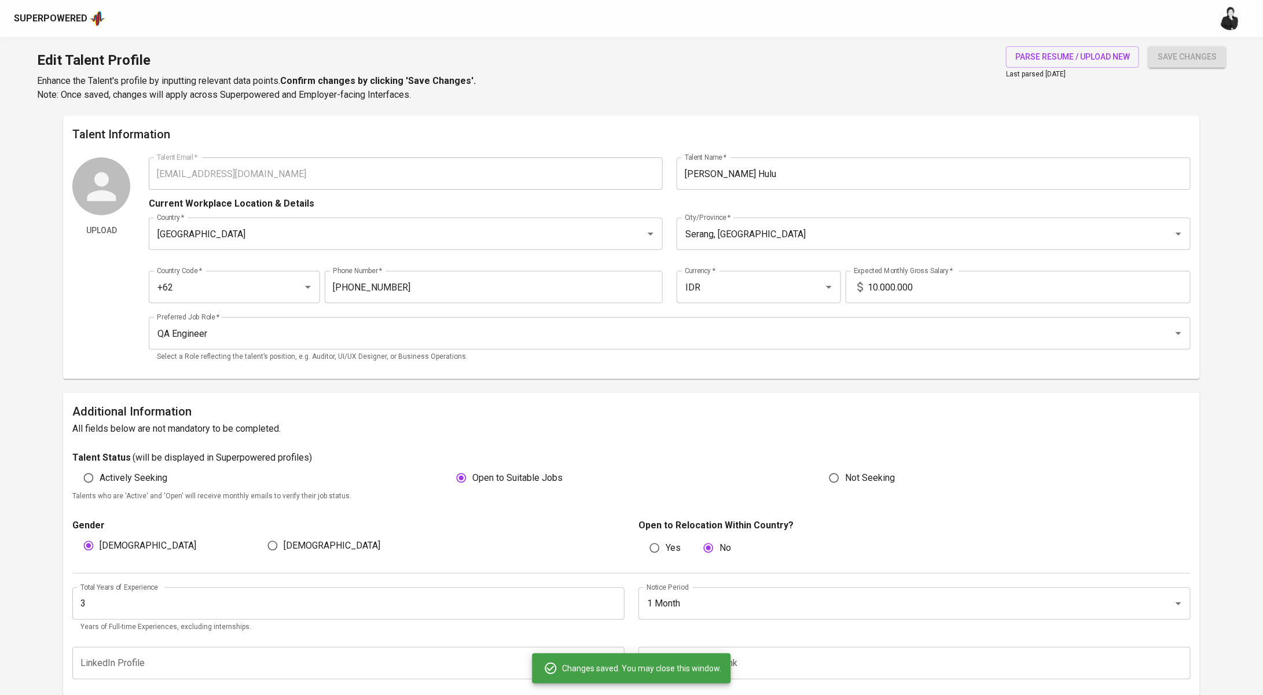
type input "UiPath"
type input "3"
type input "Automated Testing"
type input "3"
type input "Manual Testing"
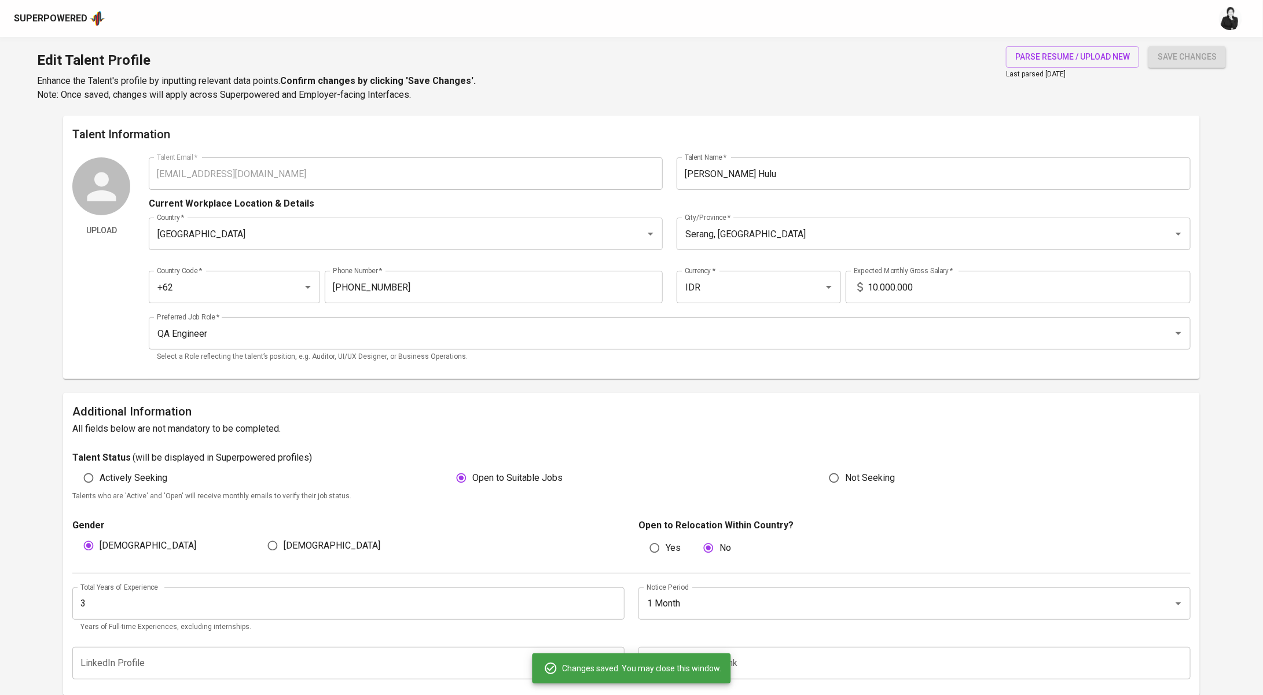
type input "Postman"
type input "JavaScript"
type input "Selenium"
type input "Maestro"
type input "1"
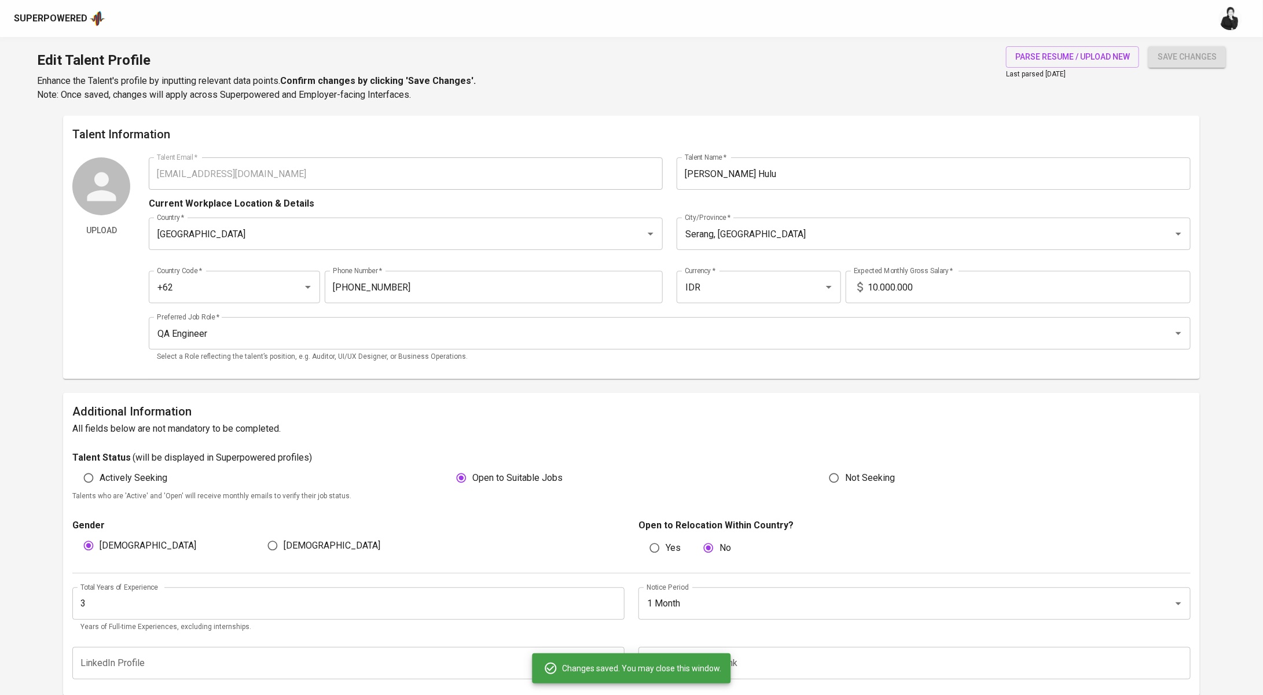
type input "Playwright"
type input "1"
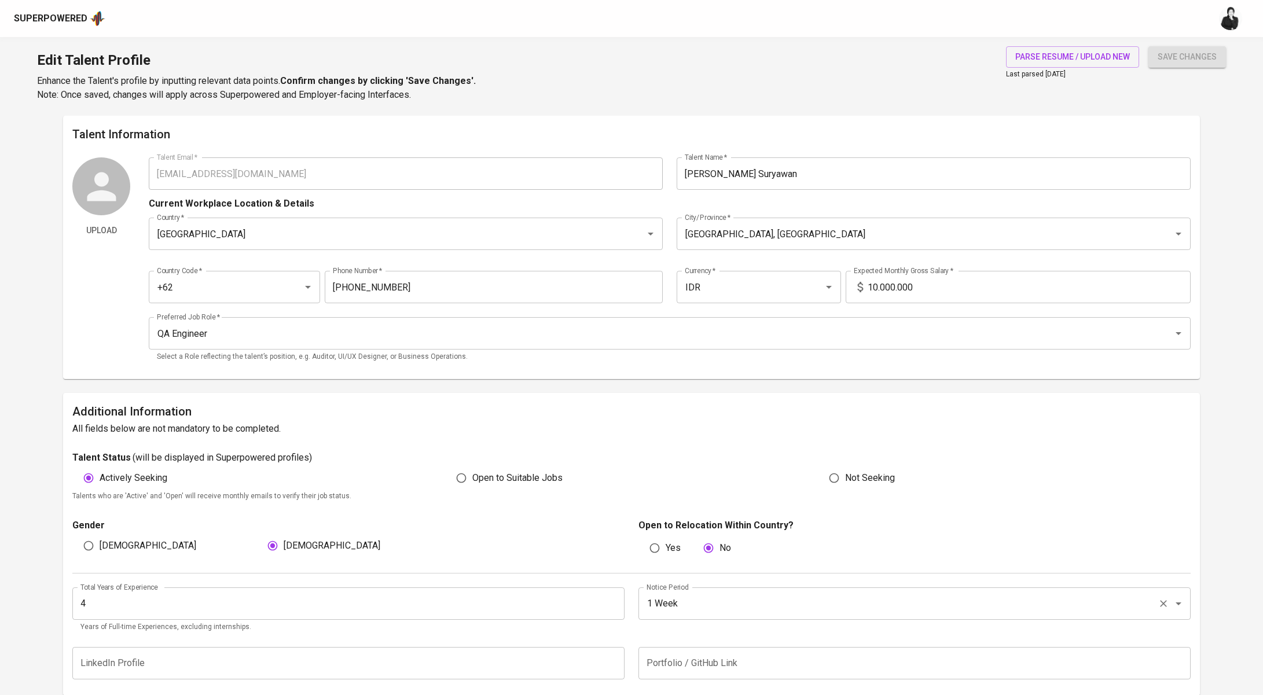
scroll to position [122, 0]
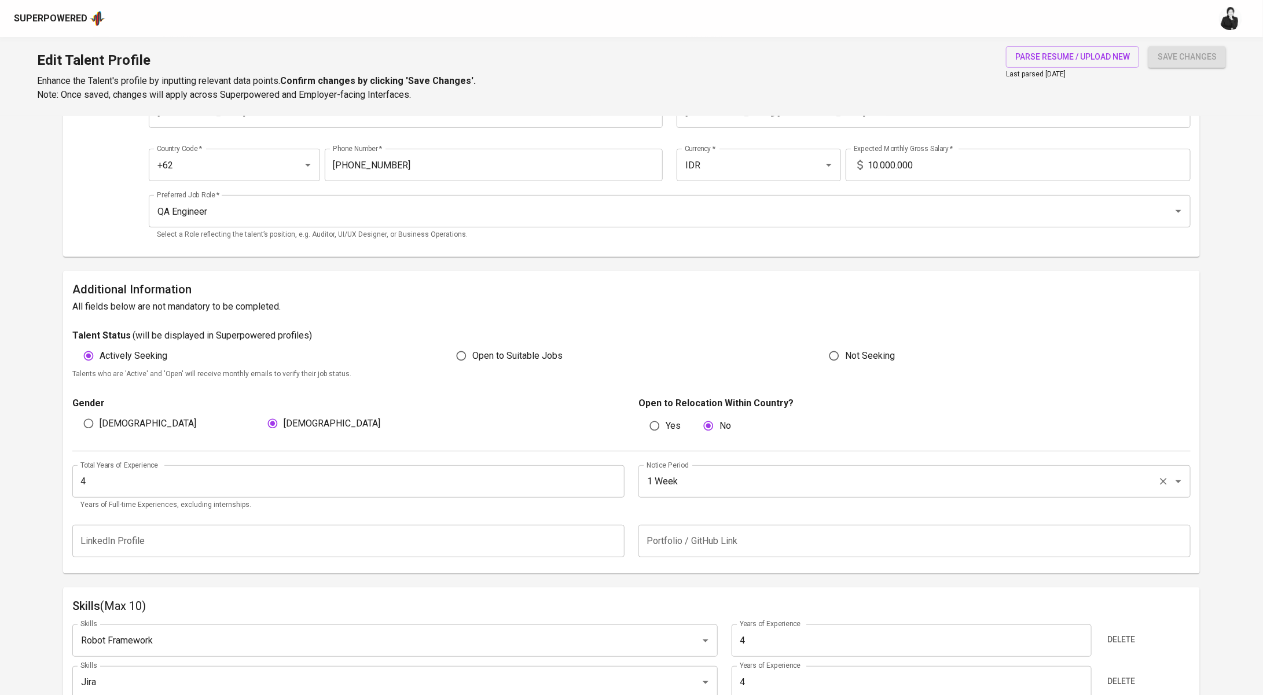
click at [719, 492] on div "1 Week Notice Period" at bounding box center [915, 481] width 552 height 32
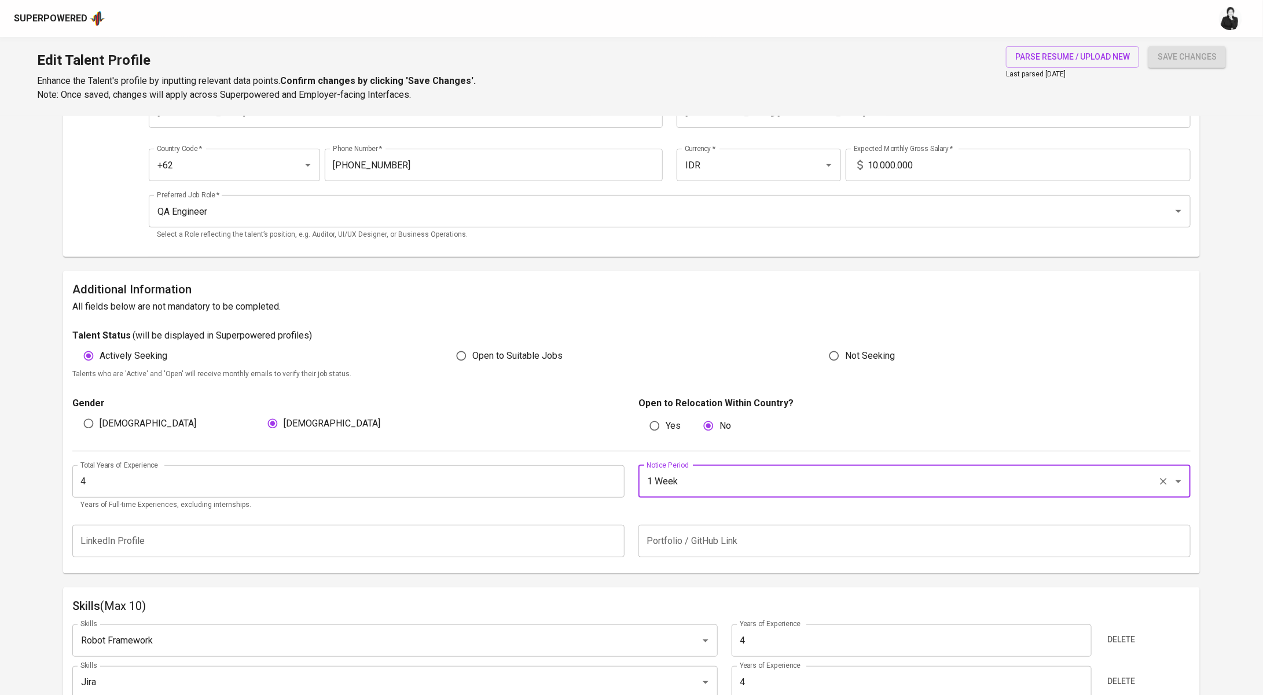
click at [751, 487] on input "1 Week" at bounding box center [898, 482] width 509 height 22
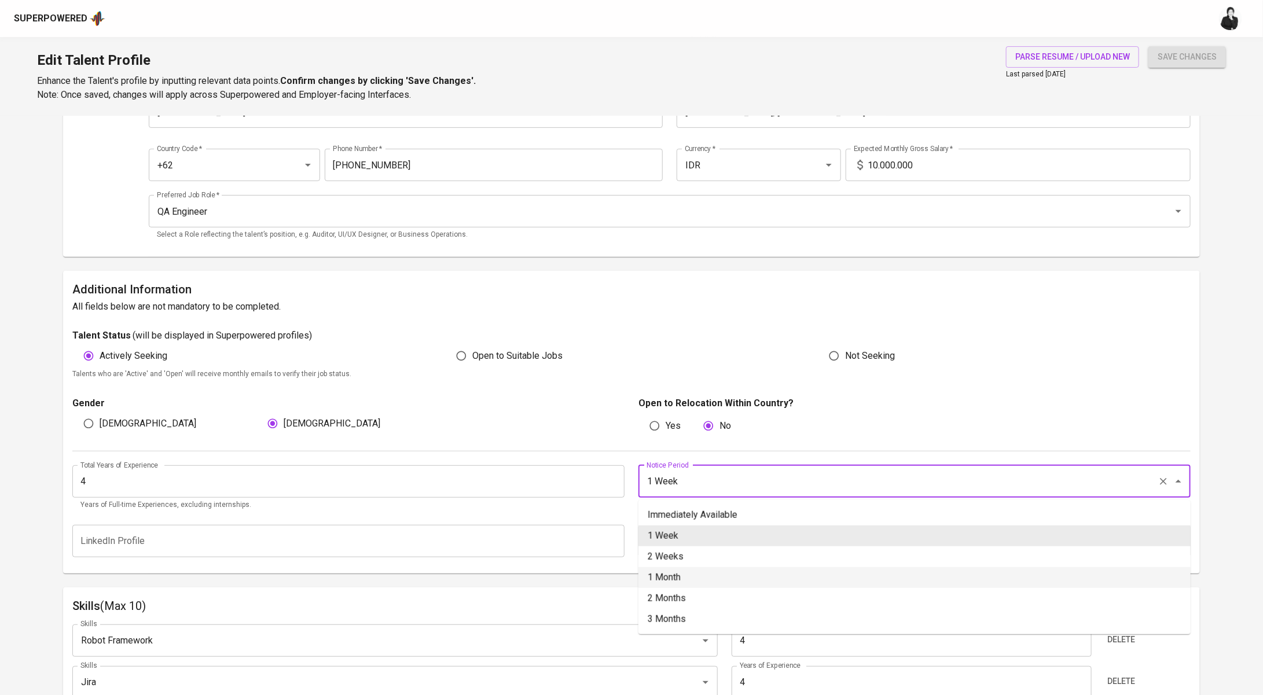
drag, startPoint x: 700, startPoint y: 579, endPoint x: 737, endPoint y: 578, distance: 37.1
click at [700, 579] on li "1 Month" at bounding box center [915, 577] width 552 height 21
type input "1 Month"
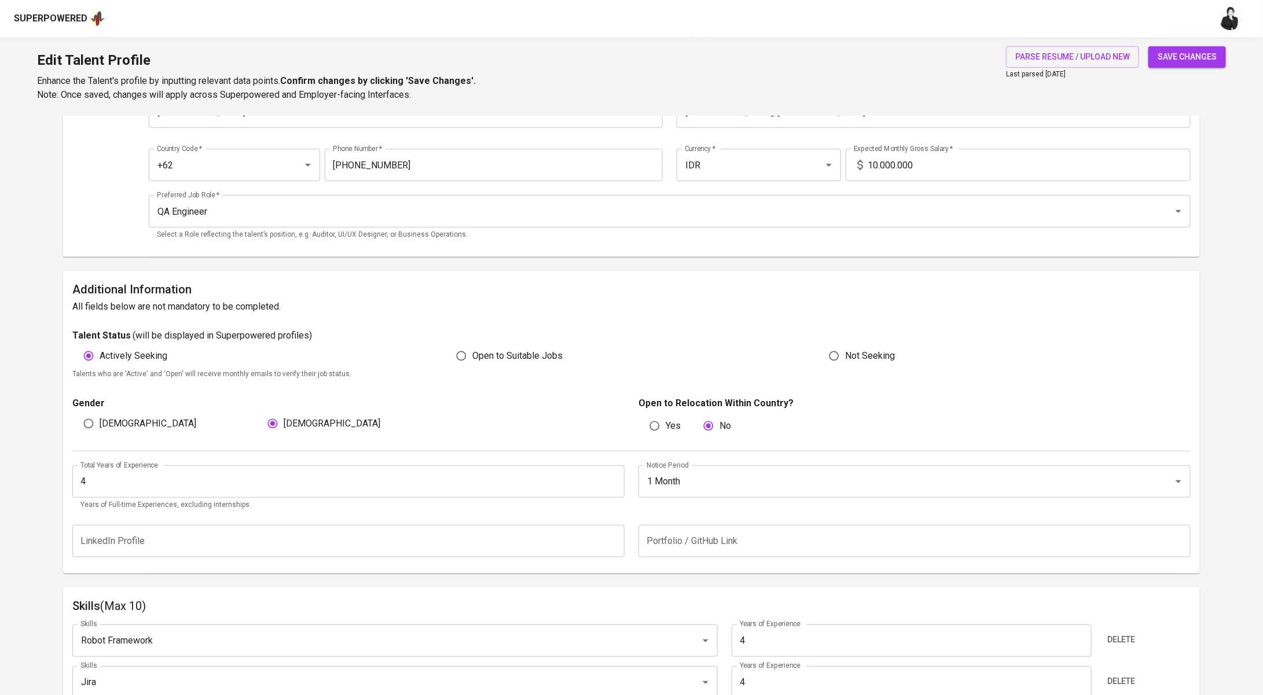
click at [1184, 62] on span "save changes" at bounding box center [1187, 57] width 59 height 14
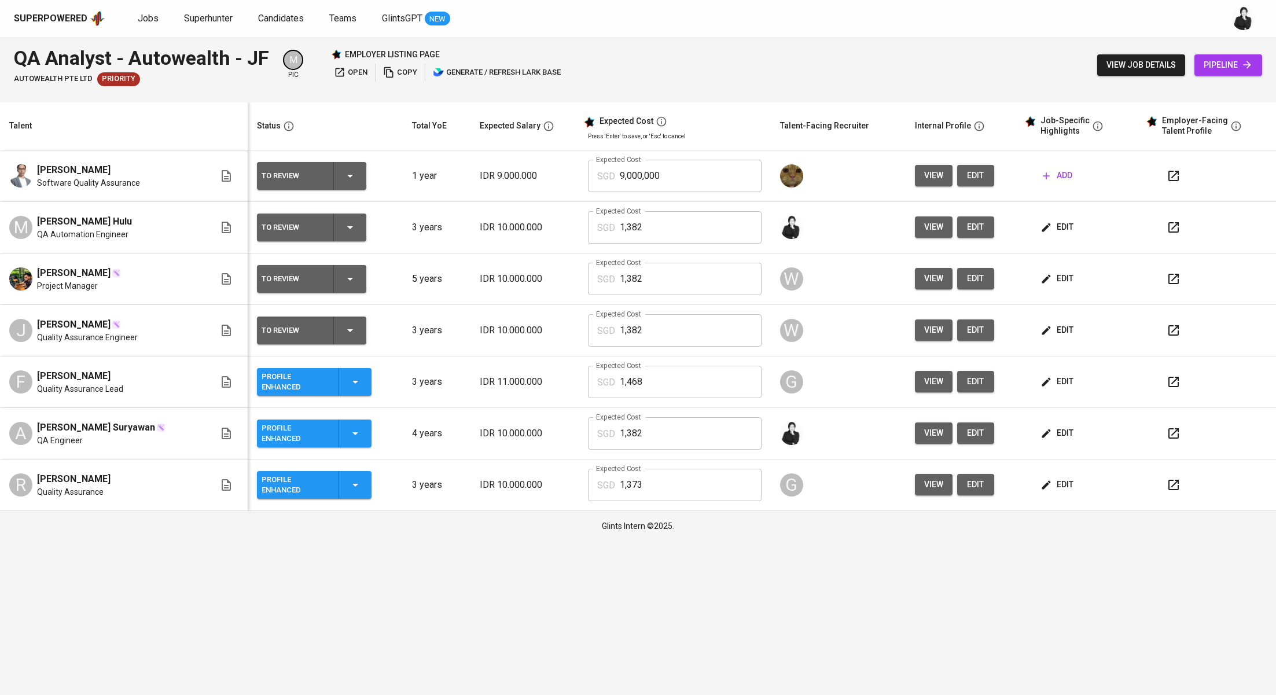
click at [364, 219] on button "To Review" at bounding box center [311, 228] width 109 height 28
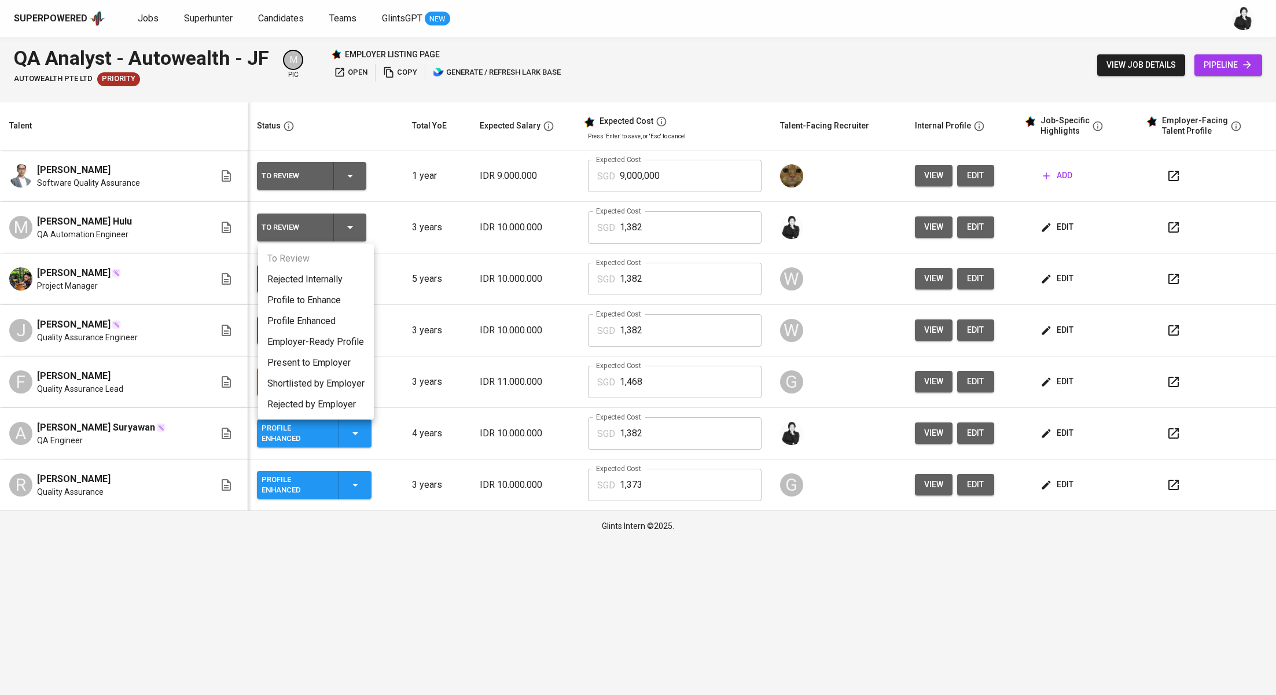
click at [351, 305] on li "Profile to Enhance" at bounding box center [316, 300] width 116 height 21
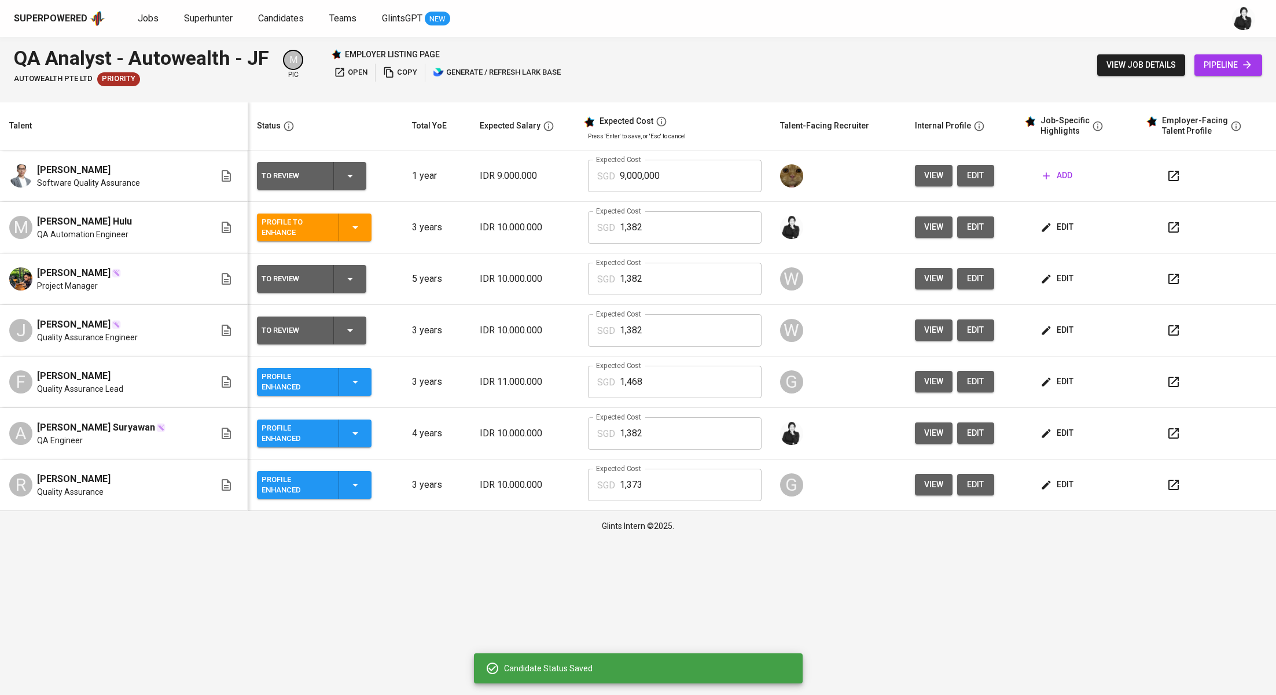
click at [372, 229] on button "Profile to Enhance" at bounding box center [314, 228] width 115 height 28
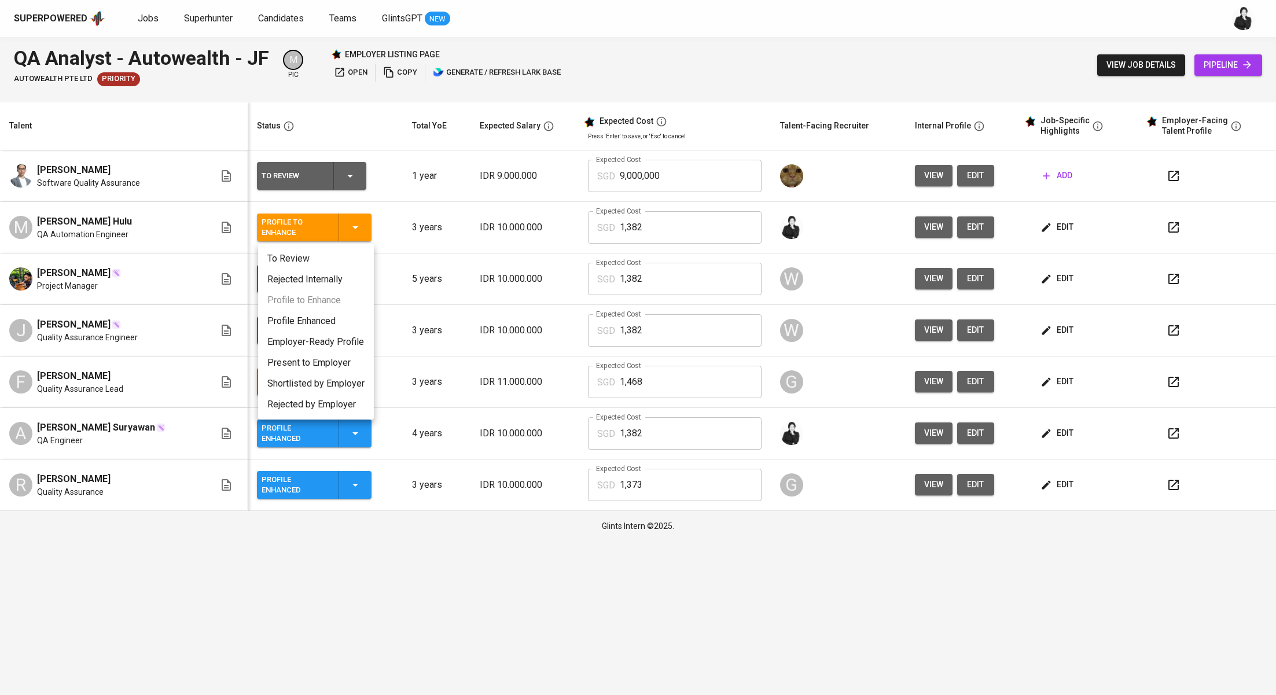
drag, startPoint x: 336, startPoint y: 322, endPoint x: 431, endPoint y: 333, distance: 95.6
click at [336, 322] on li "Profile Enhanced" at bounding box center [316, 321] width 116 height 21
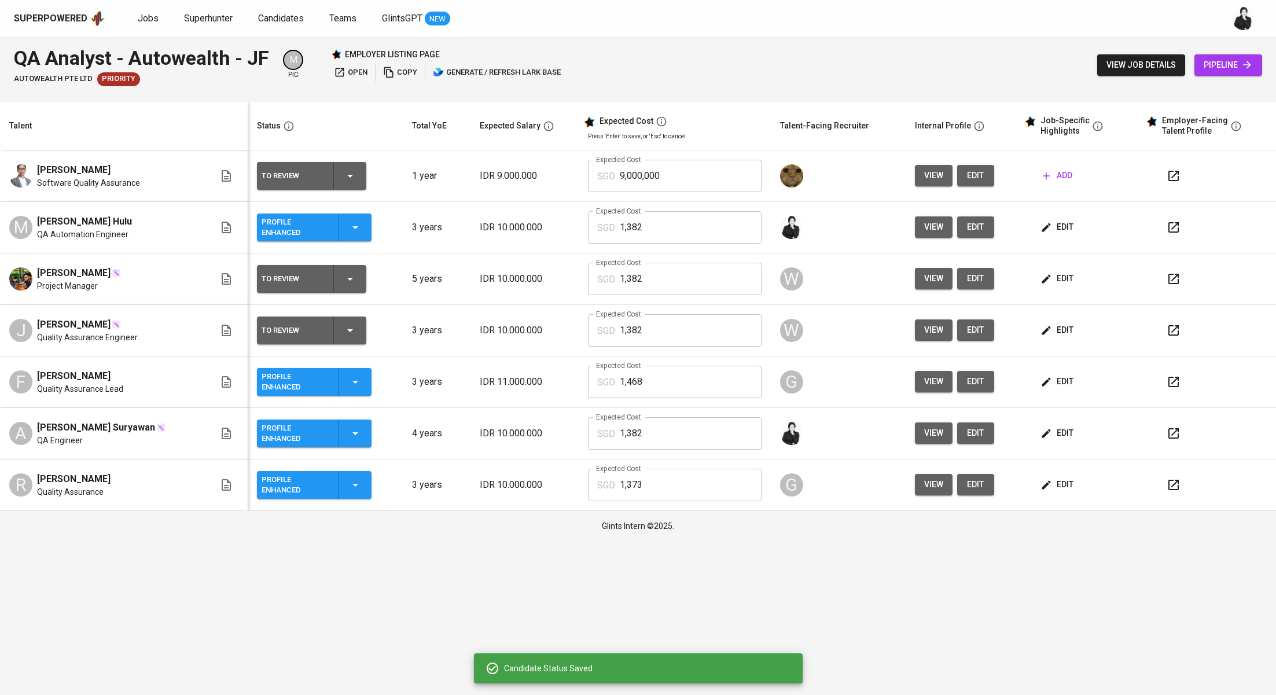
click at [1160, 231] on div at bounding box center [1213, 228] width 107 height 28
click at [1170, 232] on icon "button" at bounding box center [1174, 227] width 10 height 10
